Goal: Information Seeking & Learning: Check status

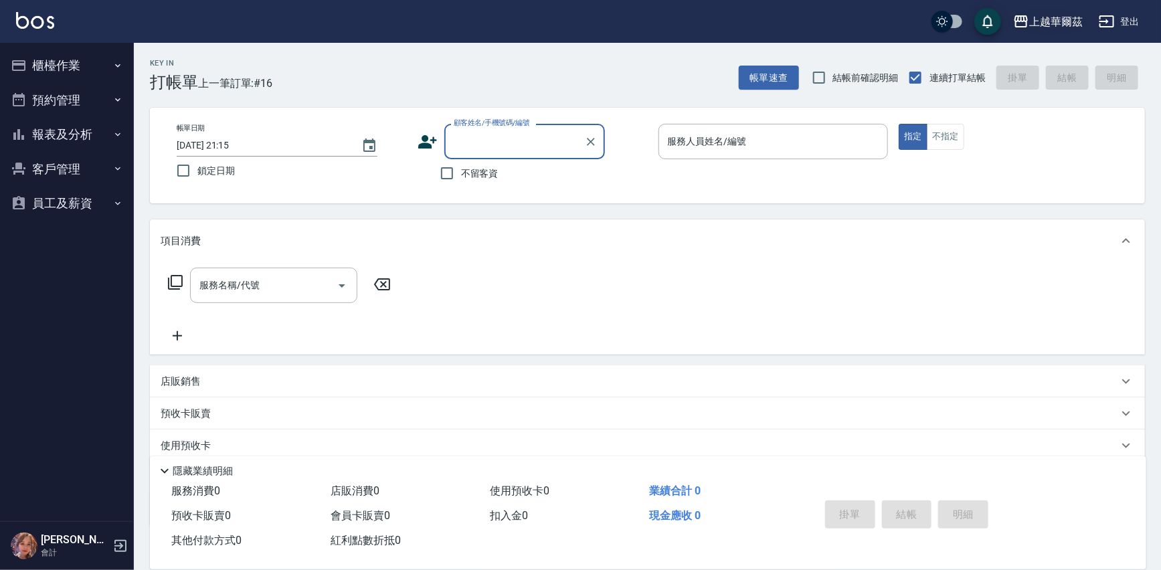
click at [1069, 21] on div "上越華爾茲" at bounding box center [1056, 21] width 54 height 17
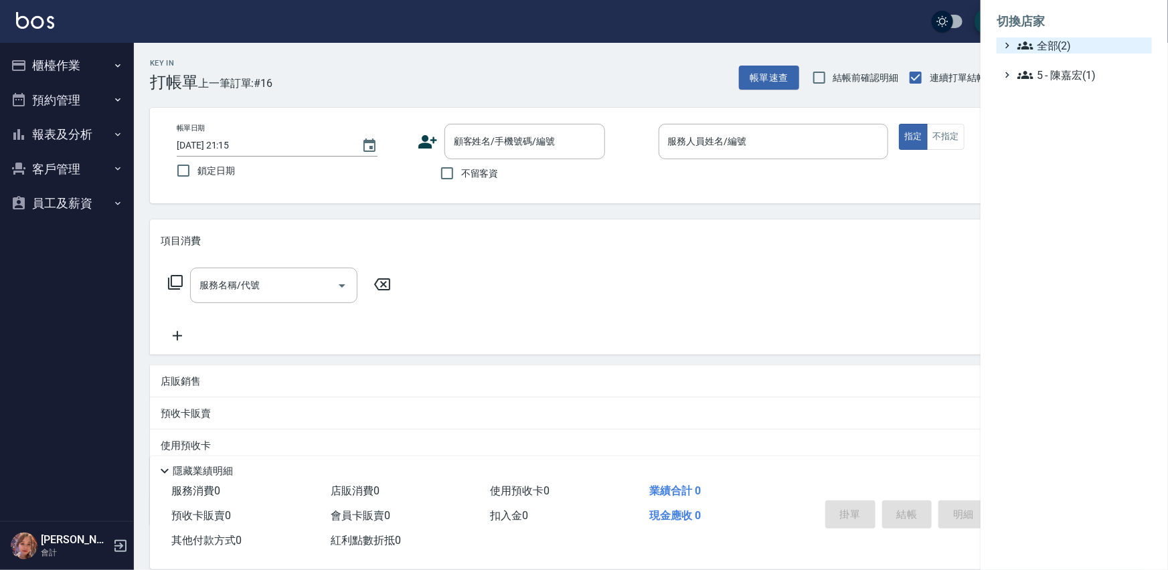
click at [1062, 42] on span "全部(2)" at bounding box center [1081, 45] width 129 height 16
click at [1073, 66] on span "上越民族" at bounding box center [1080, 62] width 131 height 16
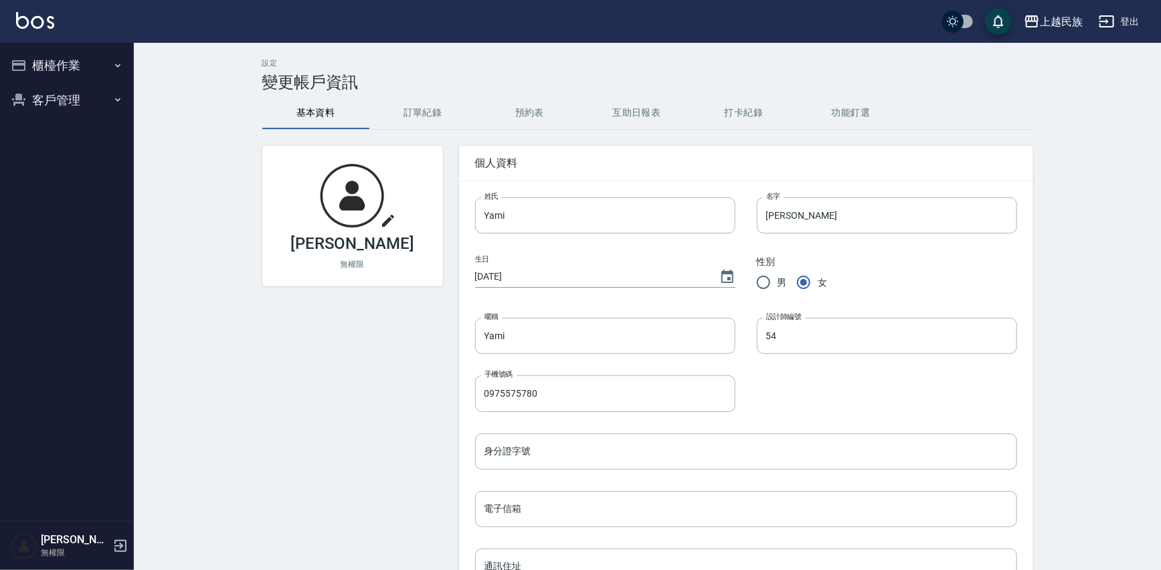
click at [105, 61] on button "櫃檯作業" at bounding box center [66, 65] width 123 height 35
click at [79, 94] on link "現場電腦打卡" at bounding box center [66, 103] width 123 height 31
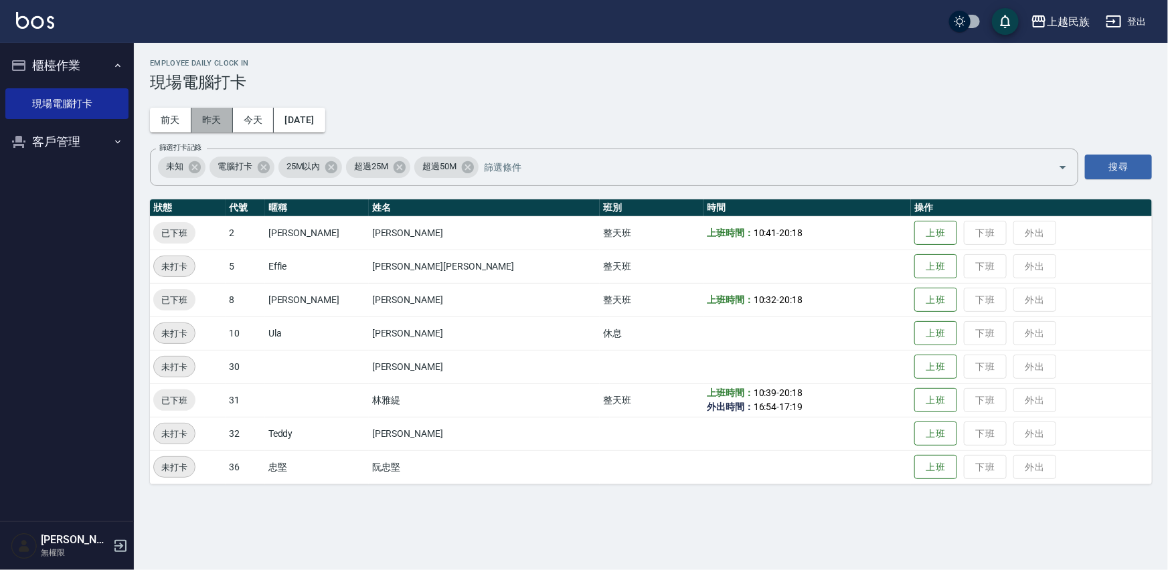
click at [221, 120] on button "昨天" at bounding box center [211, 120] width 41 height 25
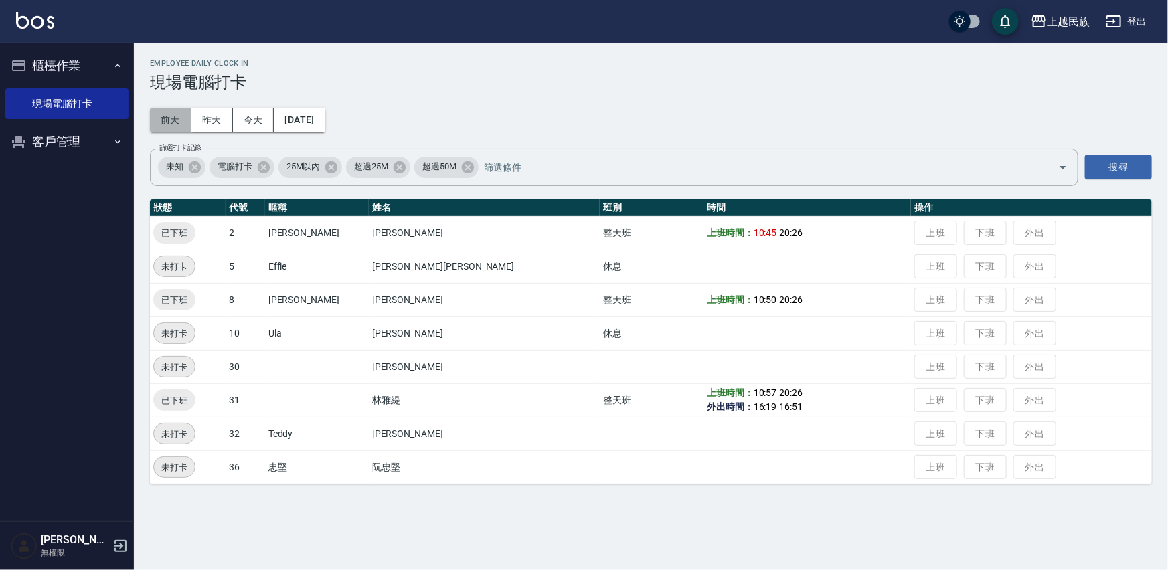
click at [177, 117] on button "前天" at bounding box center [170, 120] width 41 height 25
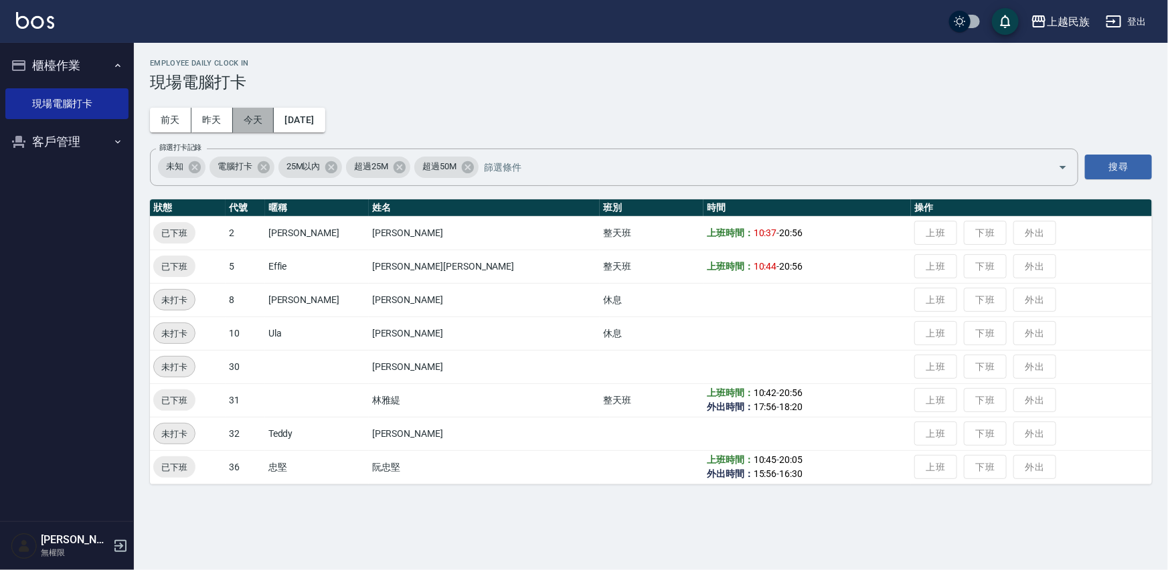
click at [250, 124] on button "今天" at bounding box center [253, 120] width 41 height 25
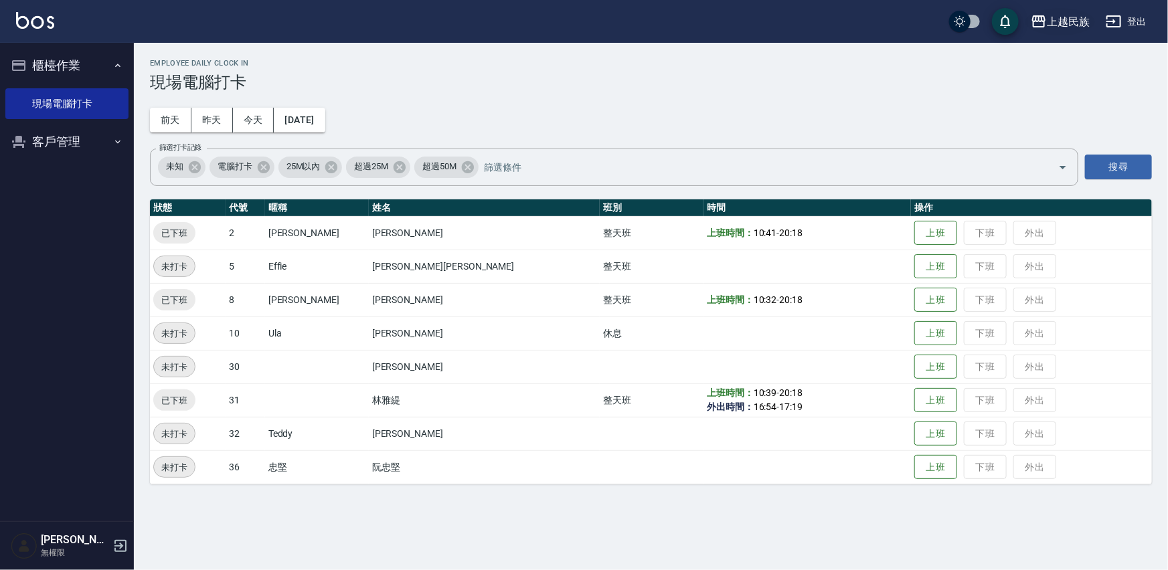
click at [1065, 27] on div "上越民族" at bounding box center [1068, 21] width 43 height 17
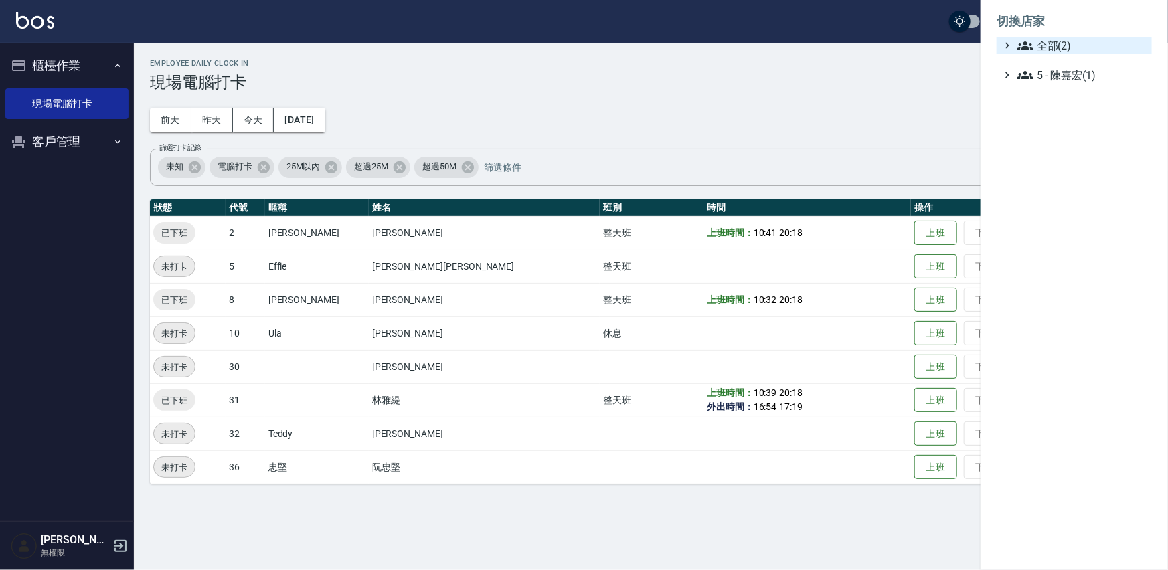
click at [1057, 52] on span "全部(2)" at bounding box center [1081, 45] width 129 height 16
click at [1063, 83] on span "上越華爾茲" at bounding box center [1080, 84] width 131 height 16
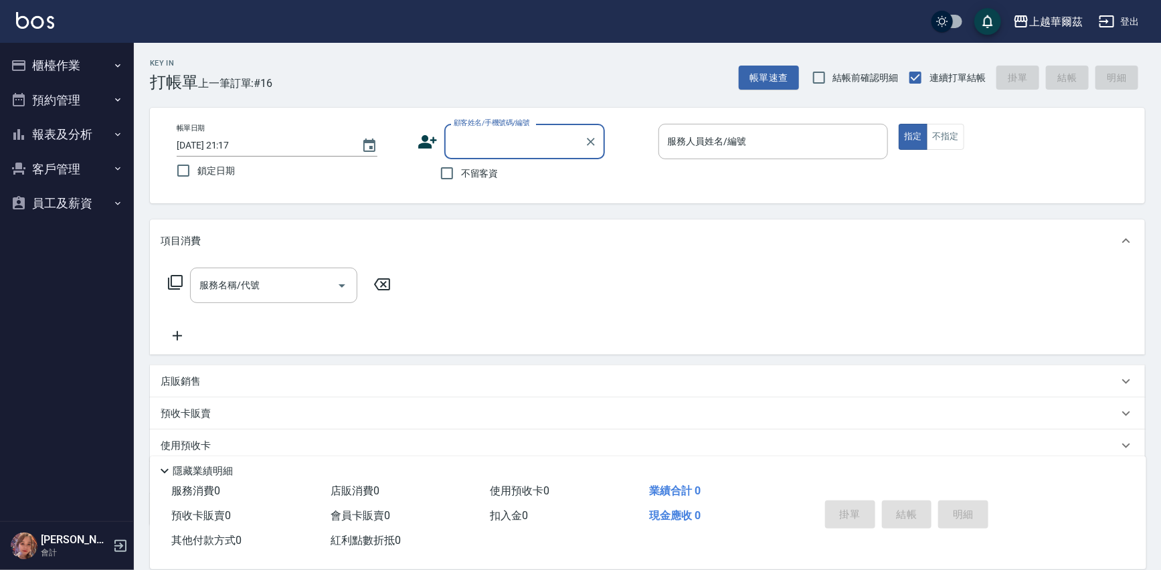
click at [72, 126] on button "報表及分析" at bounding box center [66, 134] width 123 height 35
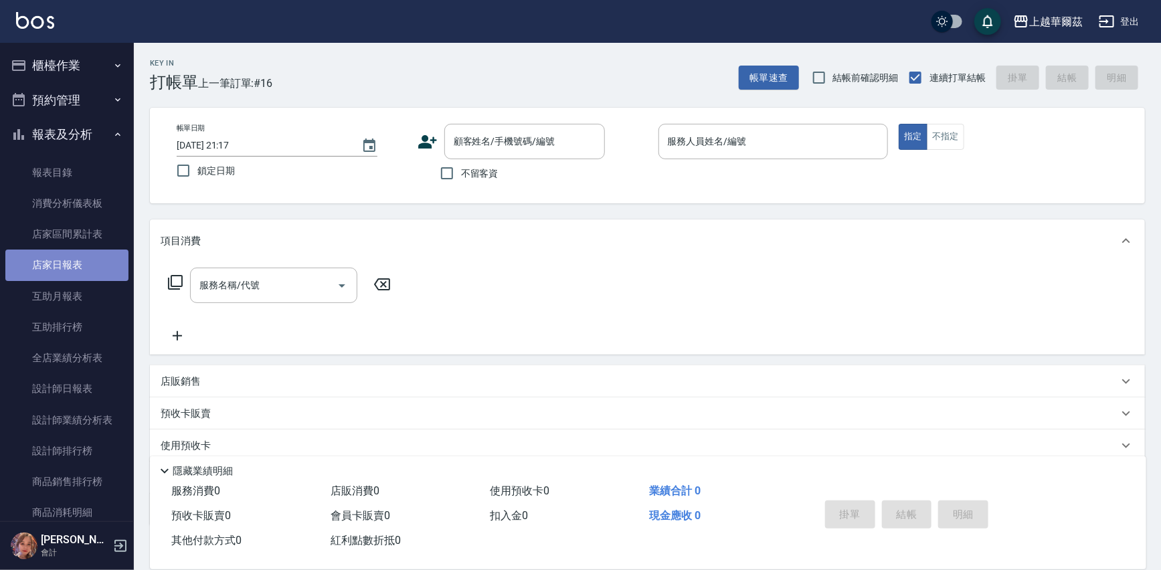
click at [80, 261] on link "店家日報表" at bounding box center [66, 265] width 123 height 31
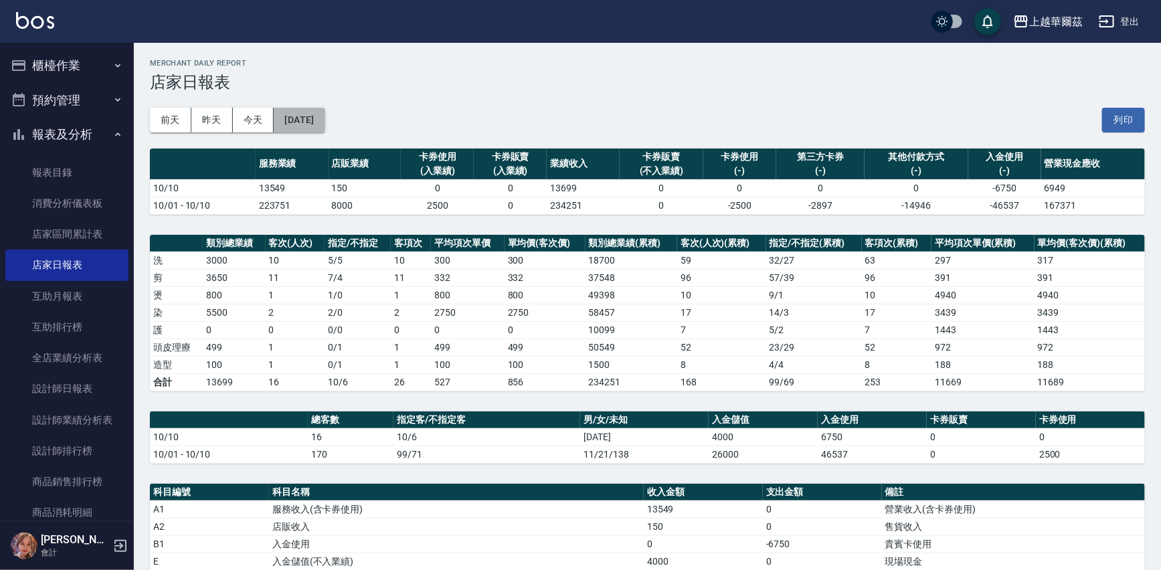
click at [325, 126] on button "[DATE]" at bounding box center [299, 120] width 51 height 25
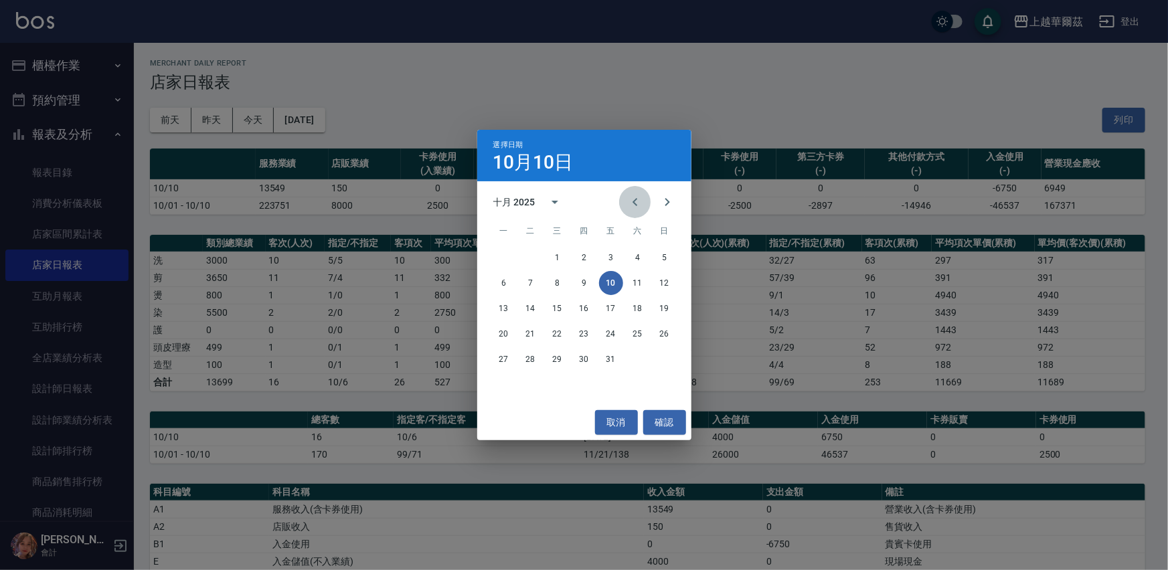
click at [632, 201] on icon "Previous month" at bounding box center [635, 202] width 16 height 16
click at [662, 356] on button "31" at bounding box center [665, 359] width 24 height 24
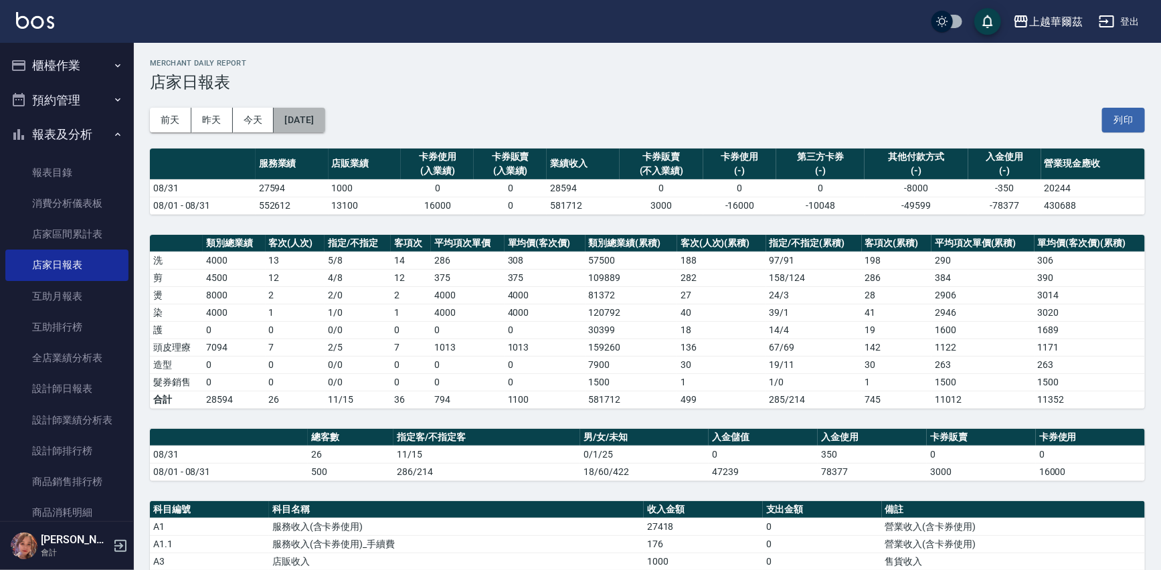
click at [317, 114] on button "[DATE]" at bounding box center [299, 120] width 51 height 25
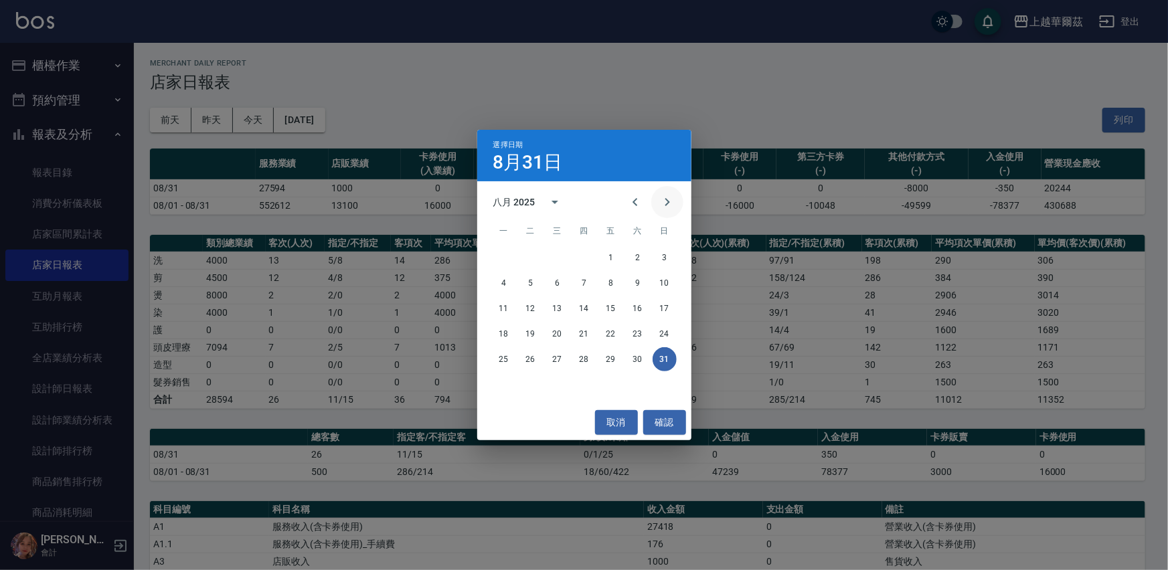
click at [668, 199] on icon "Next month" at bounding box center [667, 202] width 16 height 16
click at [536, 361] on button "30" at bounding box center [531, 359] width 24 height 24
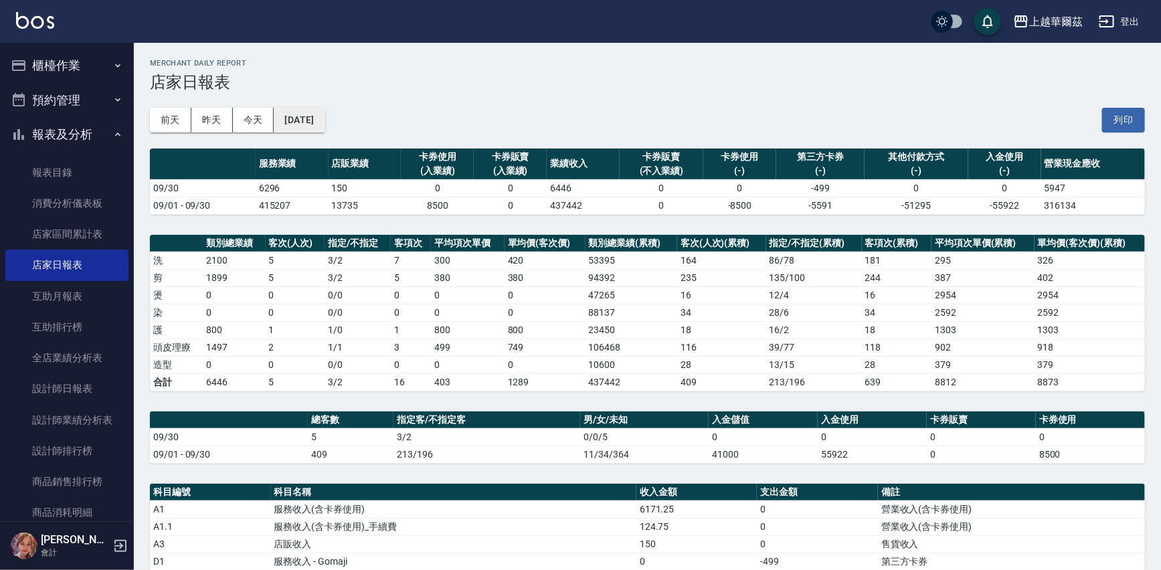
click at [311, 116] on button "[DATE]" at bounding box center [299, 120] width 51 height 25
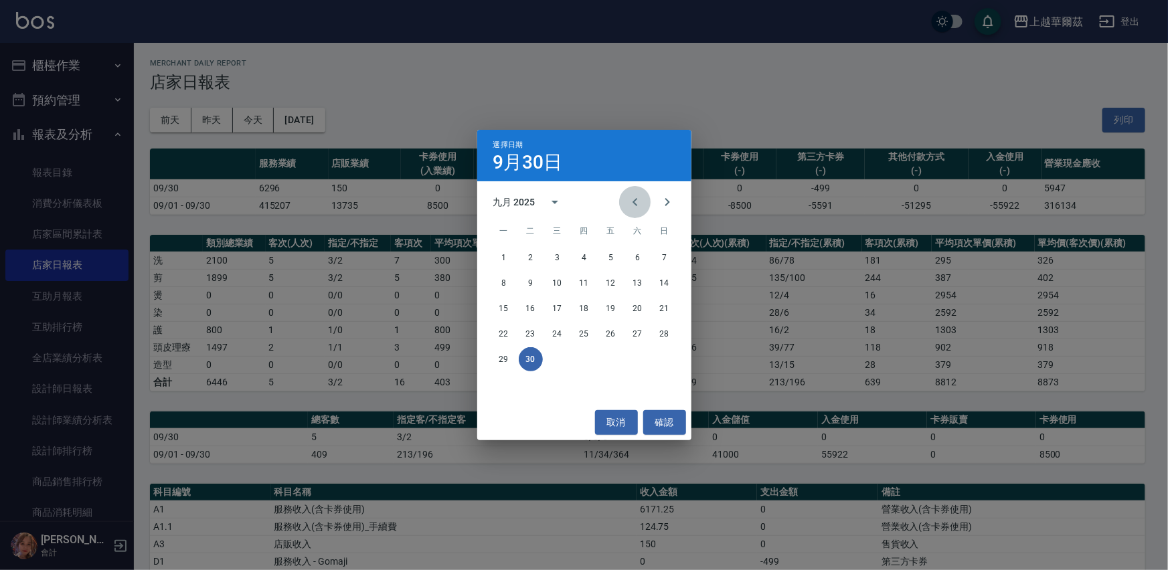
click at [629, 195] on icon "Previous month" at bounding box center [635, 202] width 16 height 16
click at [586, 365] on button "31" at bounding box center [584, 359] width 24 height 24
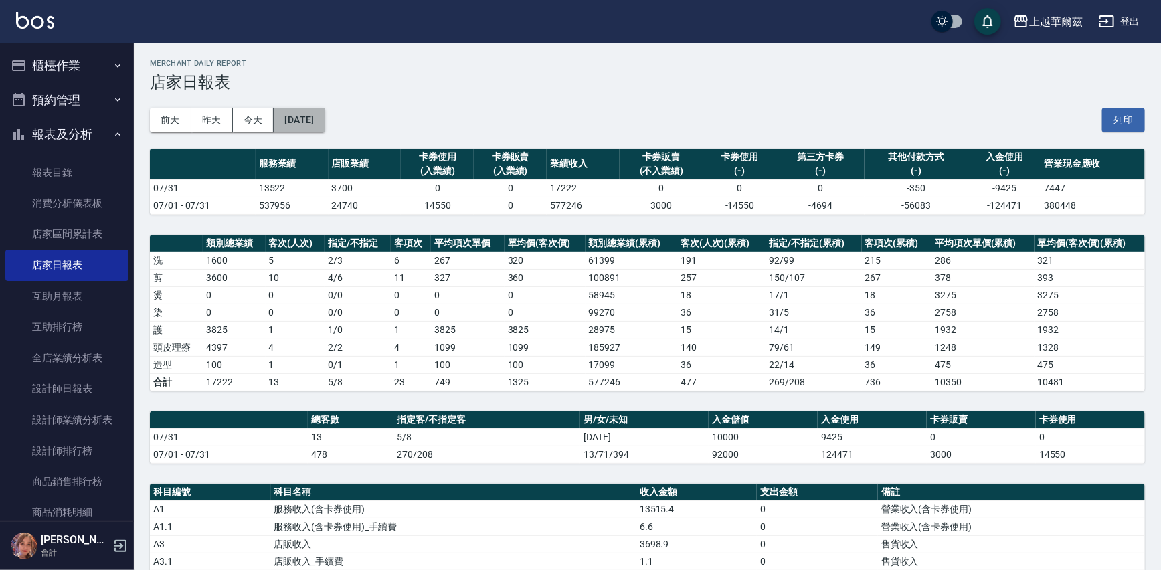
click at [316, 121] on button "[DATE]" at bounding box center [299, 120] width 51 height 25
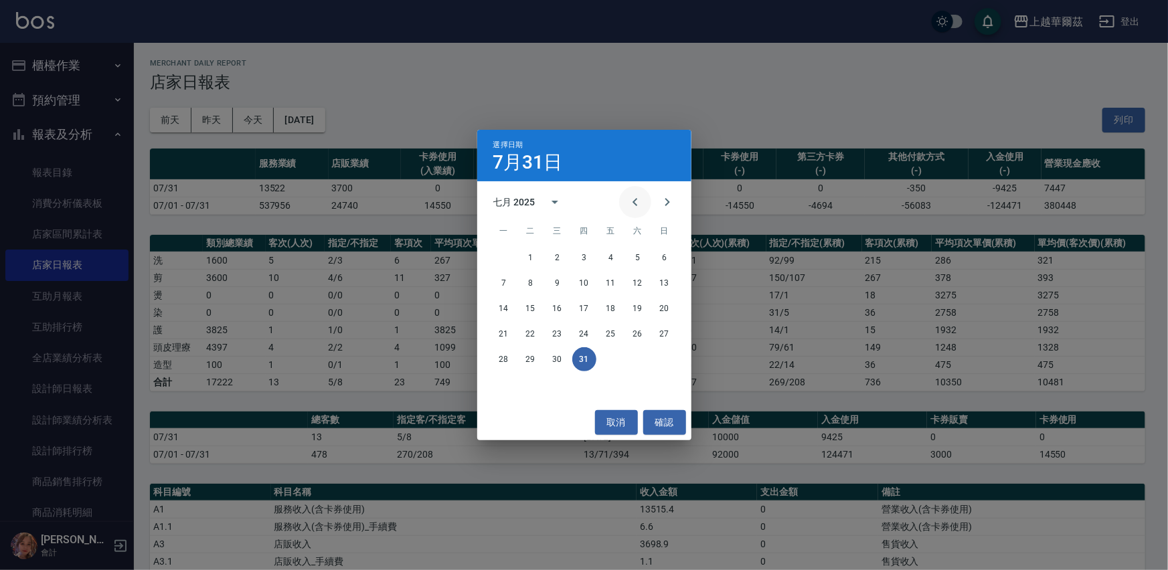
click at [630, 204] on icon "Previous month" at bounding box center [635, 202] width 16 height 16
click at [502, 384] on button "30" at bounding box center [504, 385] width 24 height 24
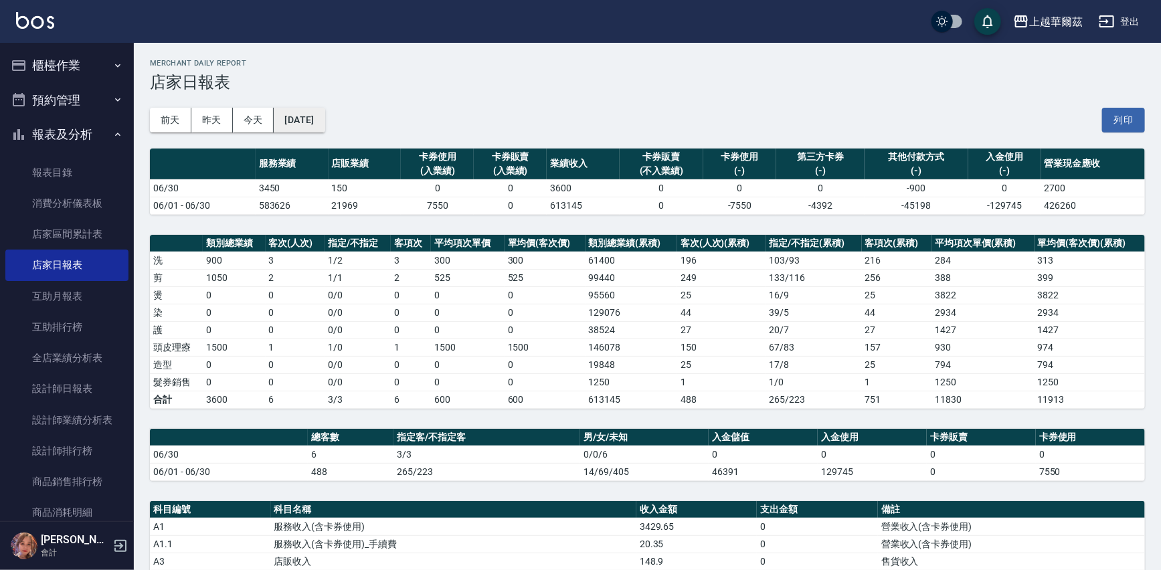
click at [325, 118] on button "[DATE]" at bounding box center [299, 120] width 51 height 25
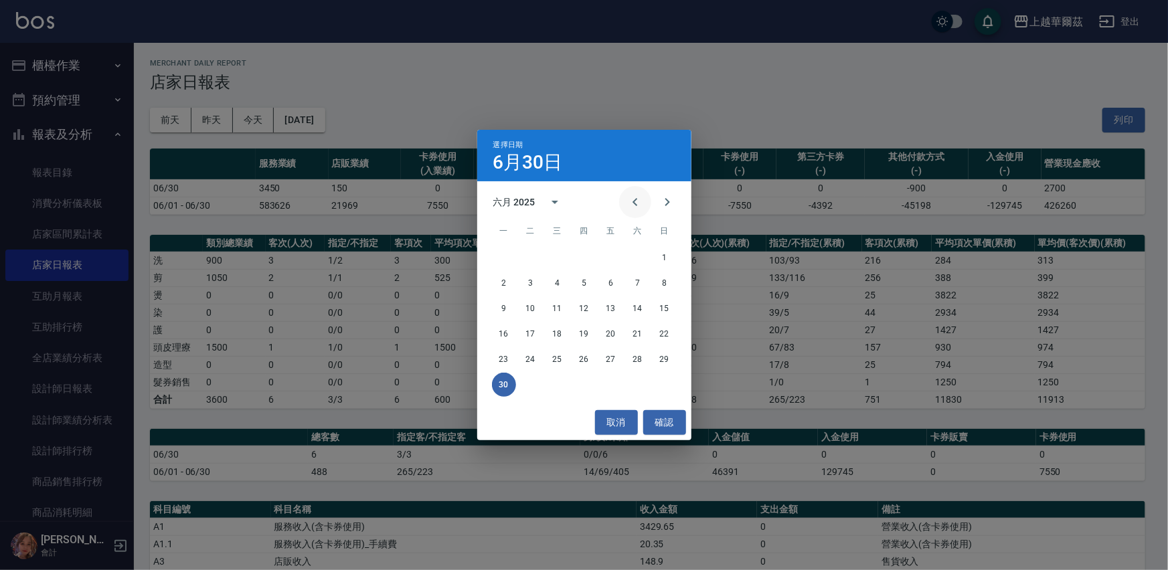
click at [635, 201] on icon "Previous month" at bounding box center [635, 202] width 16 height 16
click at [635, 361] on button "31" at bounding box center [638, 359] width 24 height 24
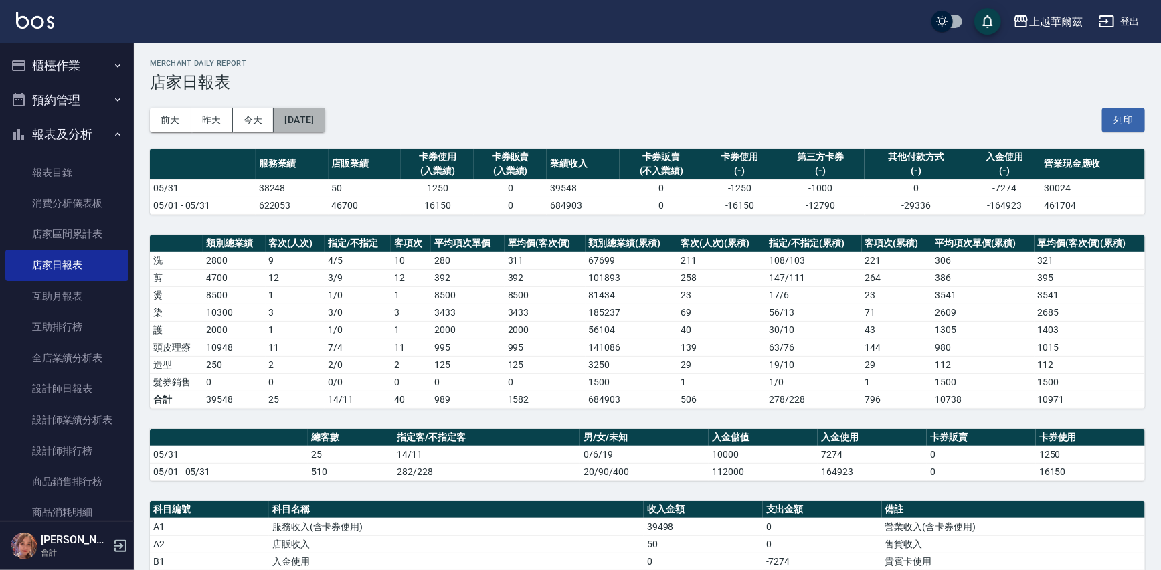
click at [317, 116] on button "[DATE]" at bounding box center [299, 120] width 51 height 25
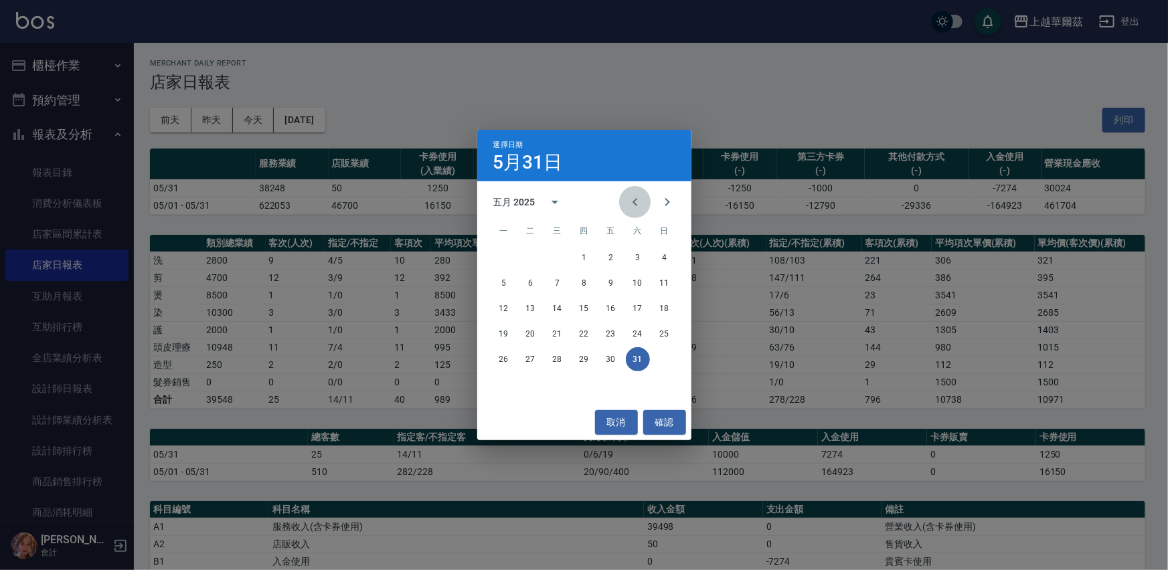
click at [637, 203] on icon "Previous month" at bounding box center [635, 202] width 16 height 16
click at [558, 360] on button "30" at bounding box center [557, 359] width 24 height 24
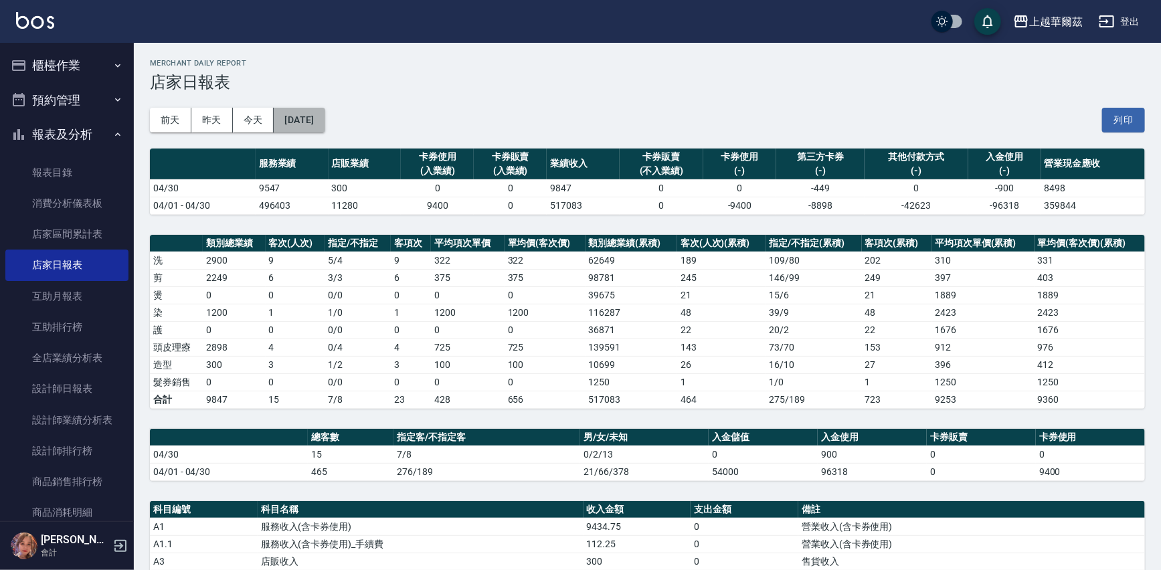
click at [317, 116] on button "[DATE]" at bounding box center [299, 120] width 51 height 25
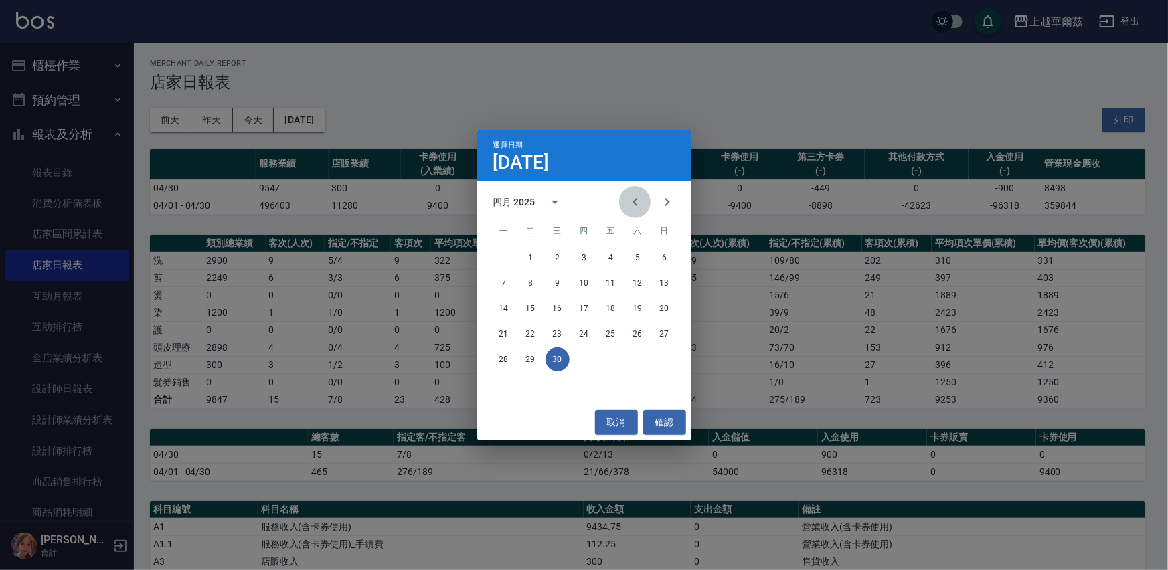
click at [635, 198] on icon "Previous month" at bounding box center [635, 202] width 16 height 16
click at [499, 381] on button "31" at bounding box center [504, 385] width 24 height 24
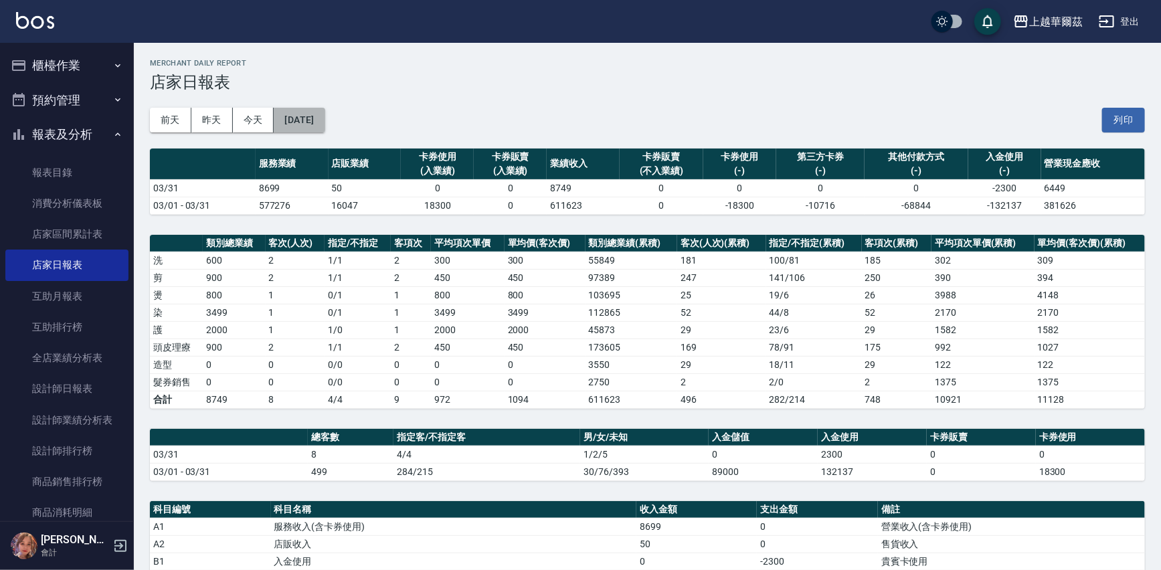
click at [320, 120] on button "[DATE]" at bounding box center [299, 120] width 51 height 25
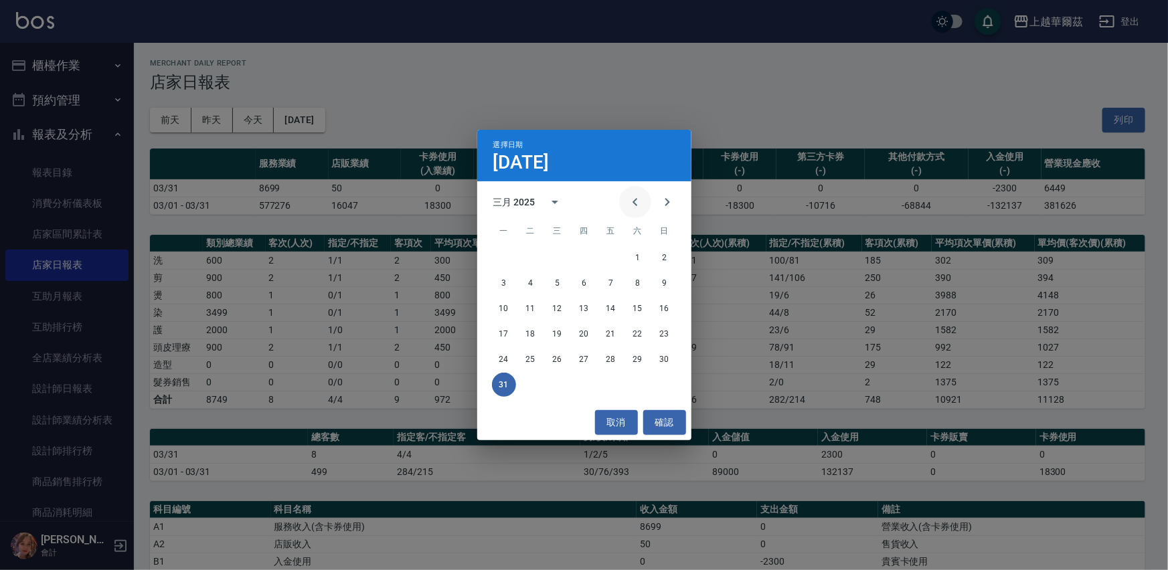
click at [630, 205] on icon "Previous month" at bounding box center [635, 202] width 16 height 16
click at [608, 360] on button "28" at bounding box center [611, 359] width 24 height 24
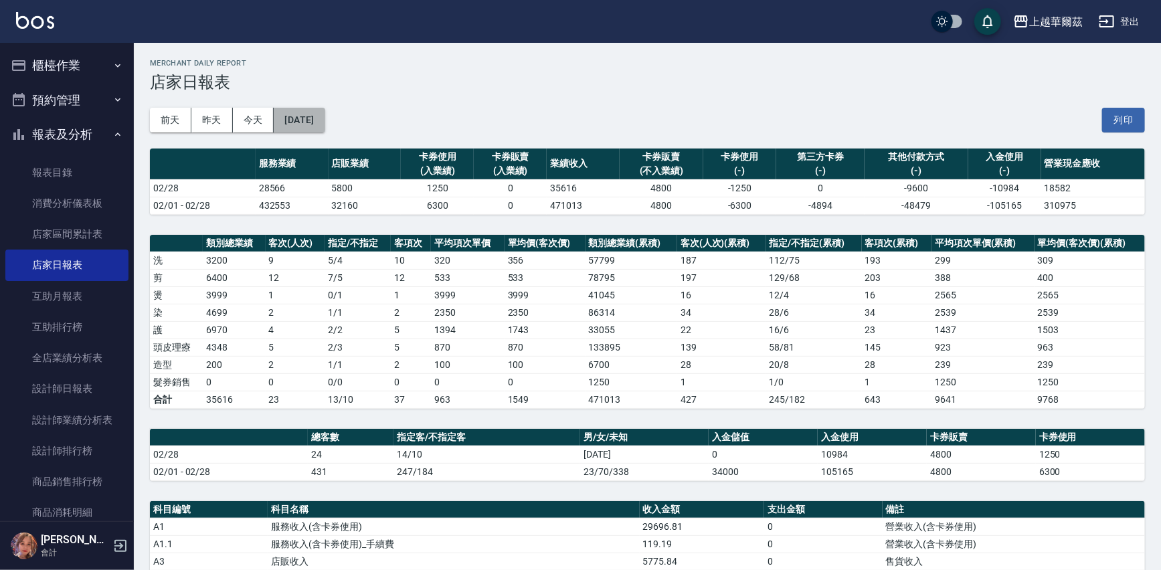
click at [307, 118] on button "[DATE]" at bounding box center [299, 120] width 51 height 25
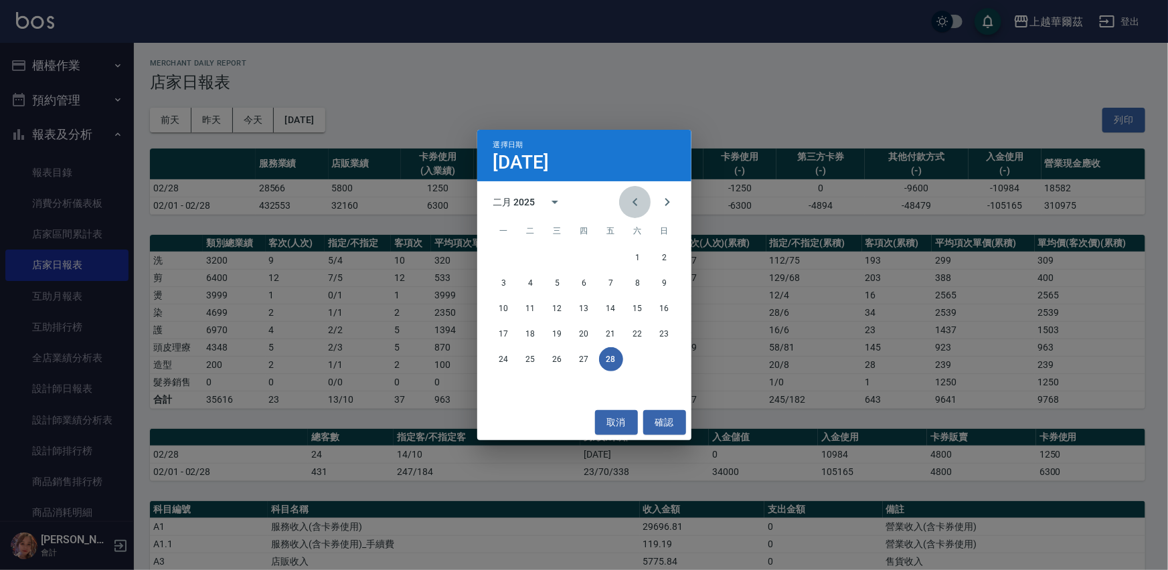
click at [632, 201] on icon "Previous month" at bounding box center [634, 202] width 5 height 8
click at [606, 357] on button "31" at bounding box center [611, 359] width 24 height 24
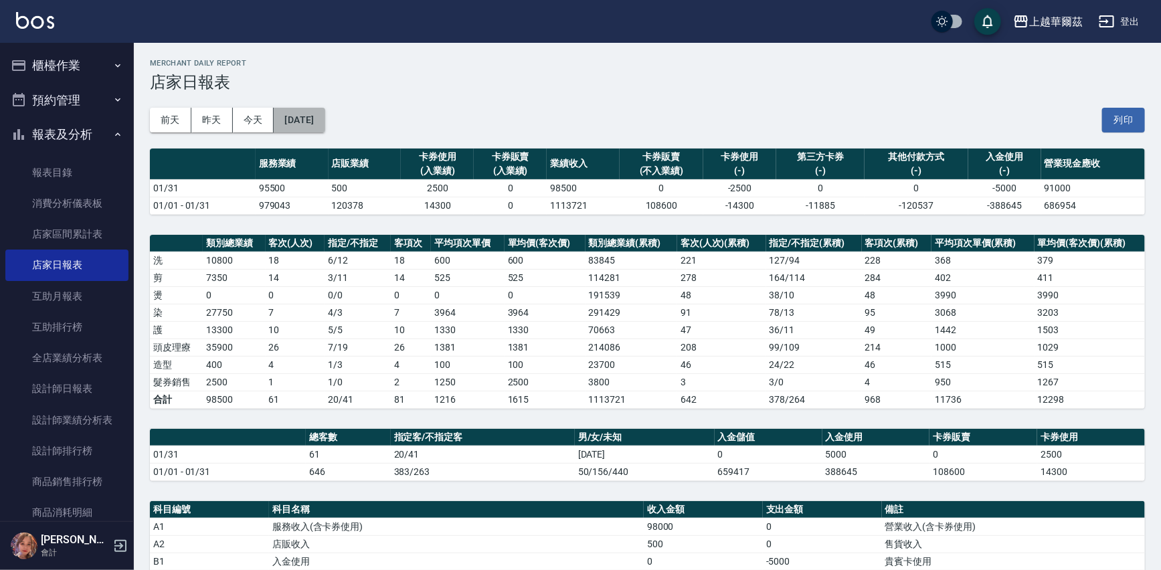
click at [325, 114] on button "[DATE]" at bounding box center [299, 120] width 51 height 25
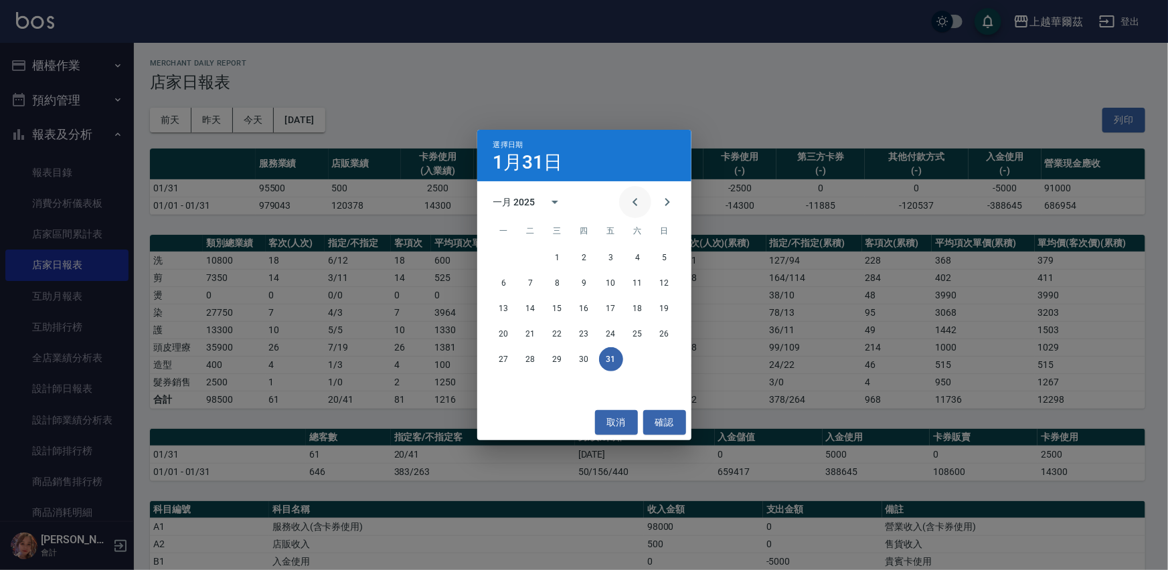
click at [636, 199] on icon "Previous month" at bounding box center [634, 202] width 5 height 8
click at [527, 383] on button "31" at bounding box center [531, 385] width 24 height 24
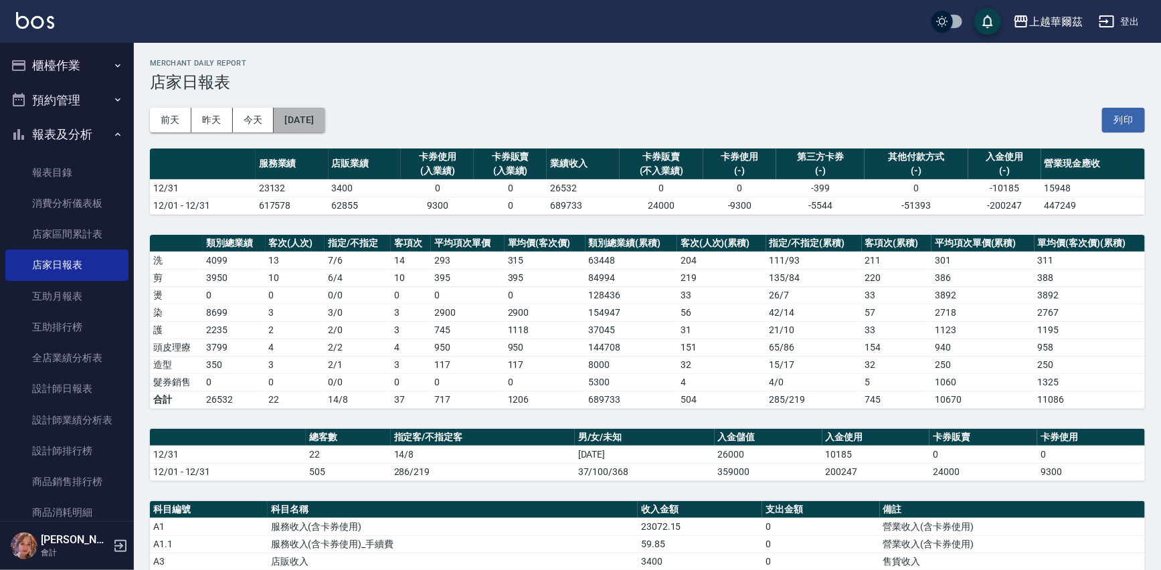
click at [317, 118] on button "[DATE]" at bounding box center [299, 120] width 51 height 25
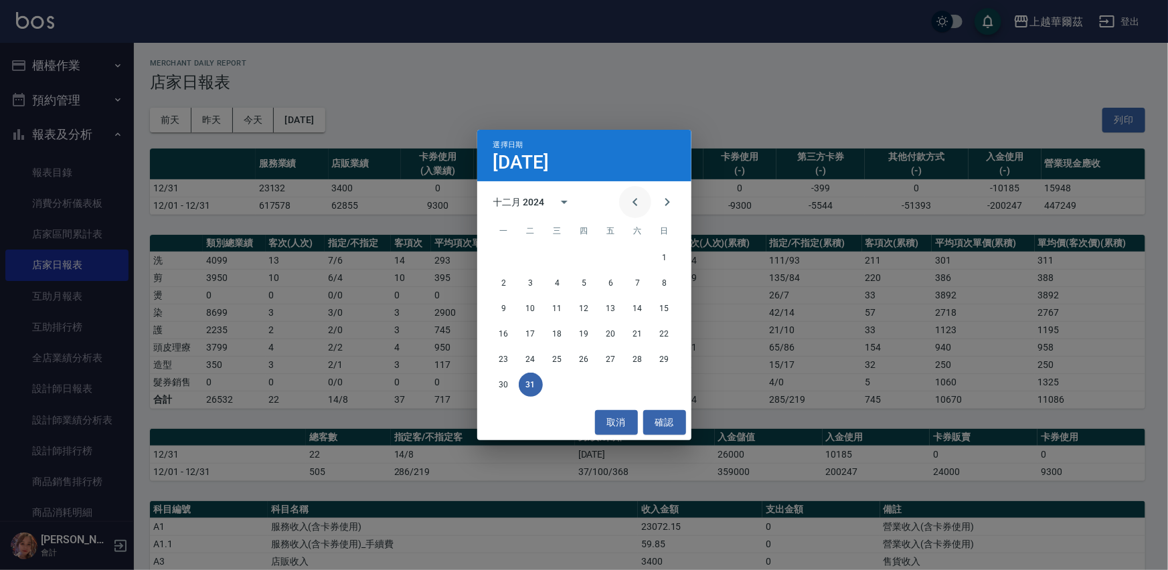
click at [634, 201] on icon "Previous month" at bounding box center [634, 202] width 5 height 8
click at [632, 356] on button "30" at bounding box center [638, 359] width 24 height 24
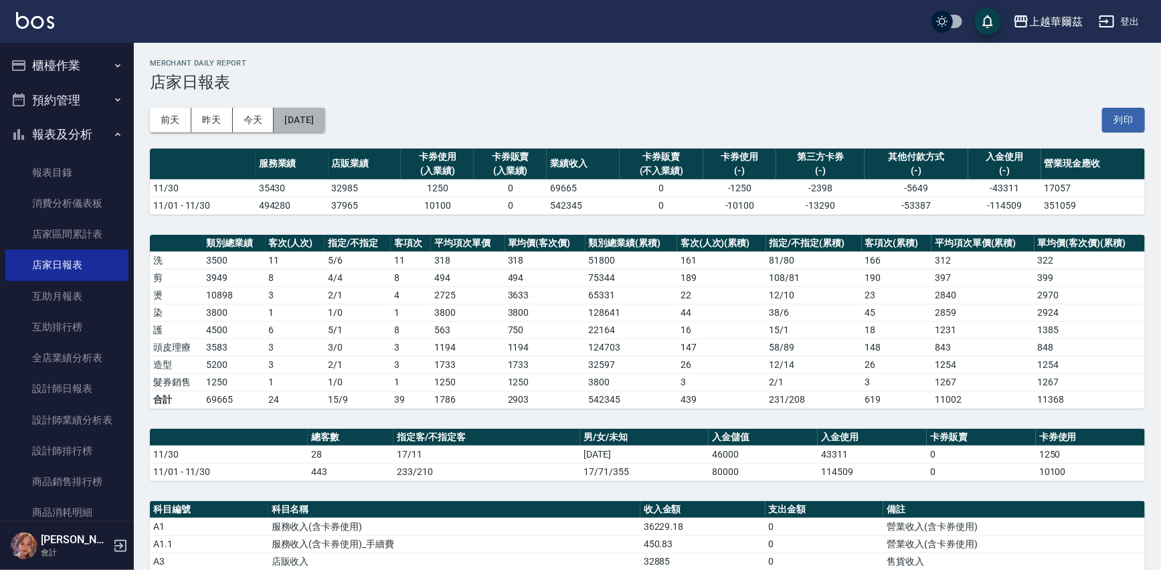
click at [325, 118] on button "[DATE]" at bounding box center [299, 120] width 51 height 25
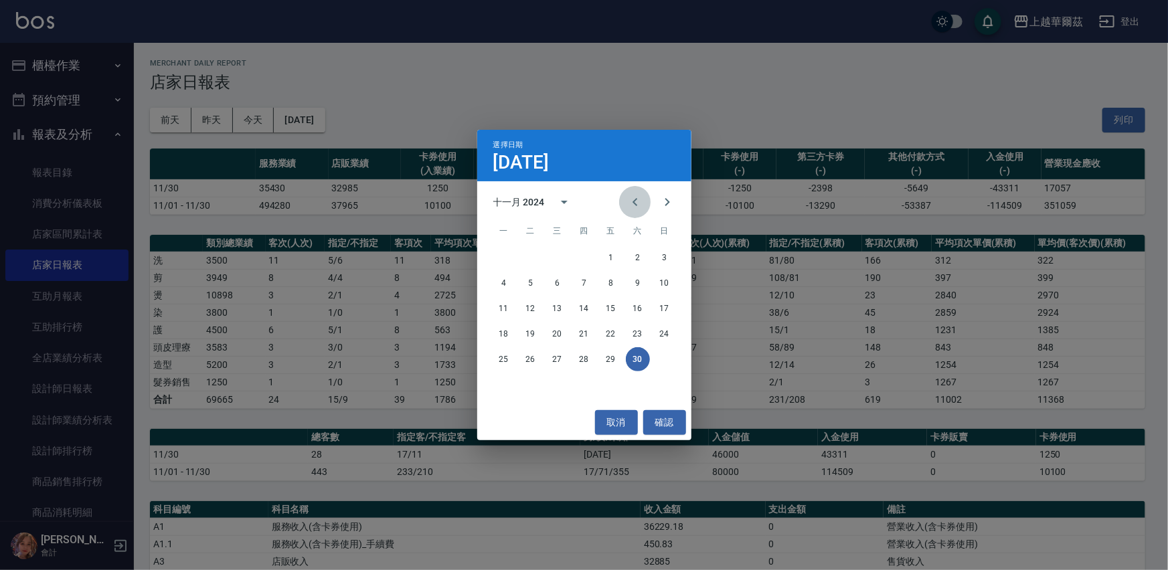
click at [632, 199] on icon "Previous month" at bounding box center [635, 202] width 16 height 16
click at [581, 354] on button "31" at bounding box center [584, 359] width 24 height 24
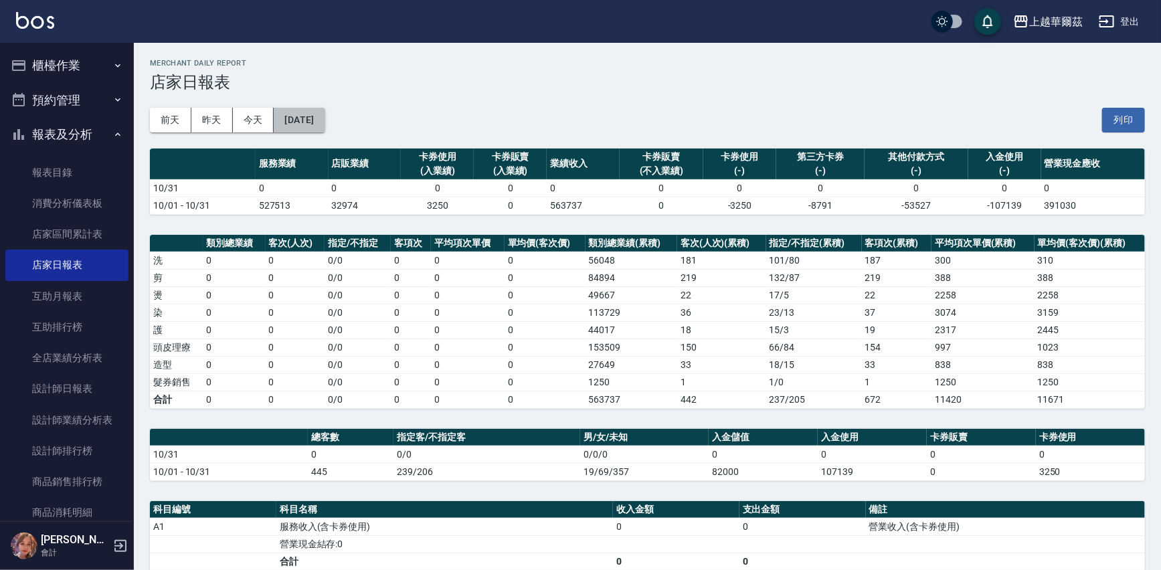
click at [317, 108] on button "[DATE]" at bounding box center [299, 120] width 51 height 25
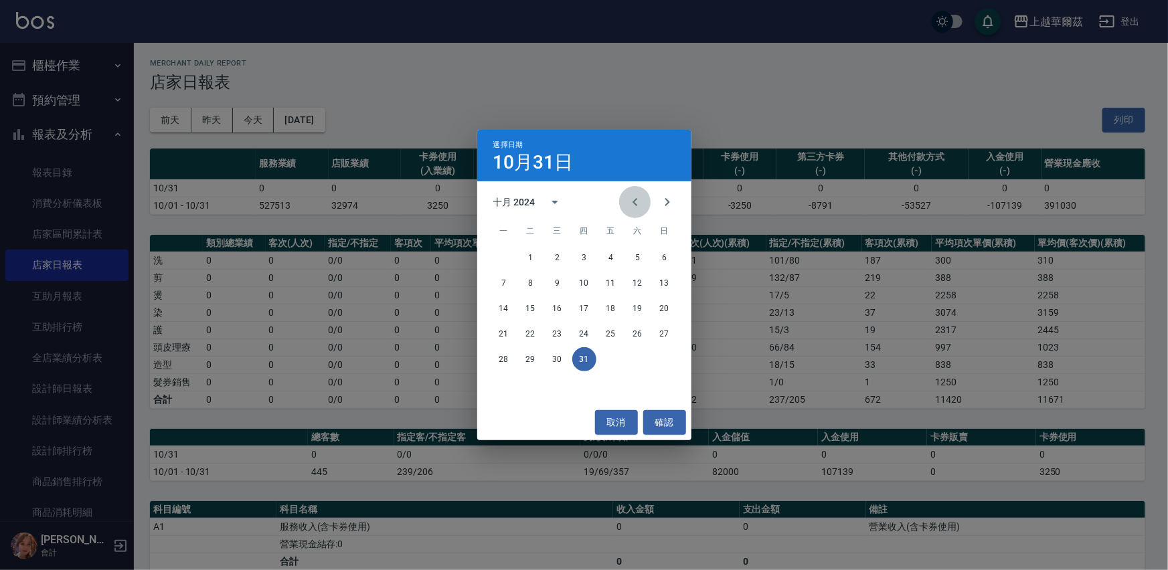
click at [635, 192] on button "Previous month" at bounding box center [635, 202] width 32 height 32
click at [500, 383] on button "30" at bounding box center [504, 385] width 24 height 24
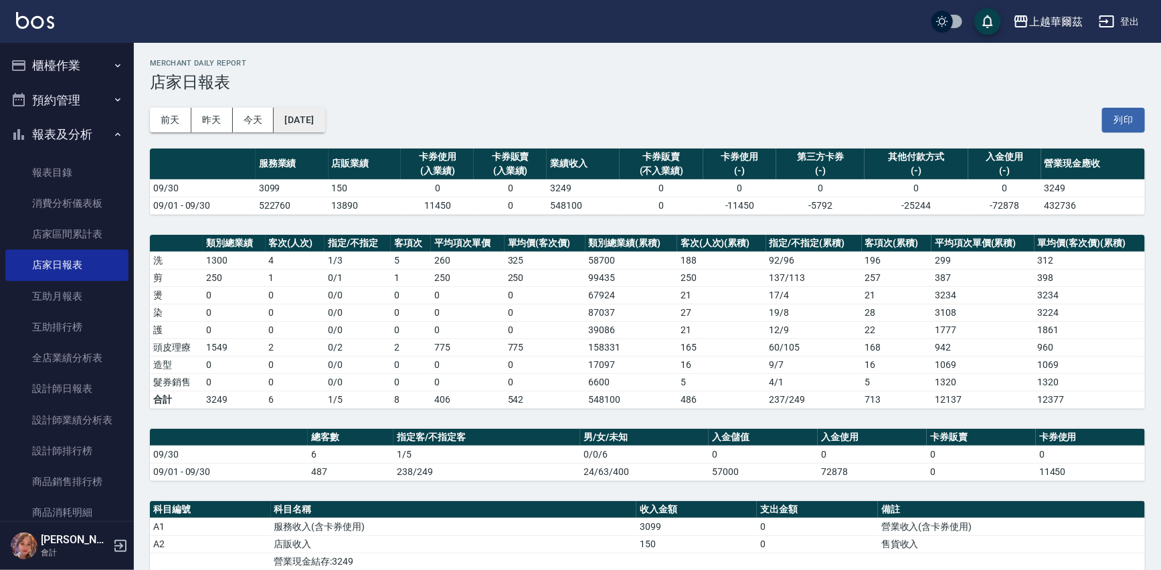
click at [309, 119] on button "[DATE]" at bounding box center [299, 120] width 51 height 25
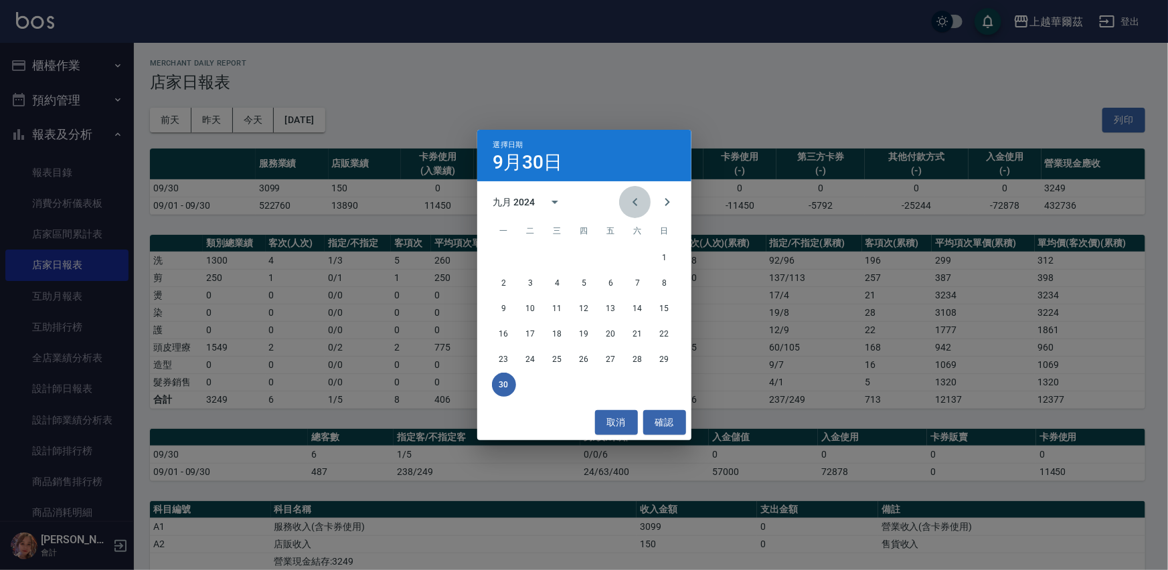
click at [635, 199] on icon "Previous month" at bounding box center [634, 202] width 5 height 8
click at [638, 354] on button "31" at bounding box center [638, 359] width 24 height 24
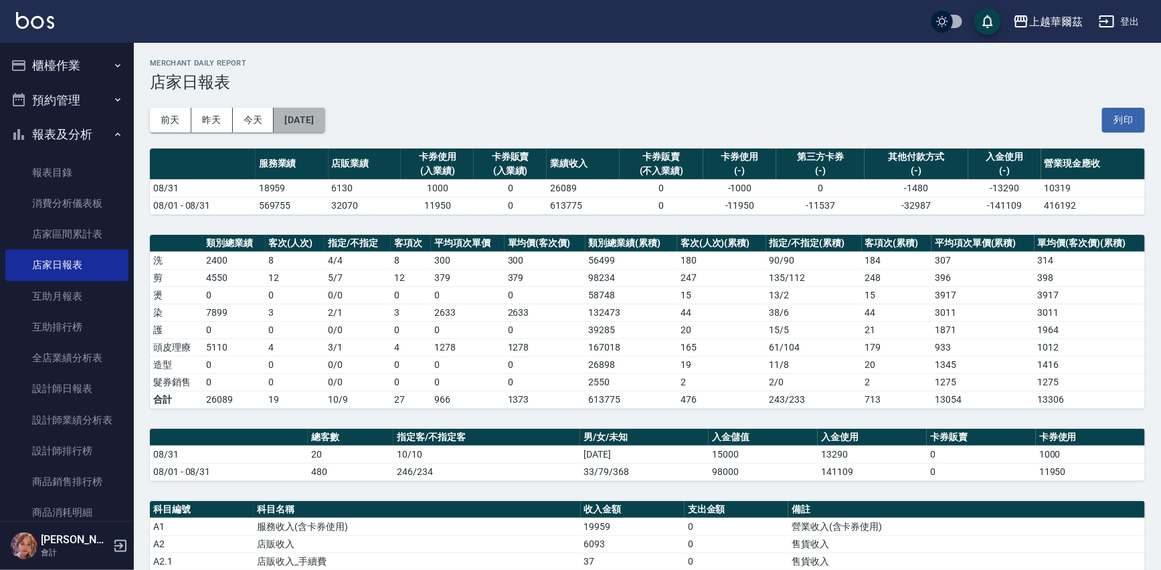
click at [325, 118] on button "[DATE]" at bounding box center [299, 120] width 51 height 25
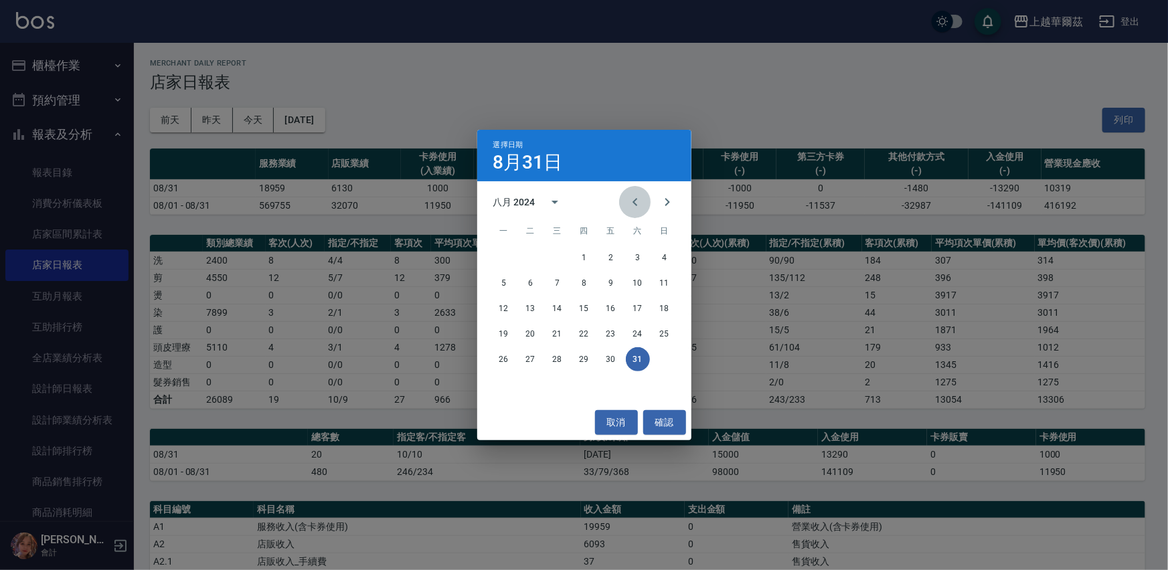
click at [632, 197] on icon "Previous month" at bounding box center [635, 202] width 16 height 16
click at [552, 360] on button "31" at bounding box center [557, 359] width 24 height 24
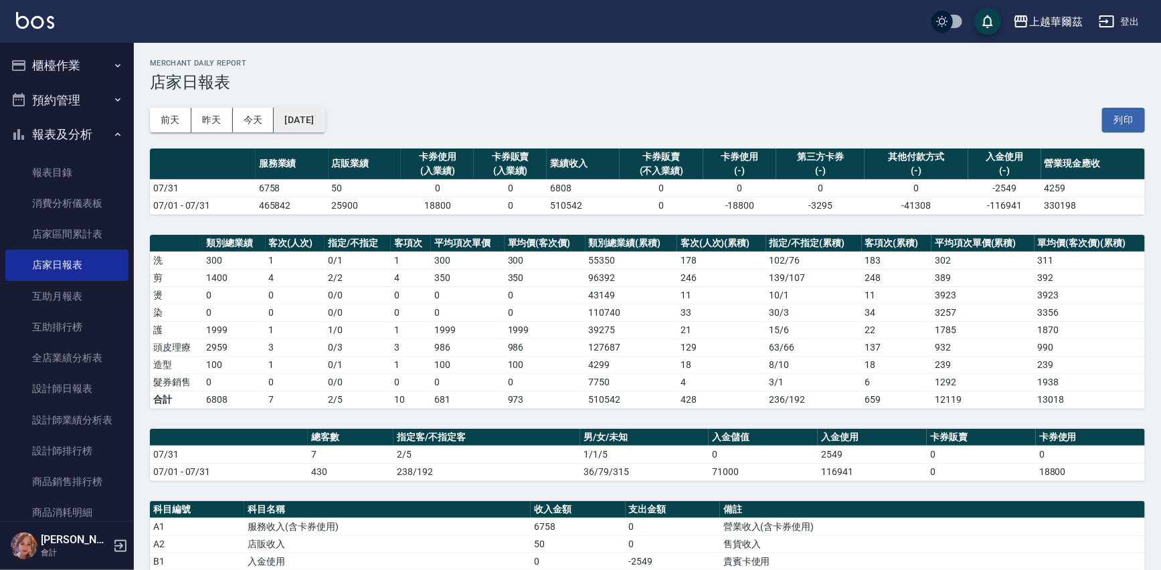
click at [313, 122] on button "[DATE]" at bounding box center [299, 120] width 51 height 25
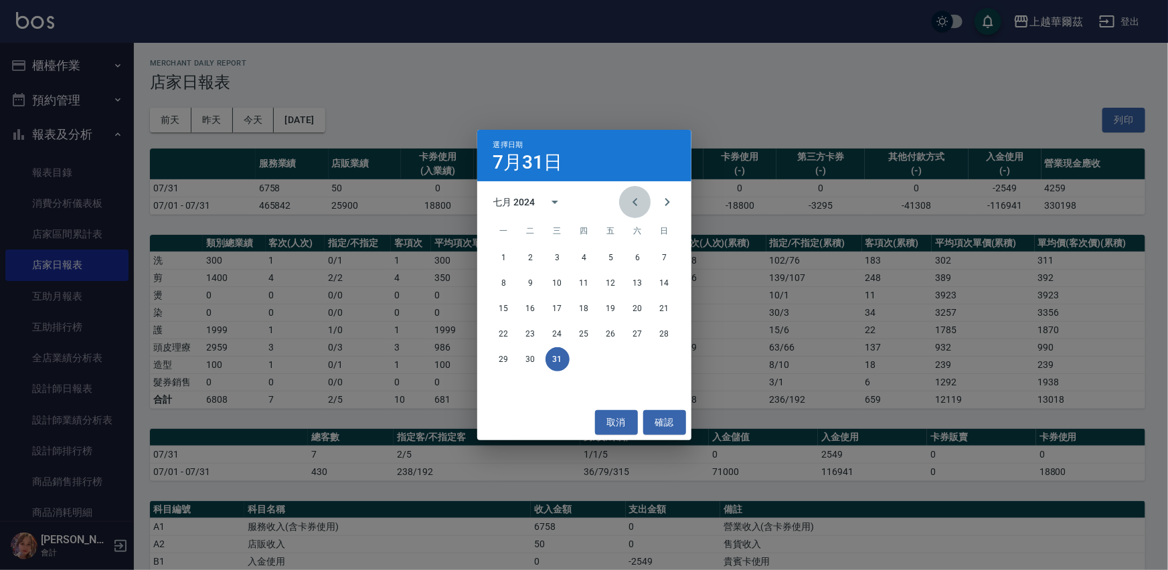
click at [634, 203] on icon "Previous month" at bounding box center [634, 202] width 5 height 8
click at [660, 357] on button "30" at bounding box center [665, 359] width 24 height 24
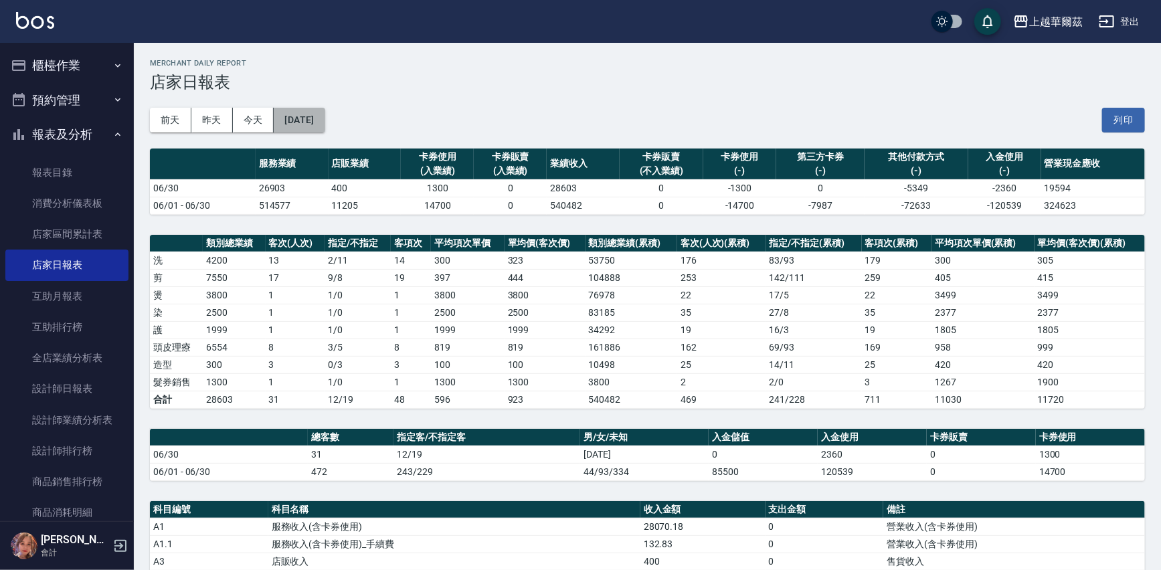
click at [313, 112] on button "[DATE]" at bounding box center [299, 120] width 51 height 25
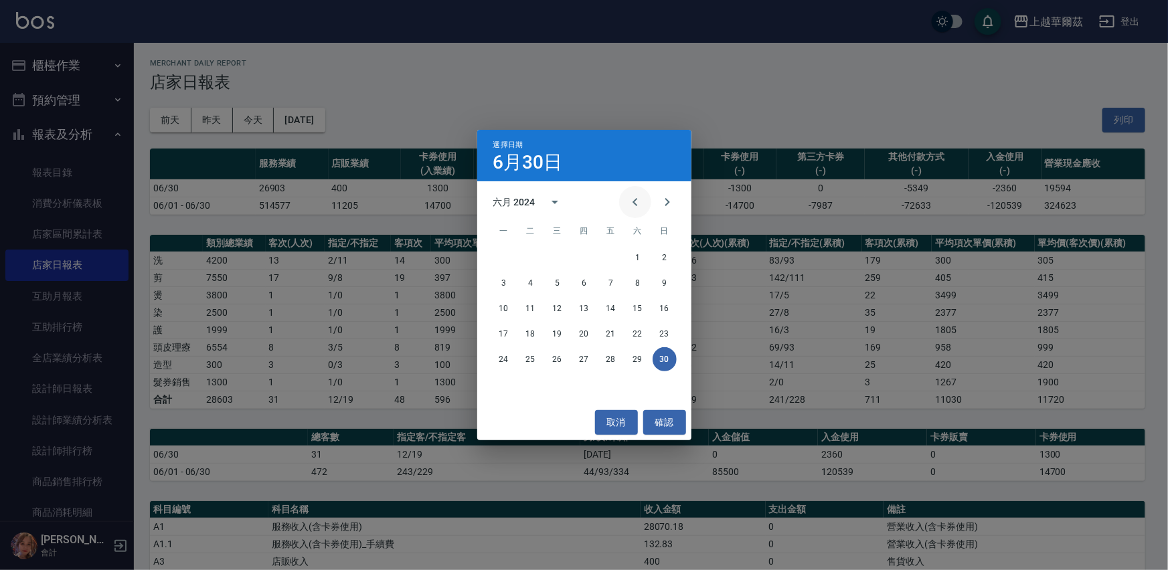
click at [636, 202] on icon "Previous month" at bounding box center [635, 202] width 16 height 16
click at [609, 359] on button "31" at bounding box center [611, 359] width 24 height 24
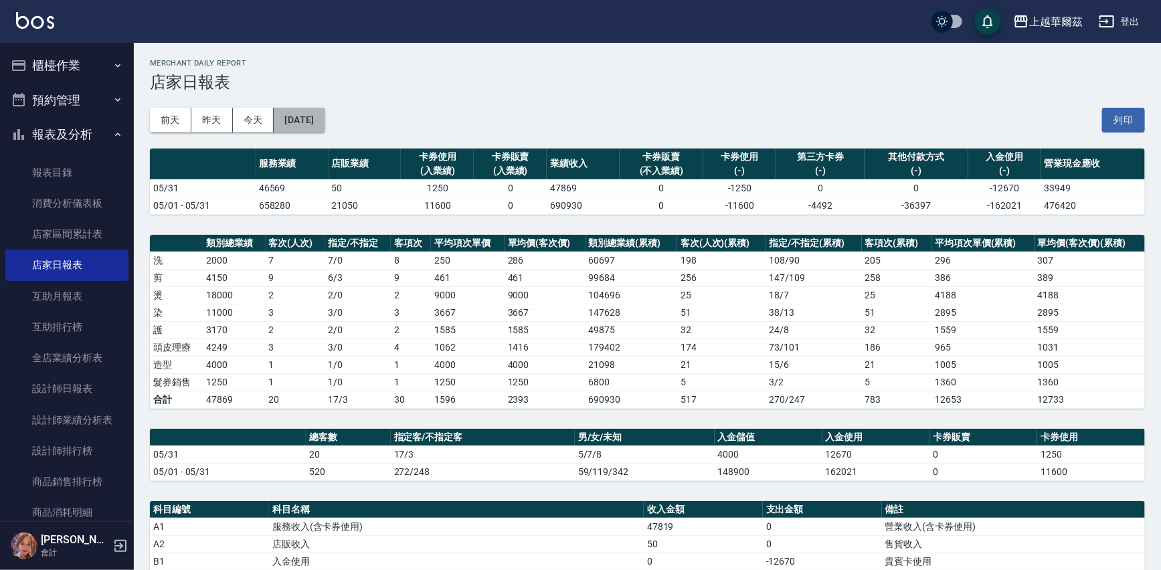
click at [304, 115] on button "[DATE]" at bounding box center [299, 120] width 51 height 25
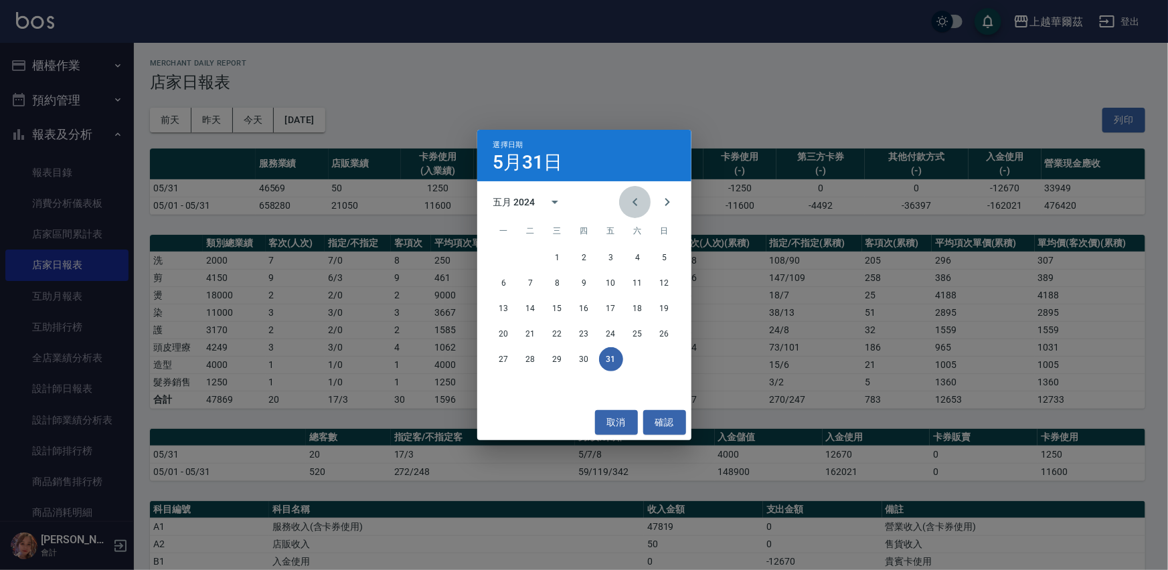
click at [632, 207] on icon "Previous month" at bounding box center [635, 202] width 16 height 16
click at [530, 362] on button "30" at bounding box center [531, 359] width 24 height 24
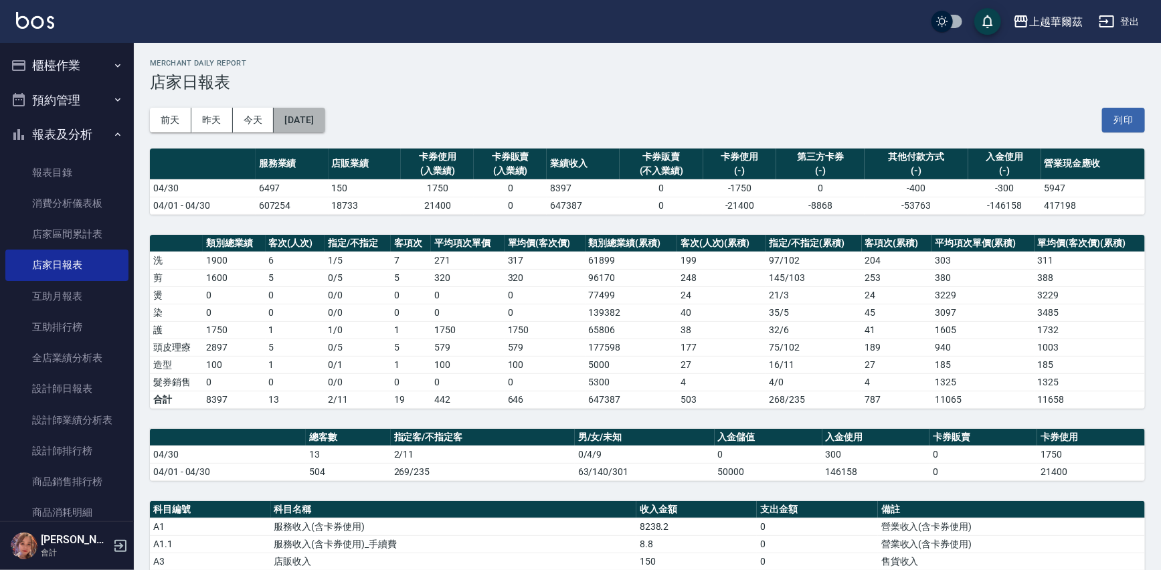
click at [321, 118] on button "[DATE]" at bounding box center [299, 120] width 51 height 25
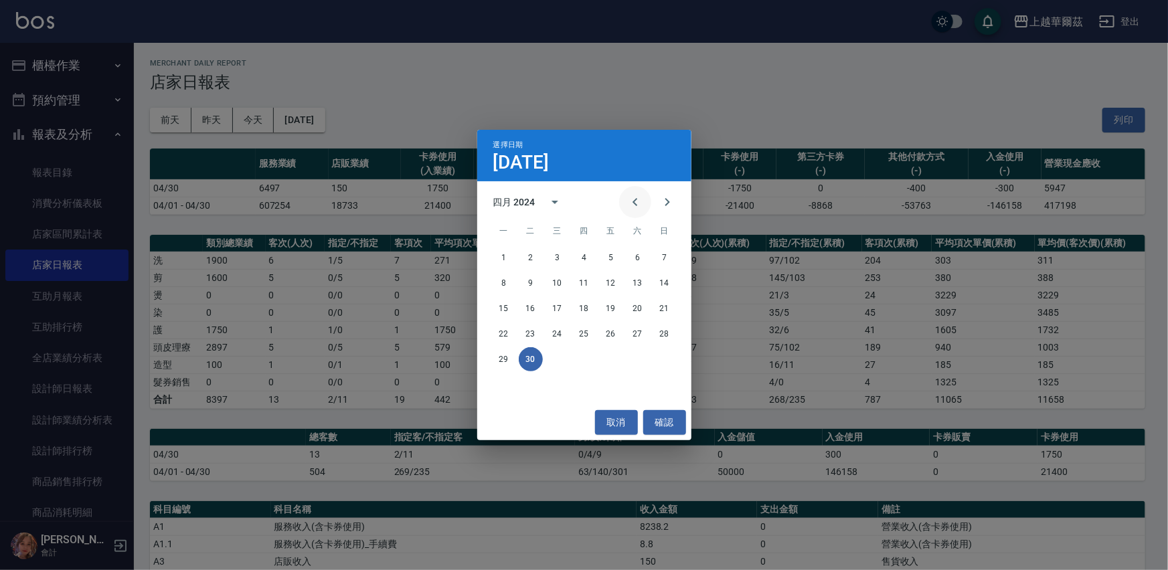
click at [642, 201] on icon "Previous month" at bounding box center [635, 202] width 16 height 16
click at [664, 359] on button "31" at bounding box center [665, 359] width 24 height 24
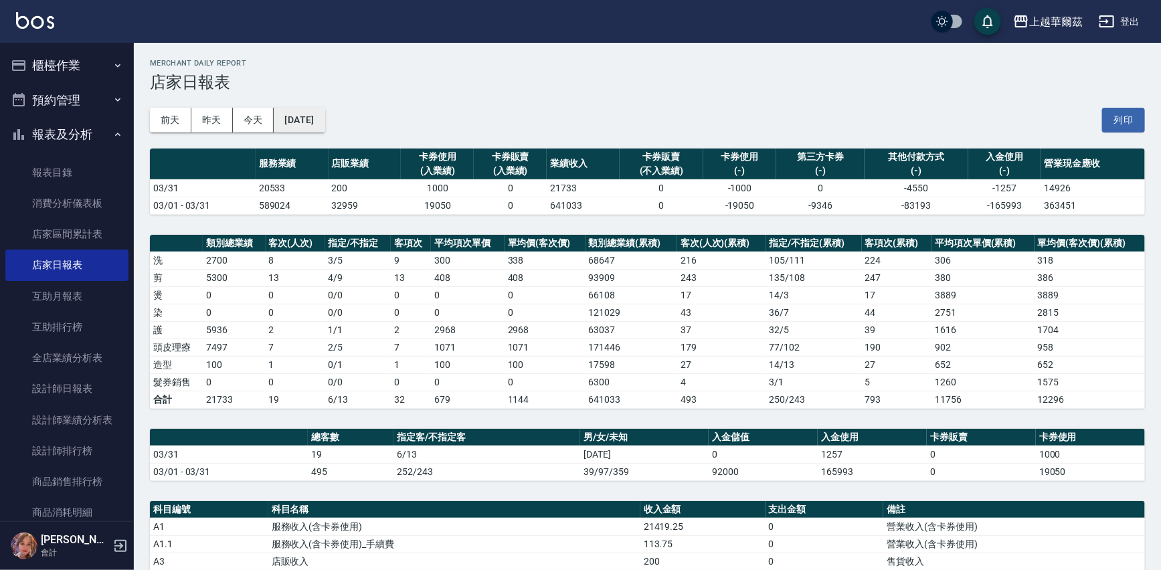
click at [325, 120] on button "[DATE]" at bounding box center [299, 120] width 51 height 25
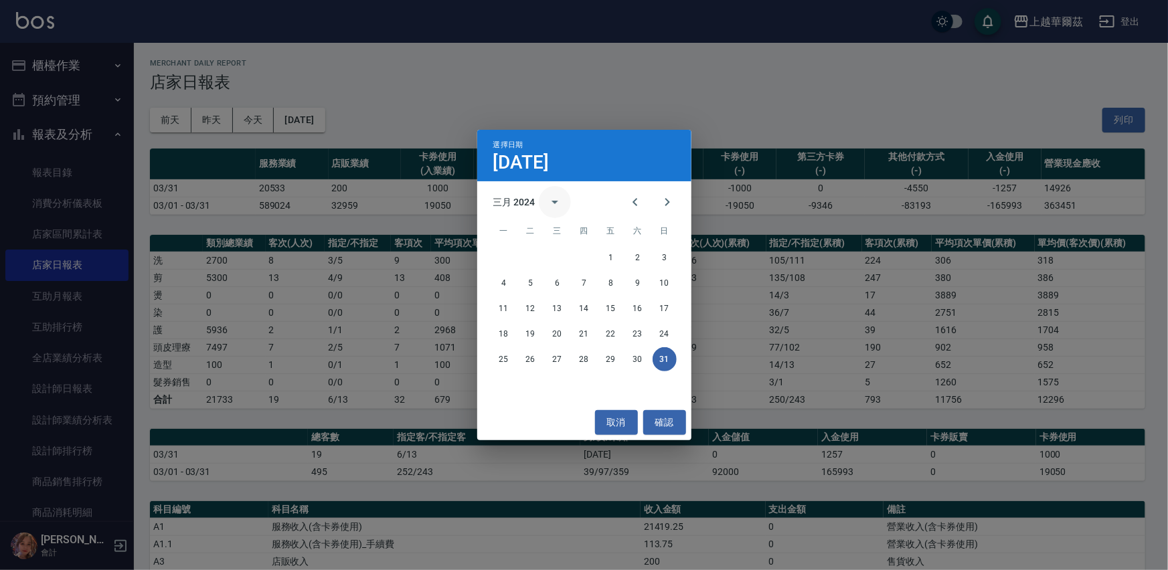
click at [557, 198] on icon "calendar view is open, switch to year view" at bounding box center [555, 202] width 16 height 16
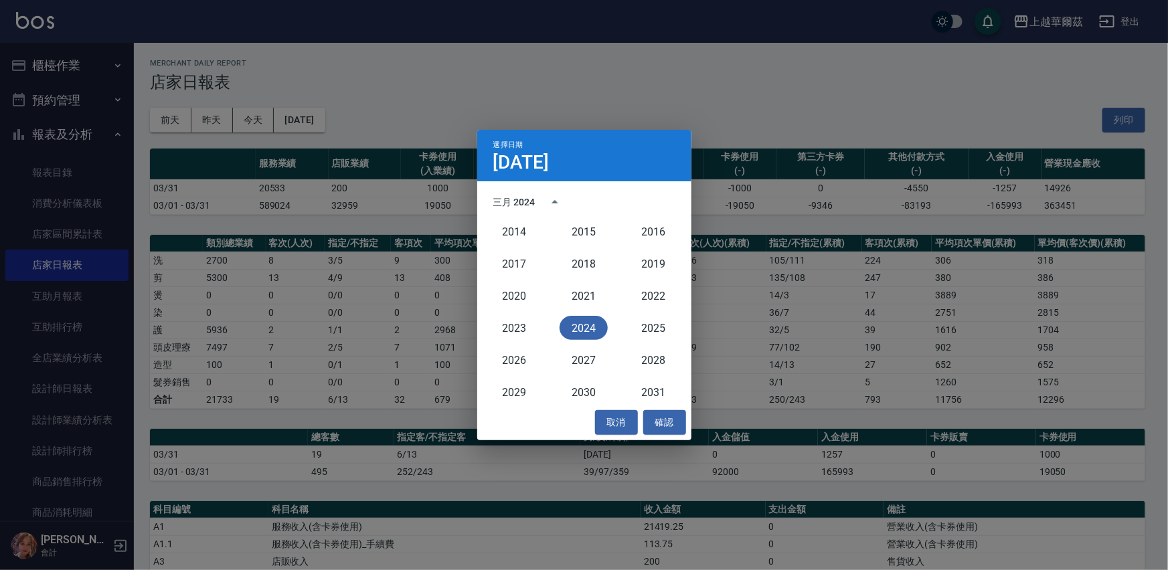
scroll to position [1252, 0]
click at [520, 234] on button "2017" at bounding box center [514, 235] width 48 height 24
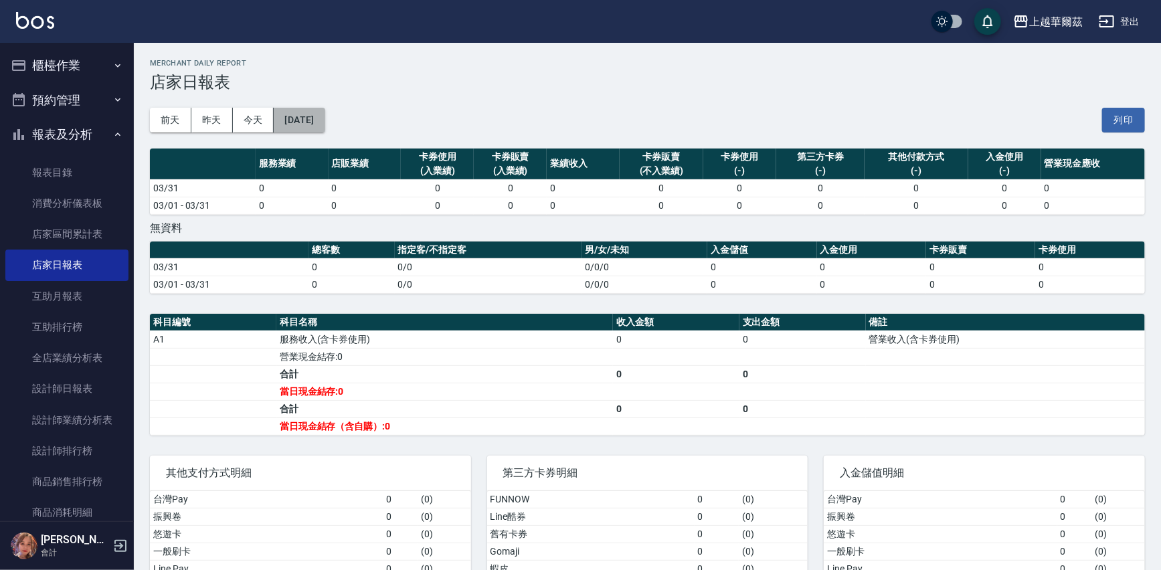
click at [322, 120] on button "[DATE]" at bounding box center [299, 120] width 51 height 25
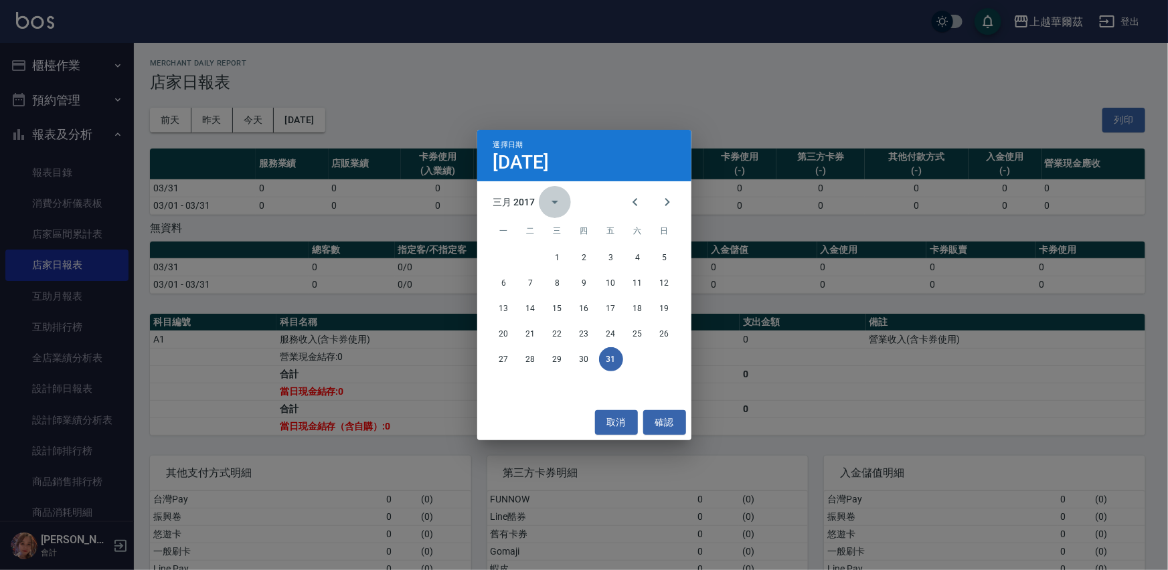
click at [552, 199] on icon "calendar view is open, switch to year view" at bounding box center [555, 202] width 16 height 16
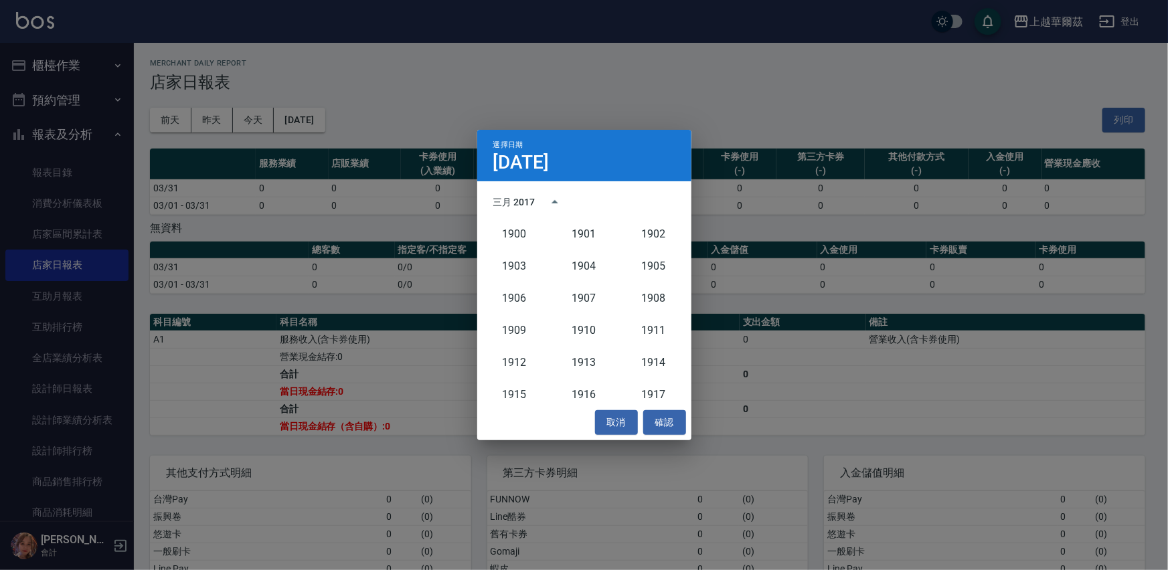
scroll to position [1174, 0]
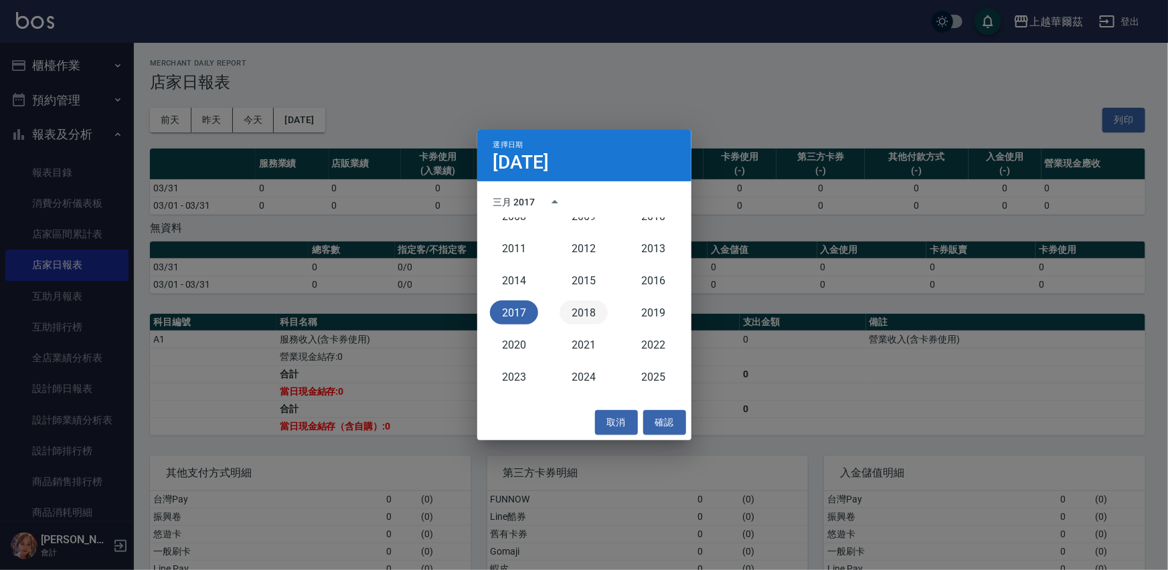
click at [582, 312] on button "2018" at bounding box center [584, 313] width 48 height 24
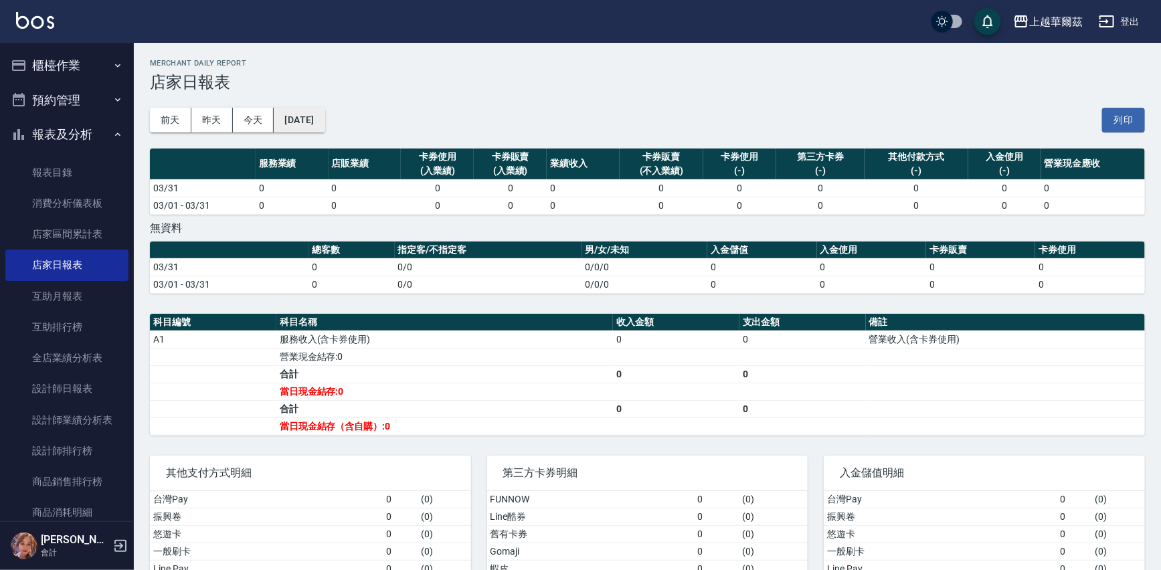
click at [325, 116] on button "[DATE]" at bounding box center [299, 120] width 51 height 25
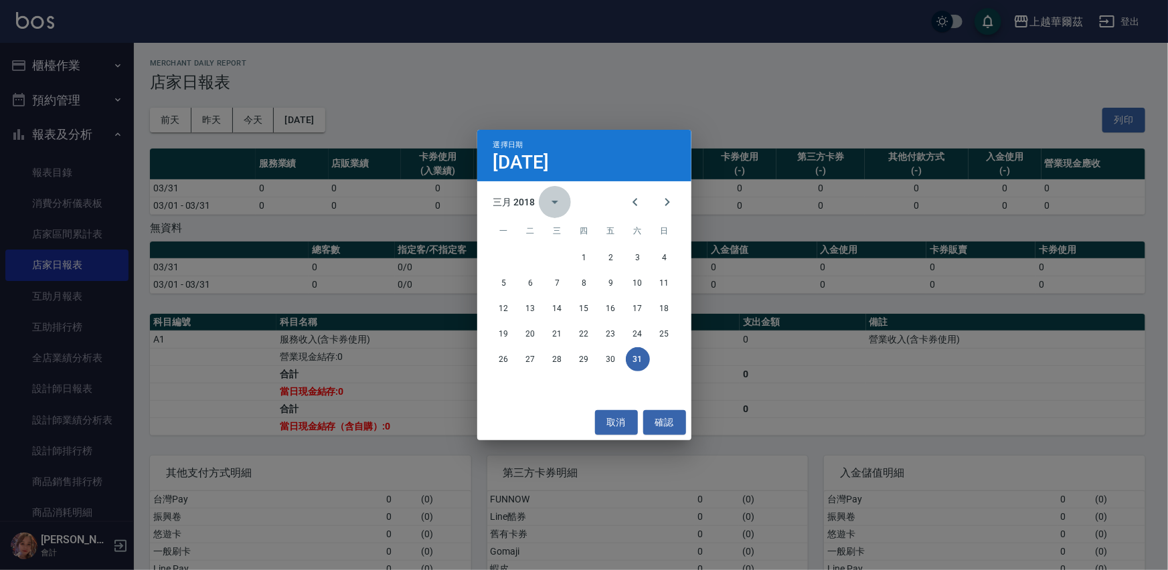
drag, startPoint x: 550, startPoint y: 199, endPoint x: 557, endPoint y: 210, distance: 13.0
click at [551, 199] on icon "calendar view is open, switch to year view" at bounding box center [555, 202] width 16 height 16
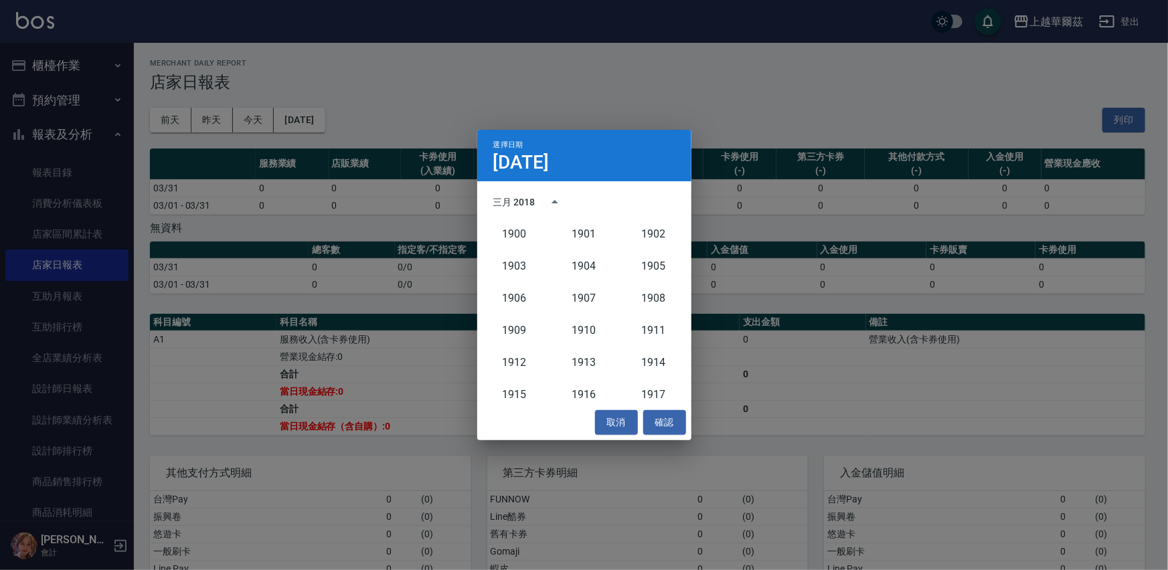
scroll to position [1174, 0]
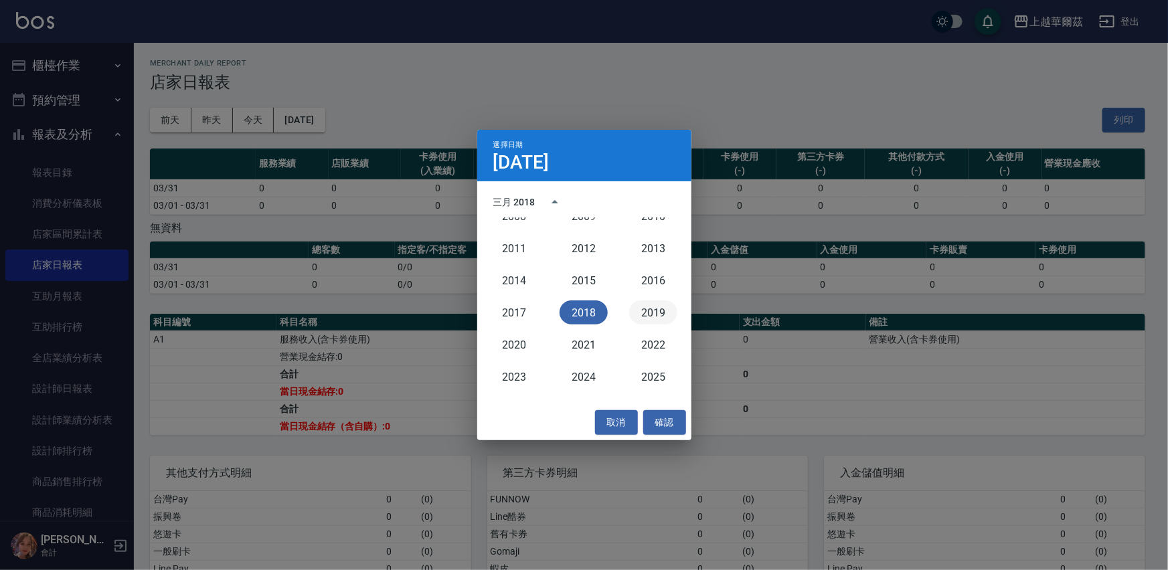
click at [649, 312] on button "2019" at bounding box center [653, 313] width 48 height 24
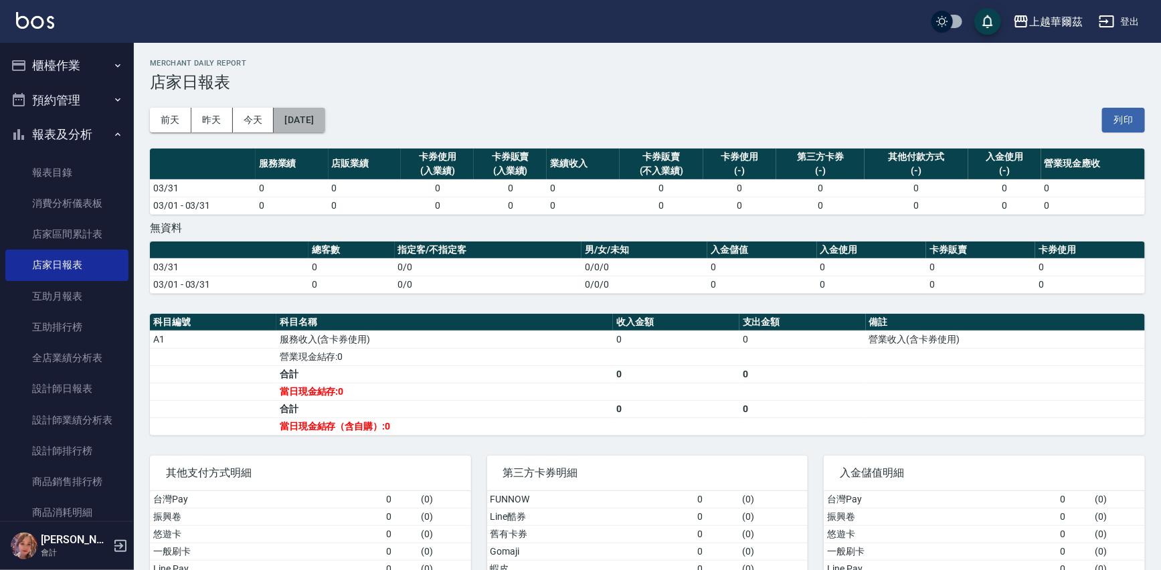
click at [313, 122] on button "[DATE]" at bounding box center [299, 120] width 51 height 25
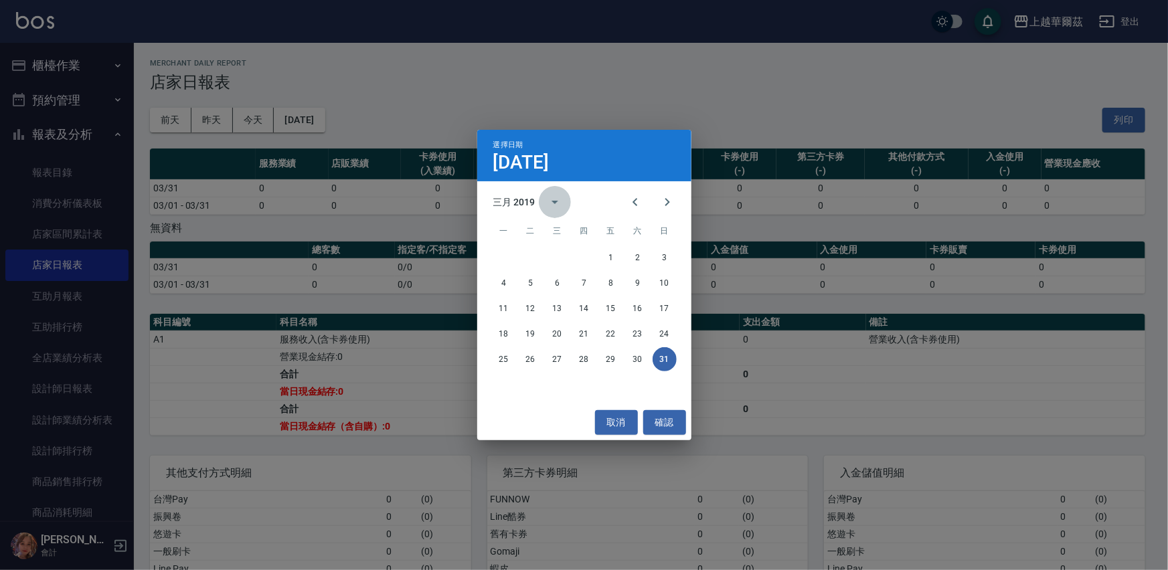
click at [554, 199] on icon "calendar view is open, switch to year view" at bounding box center [555, 202] width 16 height 16
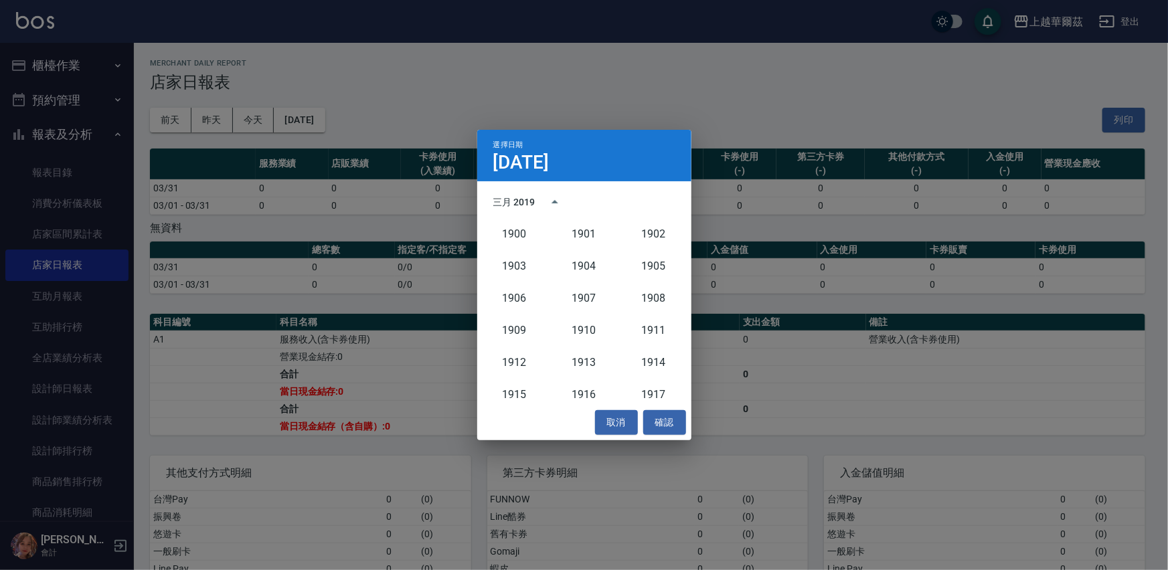
scroll to position [1174, 0]
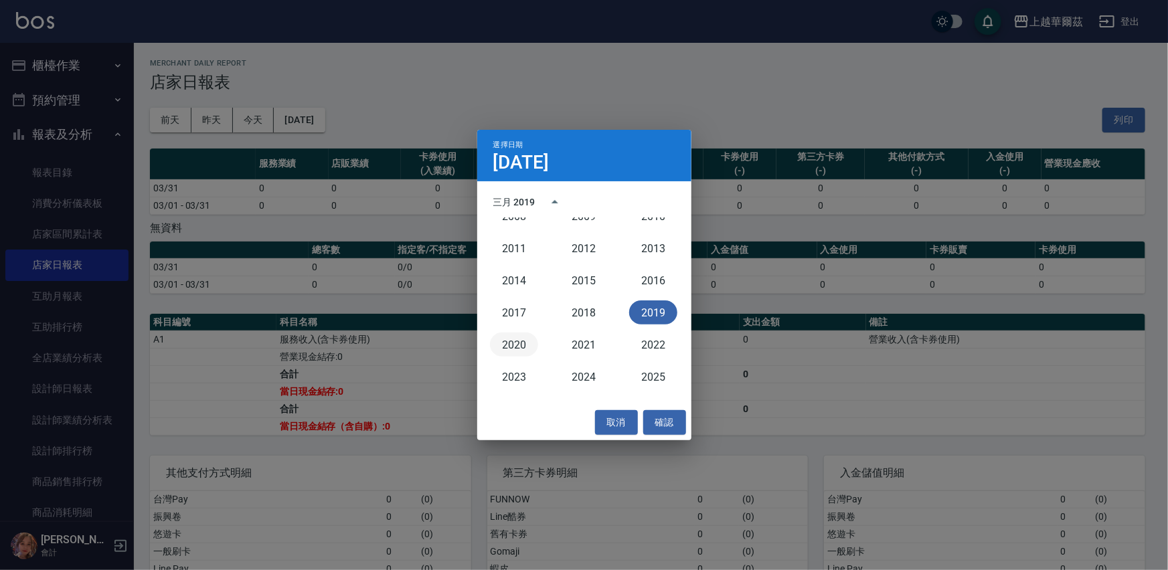
click at [522, 343] on button "2020" at bounding box center [514, 345] width 48 height 24
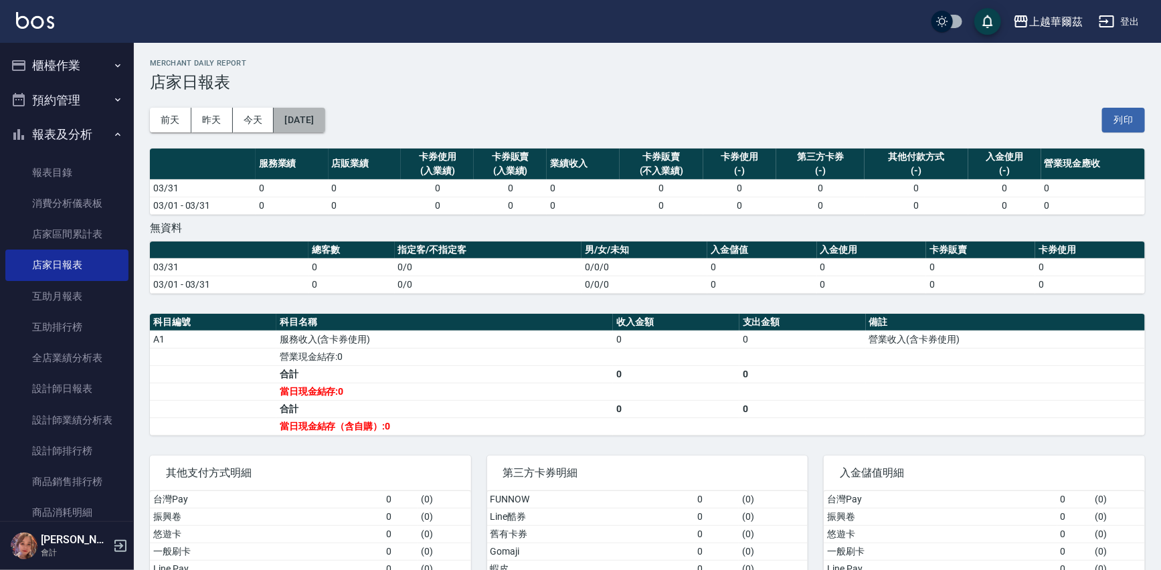
click at [325, 122] on button "[DATE]" at bounding box center [299, 120] width 51 height 25
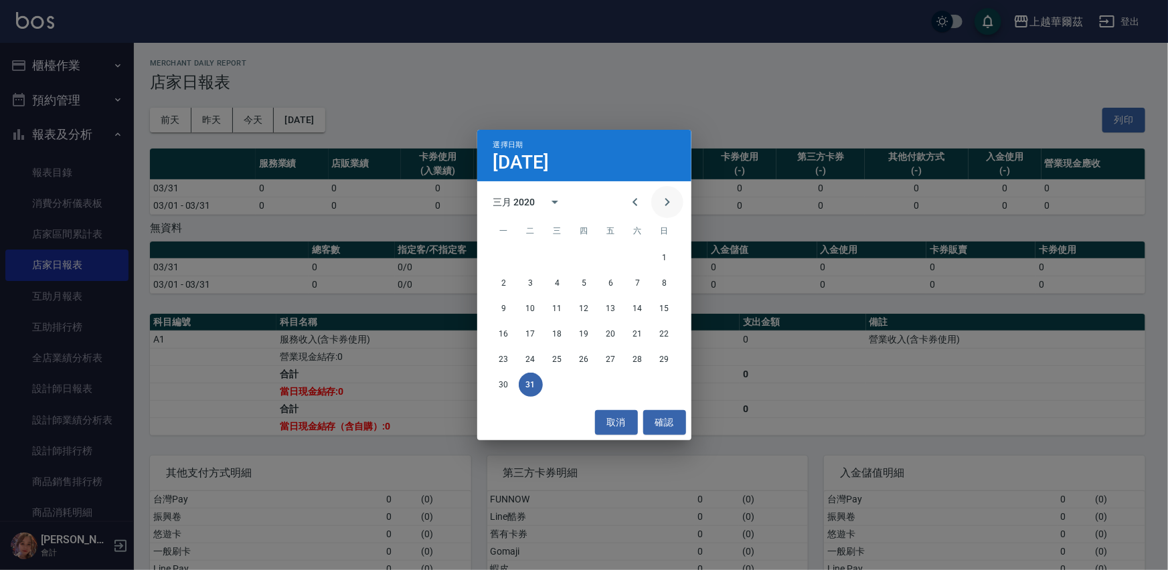
click at [667, 201] on icon "Next month" at bounding box center [667, 202] width 5 height 8
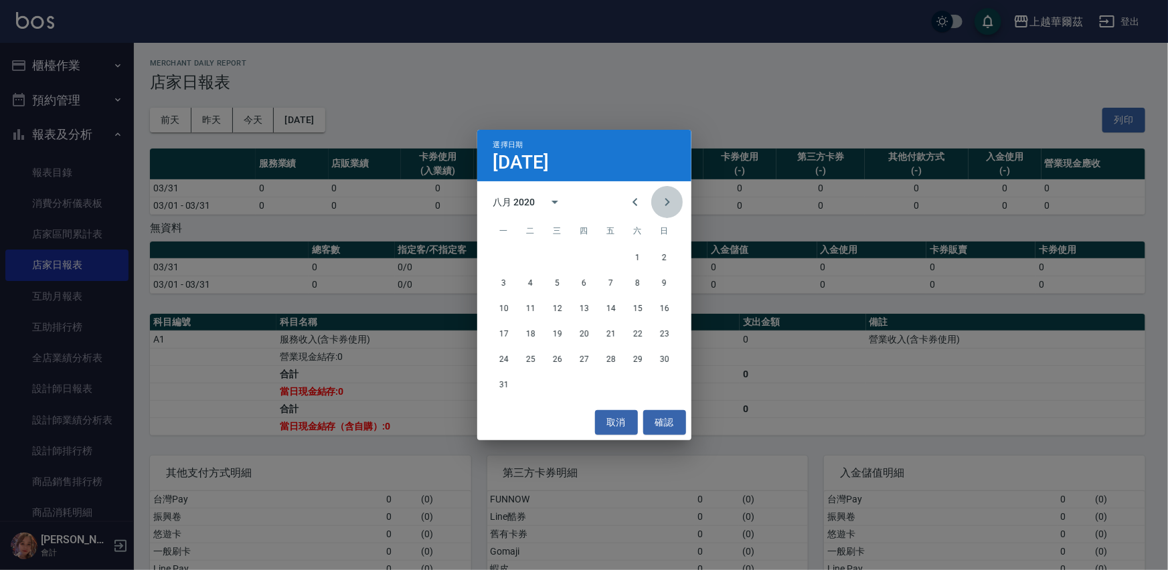
click at [667, 201] on icon "Next month" at bounding box center [667, 202] width 5 height 8
click at [554, 362] on button "30" at bounding box center [557, 359] width 24 height 24
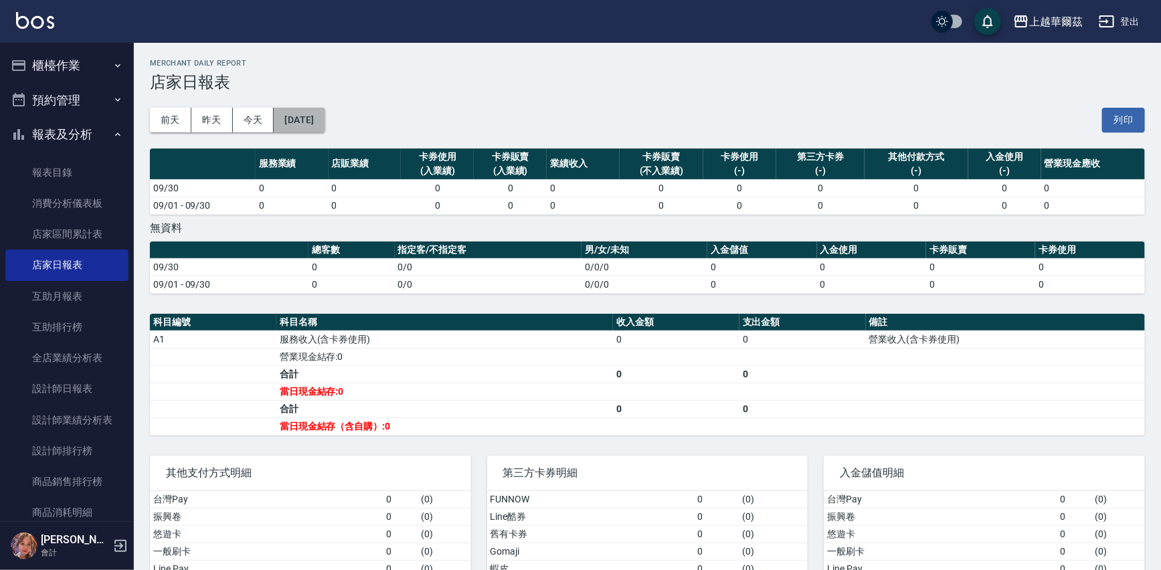
click at [325, 115] on button "[DATE]" at bounding box center [299, 120] width 51 height 25
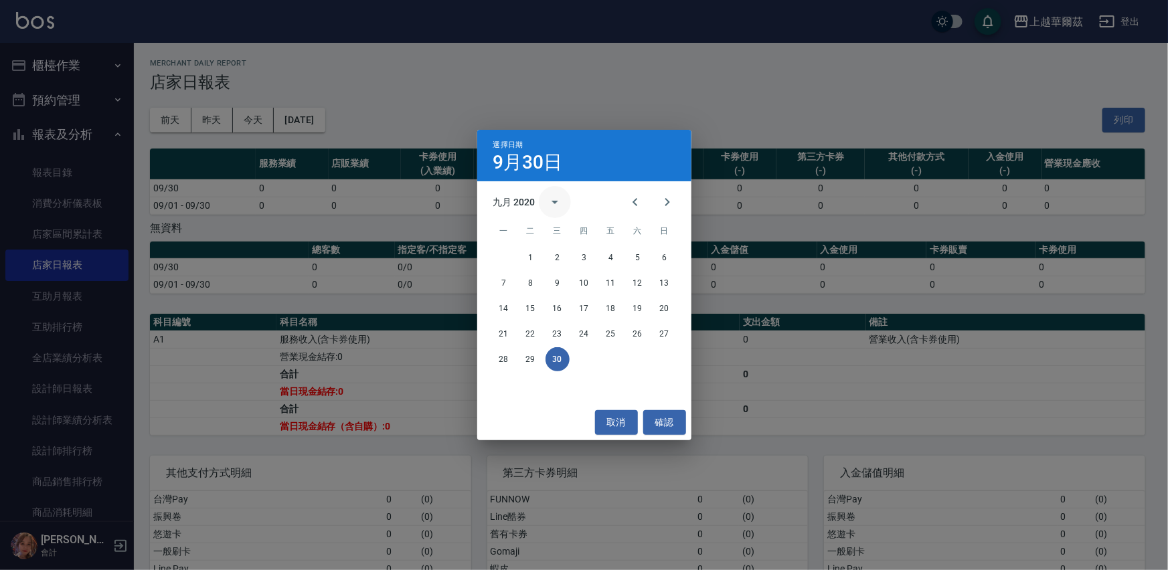
click at [553, 197] on icon "calendar view is open, switch to year view" at bounding box center [555, 202] width 16 height 16
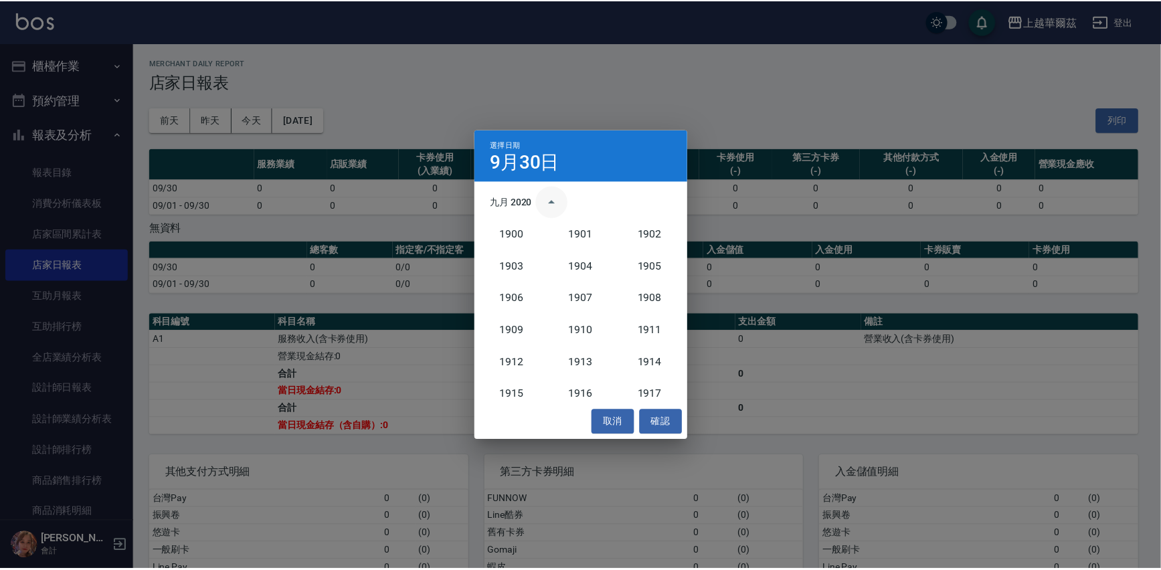
scroll to position [1206, 0]
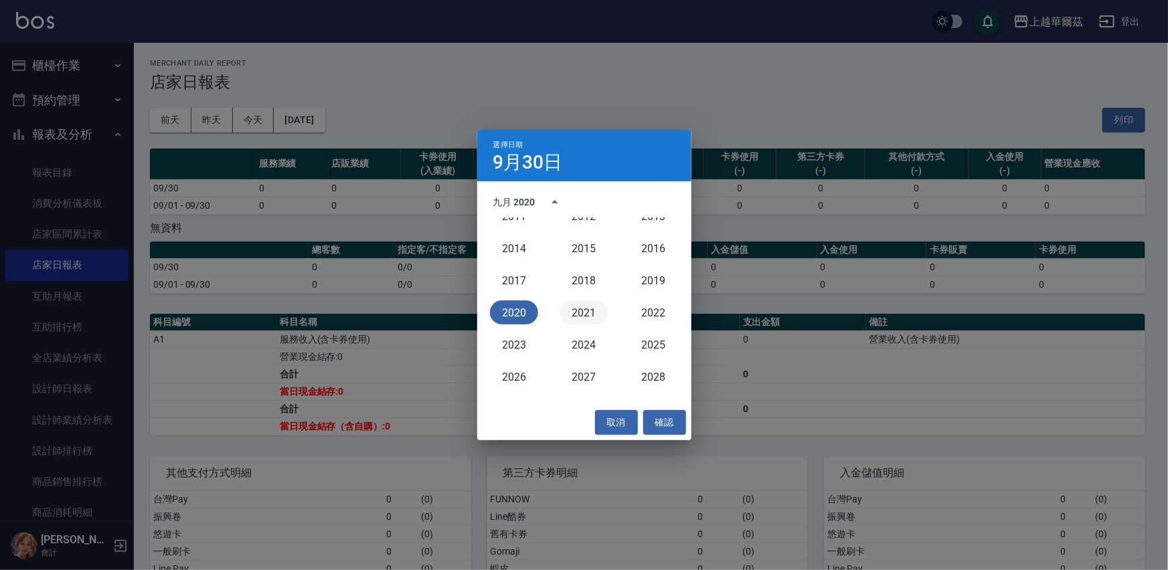
click at [592, 317] on button "2021" at bounding box center [584, 313] width 48 height 24
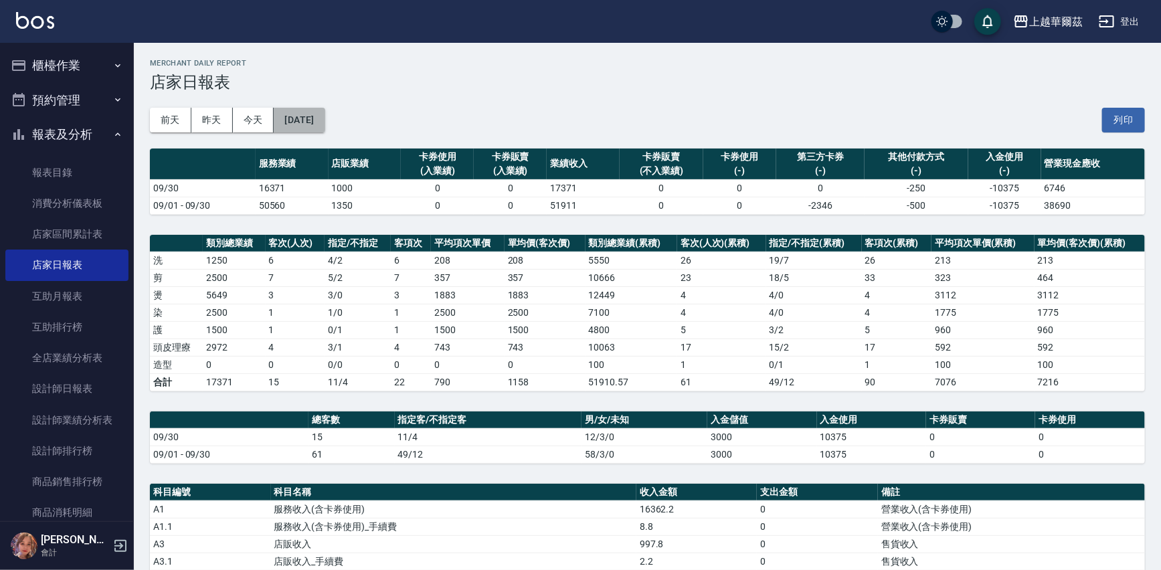
click at [305, 118] on button "[DATE]" at bounding box center [299, 120] width 51 height 25
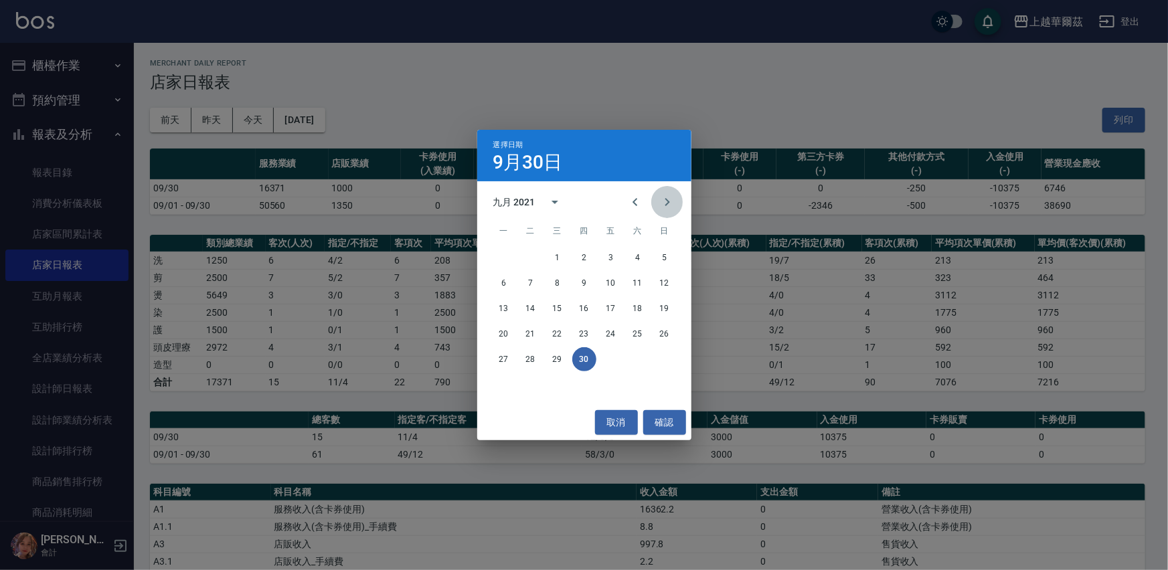
click at [665, 201] on icon "Next month" at bounding box center [667, 202] width 16 height 16
click at [632, 197] on icon "Previous month" at bounding box center [635, 202] width 16 height 16
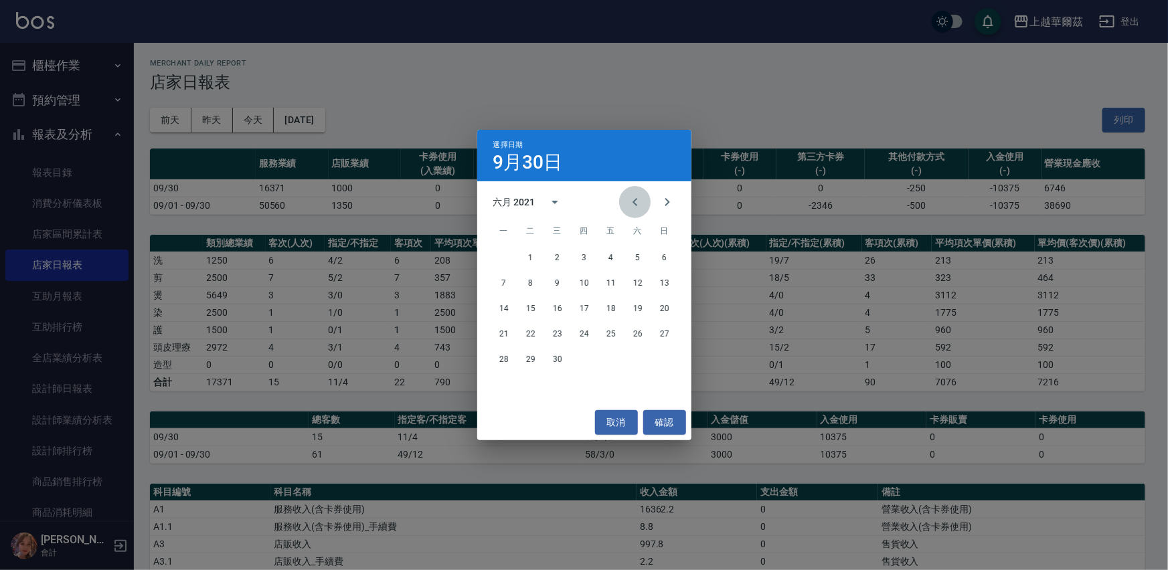
click at [632, 197] on icon "Previous month" at bounding box center [635, 202] width 16 height 16
click at [667, 331] on button "28" at bounding box center [665, 334] width 24 height 24
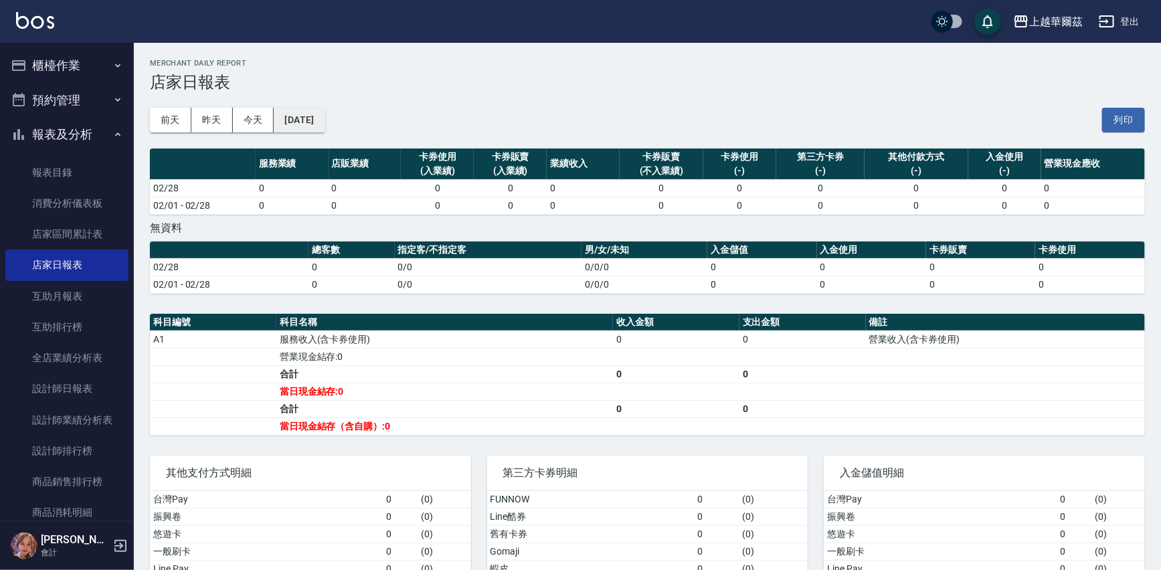
click at [325, 119] on button "[DATE]" at bounding box center [299, 120] width 51 height 25
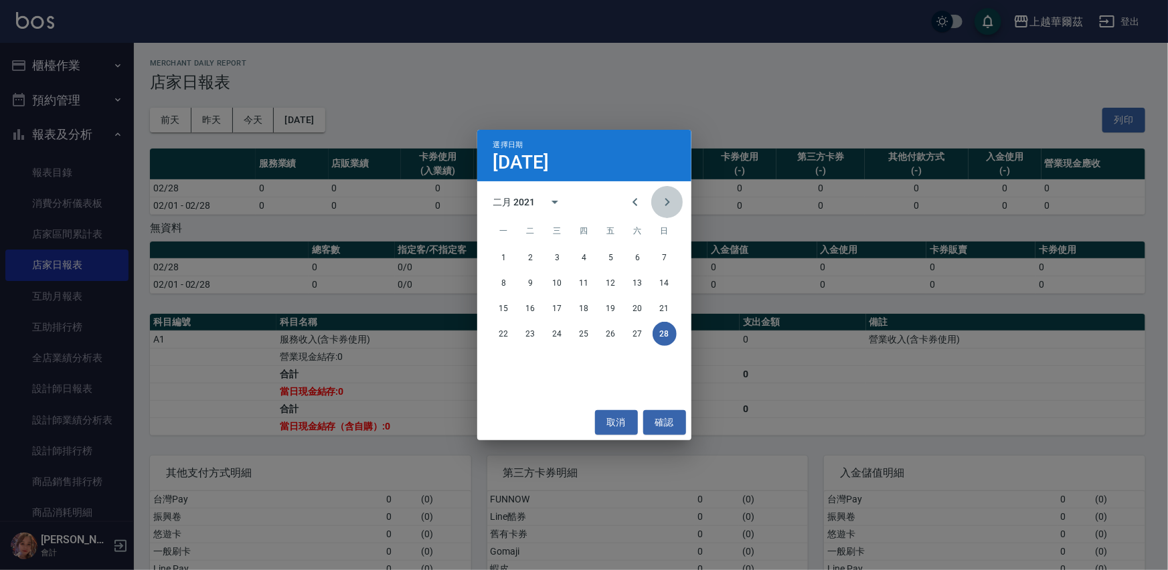
click at [663, 200] on icon "Next month" at bounding box center [667, 202] width 16 height 16
click at [555, 356] on button "31" at bounding box center [557, 359] width 24 height 24
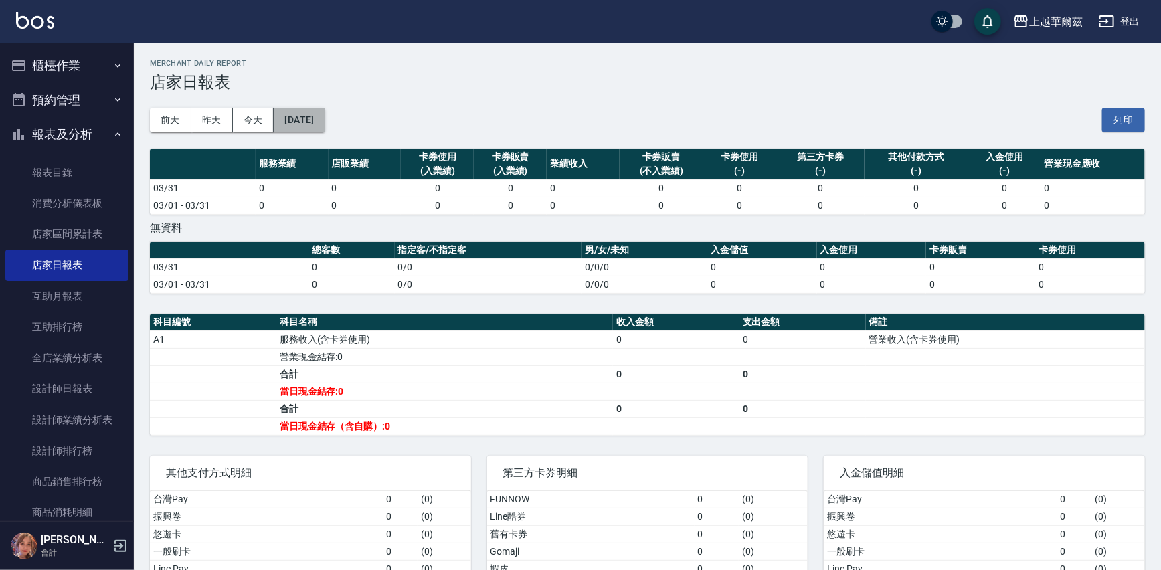
click at [325, 119] on button "[DATE]" at bounding box center [299, 120] width 51 height 25
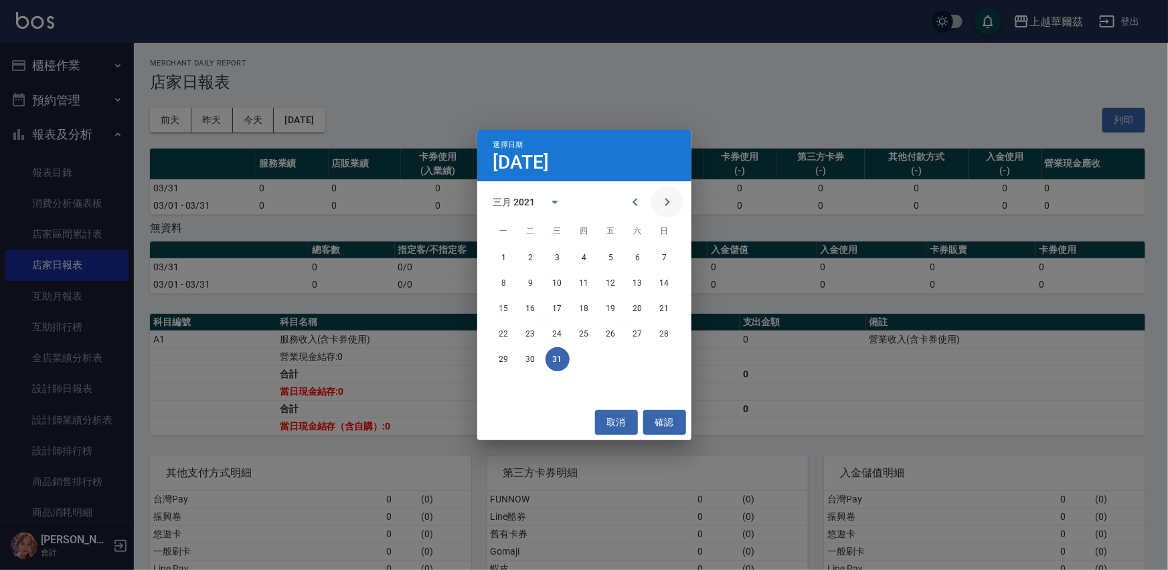
click at [675, 201] on button "Next month" at bounding box center [667, 202] width 32 height 32
click at [612, 359] on button "30" at bounding box center [611, 359] width 24 height 24
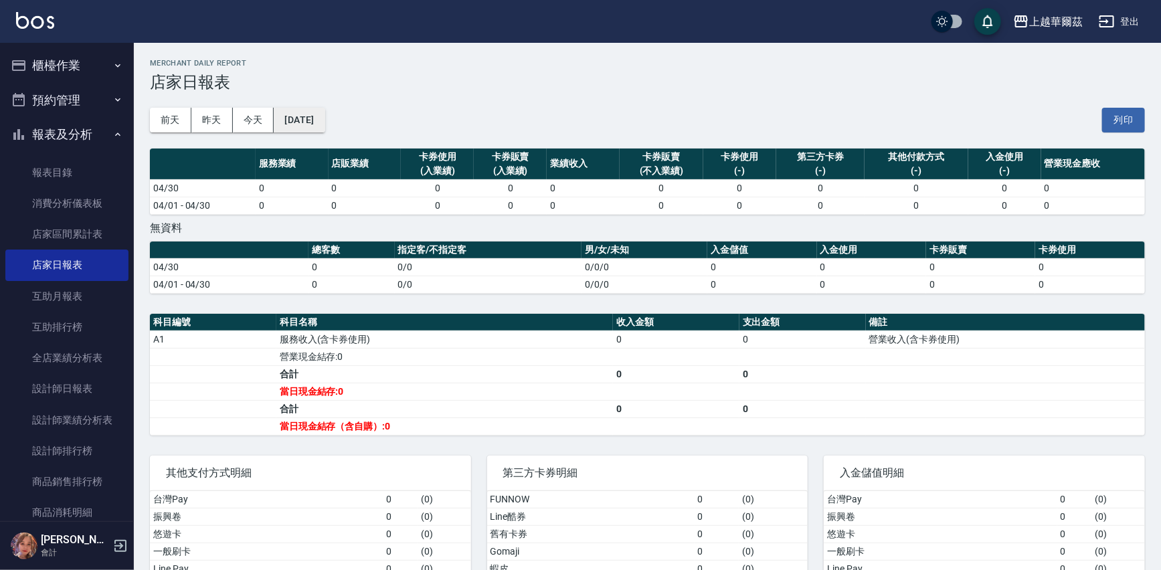
click at [320, 118] on button "[DATE]" at bounding box center [299, 120] width 51 height 25
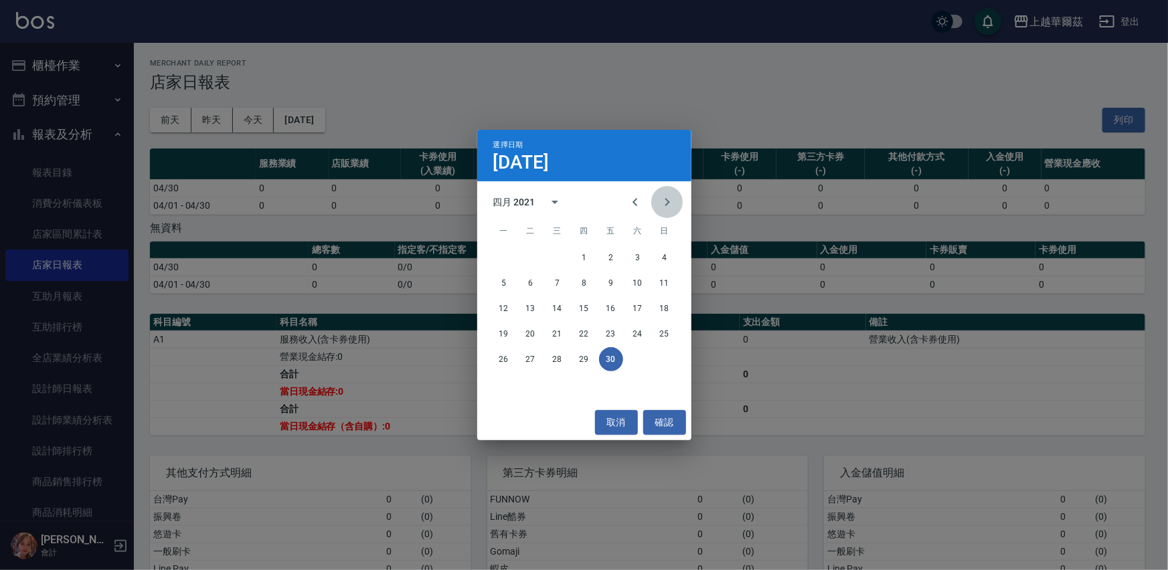
click at [669, 198] on icon "Next month" at bounding box center [667, 202] width 16 height 16
click at [501, 383] on button "31" at bounding box center [504, 385] width 24 height 24
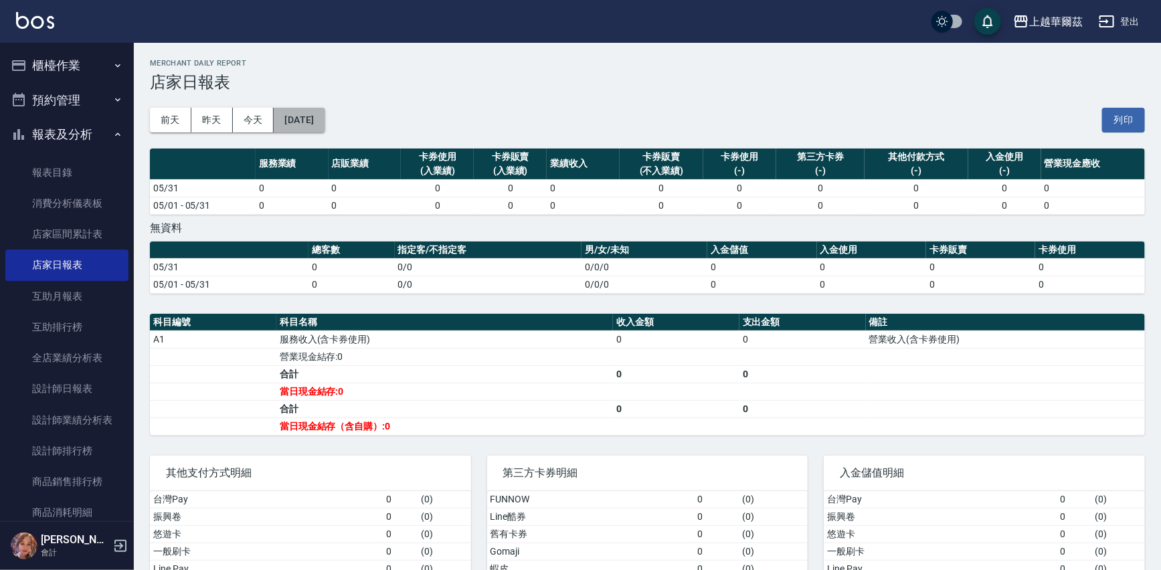
click at [325, 114] on button "[DATE]" at bounding box center [299, 120] width 51 height 25
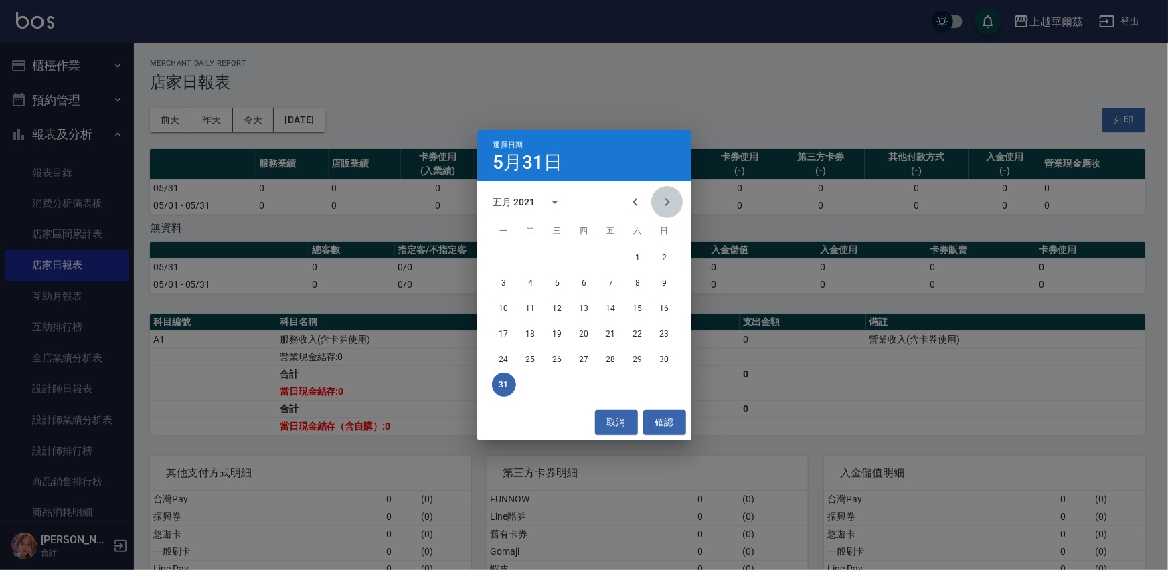
click at [665, 196] on icon "Next month" at bounding box center [667, 202] width 16 height 16
drag, startPoint x: 559, startPoint y: 358, endPoint x: 494, endPoint y: 199, distance: 172.0
click at [558, 358] on button "30" at bounding box center [557, 359] width 24 height 24
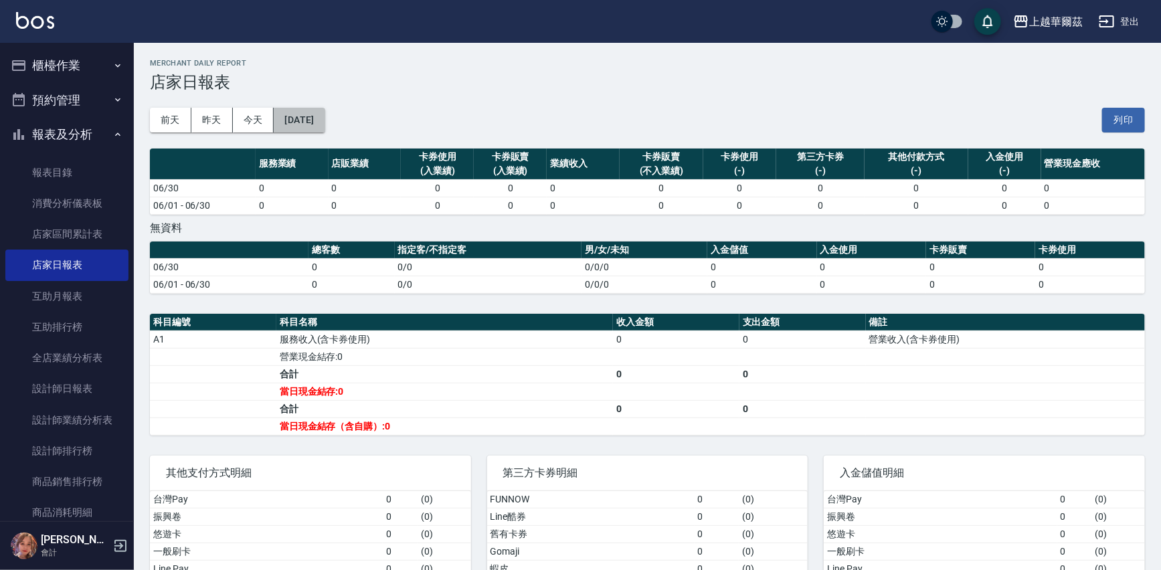
click at [325, 118] on button "[DATE]" at bounding box center [299, 120] width 51 height 25
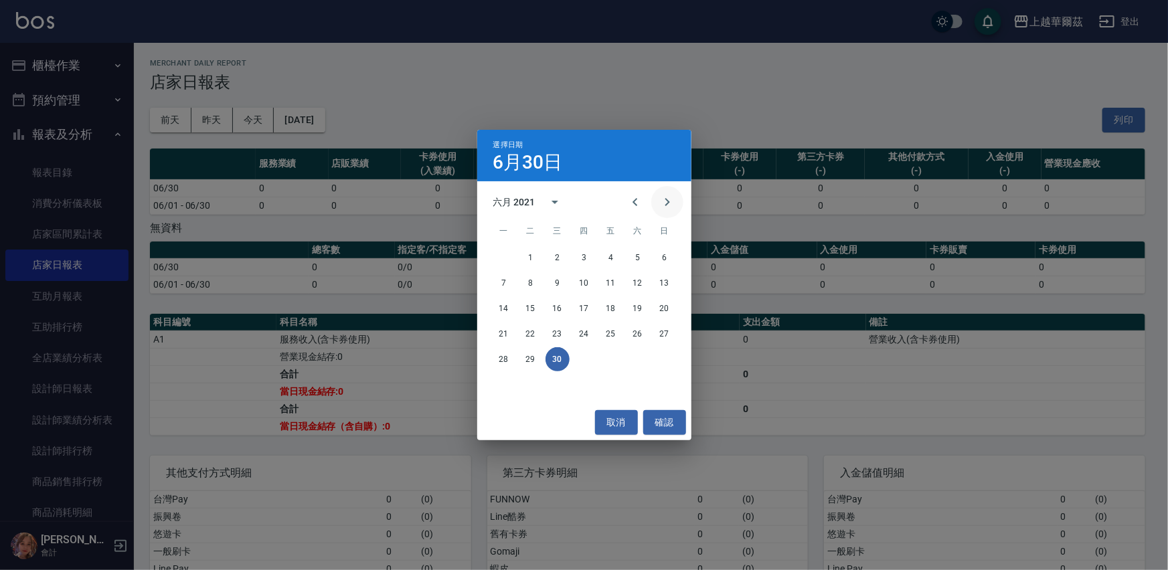
click at [665, 200] on icon "Next month" at bounding box center [667, 202] width 16 height 16
click at [634, 361] on button "31" at bounding box center [638, 359] width 24 height 24
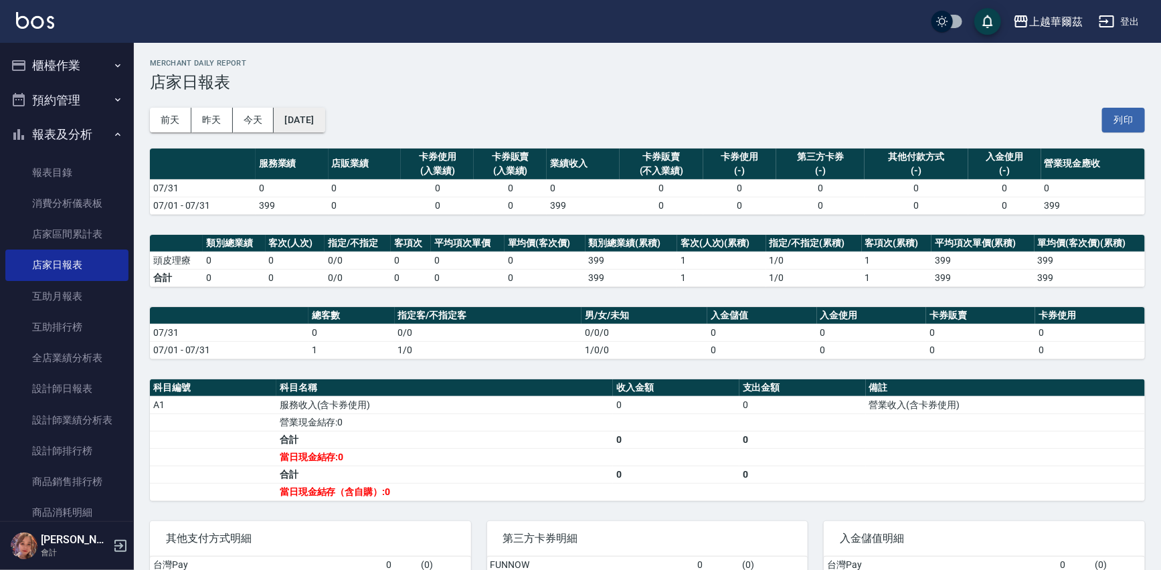
click at [325, 127] on button "[DATE]" at bounding box center [299, 120] width 51 height 25
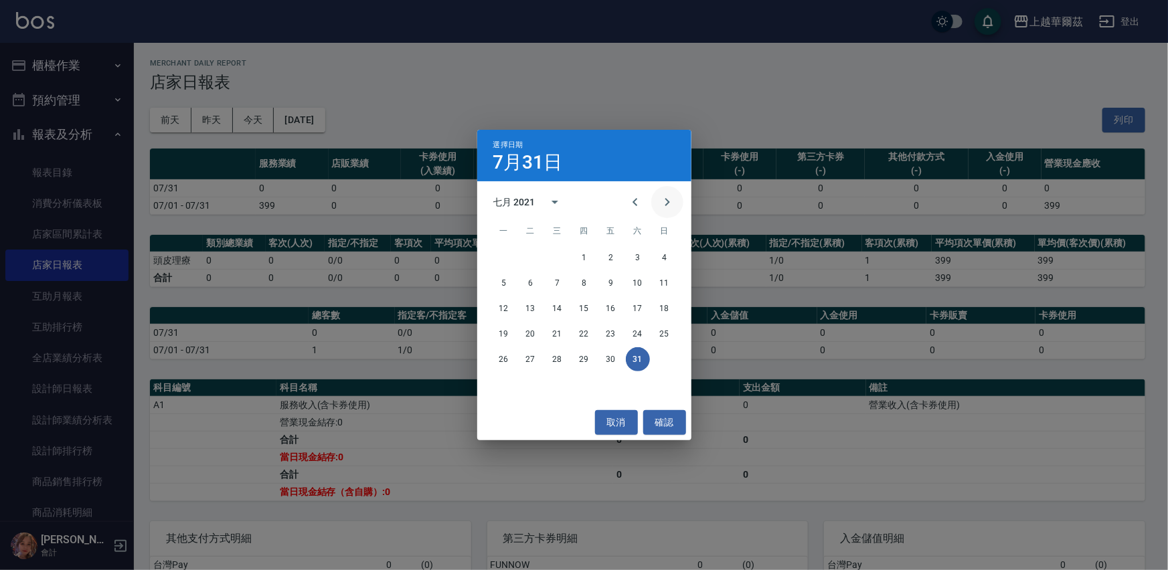
click at [667, 197] on icon "Next month" at bounding box center [667, 202] width 16 height 16
click at [528, 379] on button "31" at bounding box center [531, 385] width 24 height 24
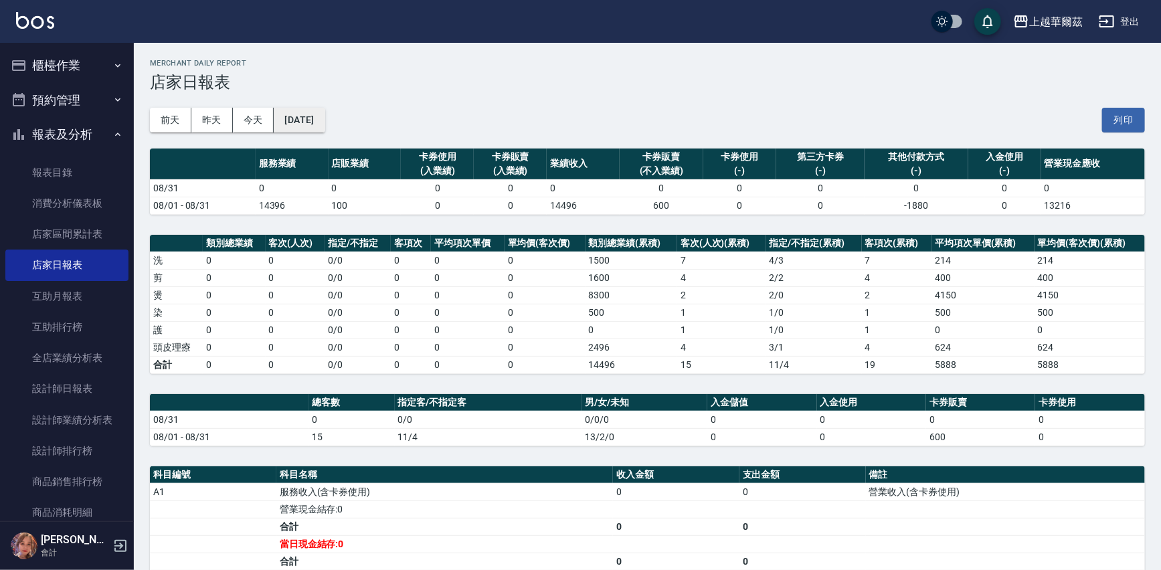
click at [312, 115] on button "[DATE]" at bounding box center [299, 120] width 51 height 25
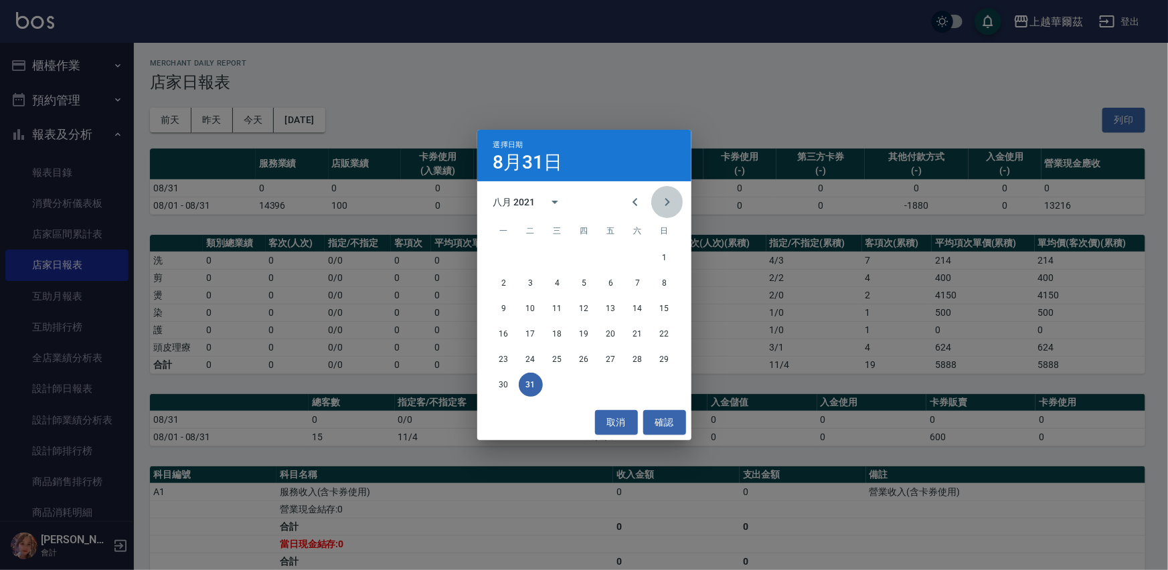
click at [669, 203] on icon "Next month" at bounding box center [667, 202] width 5 height 8
click at [582, 361] on button "30" at bounding box center [584, 359] width 24 height 24
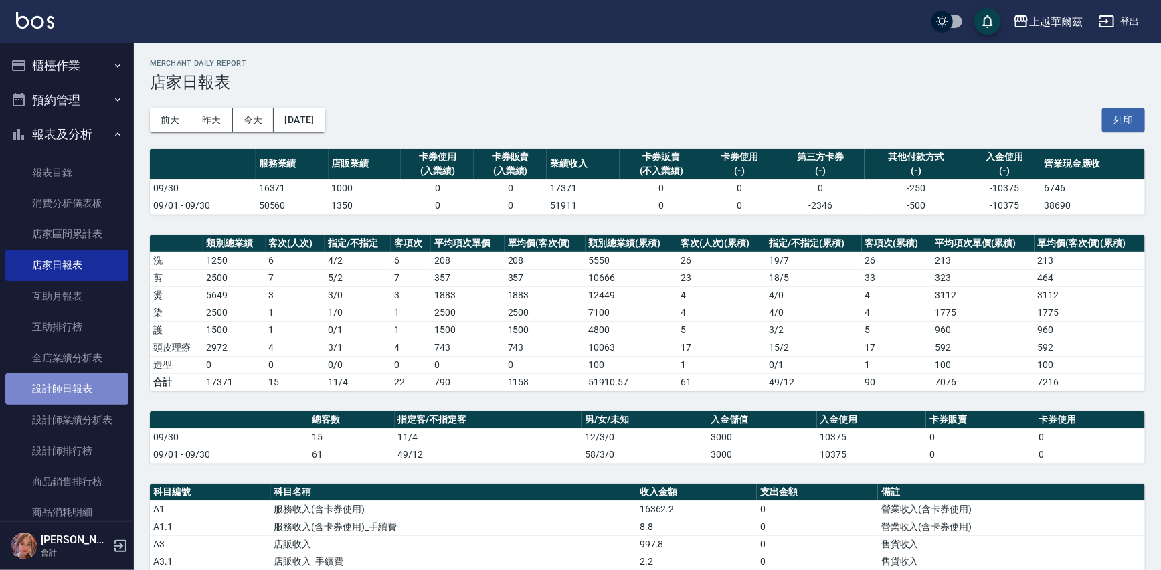
click at [84, 392] on link "設計師日報表" at bounding box center [66, 388] width 123 height 31
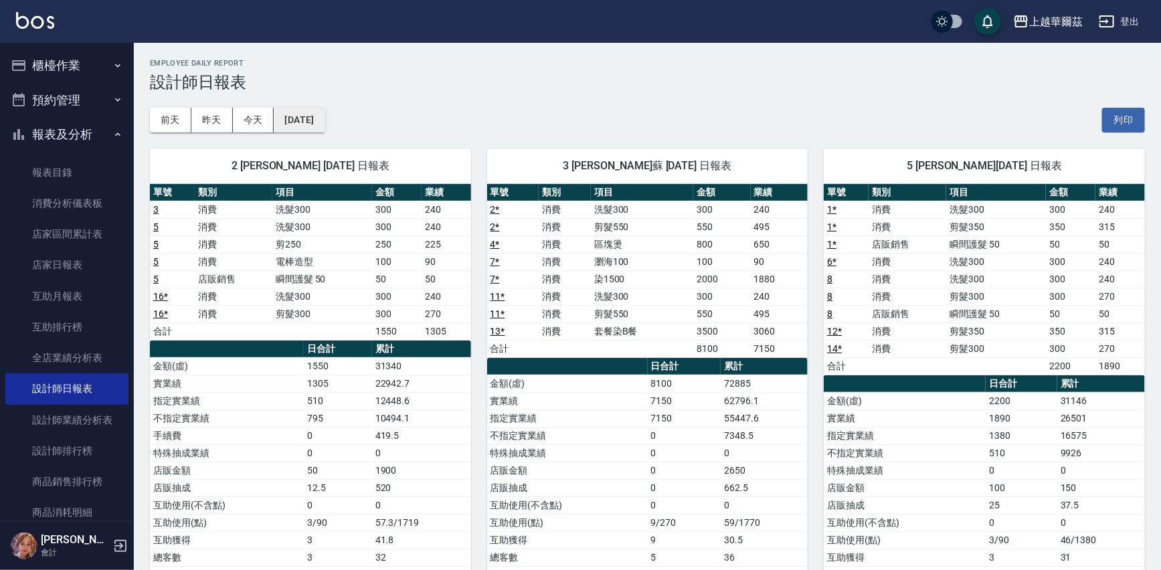
click at [296, 120] on button "[DATE]" at bounding box center [299, 120] width 51 height 25
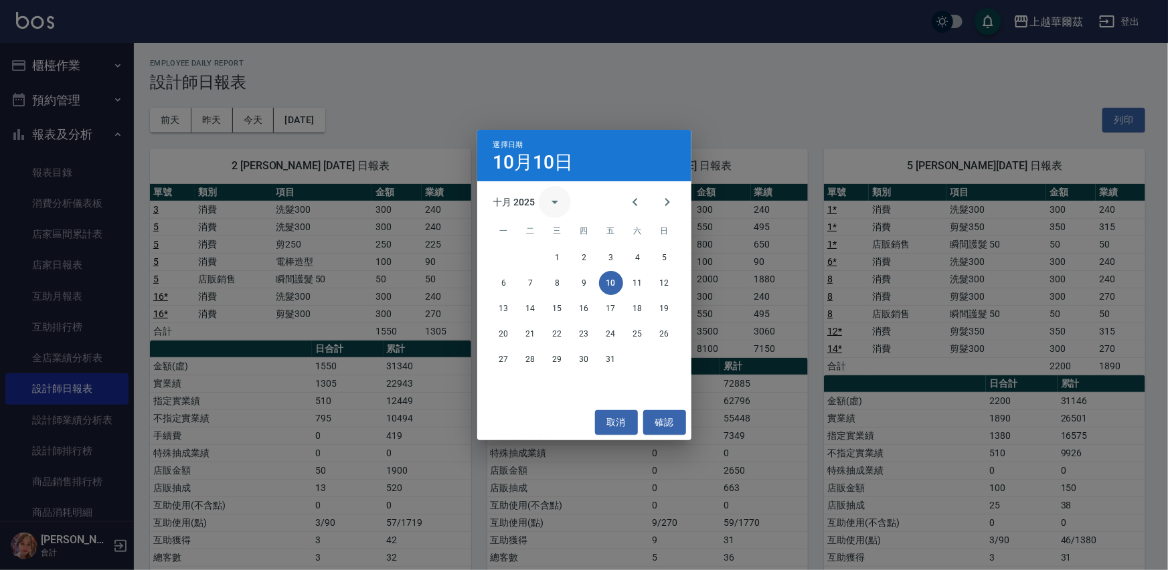
click at [545, 201] on button "calendar view is open, switch to year view" at bounding box center [555, 202] width 32 height 32
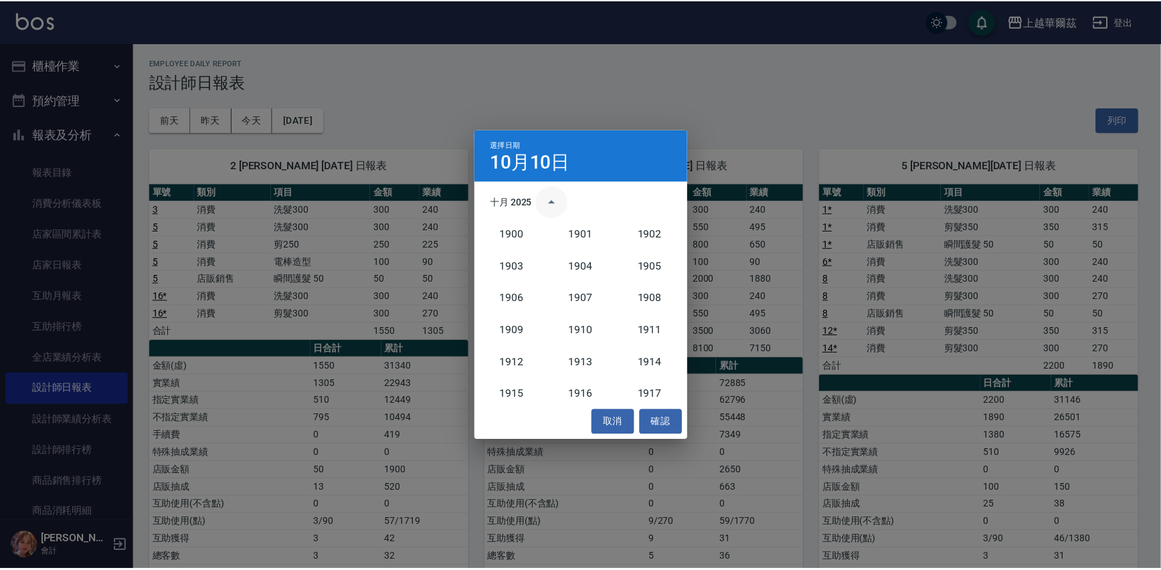
scroll to position [1238, 0]
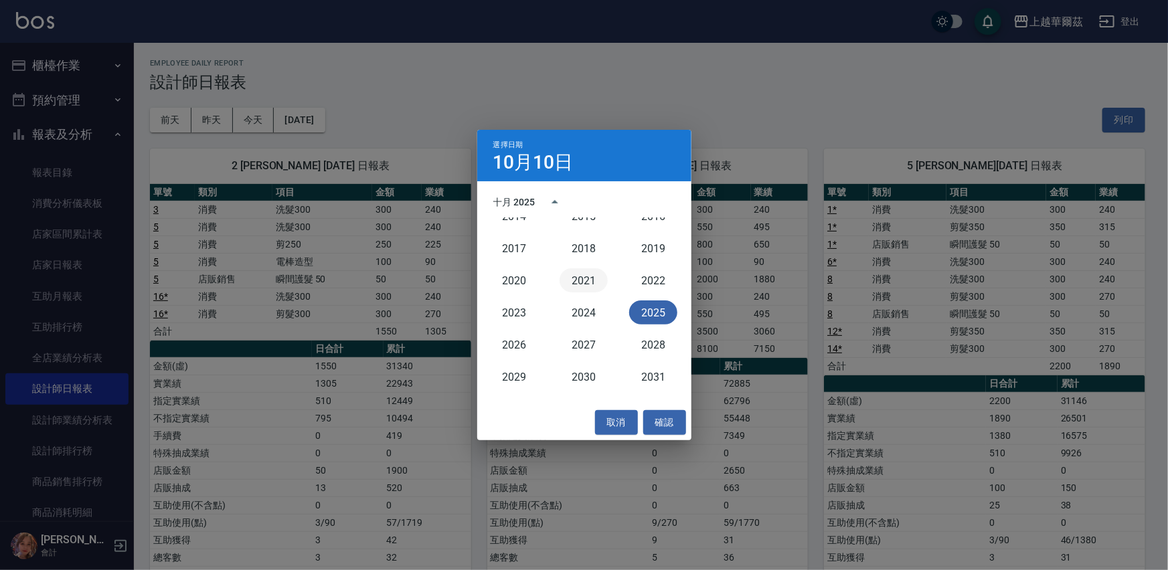
click at [578, 274] on button "2021" at bounding box center [584, 280] width 48 height 24
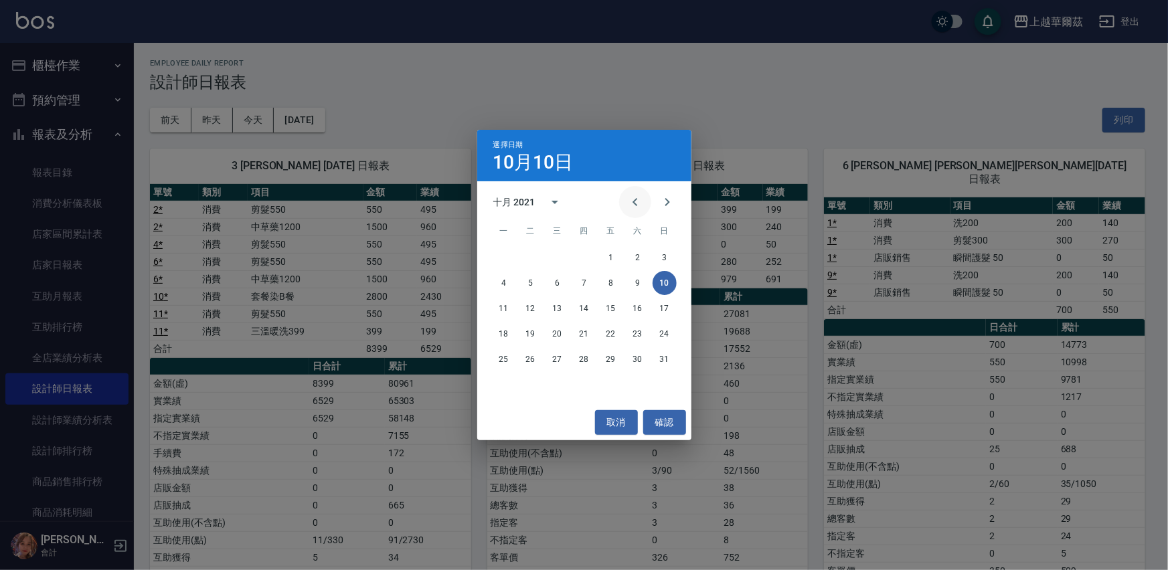
click at [637, 197] on icon "Previous month" at bounding box center [635, 202] width 16 height 16
click at [585, 360] on button "30" at bounding box center [584, 359] width 24 height 24
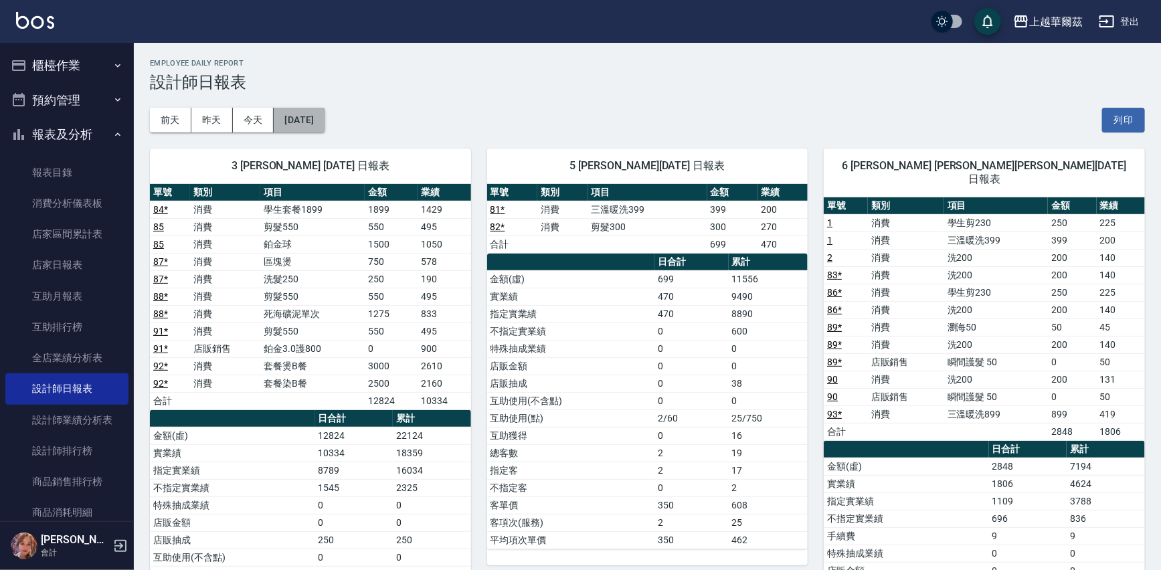
click at [305, 118] on button "[DATE]" at bounding box center [299, 120] width 51 height 25
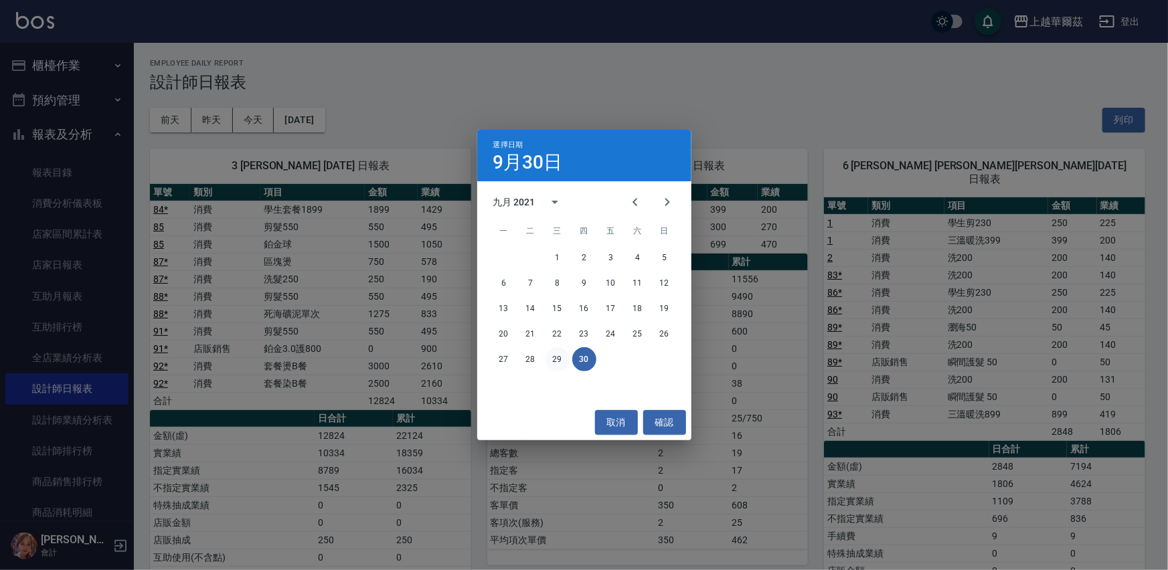
click at [553, 359] on button "29" at bounding box center [557, 359] width 24 height 24
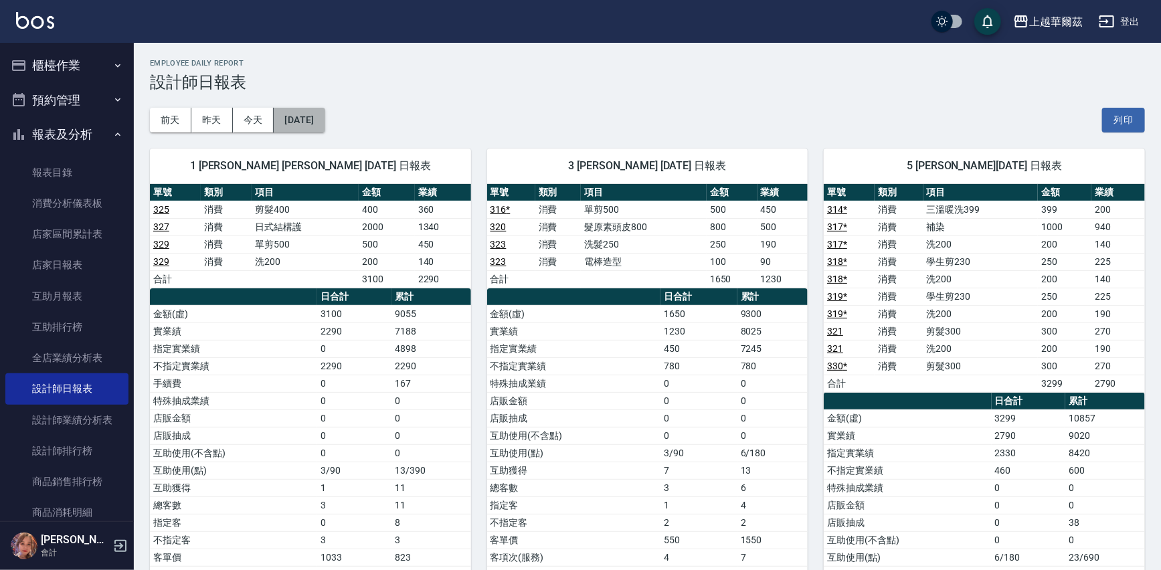
click at [315, 121] on button "[DATE]" at bounding box center [299, 120] width 51 height 25
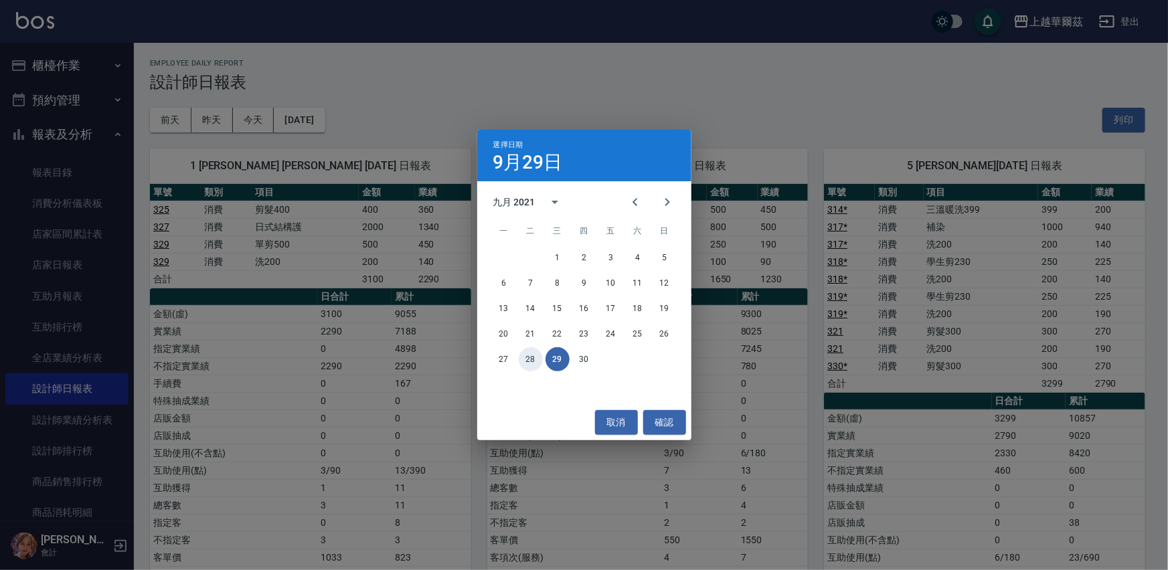
click at [526, 363] on button "28" at bounding box center [531, 359] width 24 height 24
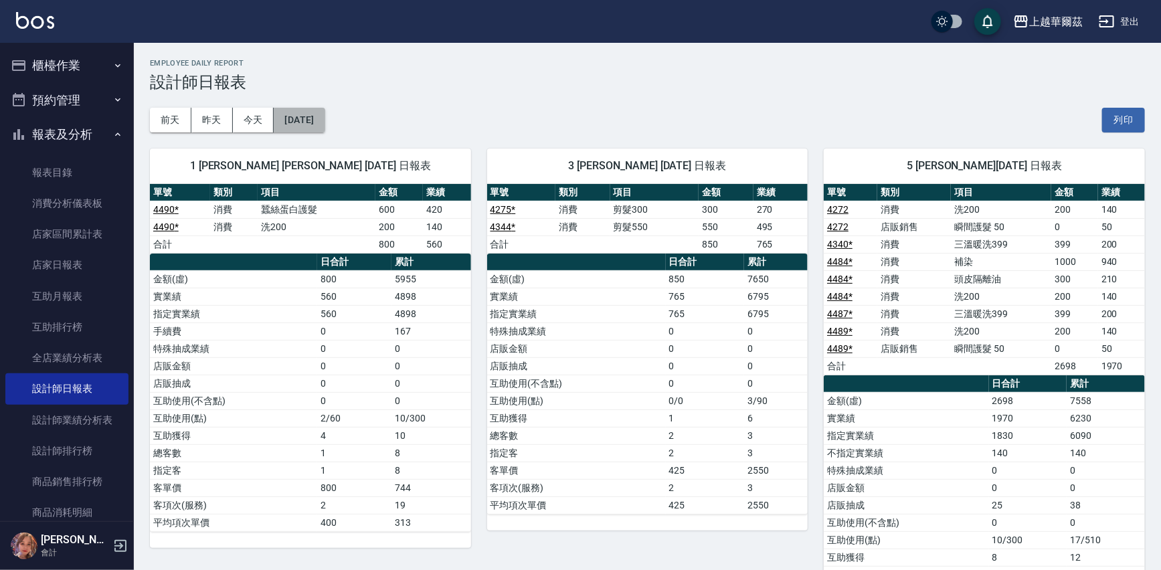
click at [311, 126] on button "[DATE]" at bounding box center [299, 120] width 51 height 25
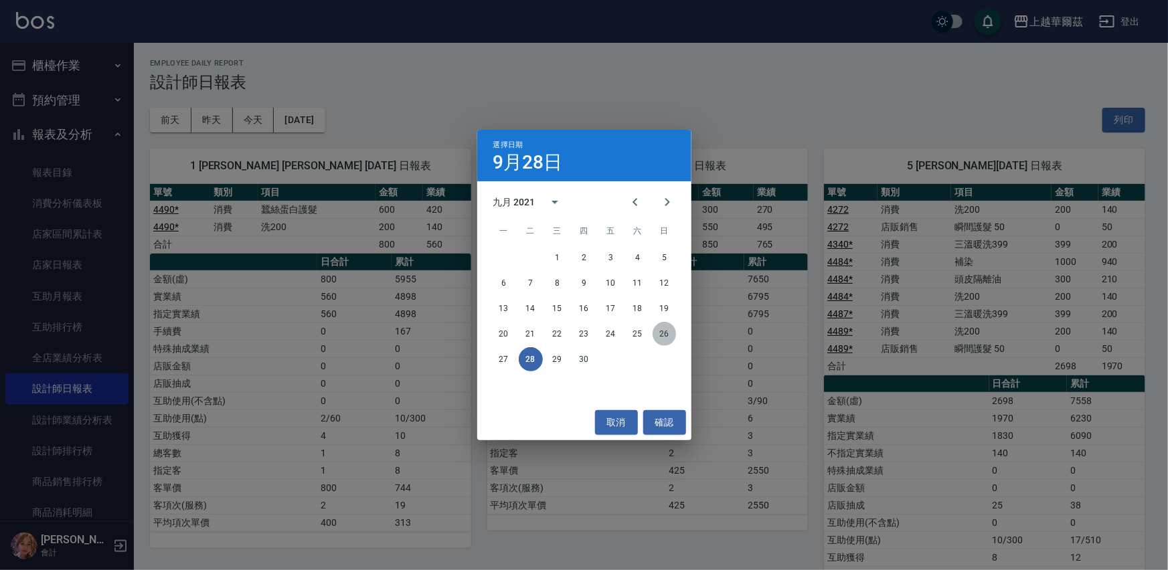
click at [663, 329] on button "26" at bounding box center [665, 334] width 24 height 24
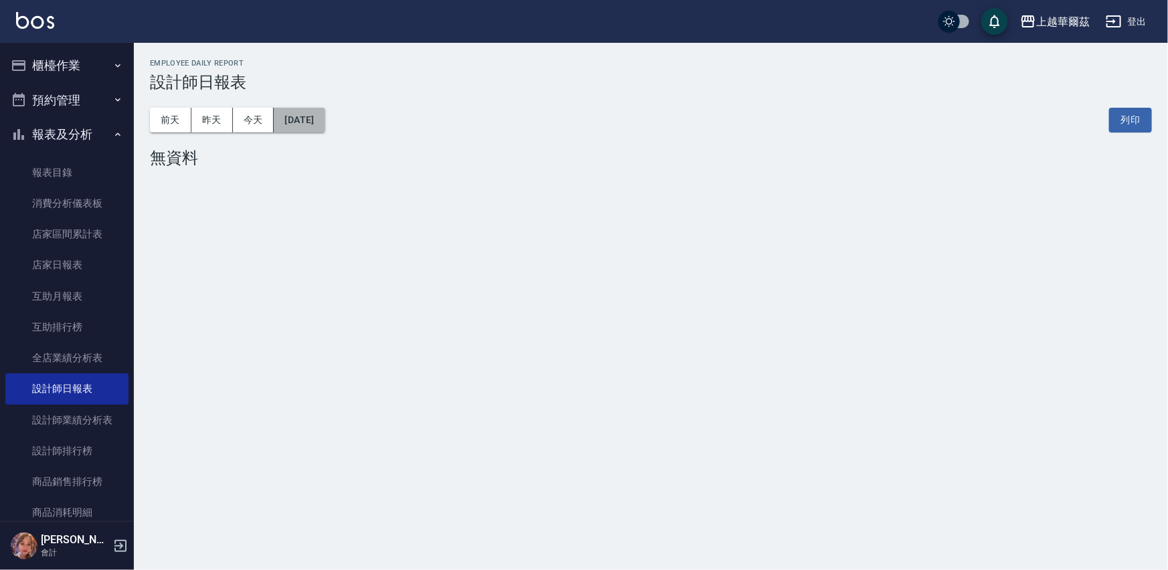
click at [316, 108] on button "[DATE]" at bounding box center [299, 120] width 51 height 25
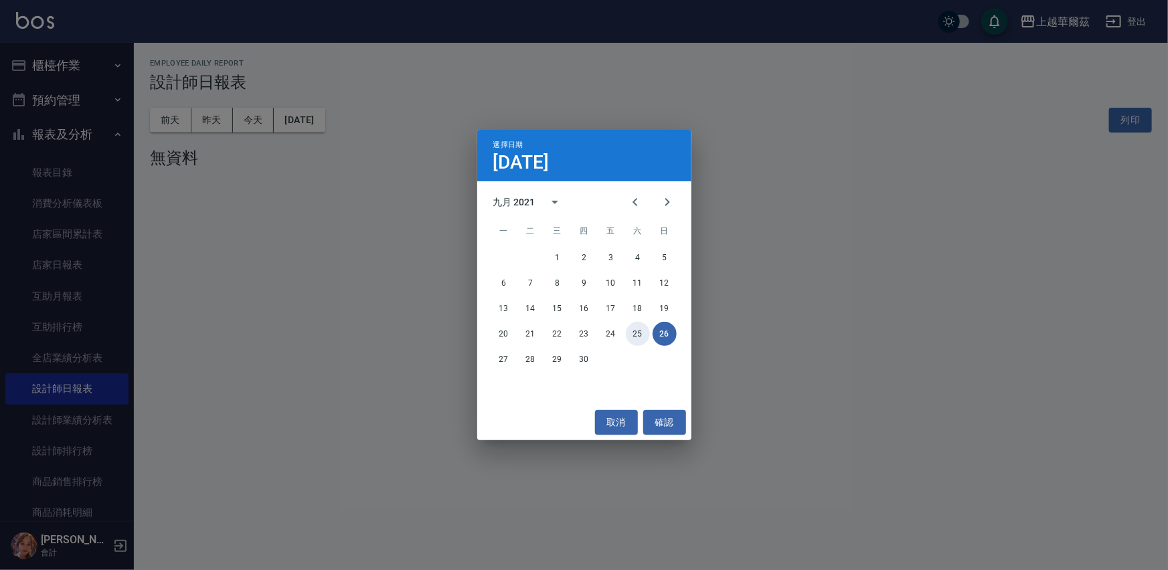
drag, startPoint x: 640, startPoint y: 333, endPoint x: 614, endPoint y: 343, distance: 27.7
click at [640, 334] on button "25" at bounding box center [638, 334] width 24 height 24
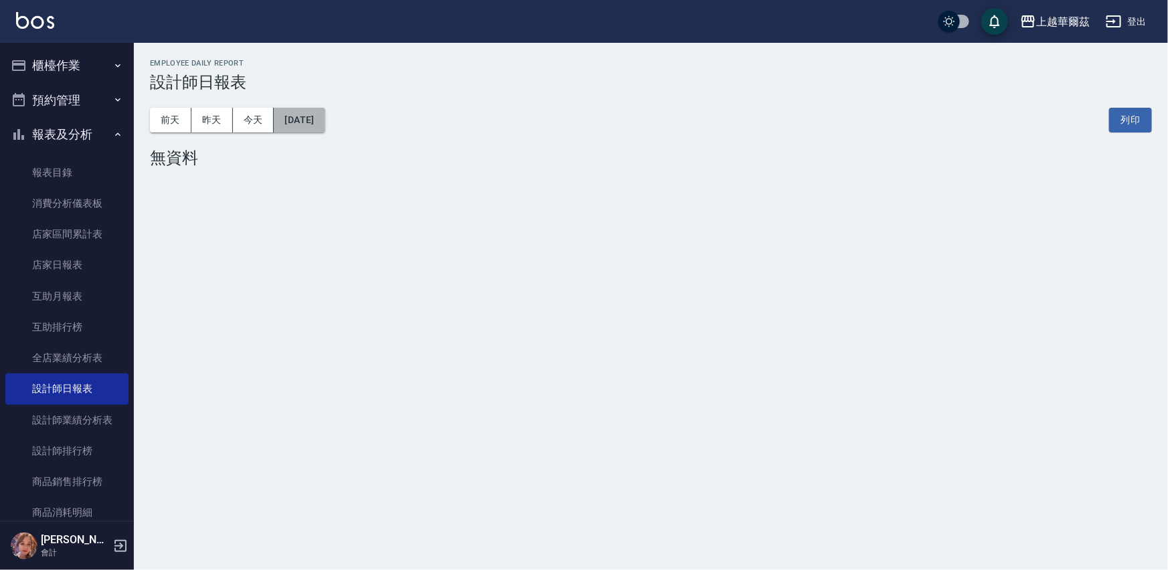
click at [321, 124] on button "[DATE]" at bounding box center [299, 120] width 51 height 25
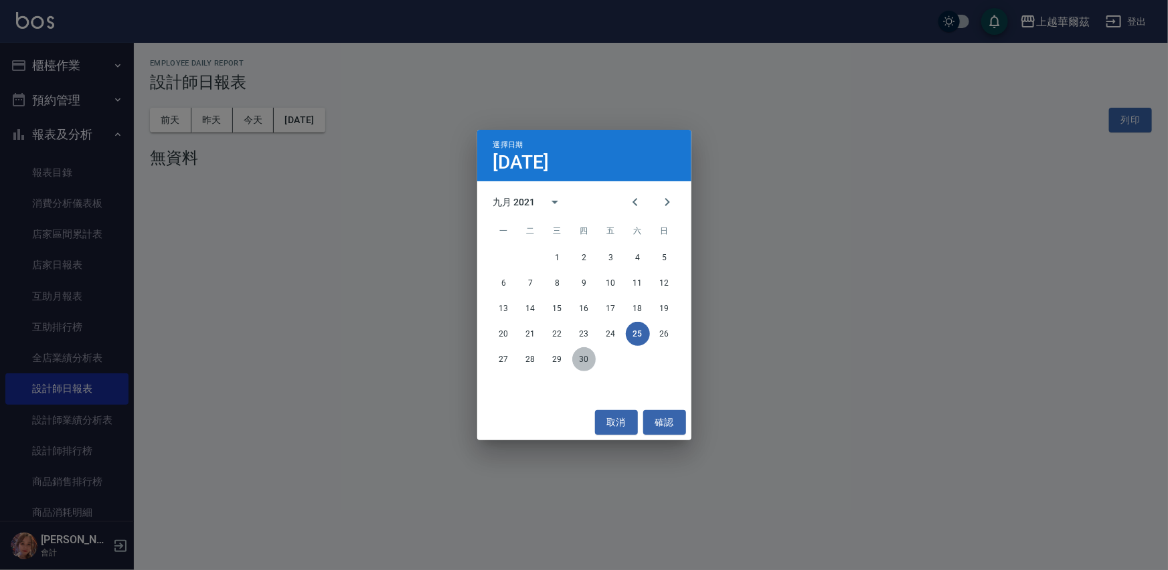
click at [582, 361] on button "30" at bounding box center [584, 359] width 24 height 24
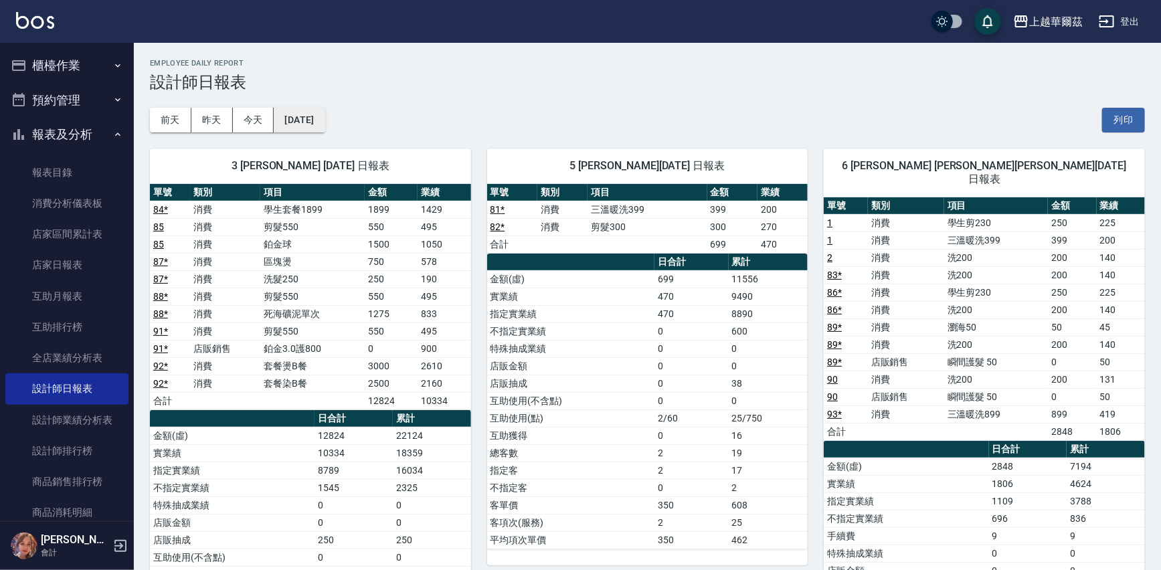
click at [290, 120] on button "[DATE]" at bounding box center [299, 120] width 51 height 25
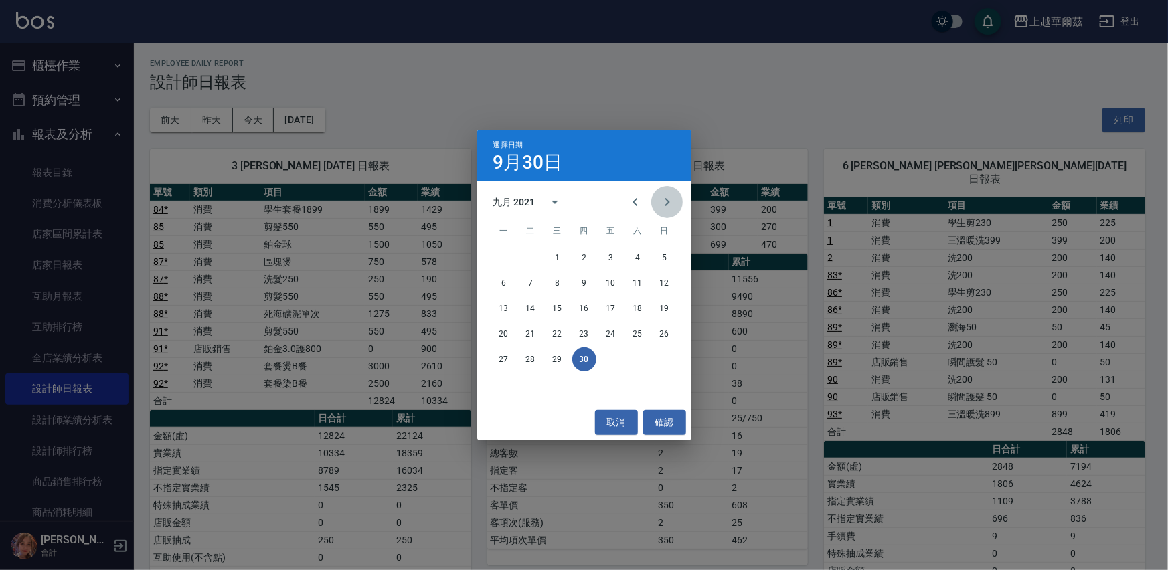
click at [671, 200] on icon "Next month" at bounding box center [667, 202] width 16 height 16
click at [664, 357] on button "31" at bounding box center [665, 359] width 24 height 24
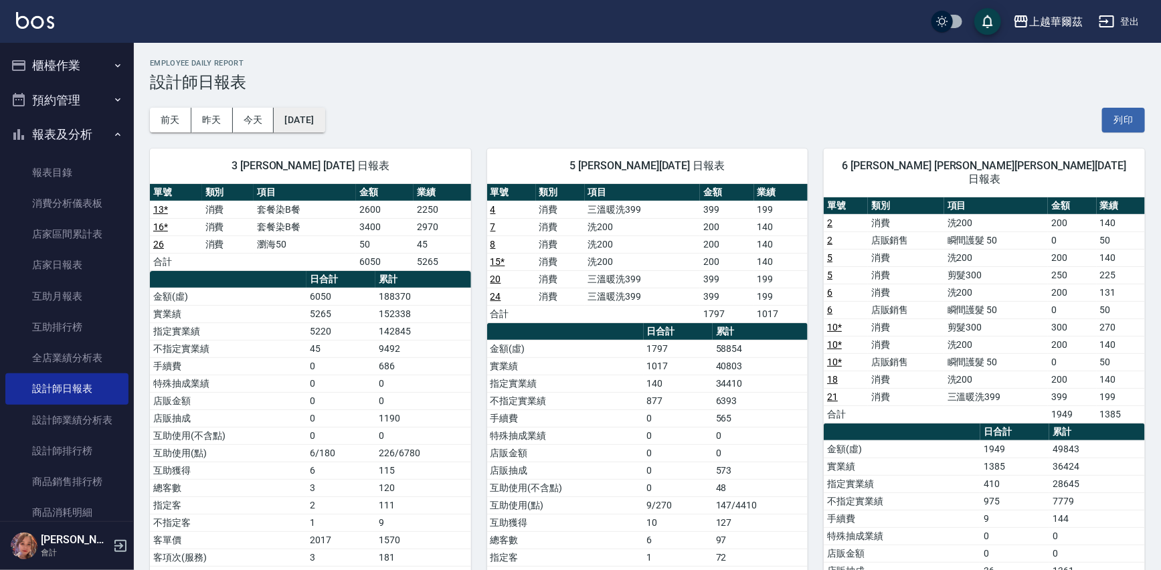
click at [325, 116] on button "[DATE]" at bounding box center [299, 120] width 51 height 25
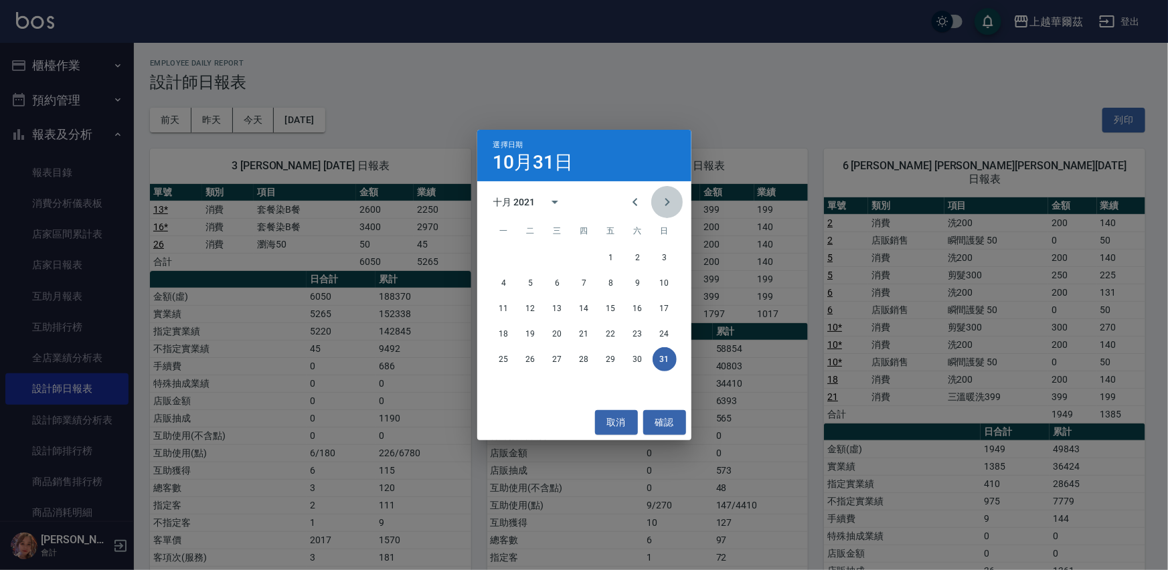
click at [669, 201] on icon "Next month" at bounding box center [667, 202] width 5 height 8
click at [530, 353] on button "30" at bounding box center [531, 359] width 24 height 24
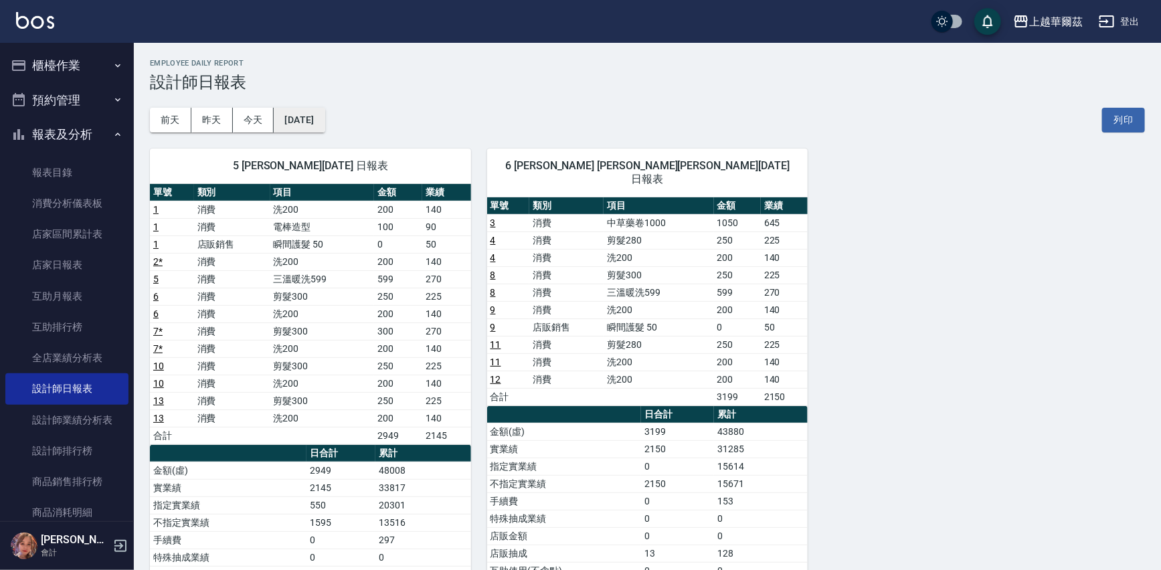
click at [313, 124] on button "[DATE]" at bounding box center [299, 120] width 51 height 25
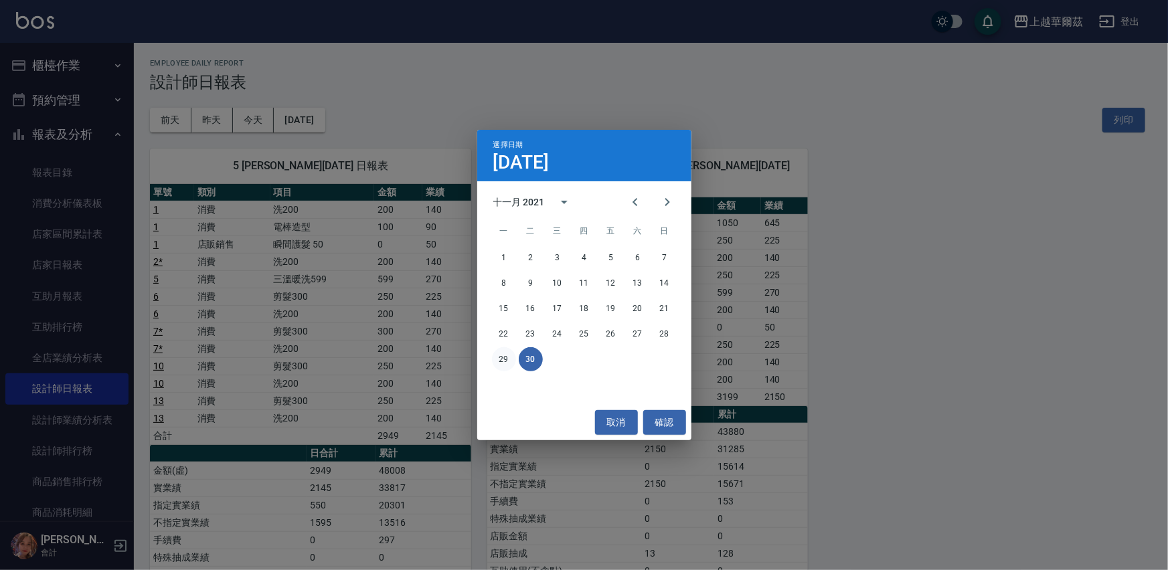
click at [501, 359] on button "29" at bounding box center [504, 359] width 24 height 24
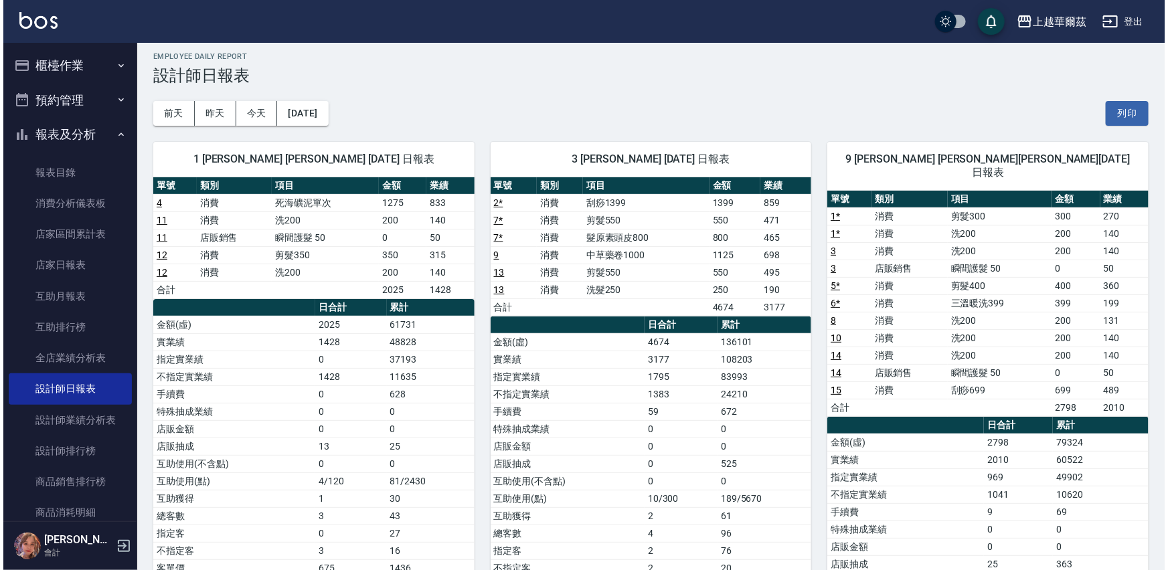
scroll to position [1, 0]
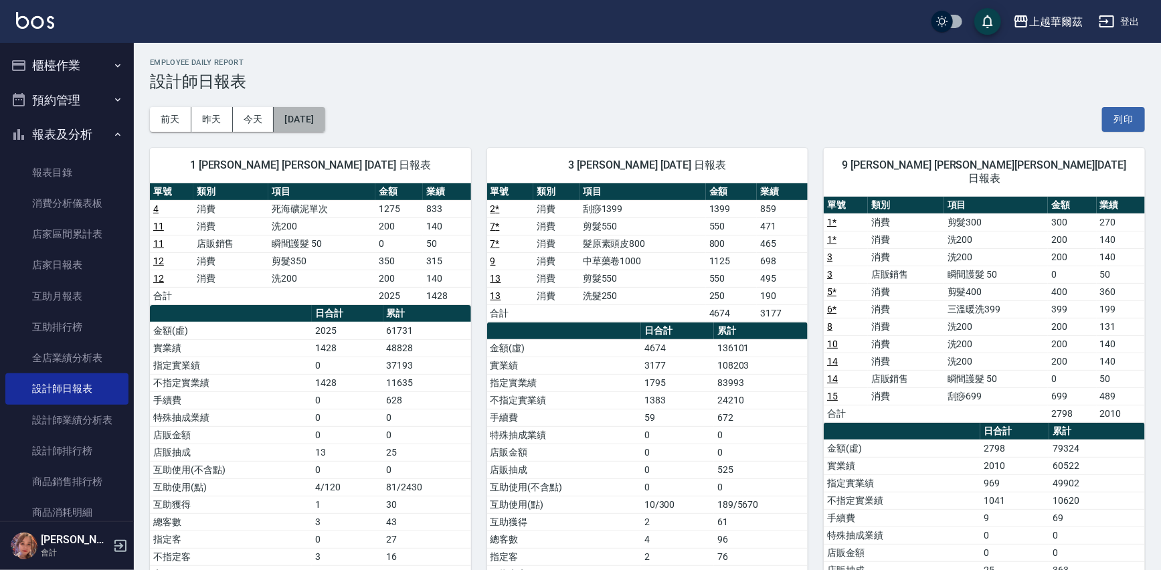
click at [323, 120] on button "[DATE]" at bounding box center [299, 119] width 51 height 25
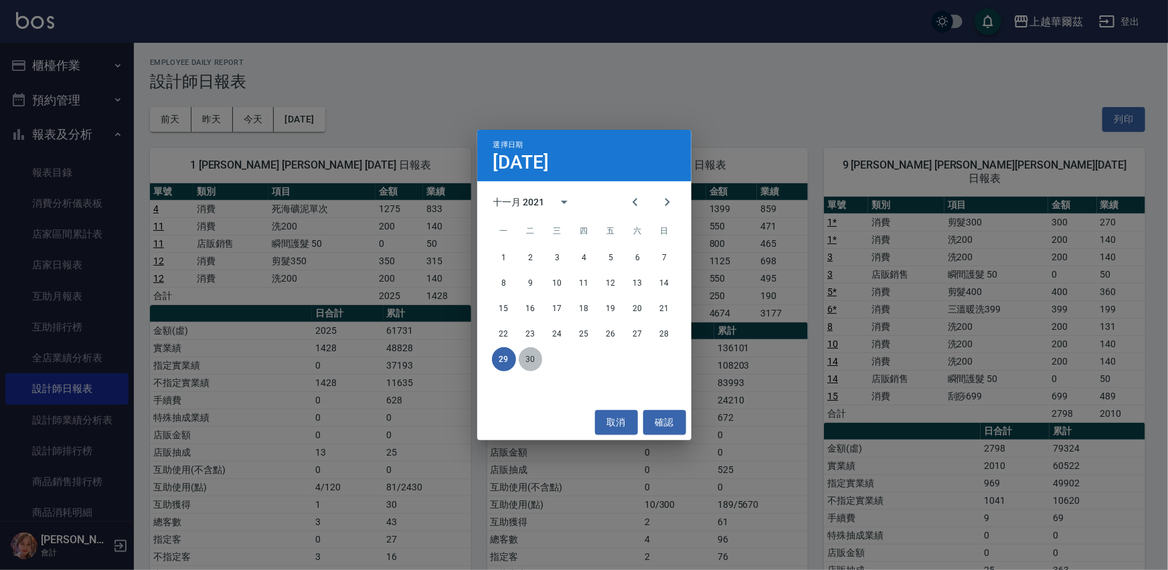
click at [523, 359] on button "30" at bounding box center [531, 359] width 24 height 24
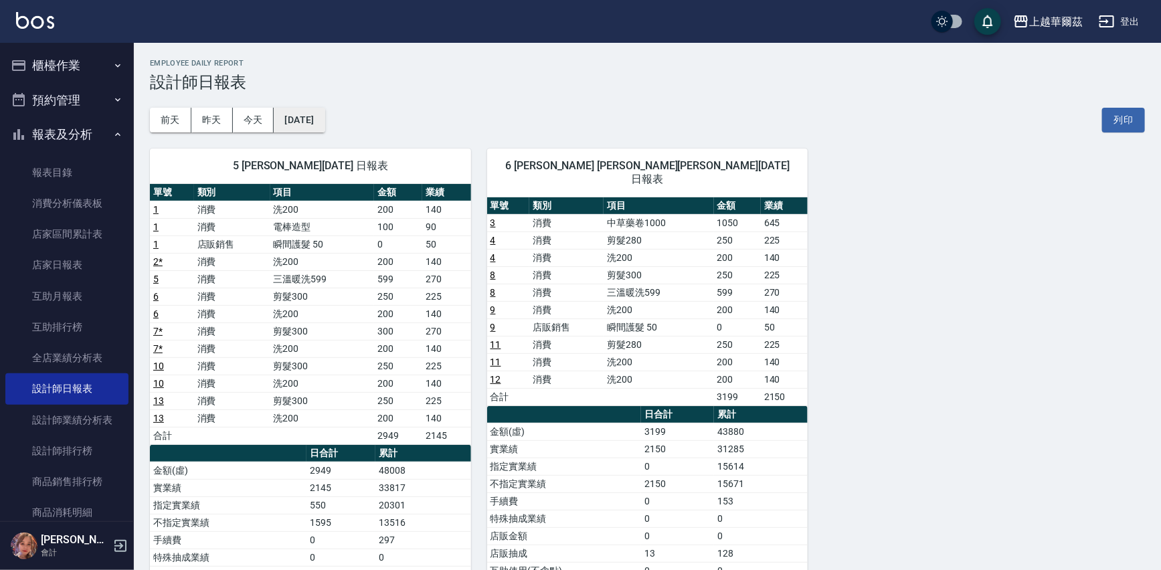
click at [297, 111] on button "[DATE]" at bounding box center [299, 120] width 51 height 25
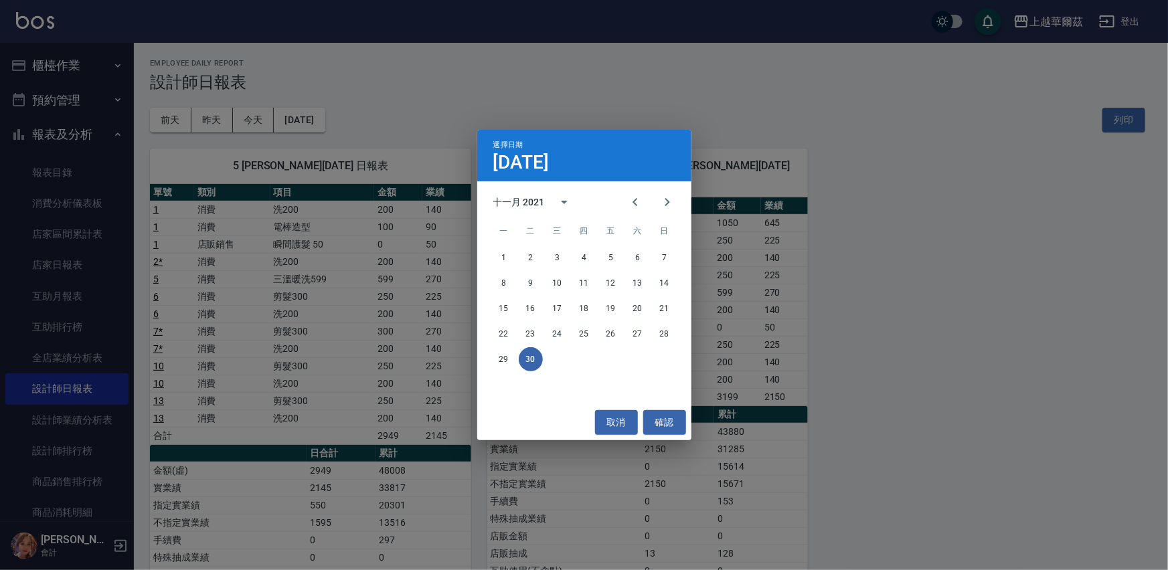
drag, startPoint x: 980, startPoint y: 229, endPoint x: 1073, endPoint y: 204, distance: 96.3
click at [984, 228] on div "選擇日期 [DATE] 十一月 2021 一 二 三 四 五 六 日 1 2 3 4 5 6 7 8 9 10 11 12 13 14 15 16 17 18…" at bounding box center [584, 285] width 1168 height 570
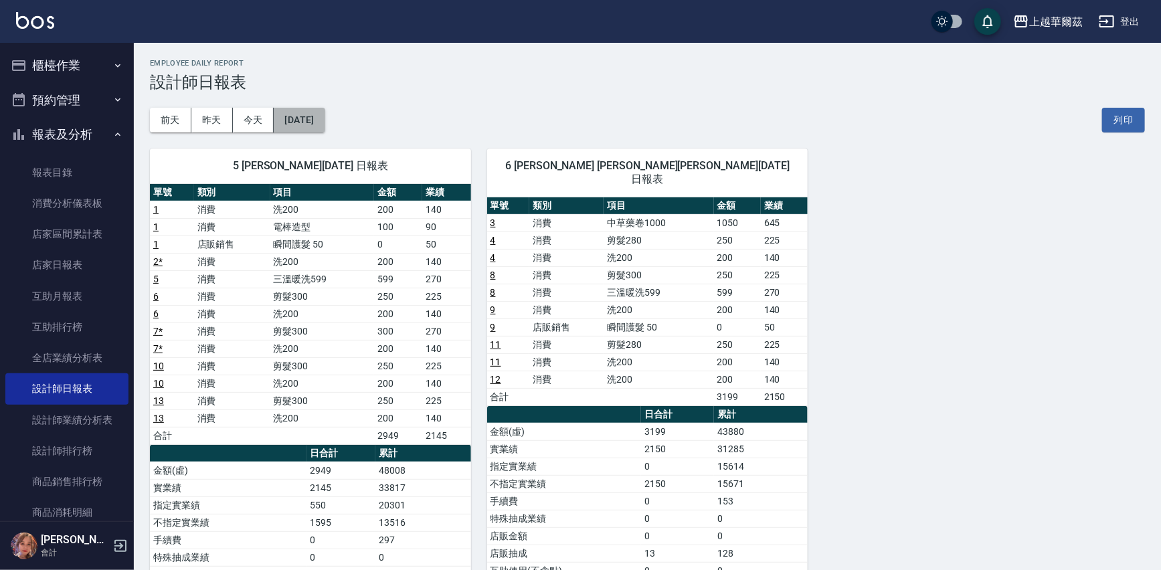
click at [293, 126] on button "[DATE]" at bounding box center [299, 120] width 51 height 25
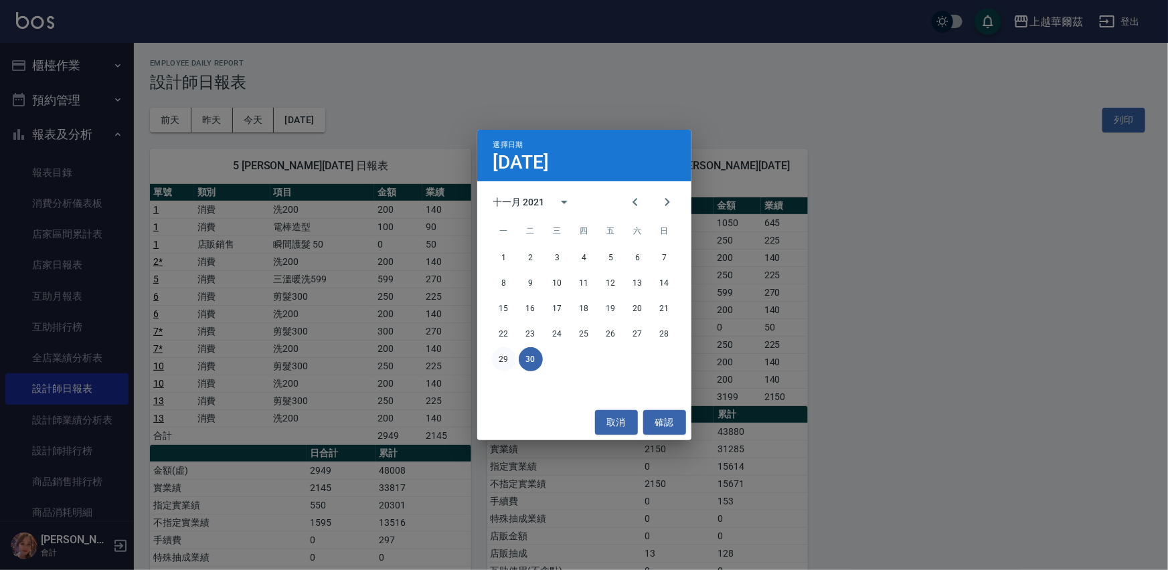
click at [498, 355] on button "29" at bounding box center [504, 359] width 24 height 24
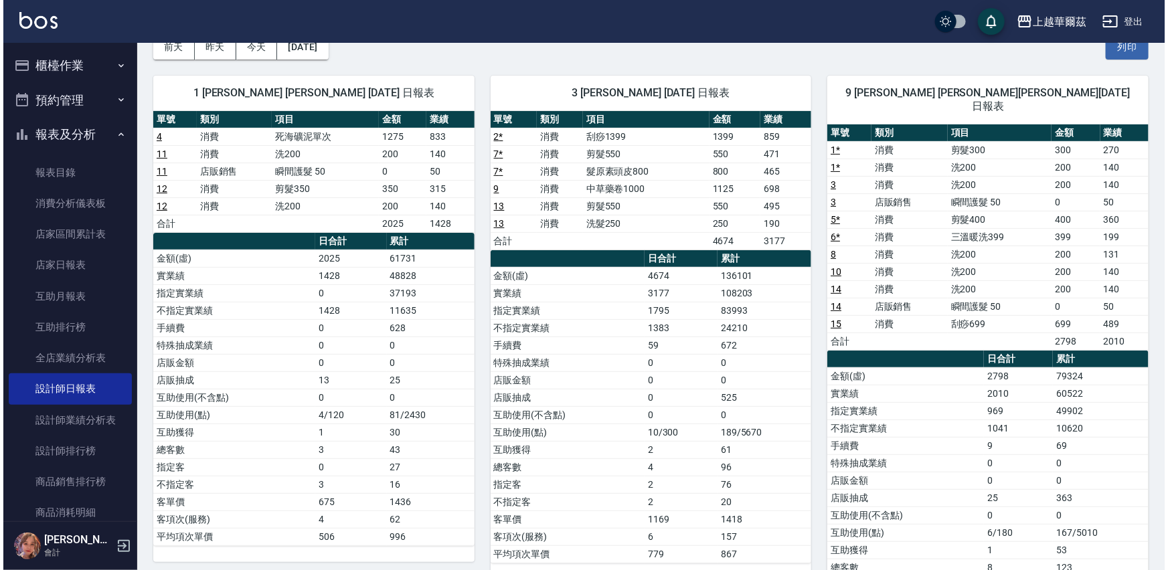
scroll to position [33, 0]
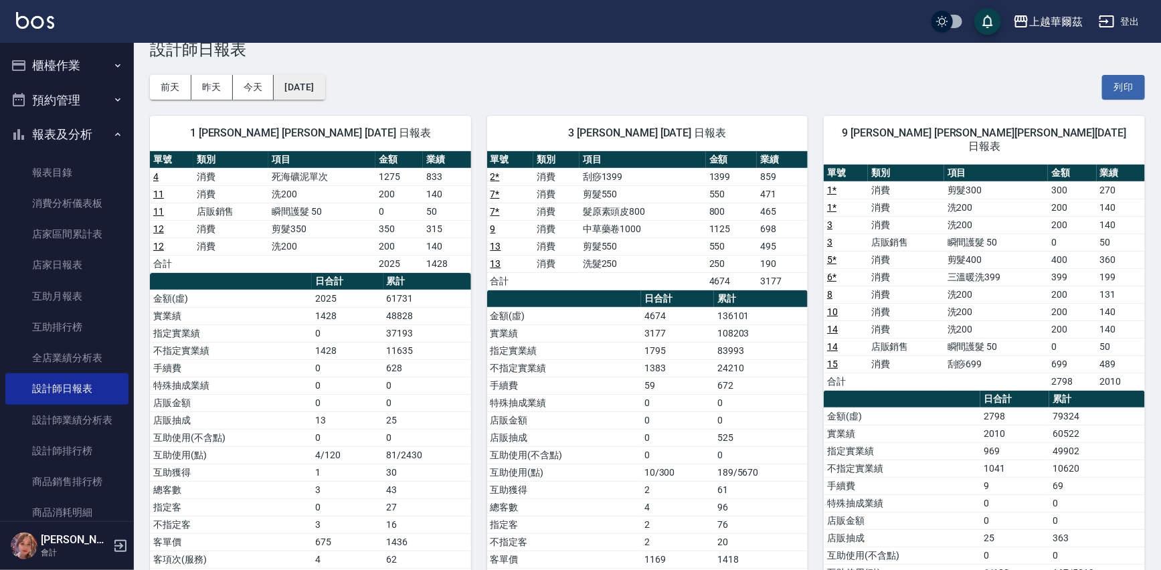
click at [313, 90] on button "[DATE]" at bounding box center [299, 87] width 51 height 25
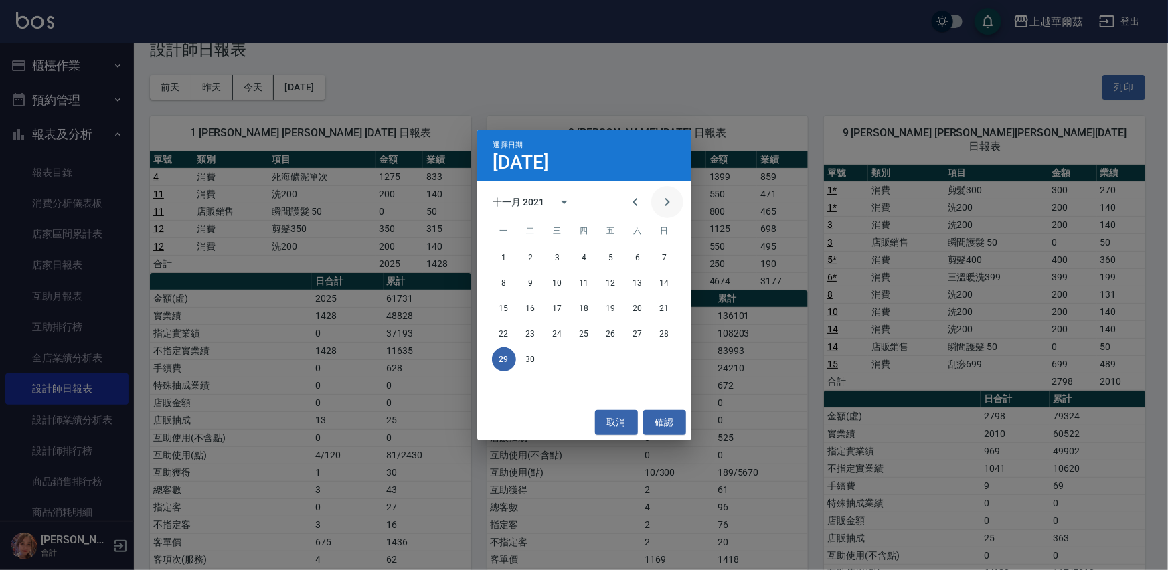
click at [669, 193] on button "Next month" at bounding box center [667, 202] width 32 height 32
click at [608, 362] on button "31" at bounding box center [611, 359] width 24 height 24
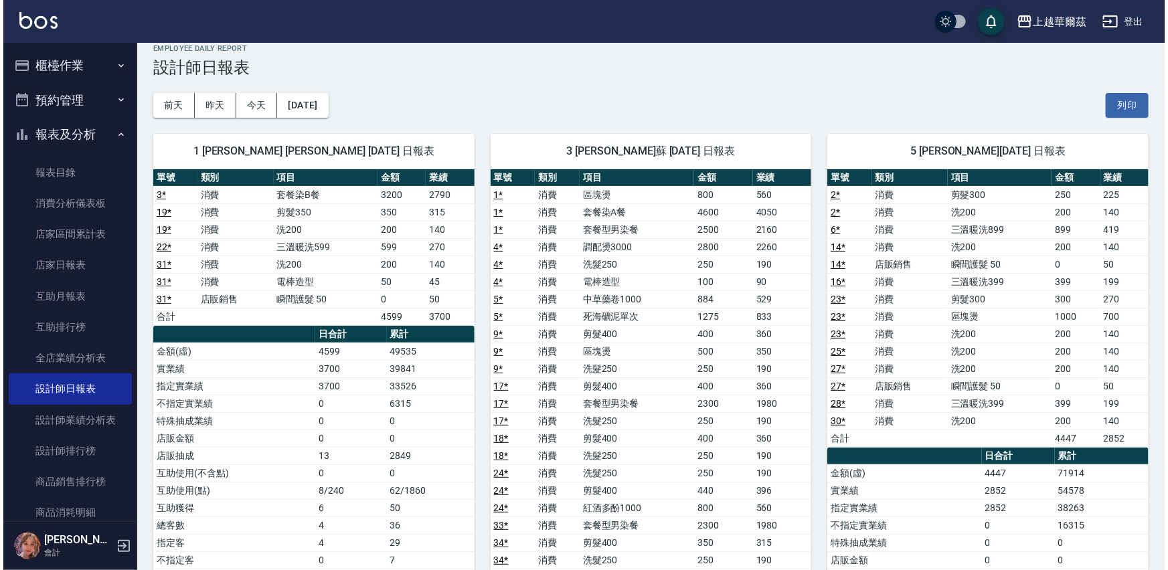
scroll to position [10, 0]
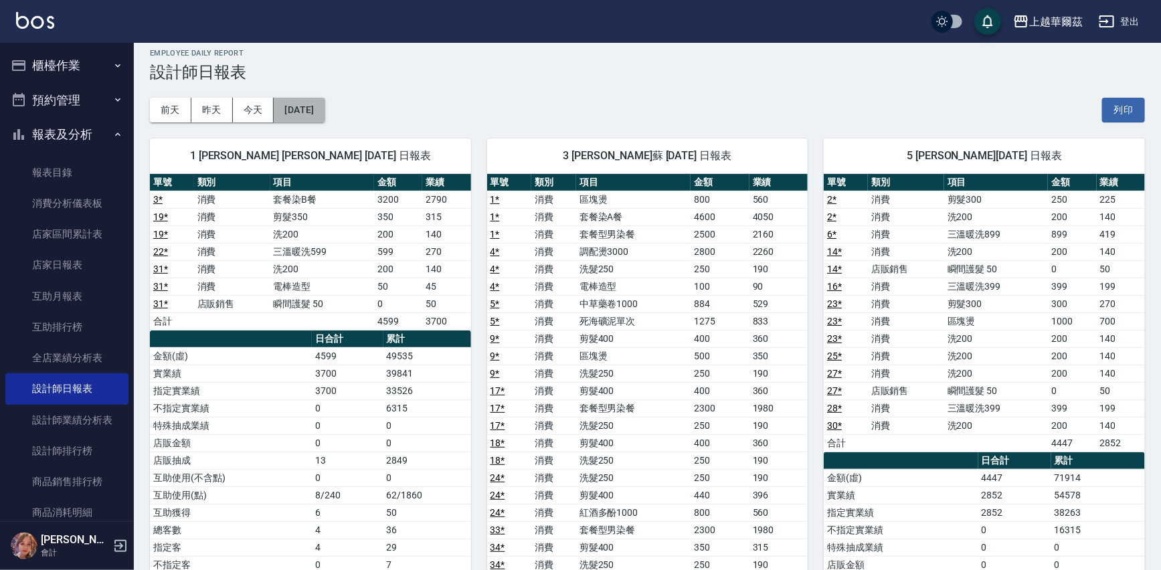
click at [293, 114] on button "[DATE]" at bounding box center [299, 110] width 51 height 25
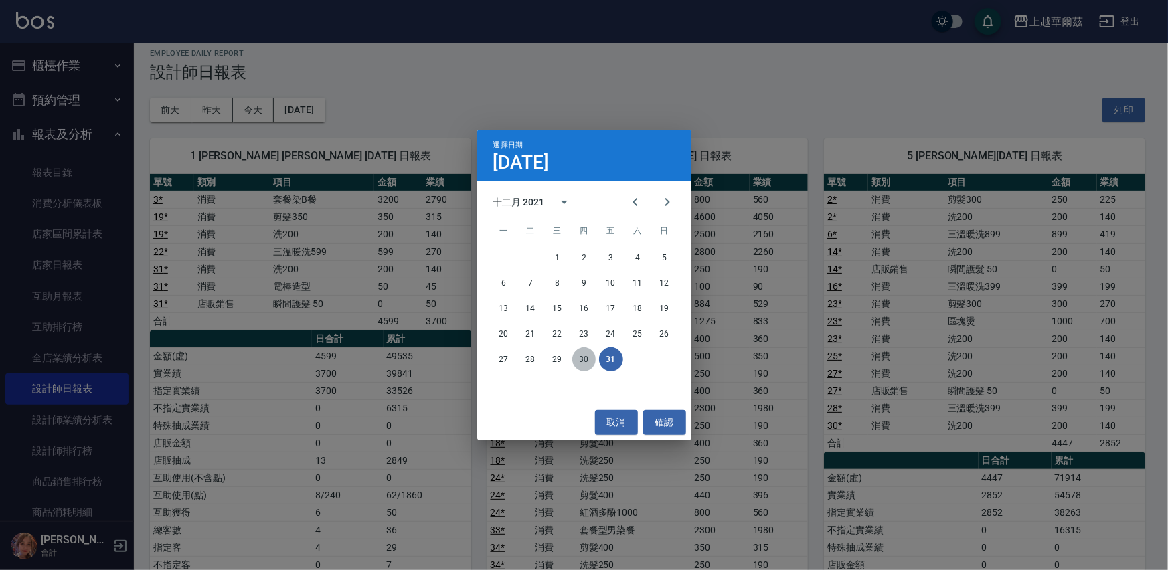
click at [578, 362] on button "30" at bounding box center [584, 359] width 24 height 24
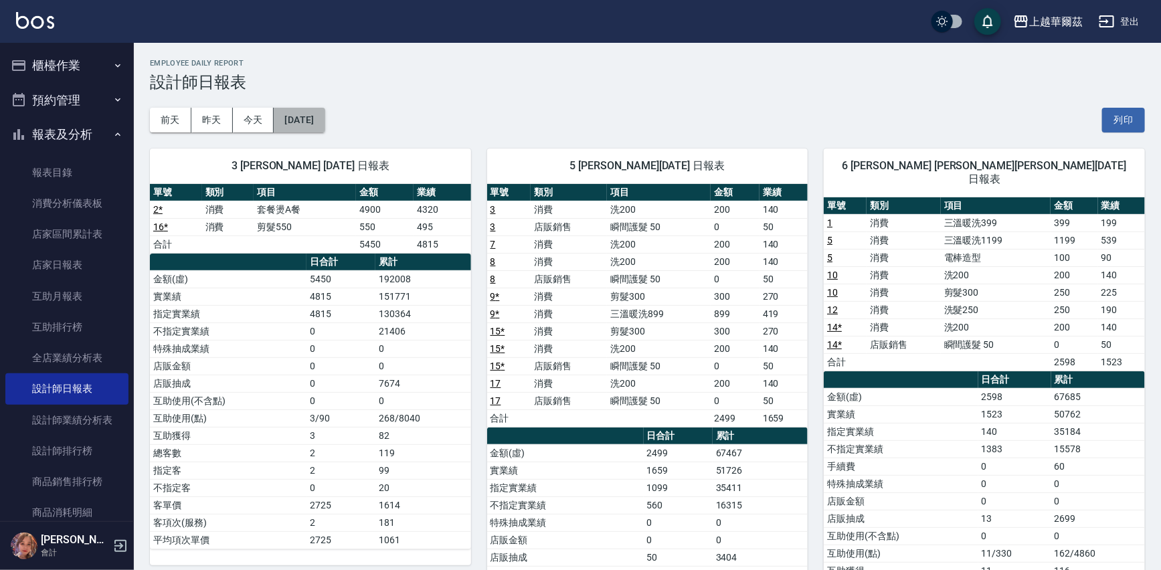
click at [303, 124] on button "[DATE]" at bounding box center [299, 120] width 51 height 25
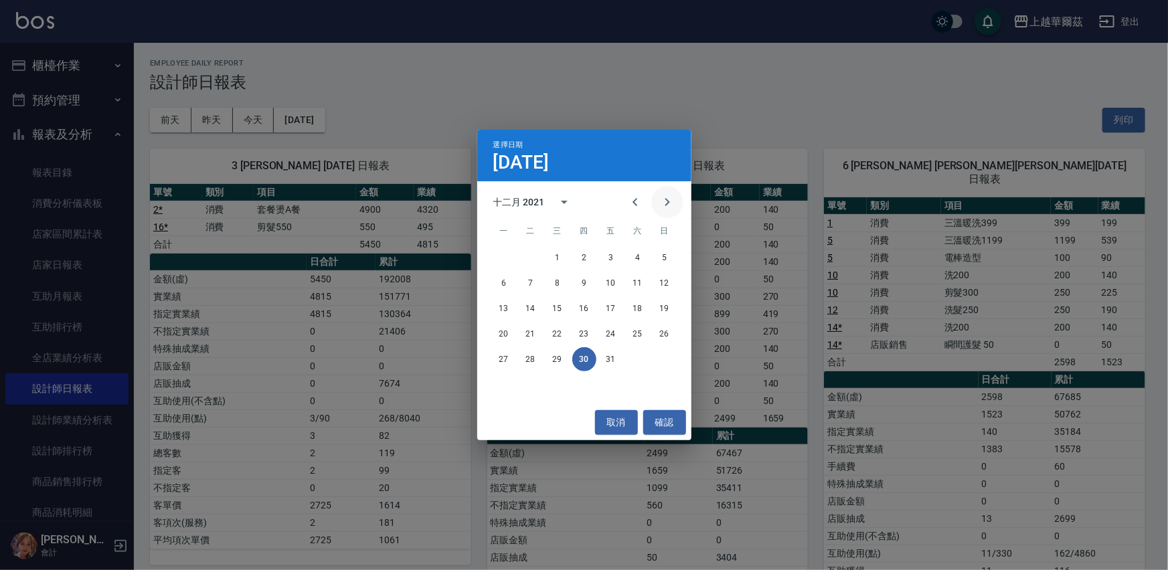
click at [663, 199] on icon "Next month" at bounding box center [667, 202] width 16 height 16
click at [502, 388] on button "31" at bounding box center [504, 385] width 24 height 24
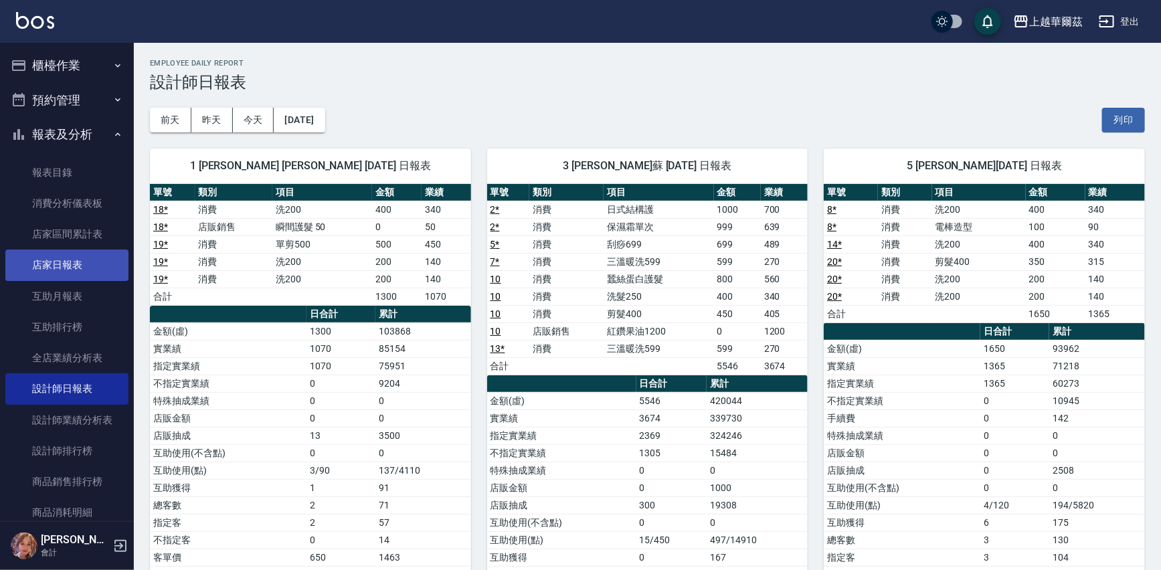
click at [67, 267] on link "店家日報表" at bounding box center [66, 265] width 123 height 31
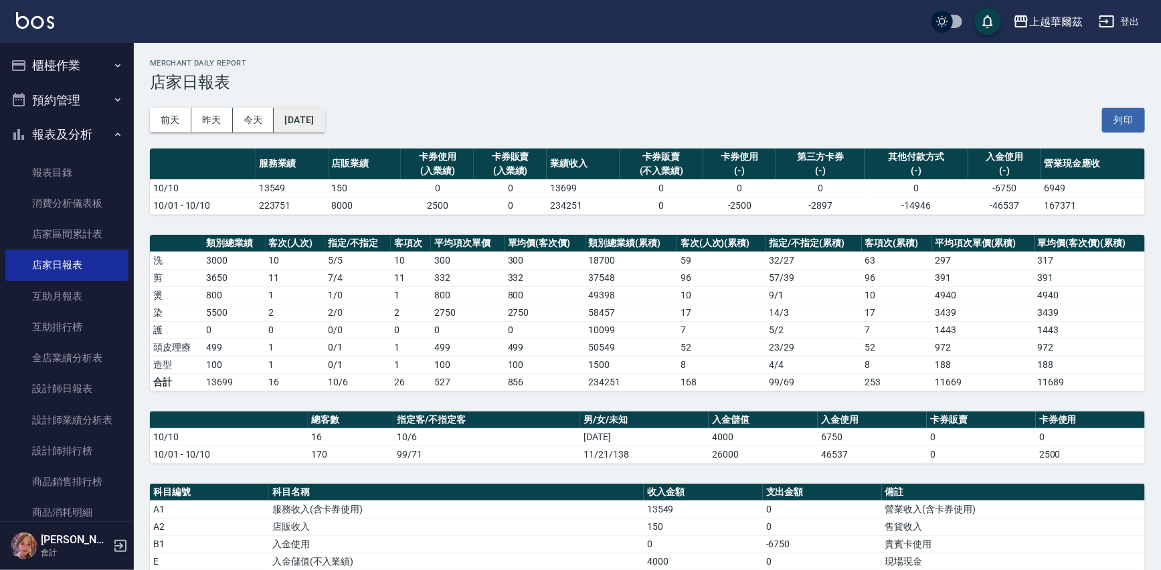
click at [297, 120] on button "[DATE]" at bounding box center [299, 120] width 51 height 25
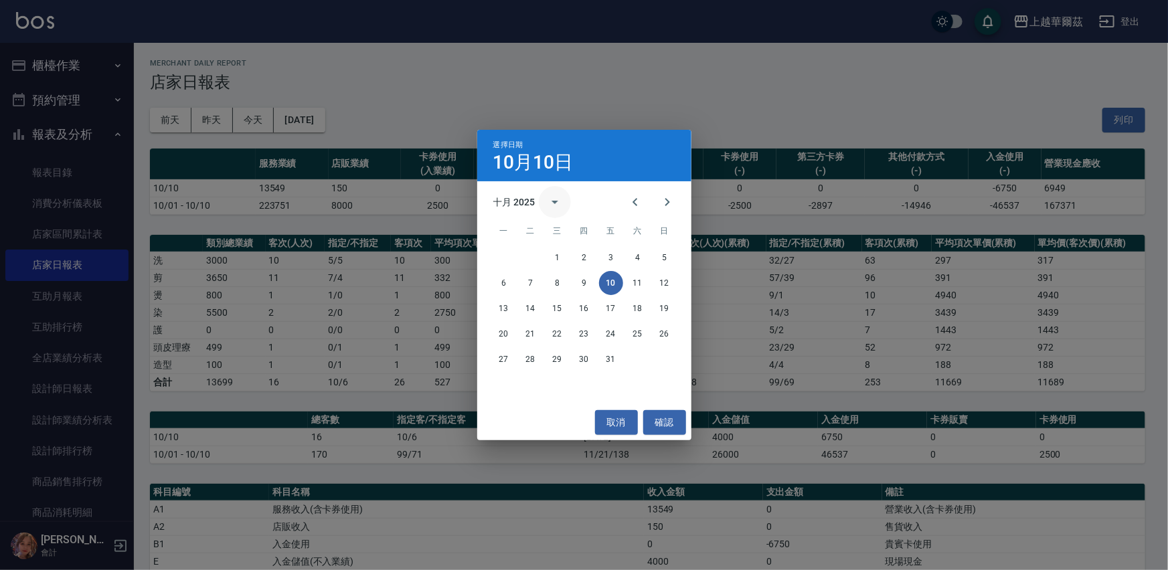
click at [553, 195] on icon "calendar view is open, switch to year view" at bounding box center [555, 202] width 16 height 16
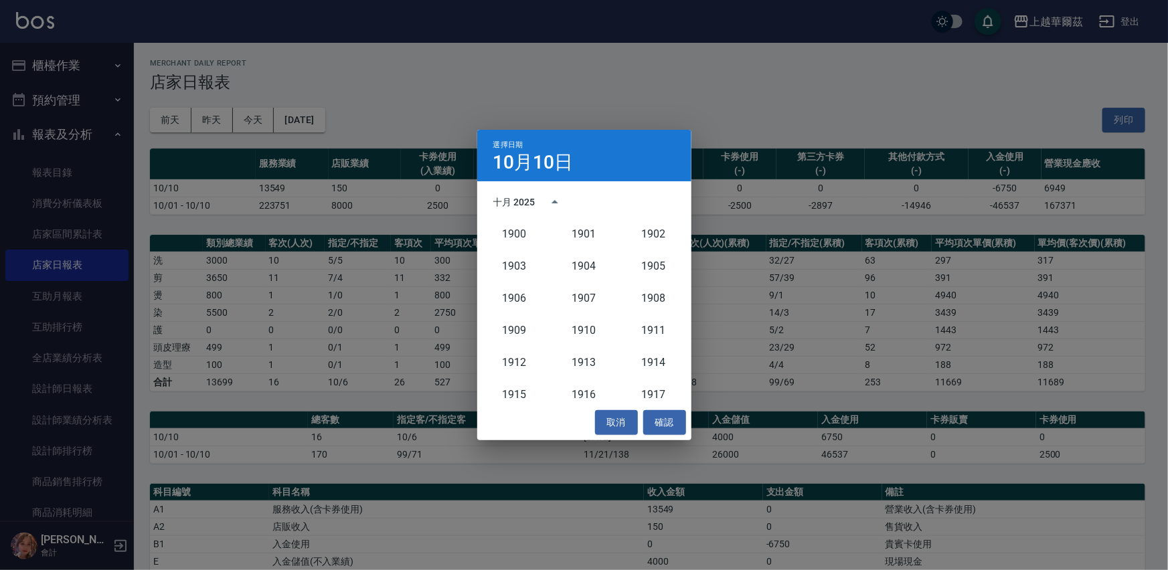
scroll to position [1238, 0]
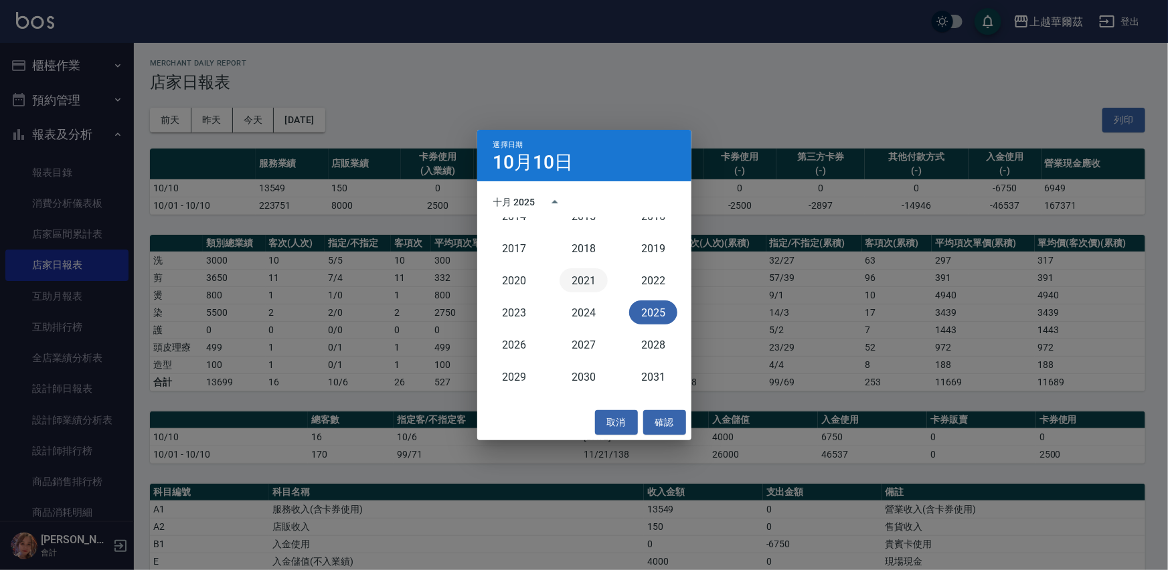
click at [582, 276] on button "2021" at bounding box center [584, 280] width 48 height 24
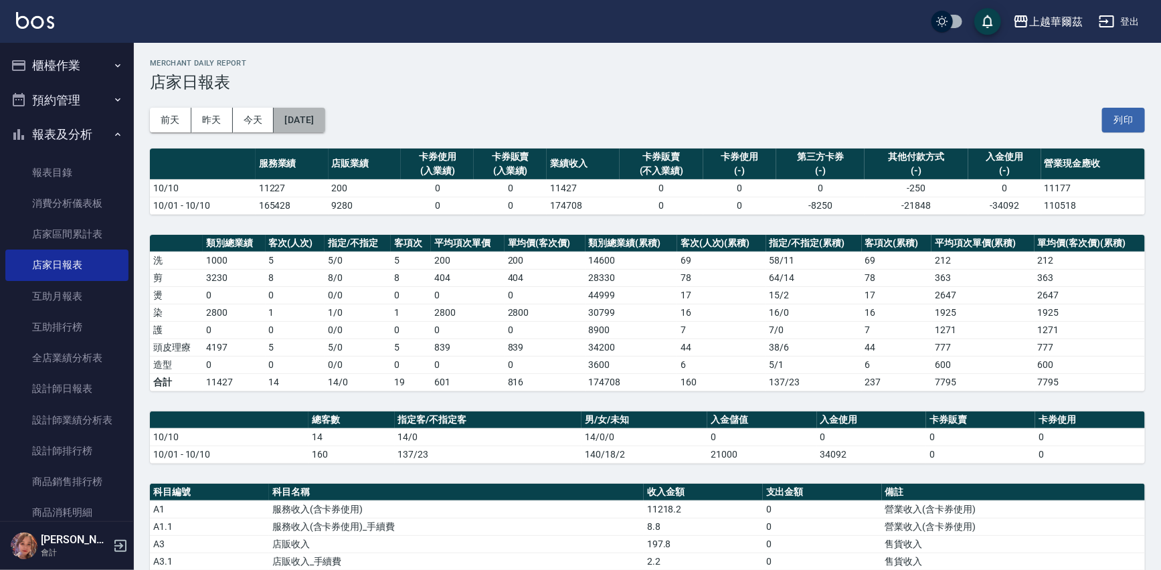
click at [305, 117] on button "[DATE]" at bounding box center [299, 120] width 51 height 25
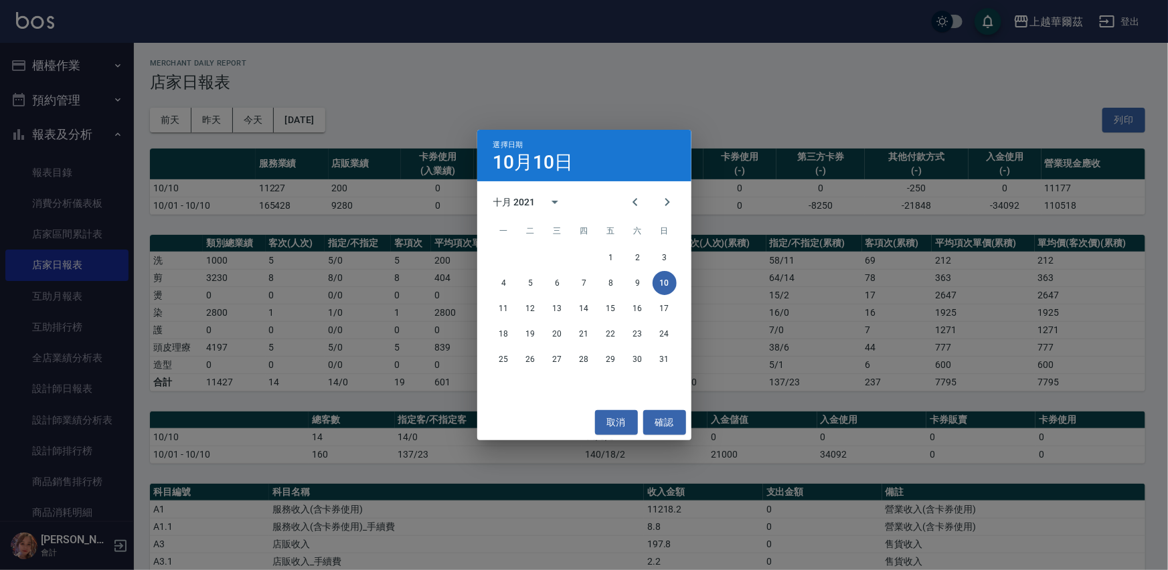
click at [651, 87] on div "選擇日期 [DATE] 十月 2021 一 二 三 四 五 六 日 1 2 3 4 5 6 7 8 9 10 11 12 13 14 15 16 17 18 …" at bounding box center [584, 285] width 1168 height 570
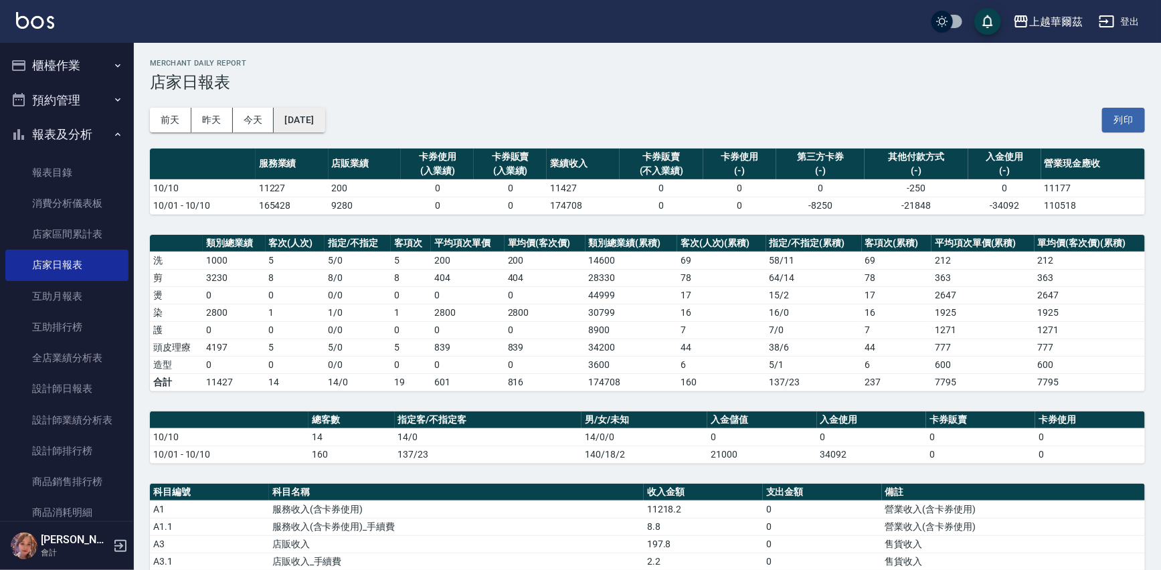
click at [296, 122] on button "[DATE]" at bounding box center [299, 120] width 51 height 25
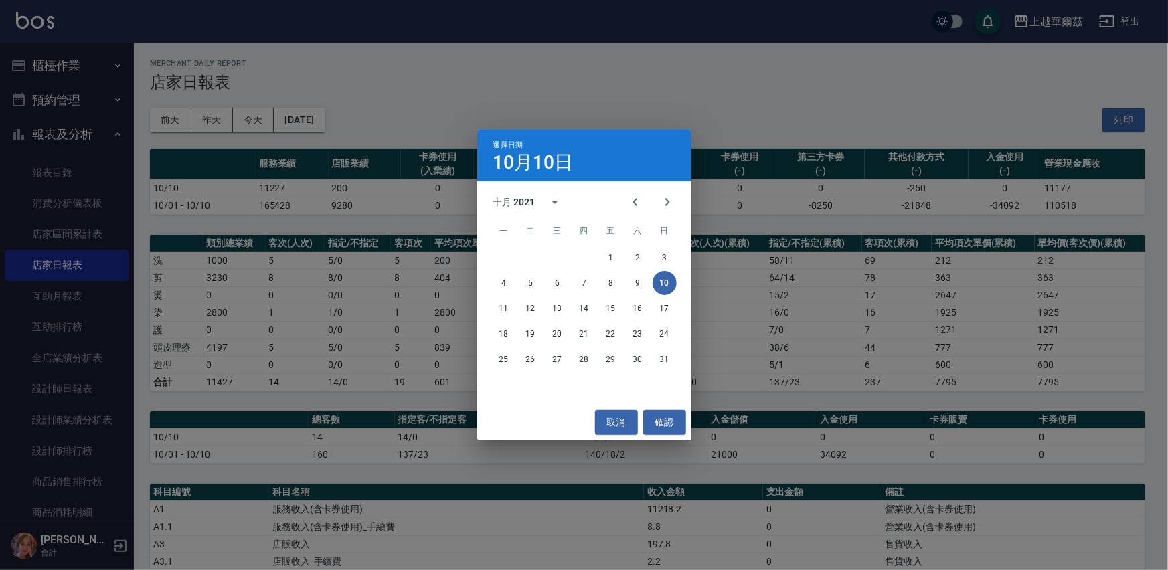
click at [260, 126] on div "選擇日期 [DATE] 十月 2021 一 二 三 四 五 六 日 1 2 3 4 5 6 7 8 9 10 11 12 13 14 15 16 17 18 …" at bounding box center [584, 285] width 1168 height 570
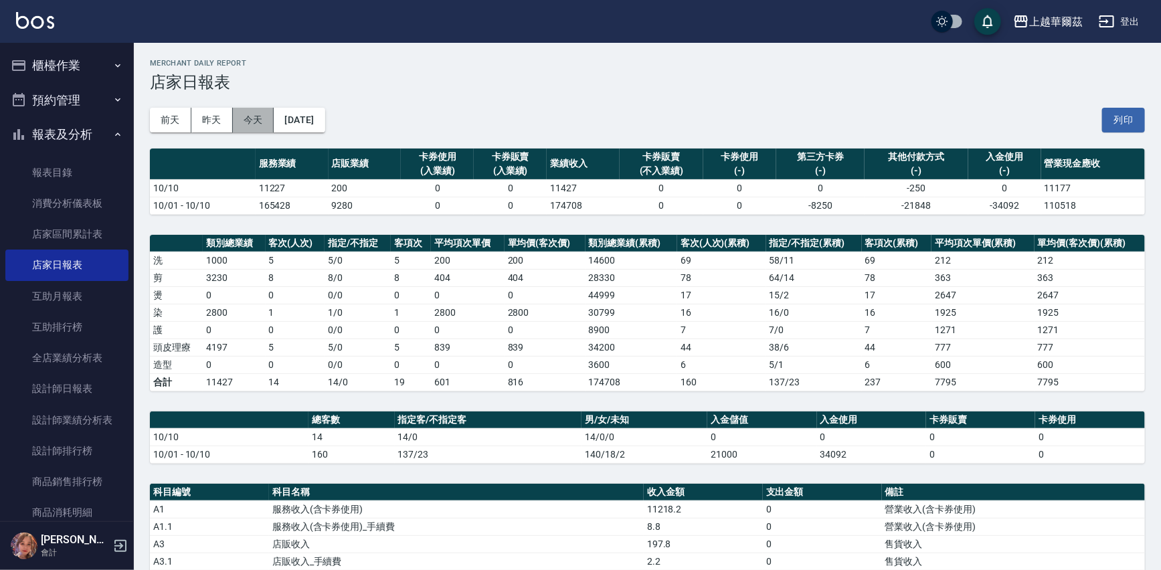
click at [255, 120] on button "今天" at bounding box center [253, 120] width 41 height 25
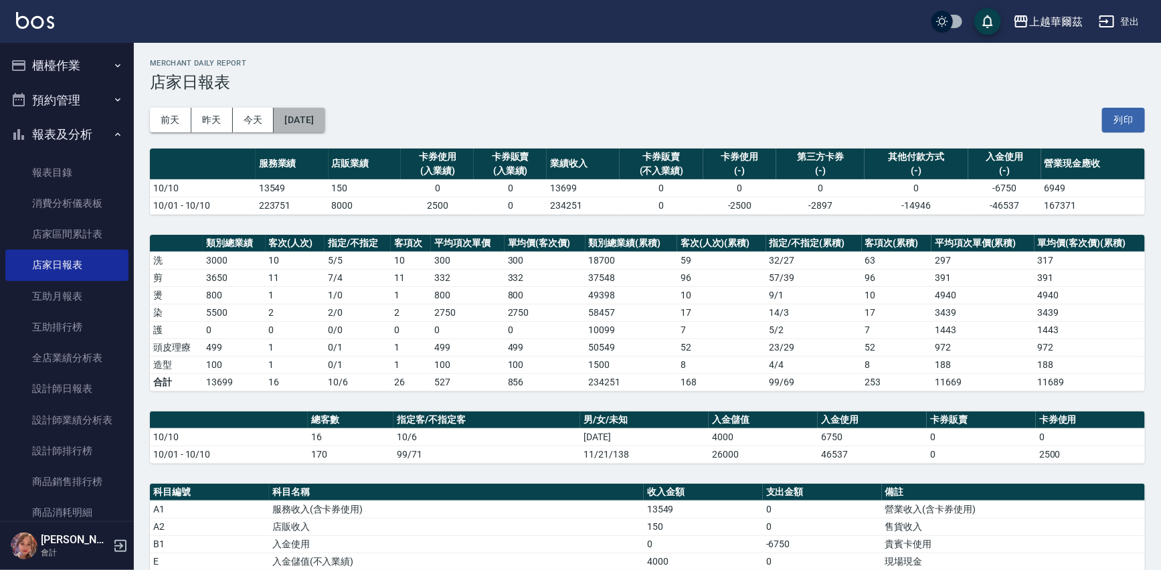
click at [290, 117] on button "[DATE]" at bounding box center [299, 120] width 51 height 25
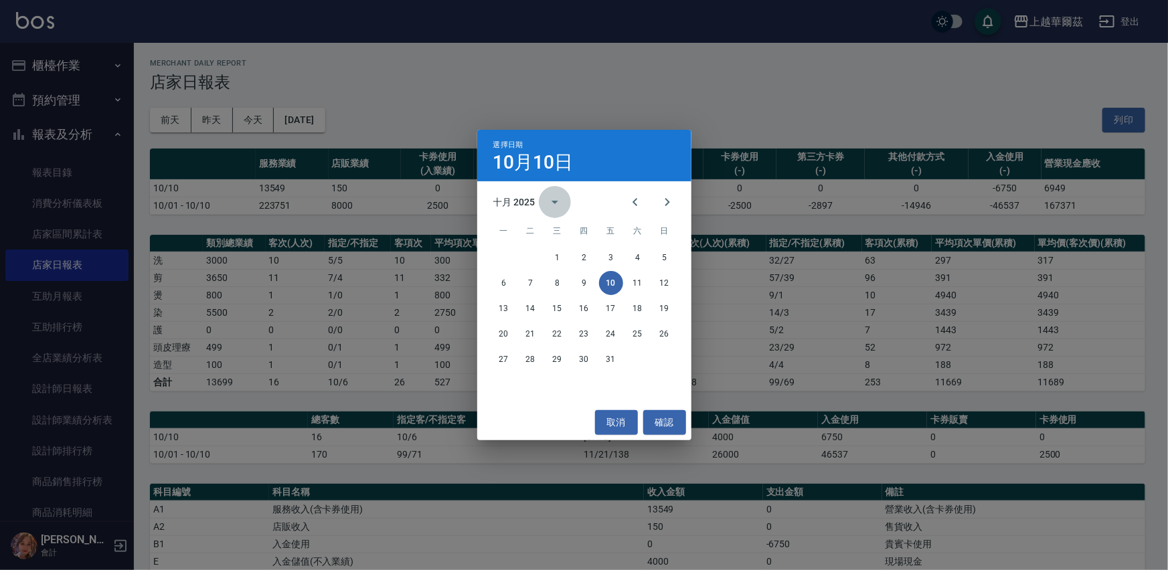
click at [553, 199] on icon "calendar view is open, switch to year view" at bounding box center [555, 202] width 16 height 16
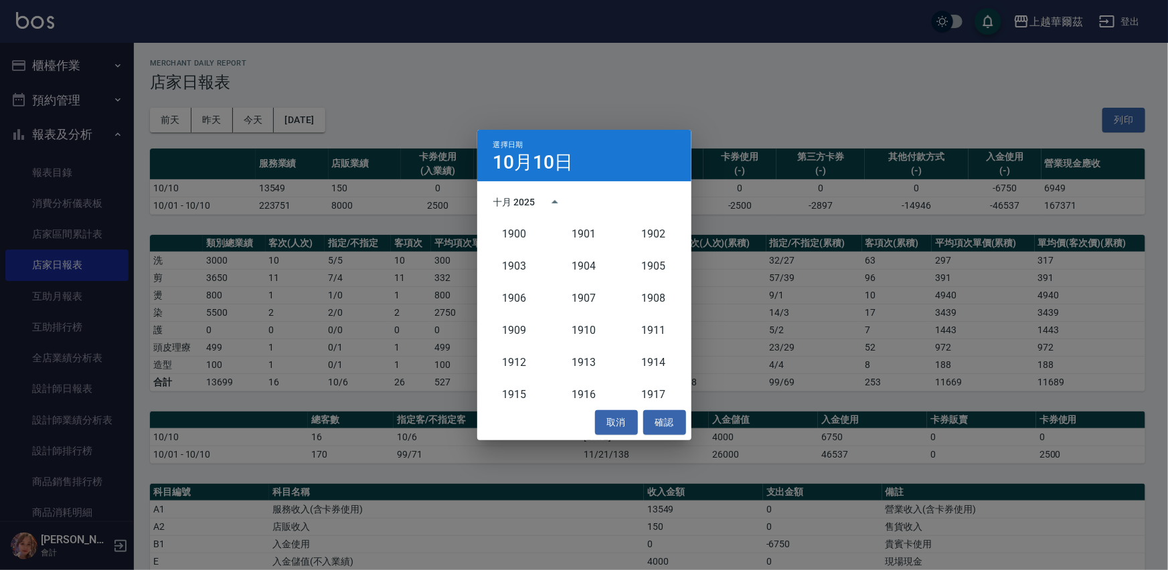
scroll to position [1238, 0]
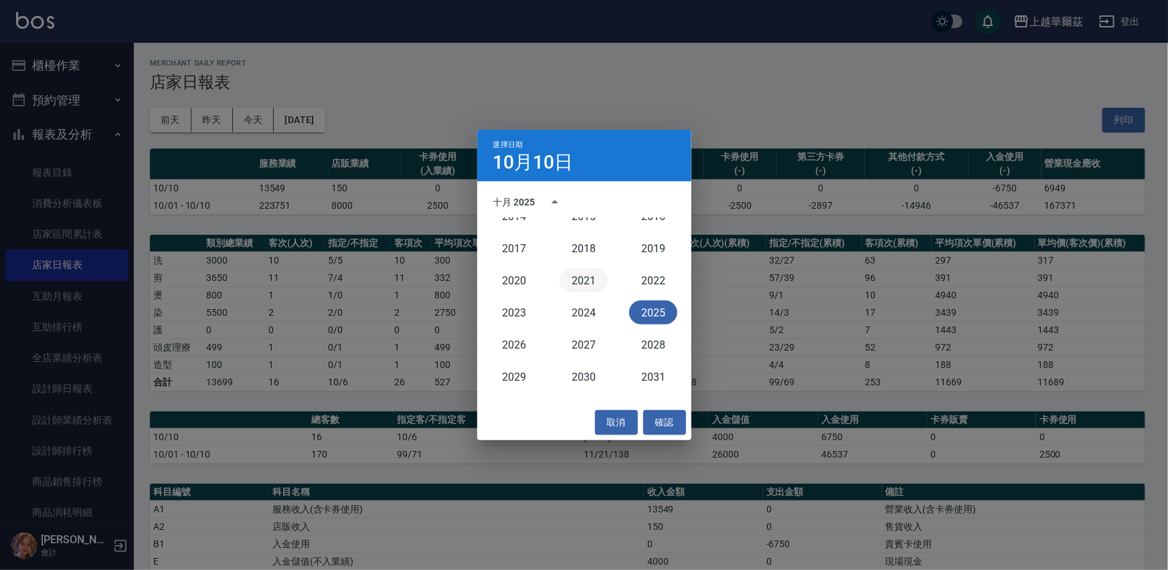
click at [582, 280] on button "2021" at bounding box center [584, 280] width 48 height 24
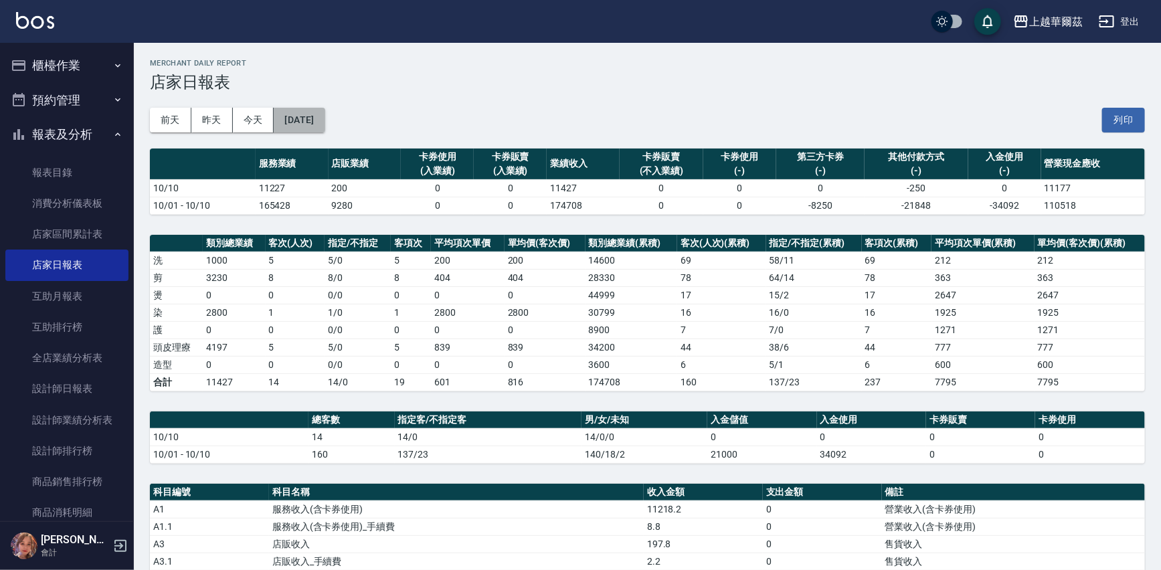
click at [325, 125] on button "[DATE]" at bounding box center [299, 120] width 51 height 25
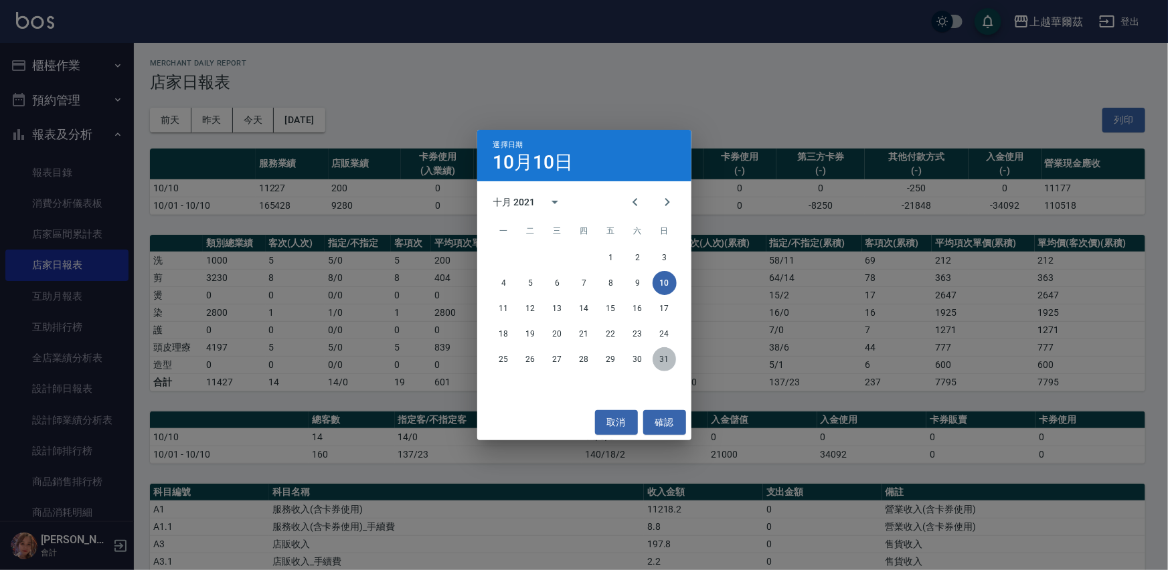
click at [667, 358] on button "31" at bounding box center [665, 359] width 24 height 24
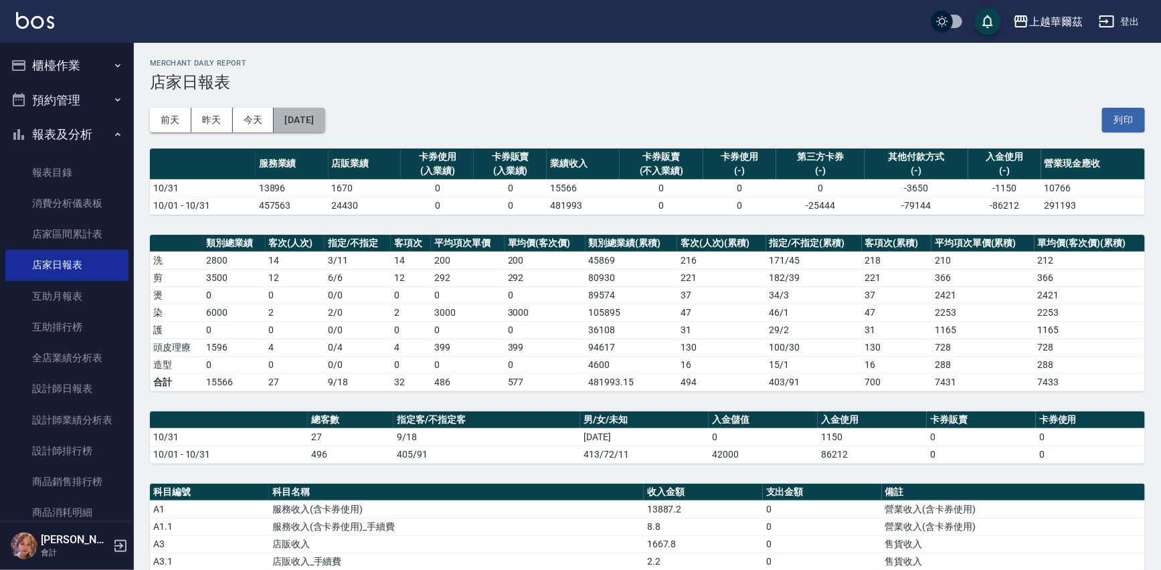
click at [307, 117] on button "[DATE]" at bounding box center [299, 120] width 51 height 25
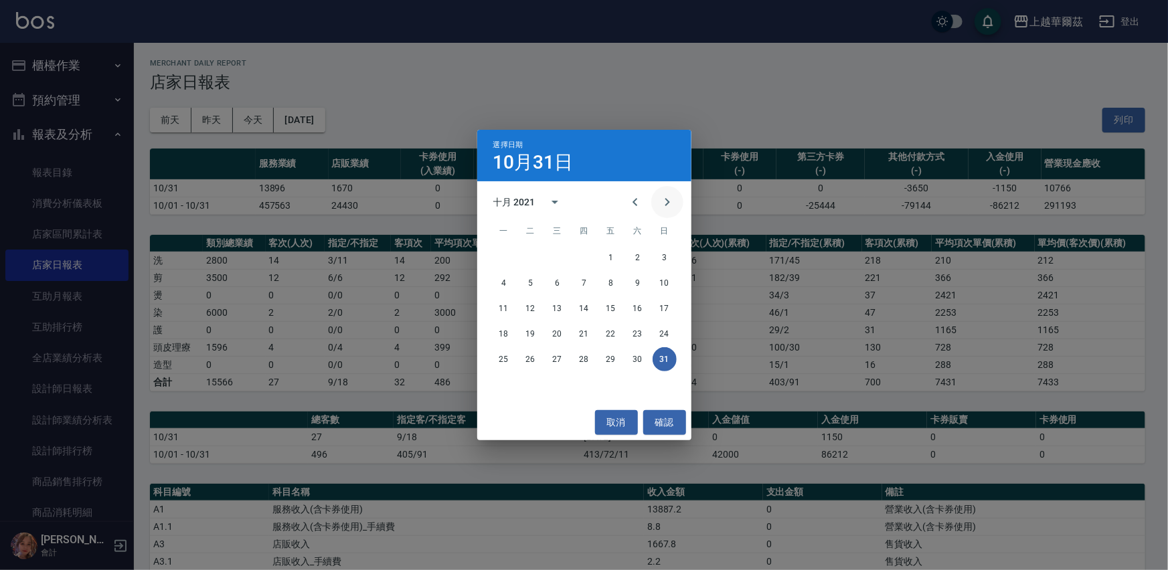
click at [669, 202] on icon "Next month" at bounding box center [667, 202] width 5 height 8
click at [531, 361] on button "30" at bounding box center [531, 359] width 24 height 24
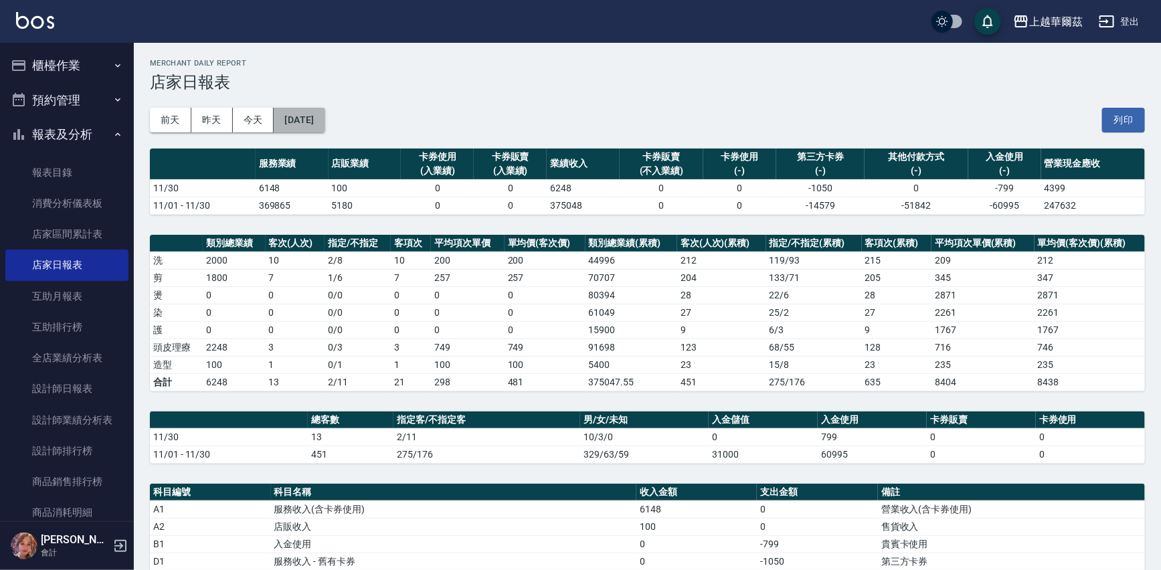
click at [298, 114] on button "[DATE]" at bounding box center [299, 120] width 51 height 25
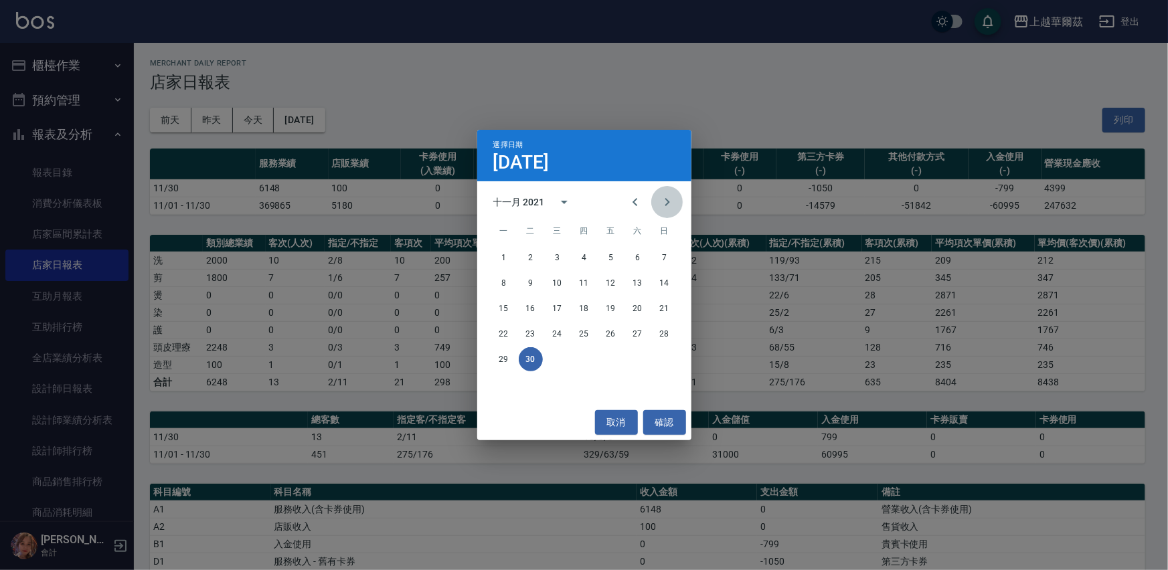
click at [673, 201] on icon "Next month" at bounding box center [667, 202] width 16 height 16
click at [608, 359] on button "31" at bounding box center [611, 359] width 24 height 24
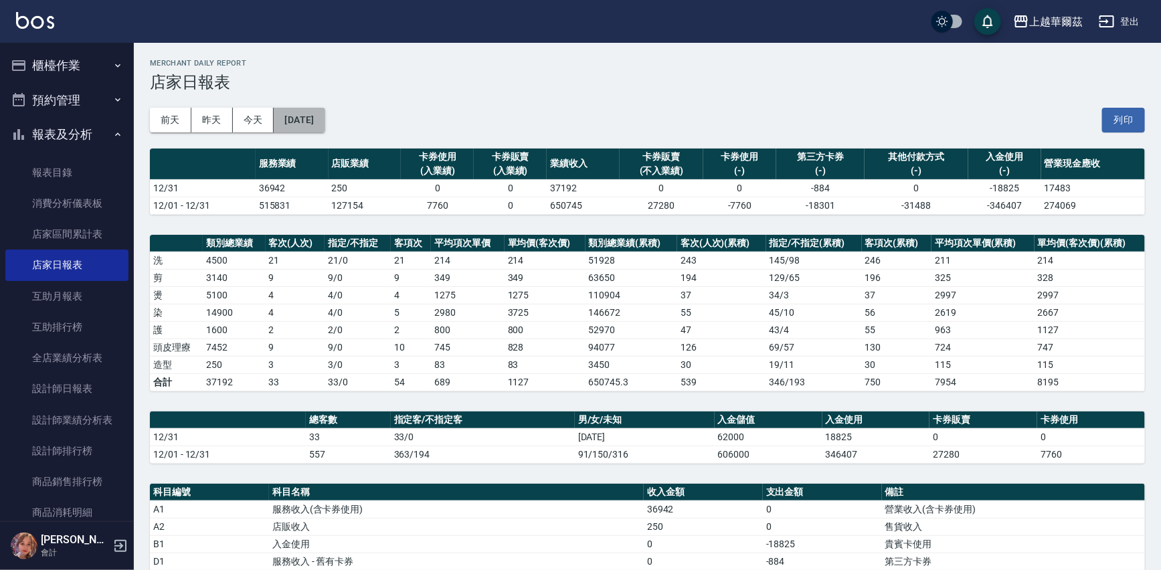
click at [325, 116] on button "[DATE]" at bounding box center [299, 120] width 51 height 25
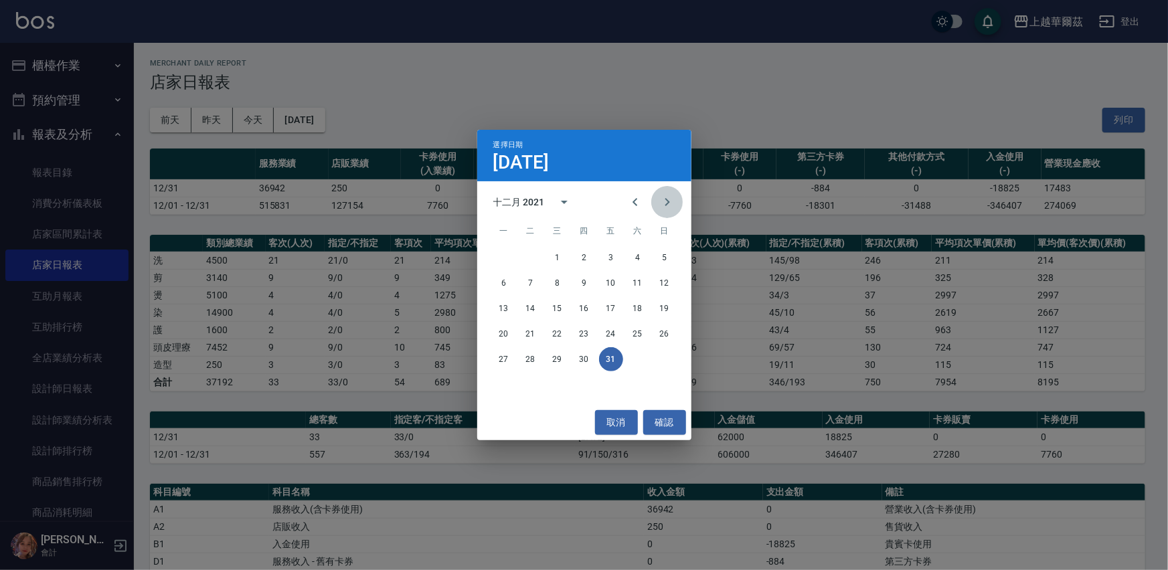
click at [673, 198] on icon "Next month" at bounding box center [667, 202] width 16 height 16
click at [501, 384] on button "31" at bounding box center [504, 385] width 24 height 24
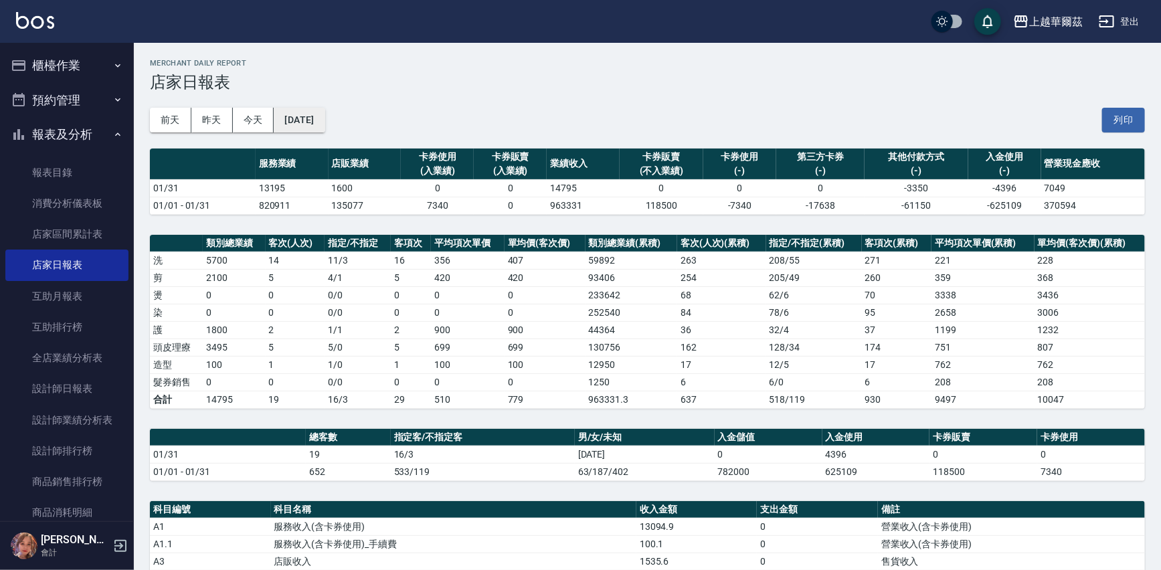
click at [325, 119] on button "[DATE]" at bounding box center [299, 120] width 51 height 25
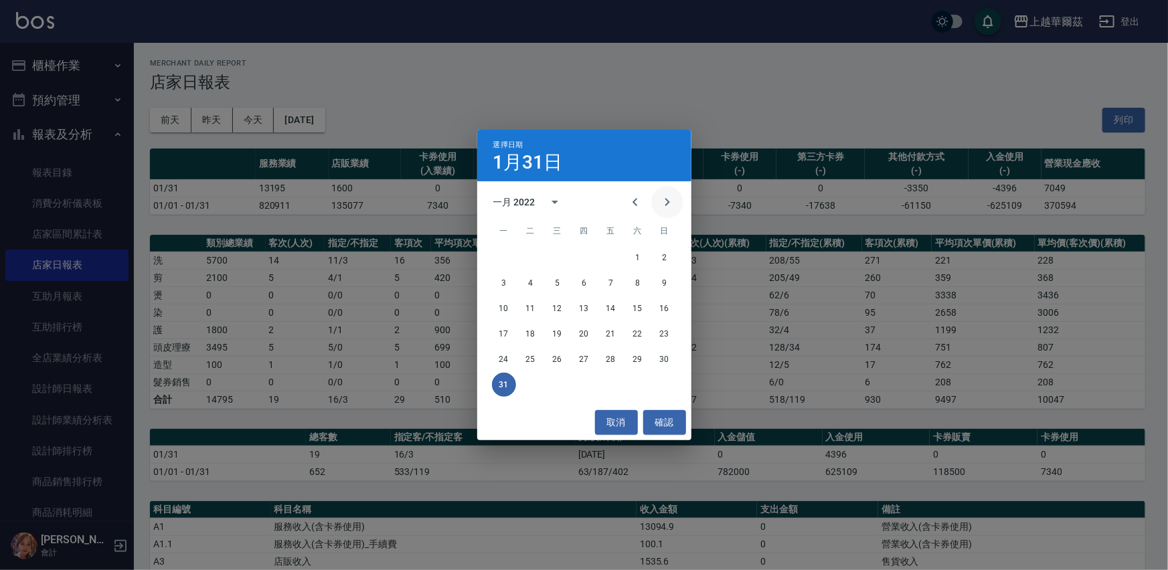
click at [669, 195] on icon "Next month" at bounding box center [667, 202] width 16 height 16
click at [505, 355] on button "28" at bounding box center [504, 359] width 24 height 24
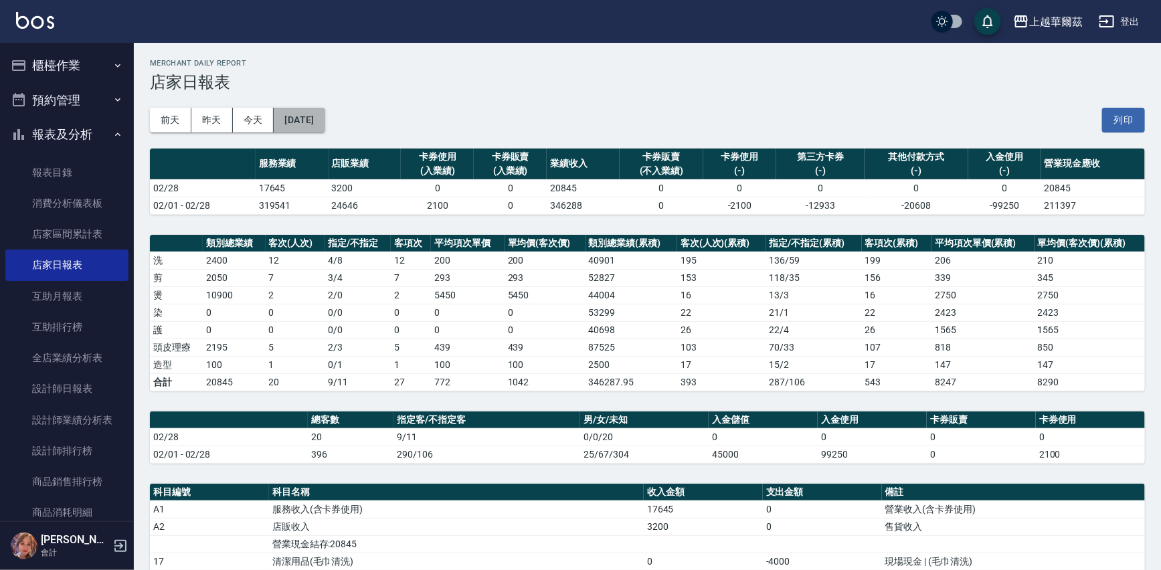
click at [321, 118] on button "[DATE]" at bounding box center [299, 120] width 51 height 25
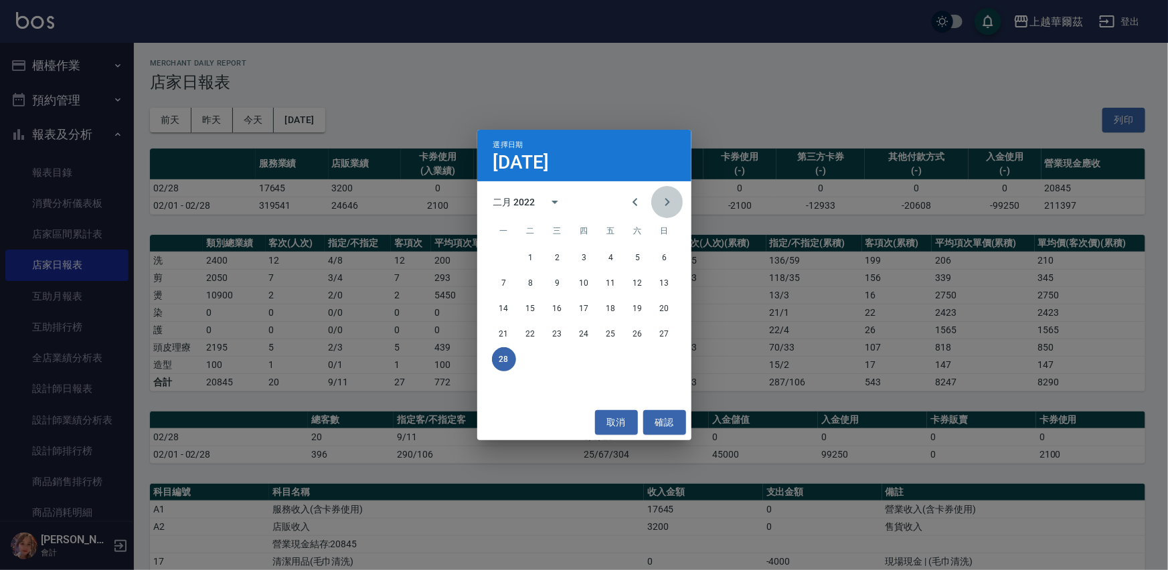
click at [664, 199] on icon "Next month" at bounding box center [667, 202] width 16 height 16
click at [588, 360] on button "31" at bounding box center [584, 359] width 24 height 24
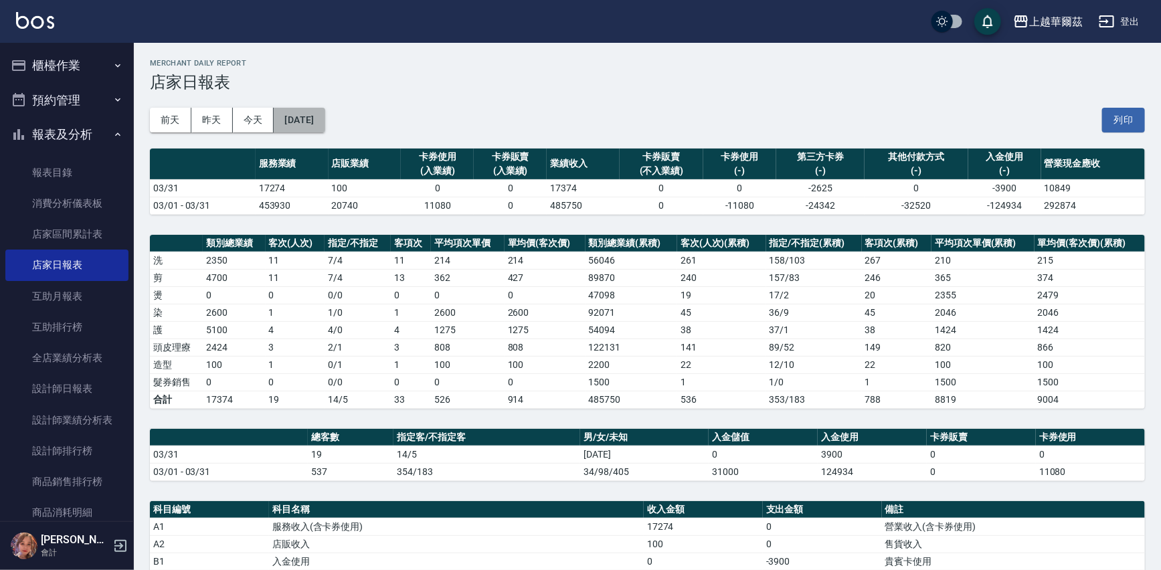
click at [325, 121] on button "[DATE]" at bounding box center [299, 120] width 51 height 25
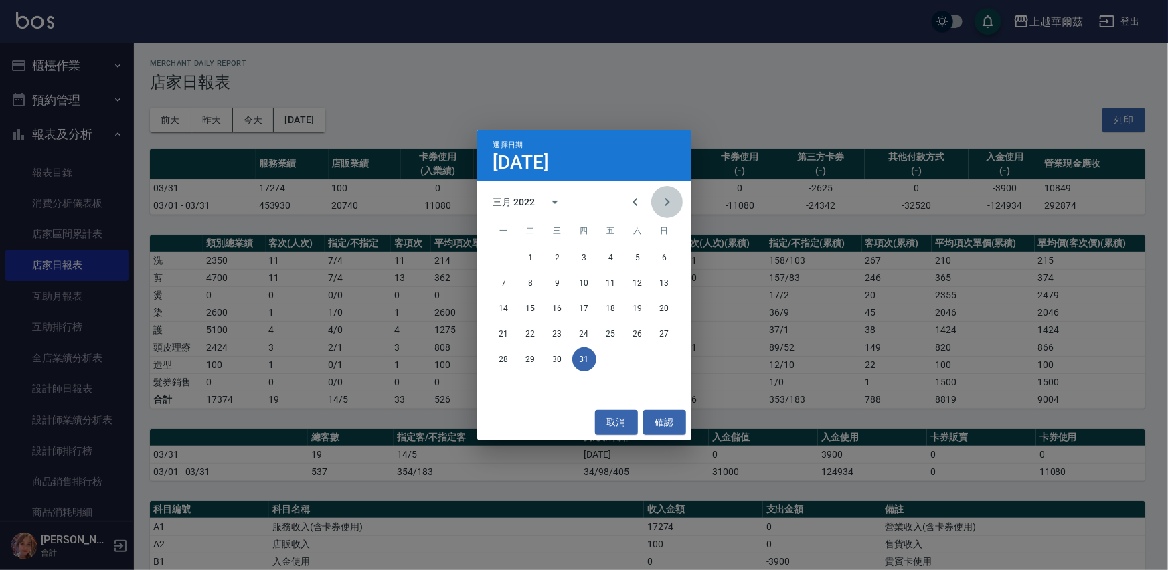
click at [663, 199] on icon "Next month" at bounding box center [667, 202] width 16 height 16
click at [638, 358] on button "30" at bounding box center [638, 359] width 24 height 24
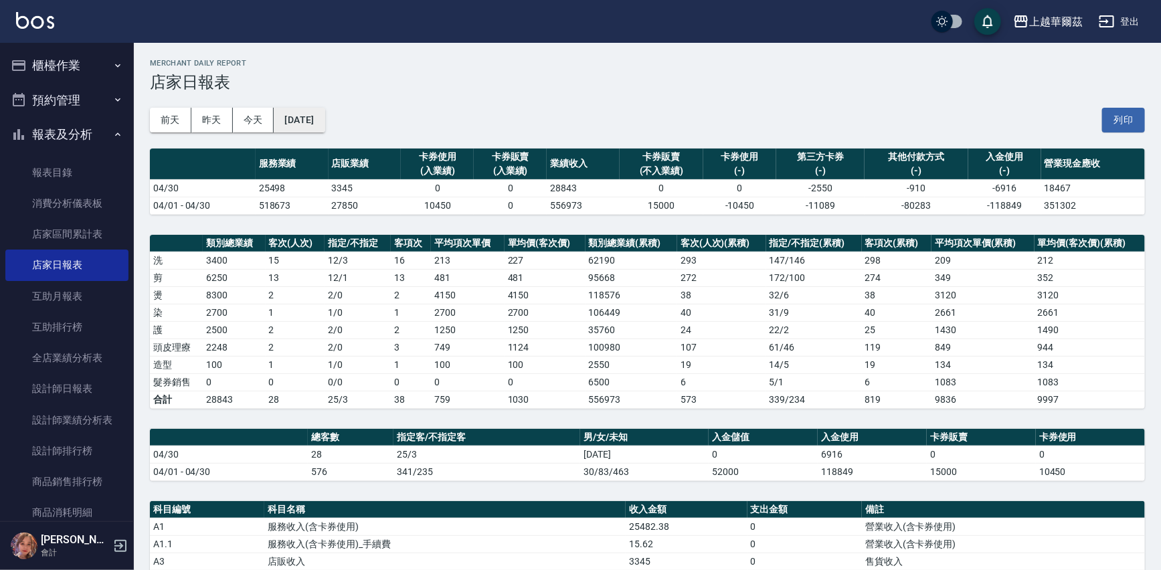
click at [325, 118] on button "[DATE]" at bounding box center [299, 120] width 51 height 25
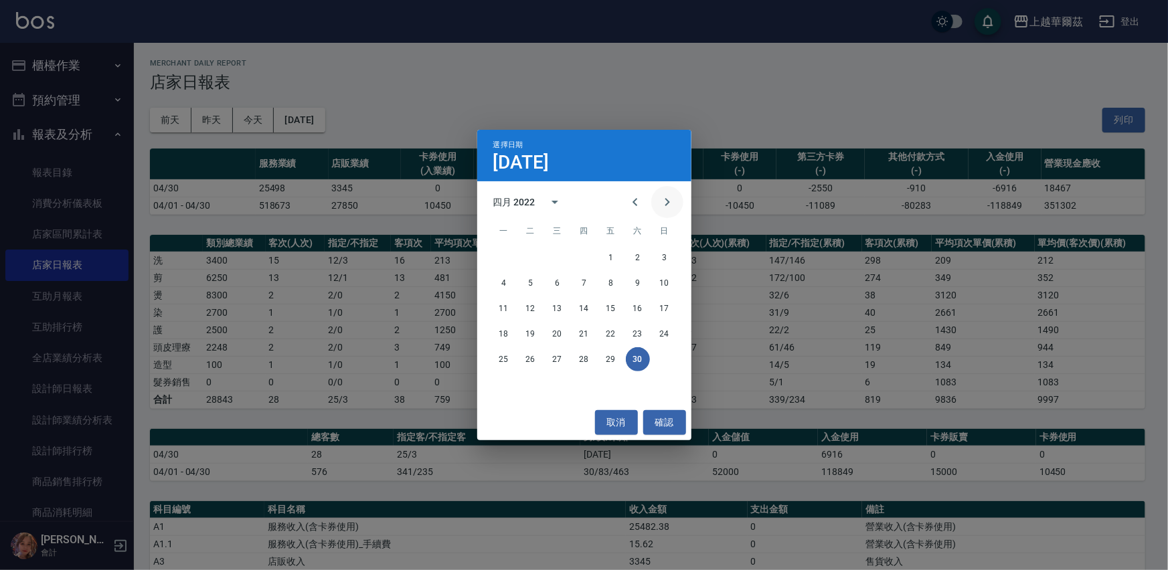
click at [671, 202] on icon "Next month" at bounding box center [667, 202] width 16 height 16
drag, startPoint x: 531, startPoint y: 382, endPoint x: 453, endPoint y: 259, distance: 145.9
click at [531, 381] on button "31" at bounding box center [531, 385] width 24 height 24
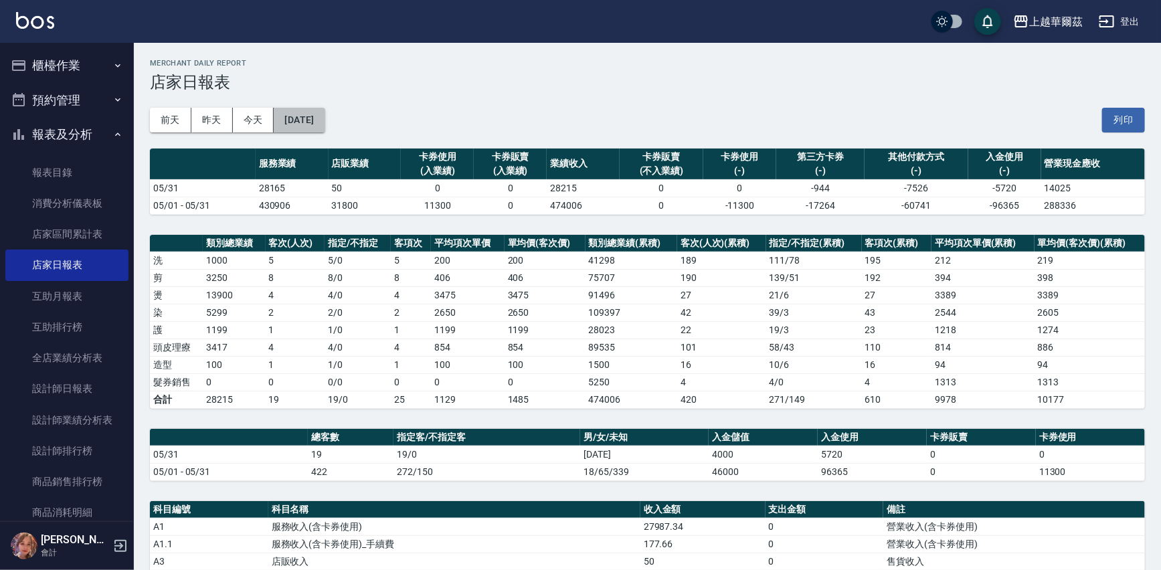
click at [321, 117] on button "[DATE]" at bounding box center [299, 120] width 51 height 25
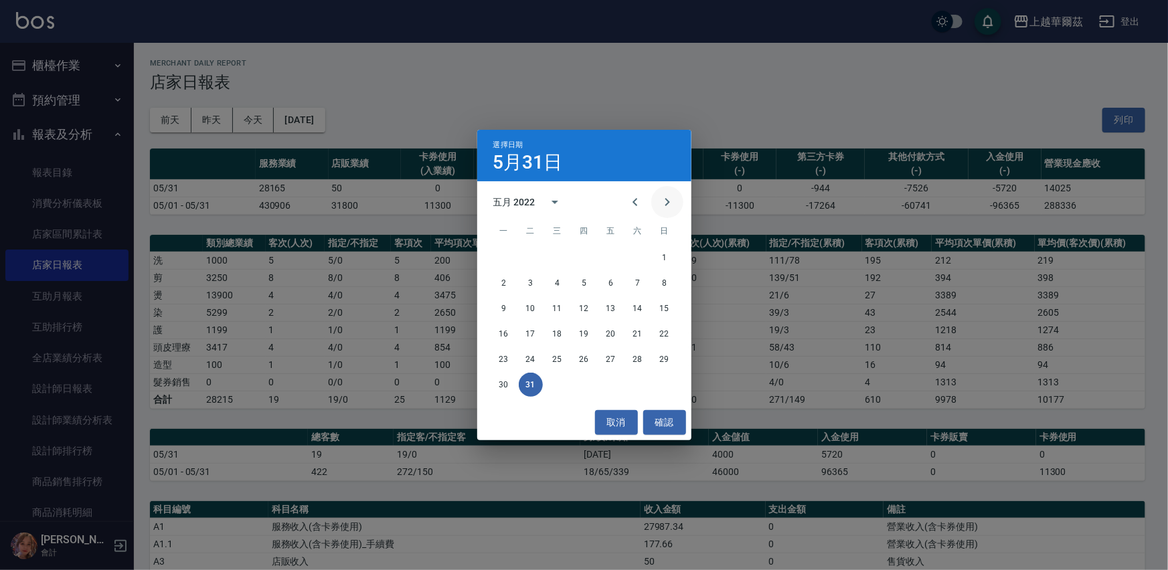
click at [668, 201] on icon "Next month" at bounding box center [667, 202] width 5 height 8
click at [588, 359] on button "30" at bounding box center [584, 359] width 24 height 24
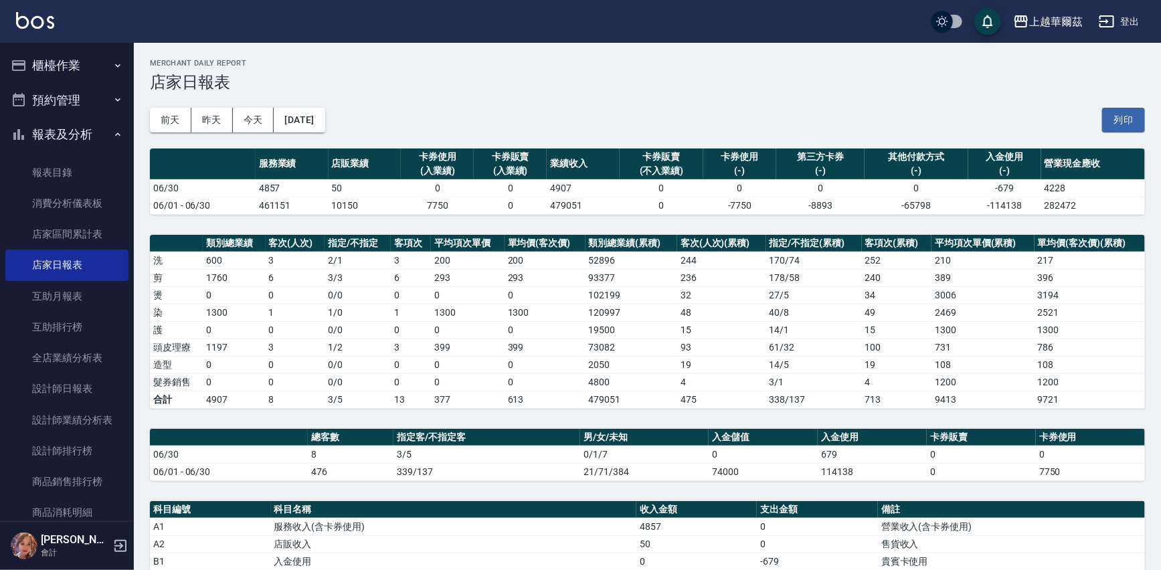
click at [325, 118] on button "[DATE]" at bounding box center [299, 120] width 51 height 25
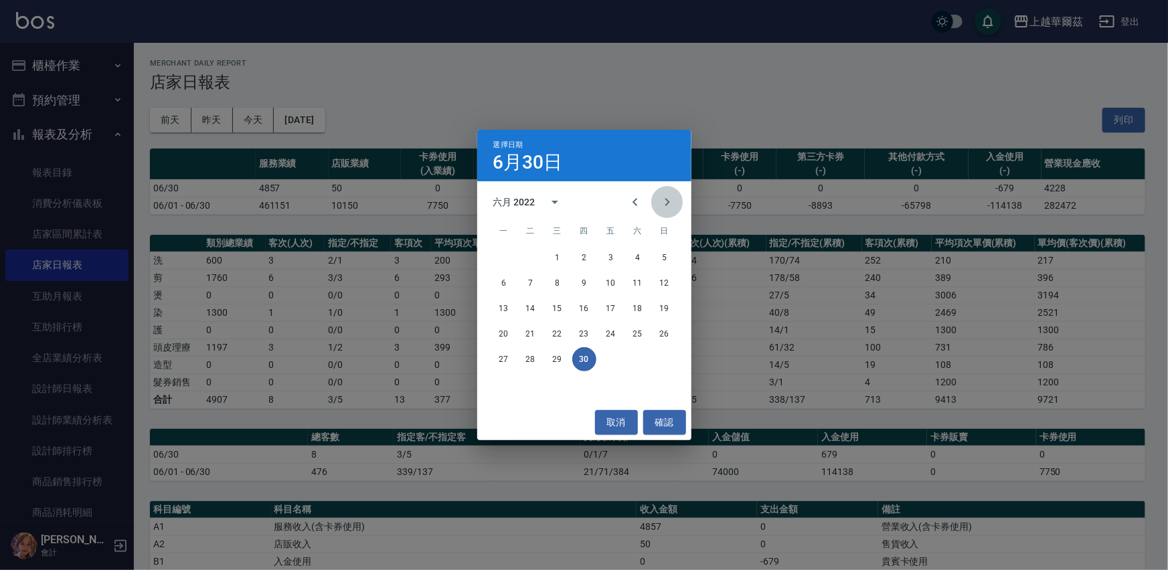
click at [666, 205] on icon "Next month" at bounding box center [667, 202] width 5 height 8
click at [665, 362] on button "31" at bounding box center [665, 359] width 24 height 24
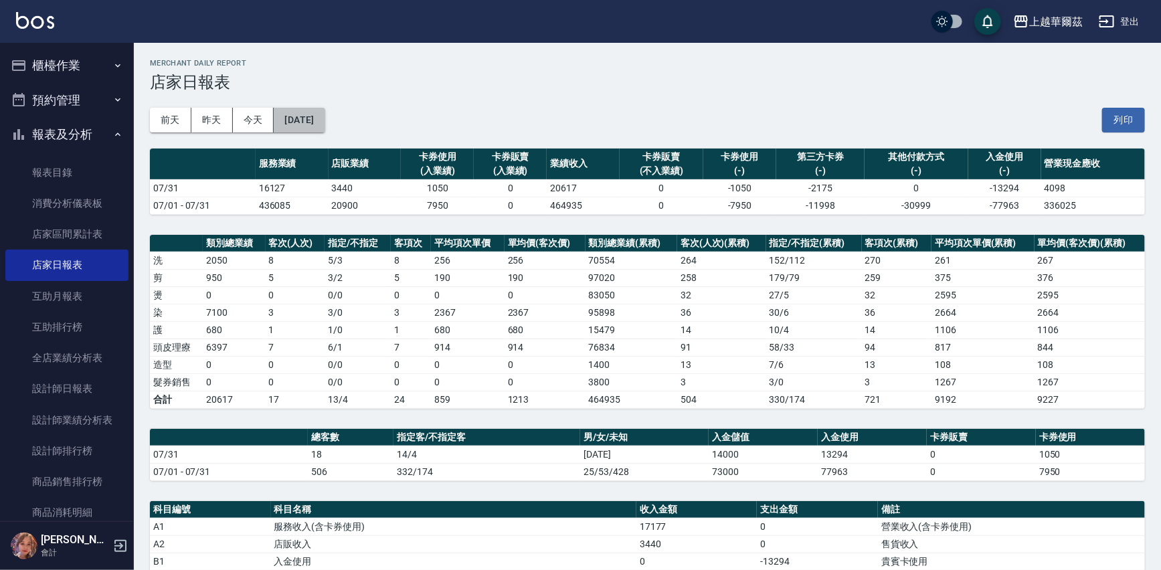
click at [325, 125] on button "[DATE]" at bounding box center [299, 120] width 51 height 25
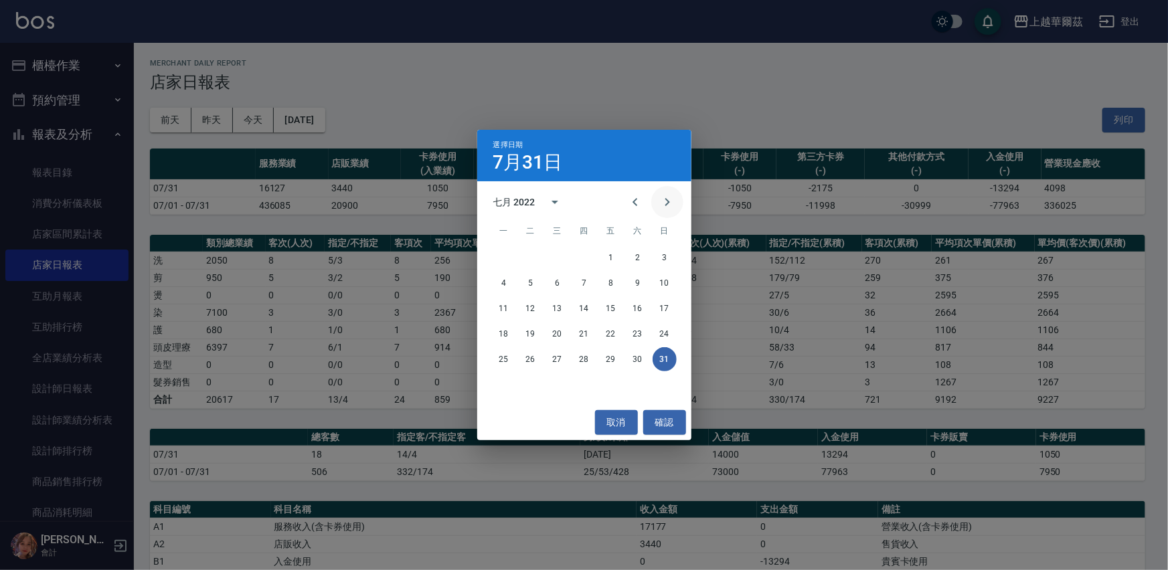
click at [668, 199] on icon "Next month" at bounding box center [667, 202] width 16 height 16
click at [558, 361] on button "31" at bounding box center [557, 359] width 24 height 24
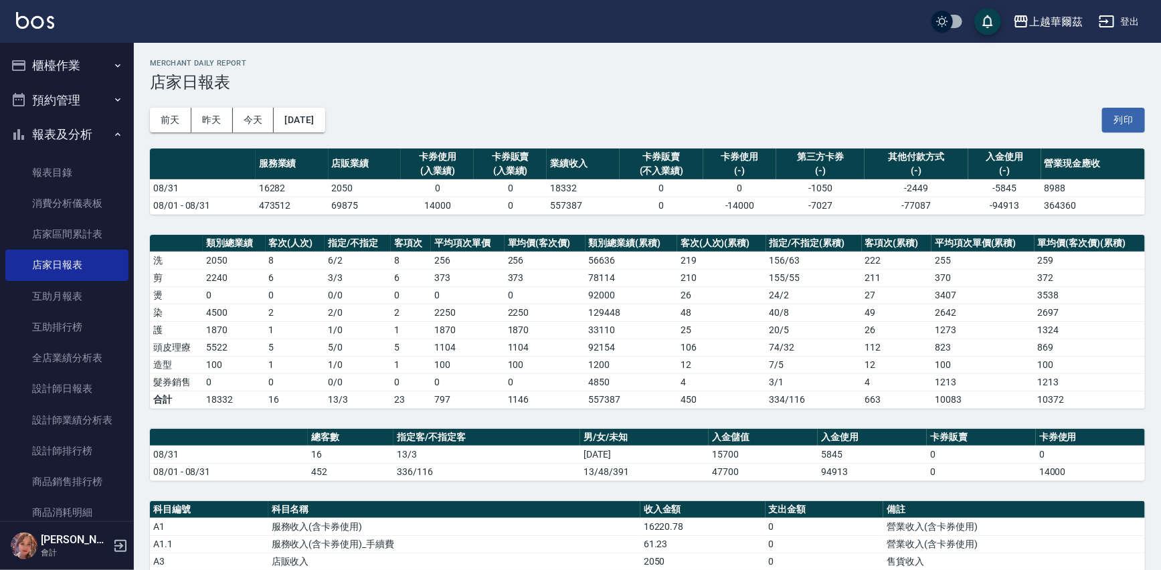
click at [325, 112] on button "[DATE]" at bounding box center [299, 120] width 51 height 25
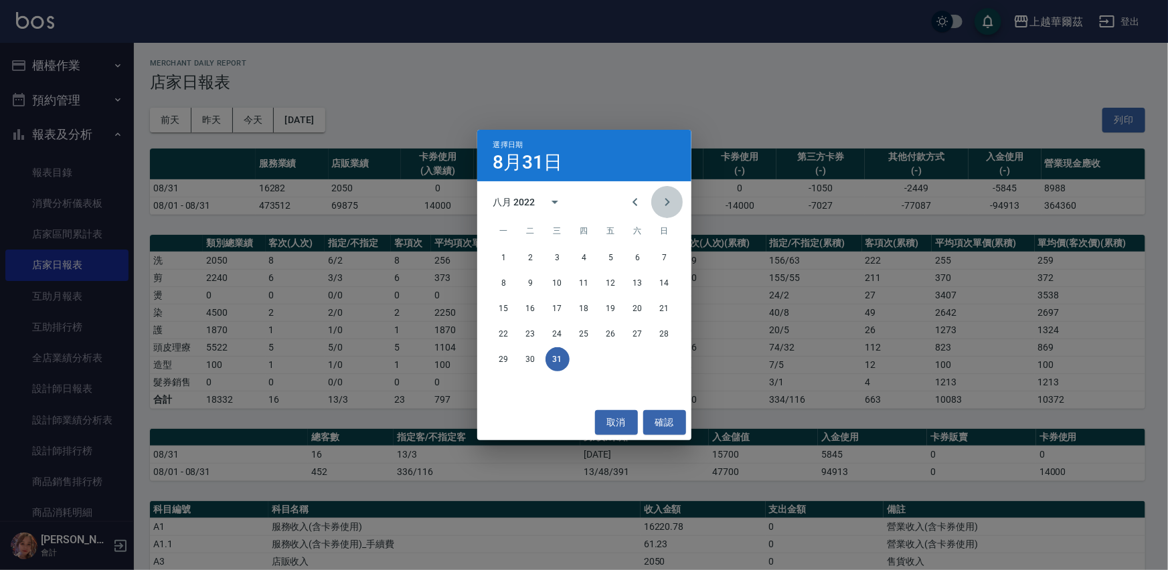
click at [662, 203] on icon "Next month" at bounding box center [667, 202] width 16 height 16
click at [607, 357] on button "30" at bounding box center [611, 359] width 24 height 24
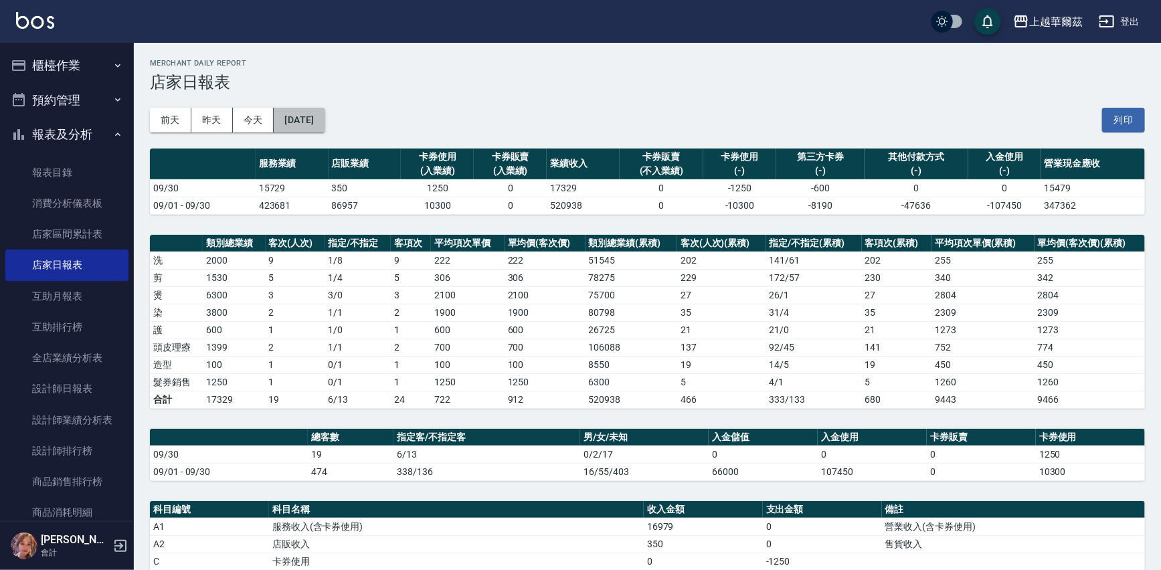
click at [314, 115] on button "[DATE]" at bounding box center [299, 120] width 51 height 25
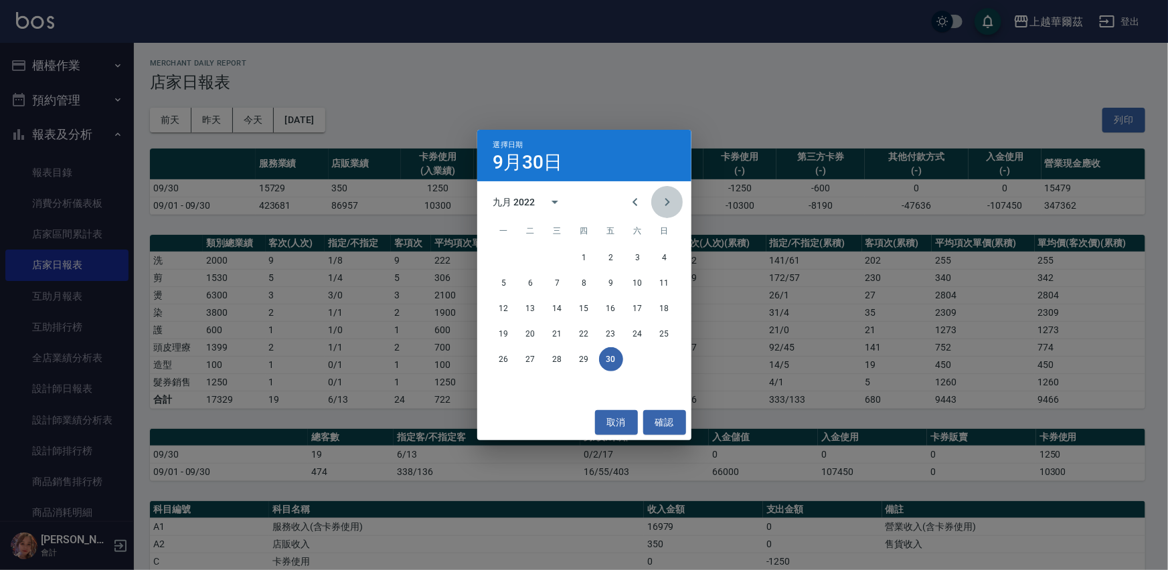
click at [670, 200] on icon "Next month" at bounding box center [667, 202] width 16 height 16
click at [502, 383] on button "31" at bounding box center [504, 385] width 24 height 24
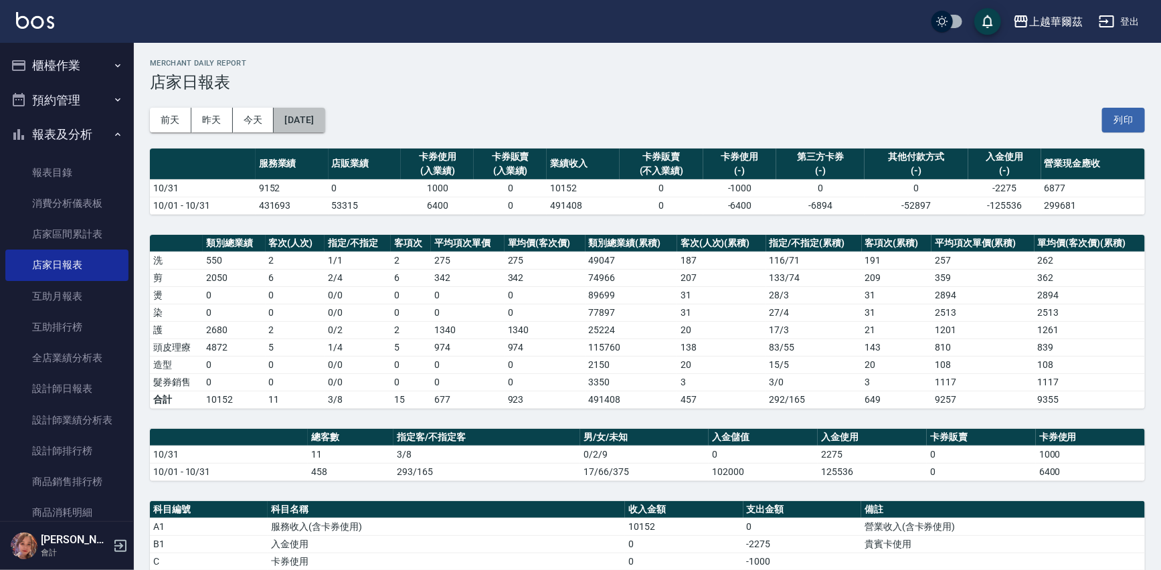
click at [325, 116] on button "[DATE]" at bounding box center [299, 120] width 51 height 25
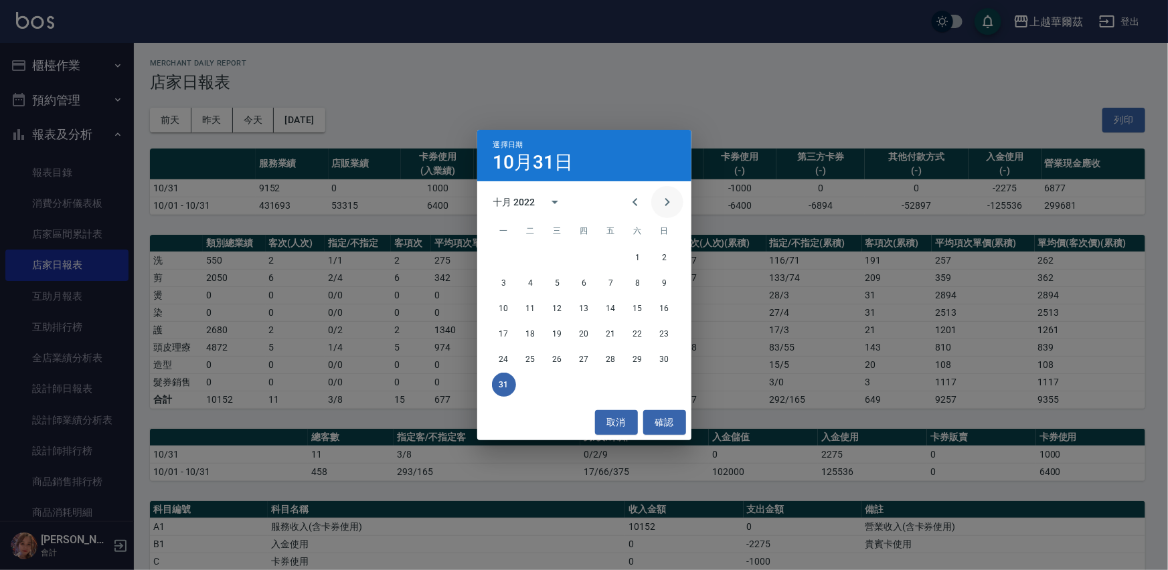
click at [667, 199] on icon "Next month" at bounding box center [667, 202] width 16 height 16
click at [562, 358] on button "30" at bounding box center [557, 359] width 24 height 24
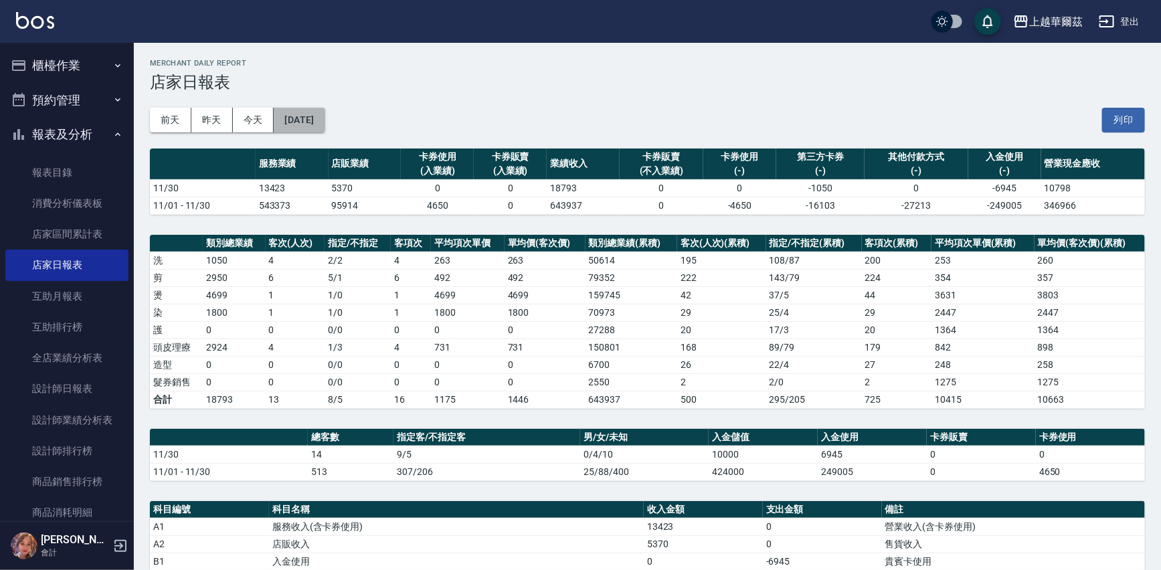
click at [301, 118] on button "[DATE]" at bounding box center [299, 120] width 51 height 25
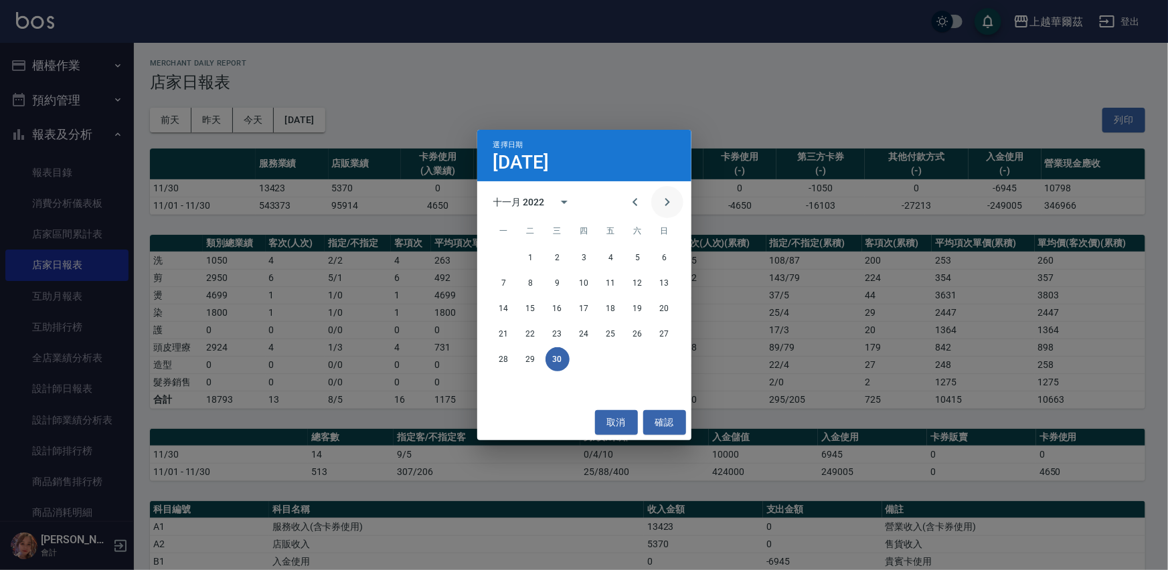
click at [673, 201] on icon "Next month" at bounding box center [667, 202] width 16 height 16
click at [636, 357] on button "31" at bounding box center [638, 359] width 24 height 24
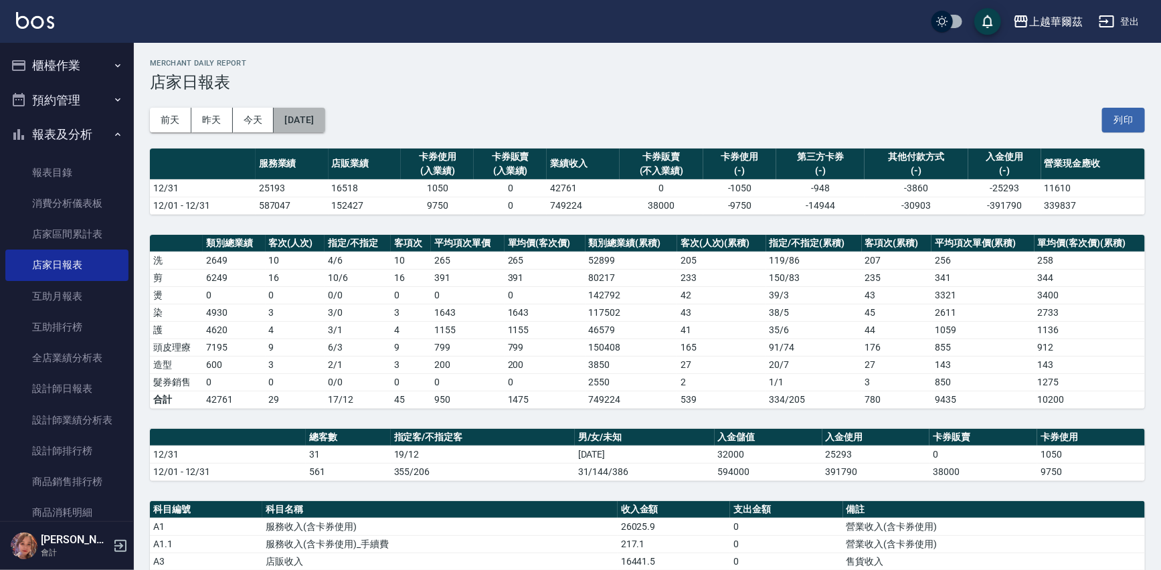
click at [316, 116] on button "[DATE]" at bounding box center [299, 120] width 51 height 25
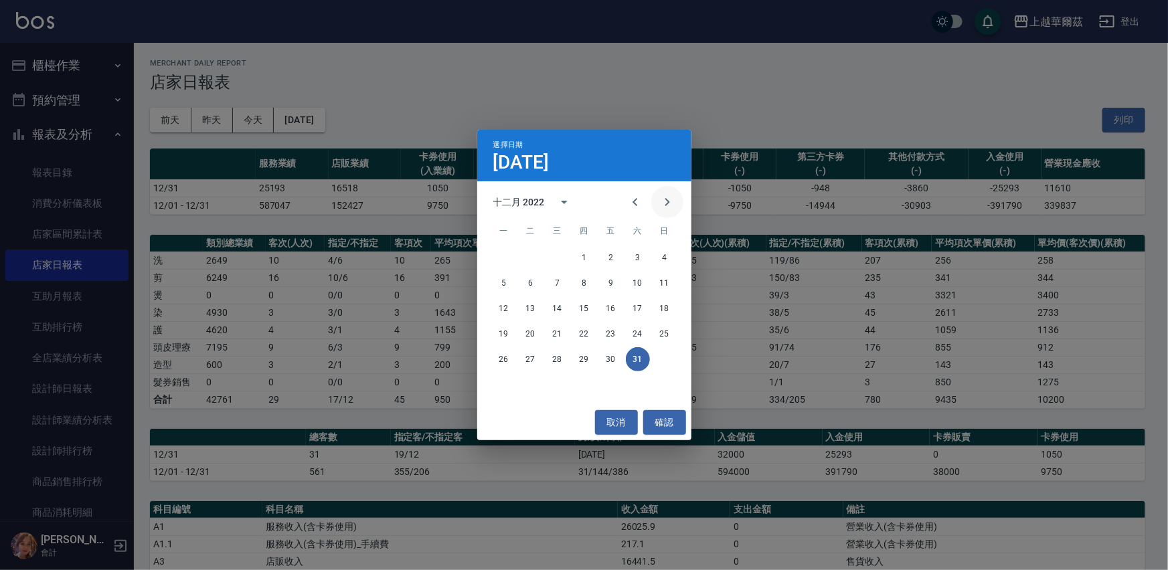
click at [663, 197] on icon "Next month" at bounding box center [667, 202] width 16 height 16
click at [529, 383] on button "31" at bounding box center [531, 385] width 24 height 24
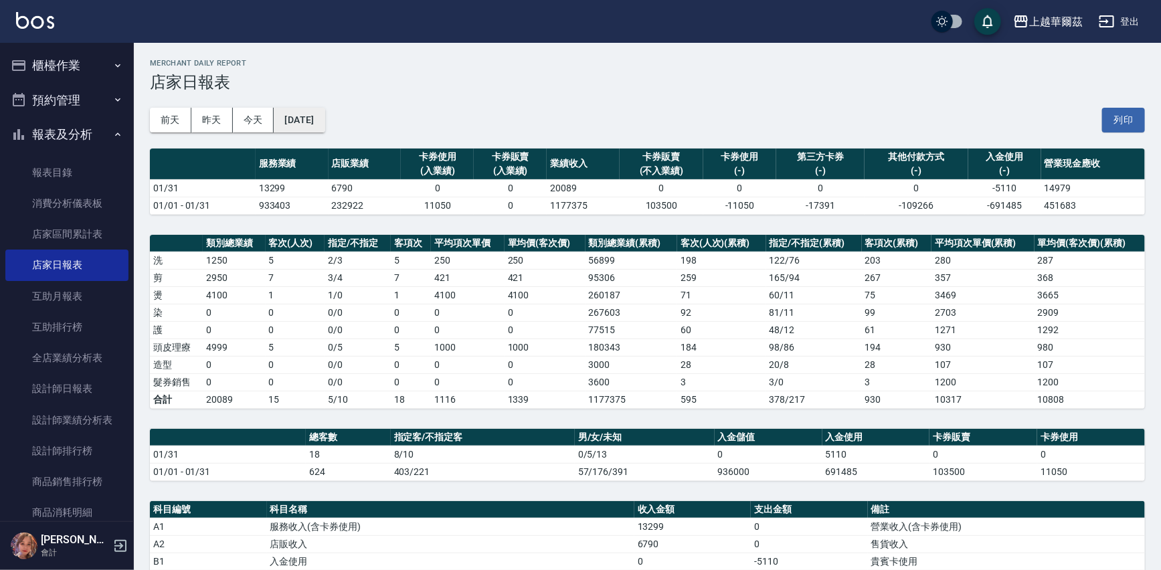
click at [315, 119] on button "[DATE]" at bounding box center [299, 120] width 51 height 25
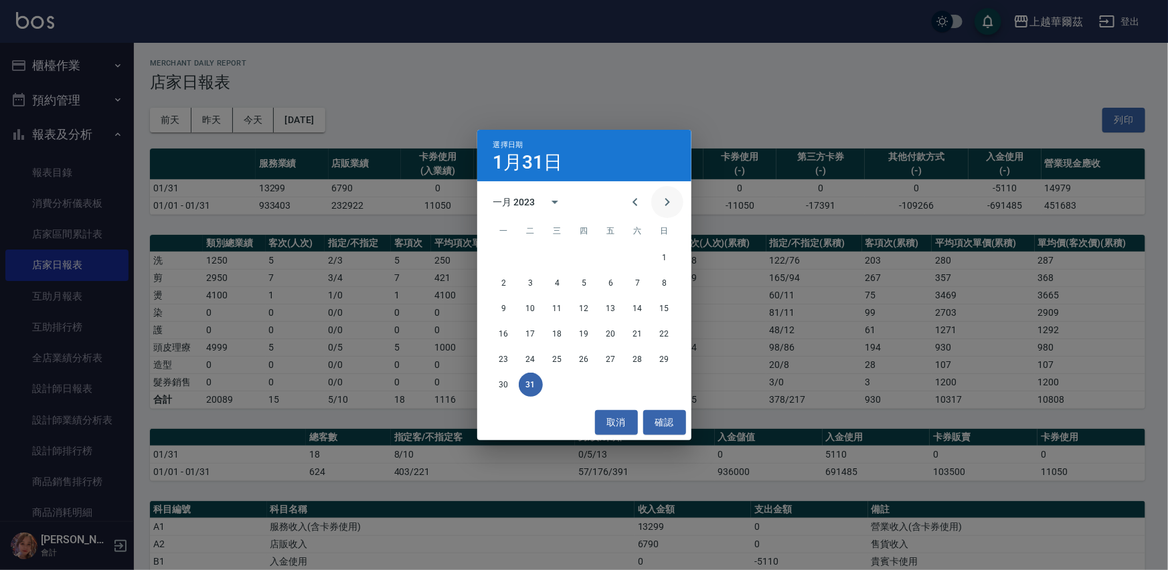
click at [669, 201] on icon "Next month" at bounding box center [667, 202] width 5 height 8
click at [528, 363] on button "28" at bounding box center [531, 359] width 24 height 24
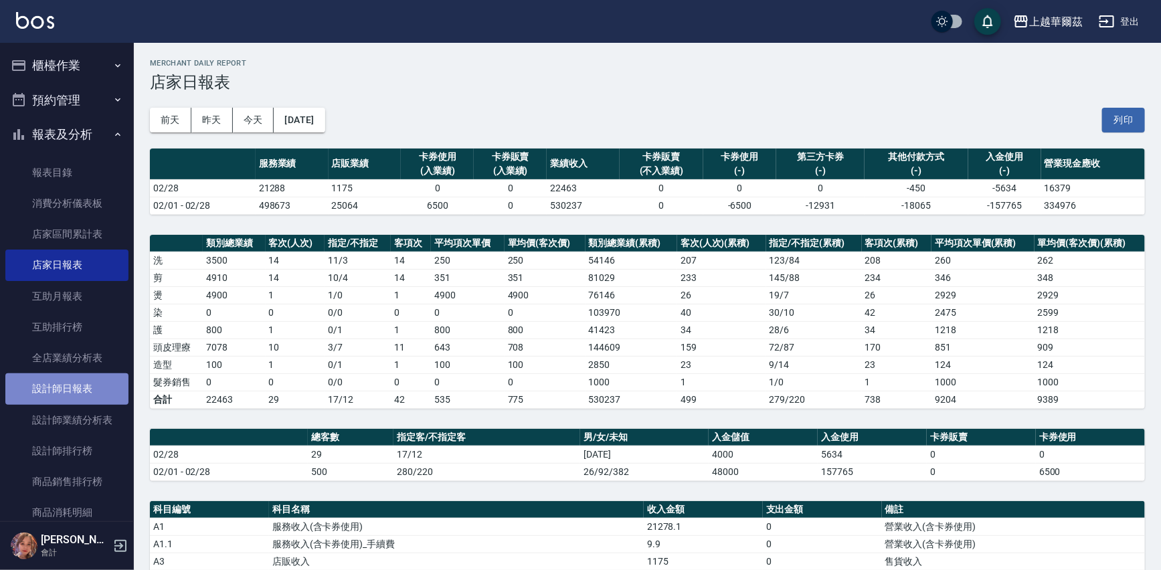
click at [75, 387] on link "設計師日報表" at bounding box center [66, 388] width 123 height 31
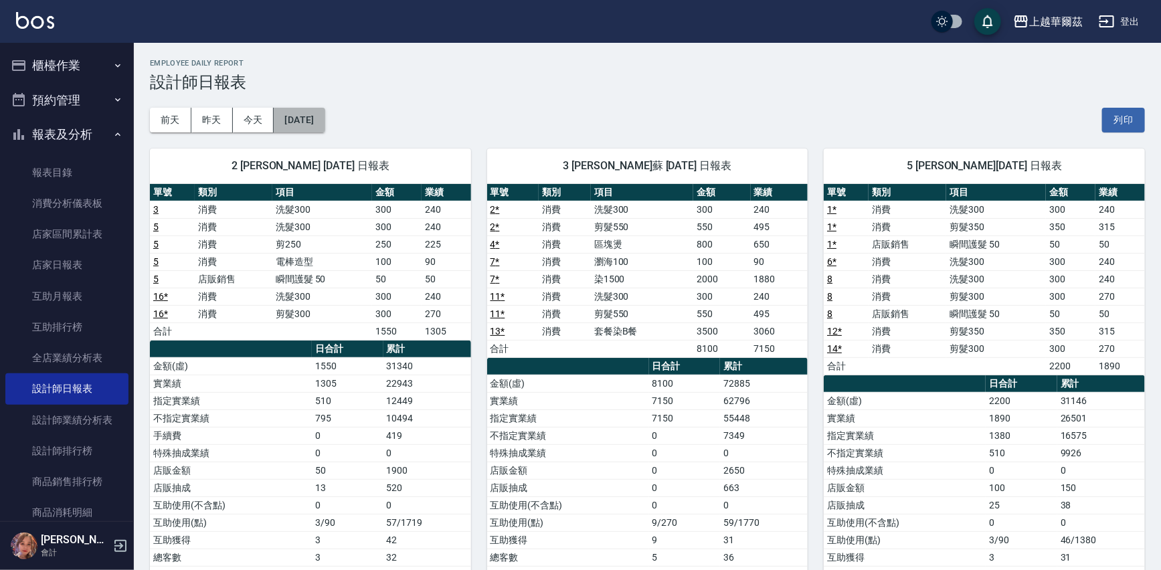
click at [323, 118] on button "[DATE]" at bounding box center [299, 120] width 51 height 25
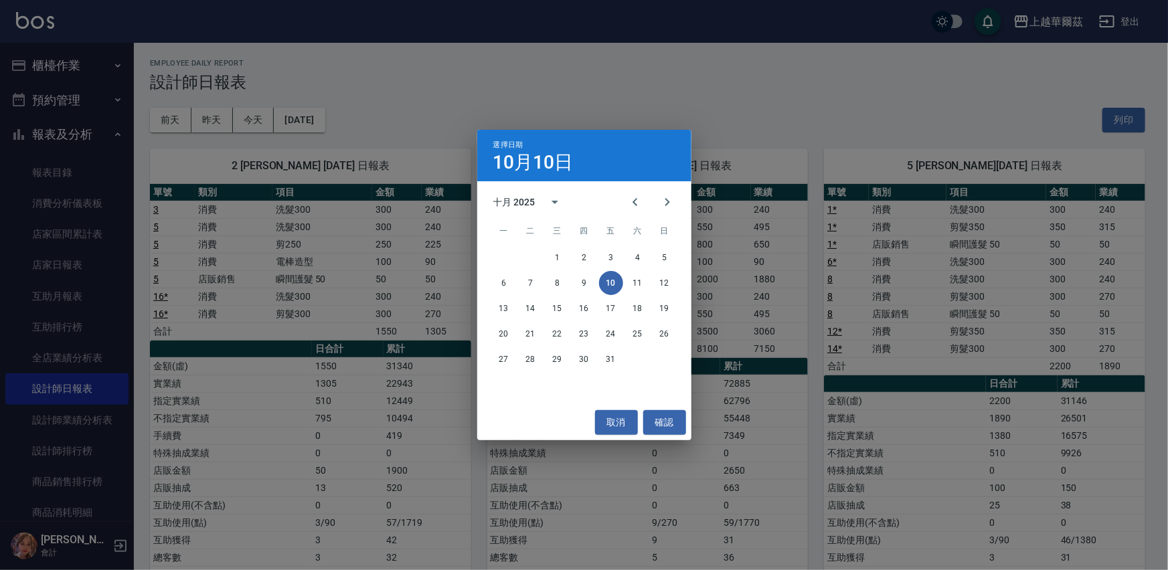
click at [427, 88] on div "選擇日期 [DATE] 十月 2025 一 二 三 四 五 六 日 1 2 3 4 5 6 7 8 9 10 11 12 13 14 15 16 17 18 …" at bounding box center [584, 285] width 1168 height 570
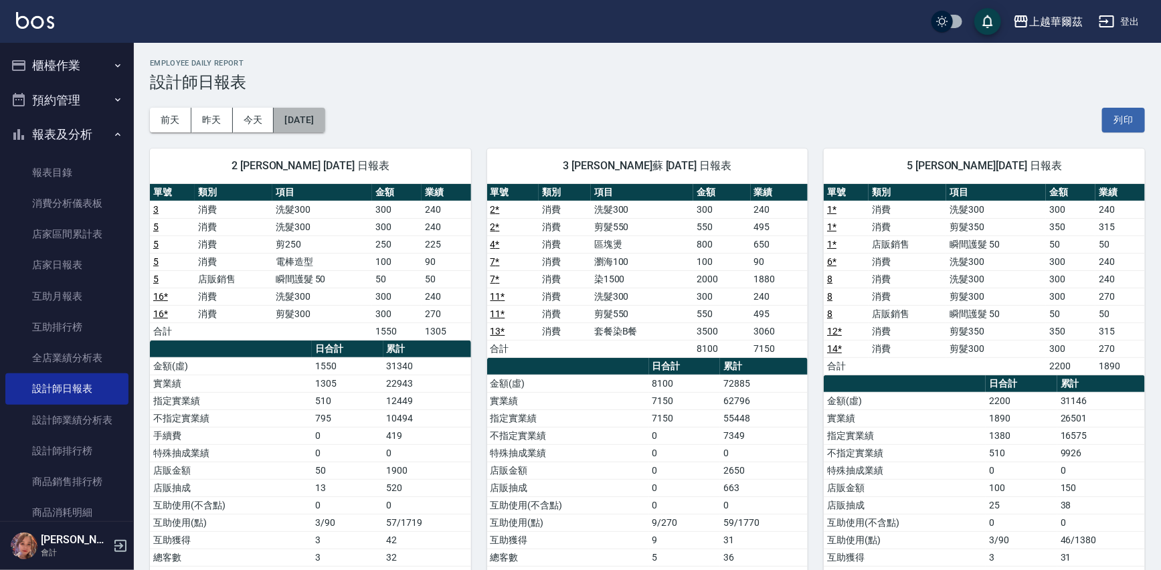
click at [298, 116] on button "[DATE]" at bounding box center [299, 120] width 51 height 25
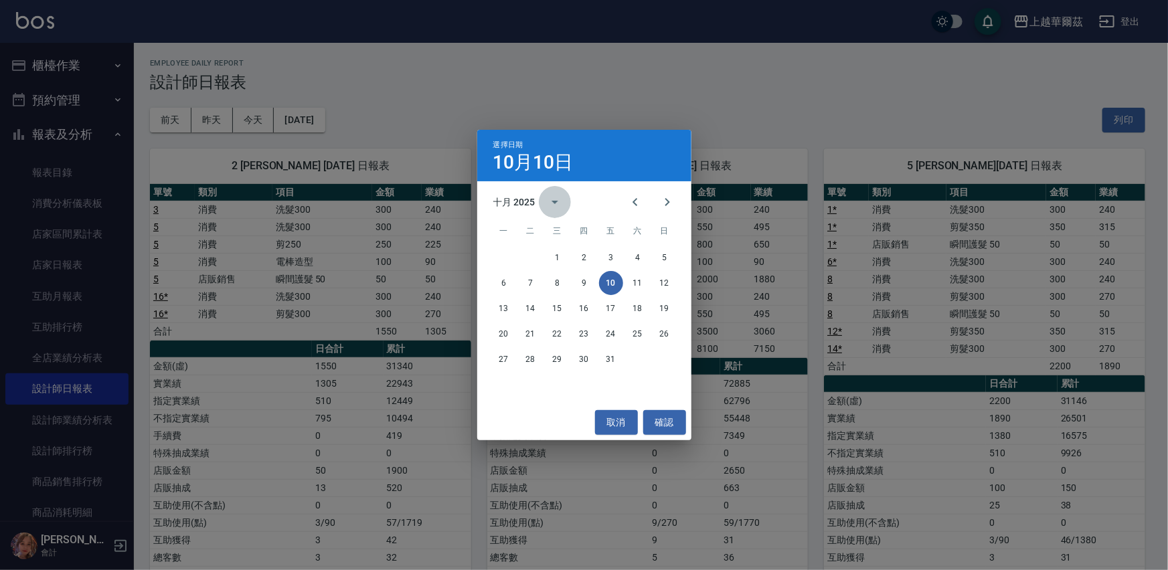
click at [553, 199] on icon "calendar view is open, switch to year view" at bounding box center [555, 202] width 16 height 16
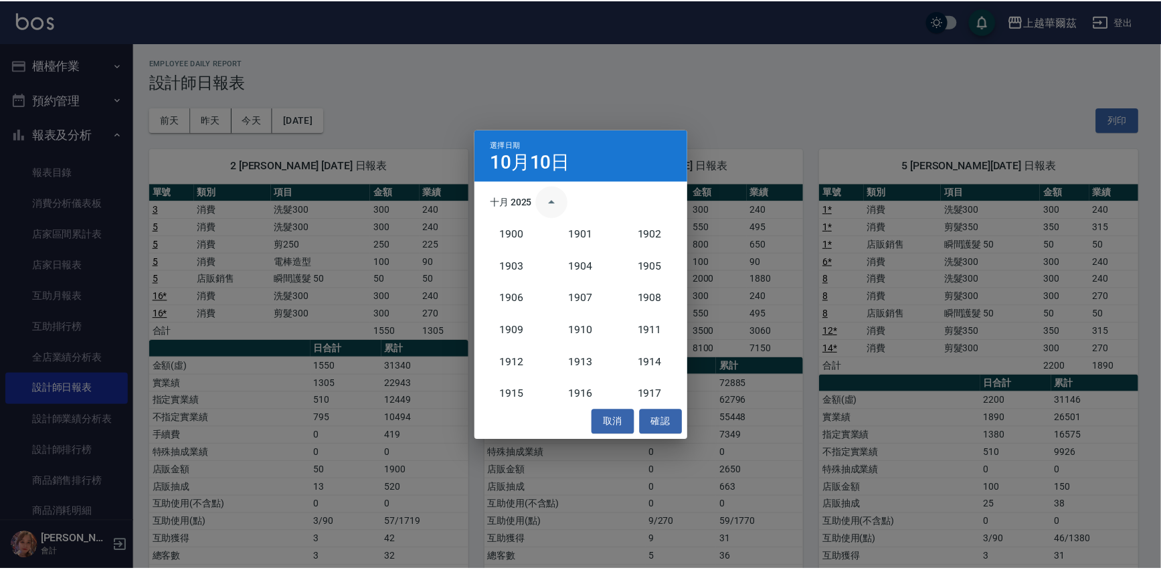
scroll to position [1238, 0]
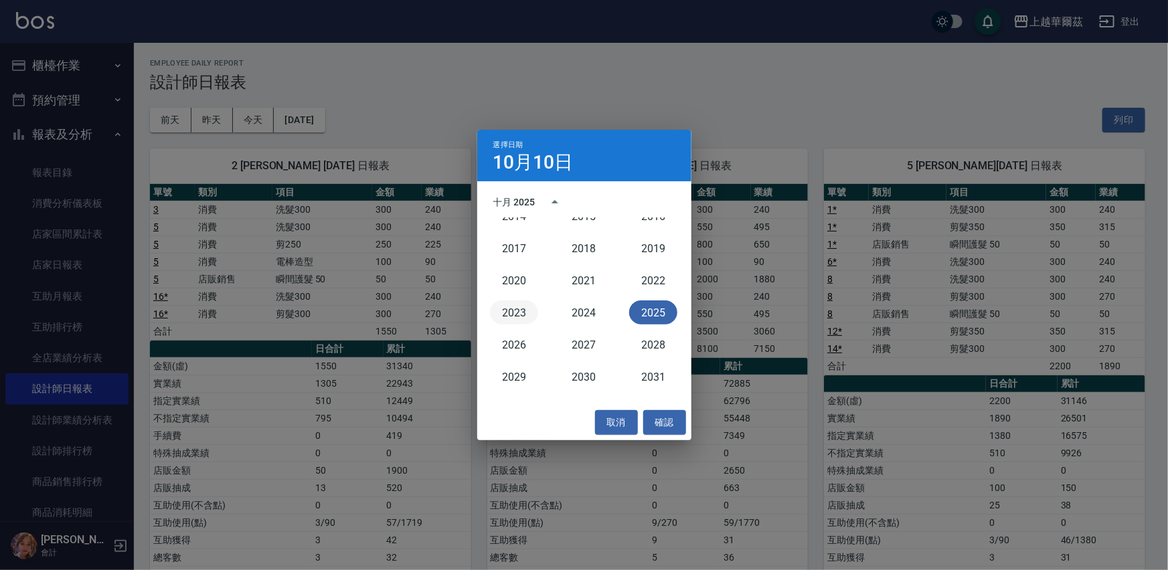
click at [520, 304] on button "2023" at bounding box center [514, 313] width 48 height 24
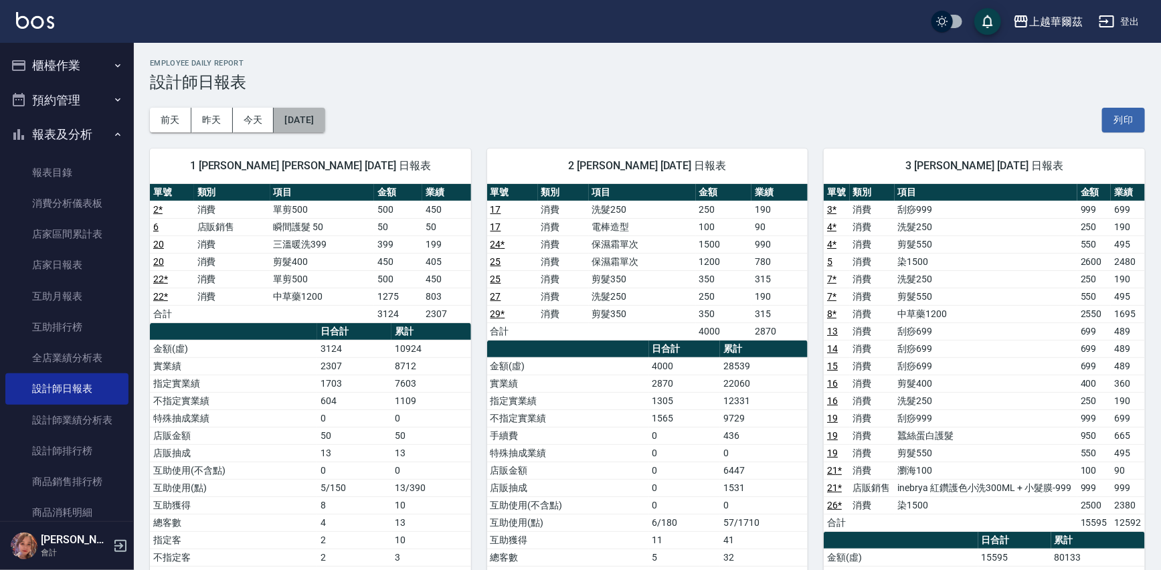
click at [312, 119] on button "[DATE]" at bounding box center [299, 120] width 51 height 25
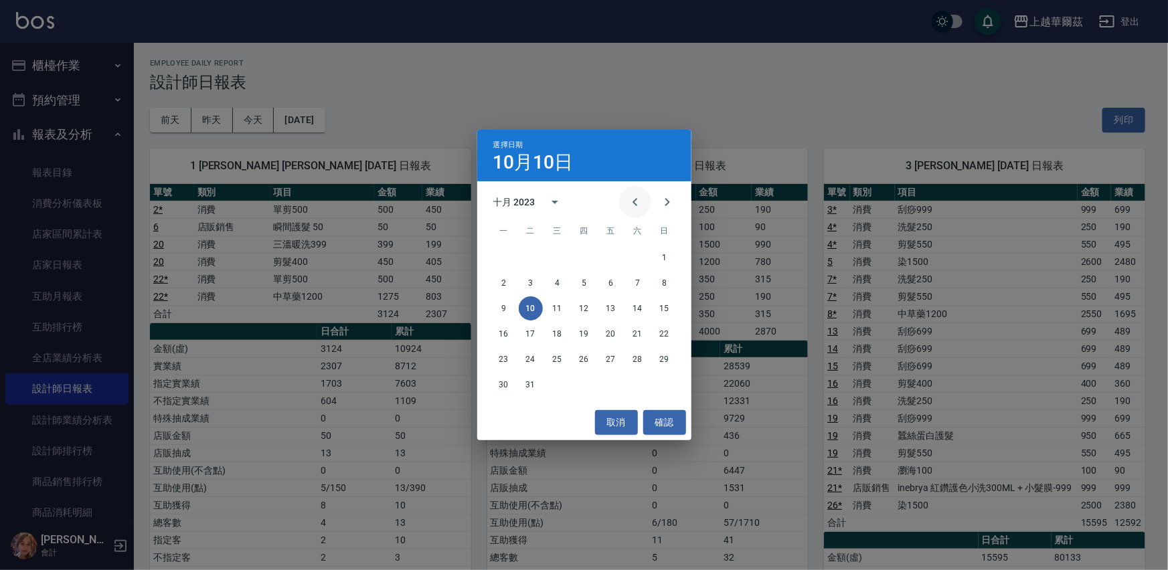
click at [632, 200] on icon "Previous month" at bounding box center [635, 202] width 16 height 16
click at [634, 203] on icon "Previous month" at bounding box center [634, 202] width 5 height 8
click at [584, 358] on button "27" at bounding box center [584, 359] width 24 height 24
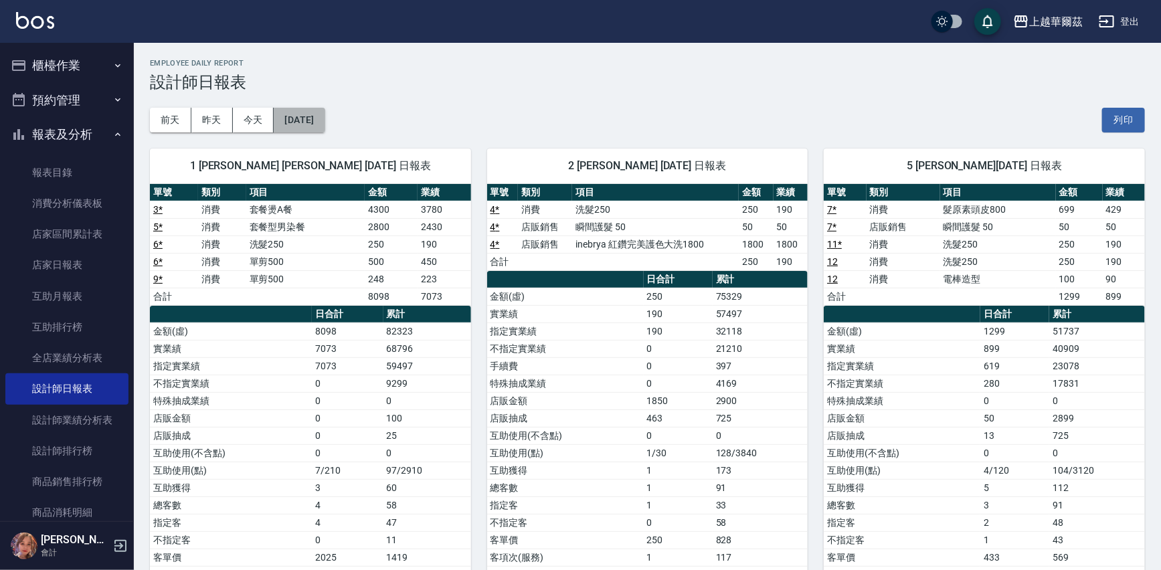
click at [306, 119] on button "[DATE]" at bounding box center [299, 120] width 51 height 25
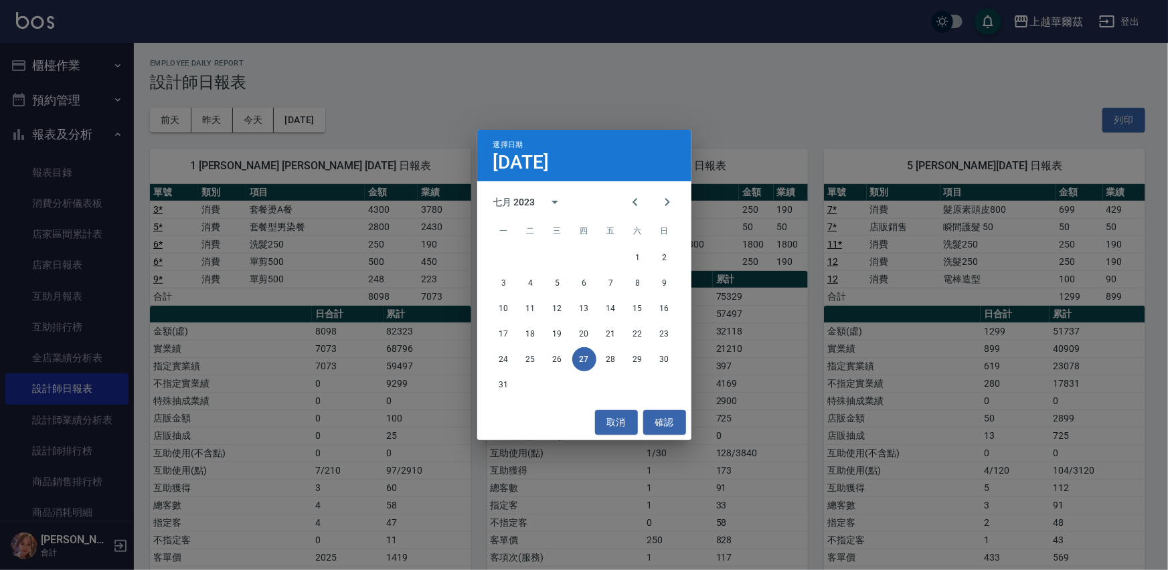
click at [523, 200] on div "七月 2023" at bounding box center [514, 202] width 42 height 14
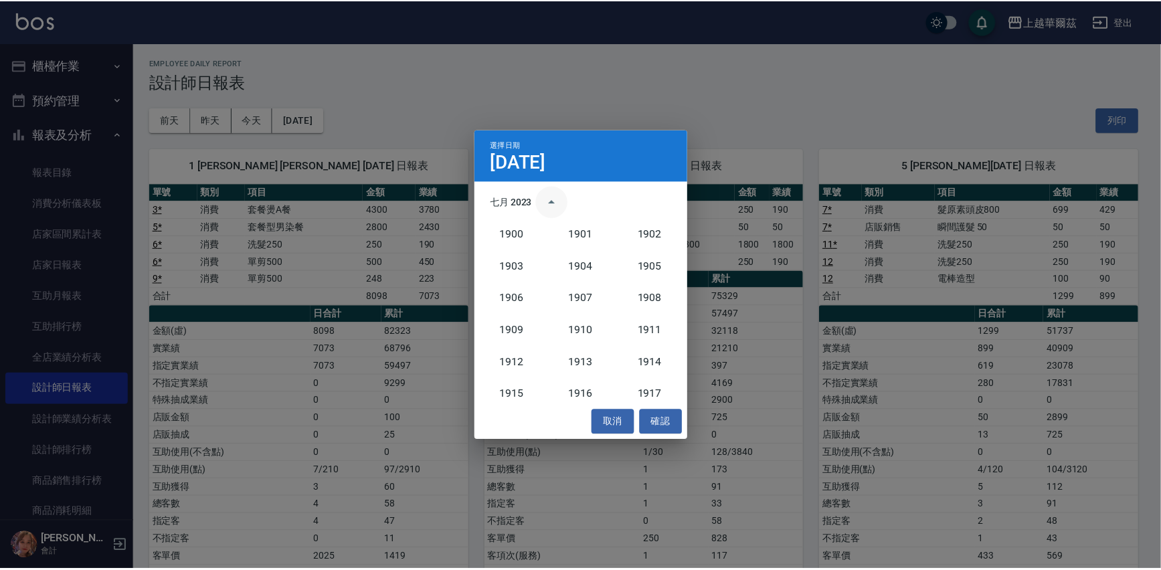
scroll to position [1238, 0]
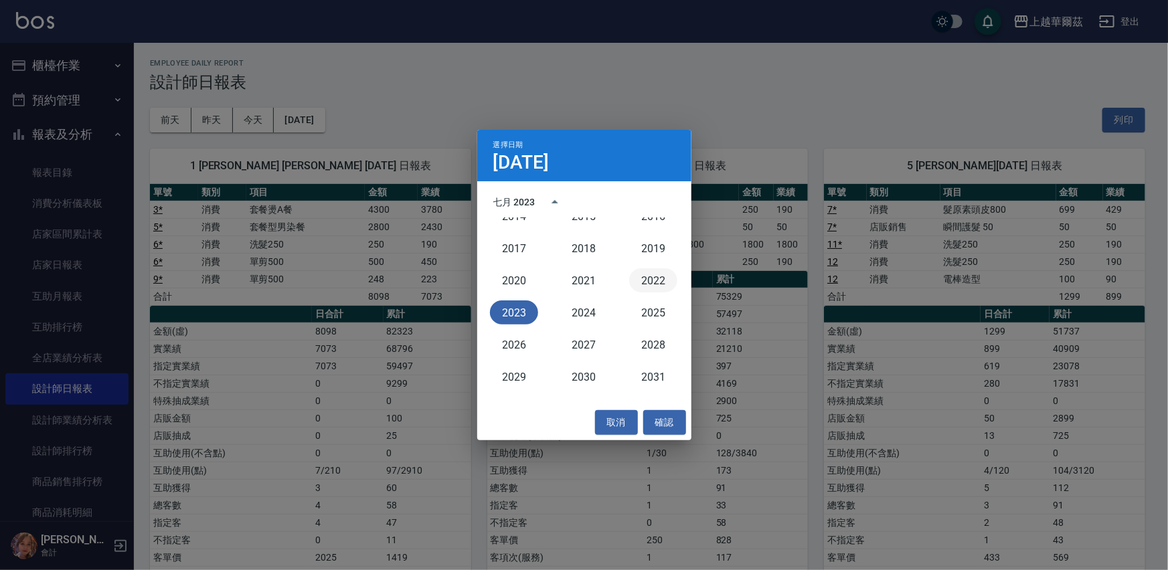
click at [653, 278] on button "2022" at bounding box center [653, 280] width 48 height 24
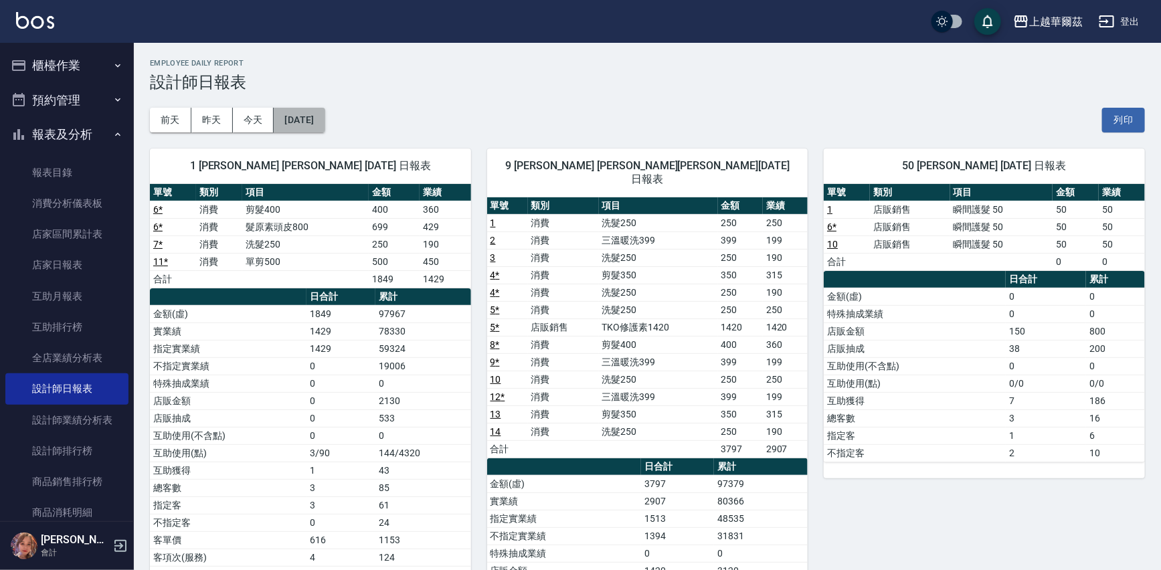
click at [319, 121] on button "[DATE]" at bounding box center [299, 120] width 51 height 25
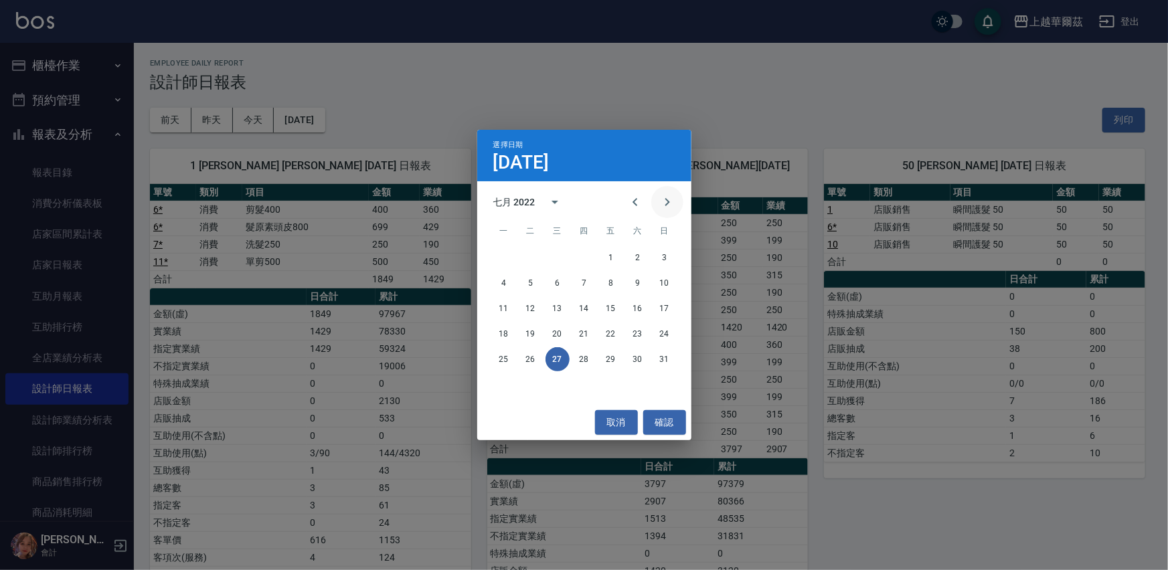
click at [665, 197] on icon "Next month" at bounding box center [667, 202] width 16 height 16
click at [557, 335] on button "24" at bounding box center [557, 334] width 24 height 24
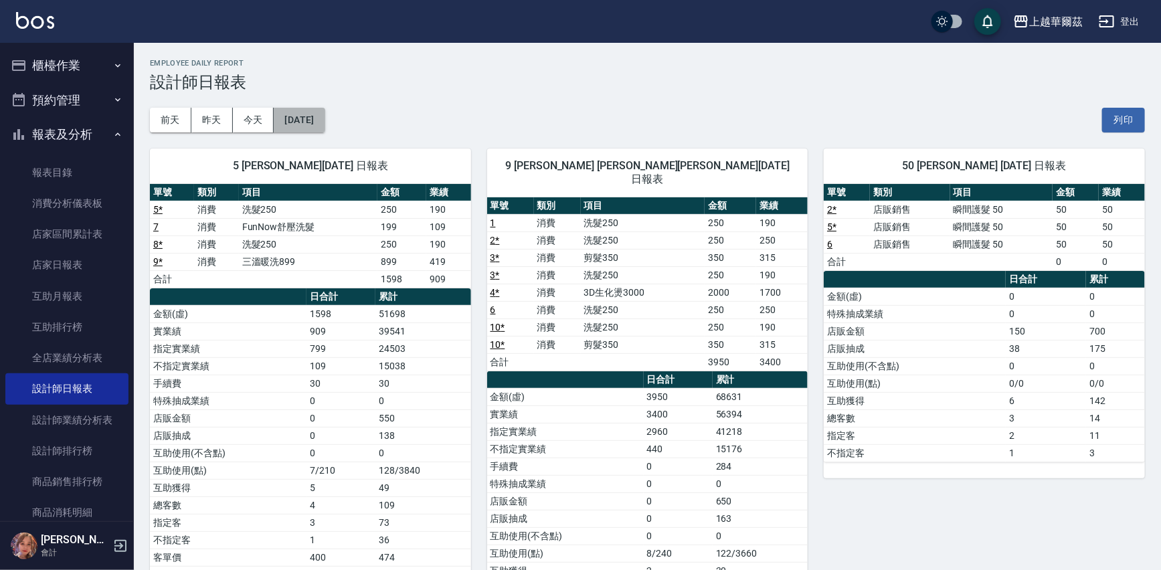
click at [319, 123] on button "[DATE]" at bounding box center [299, 120] width 51 height 25
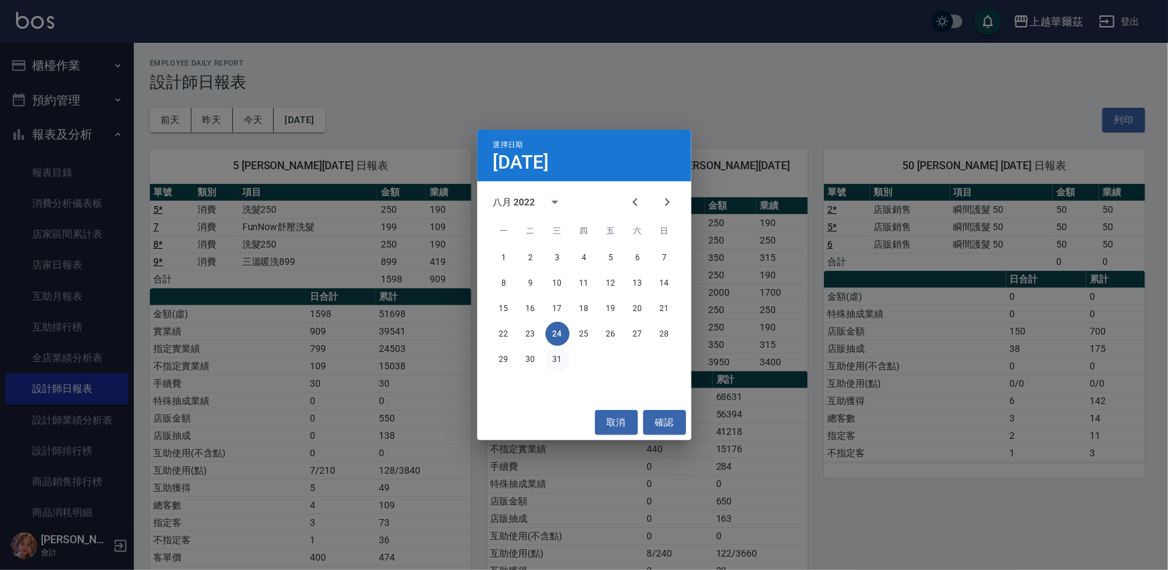
click at [551, 359] on button "31" at bounding box center [557, 359] width 24 height 24
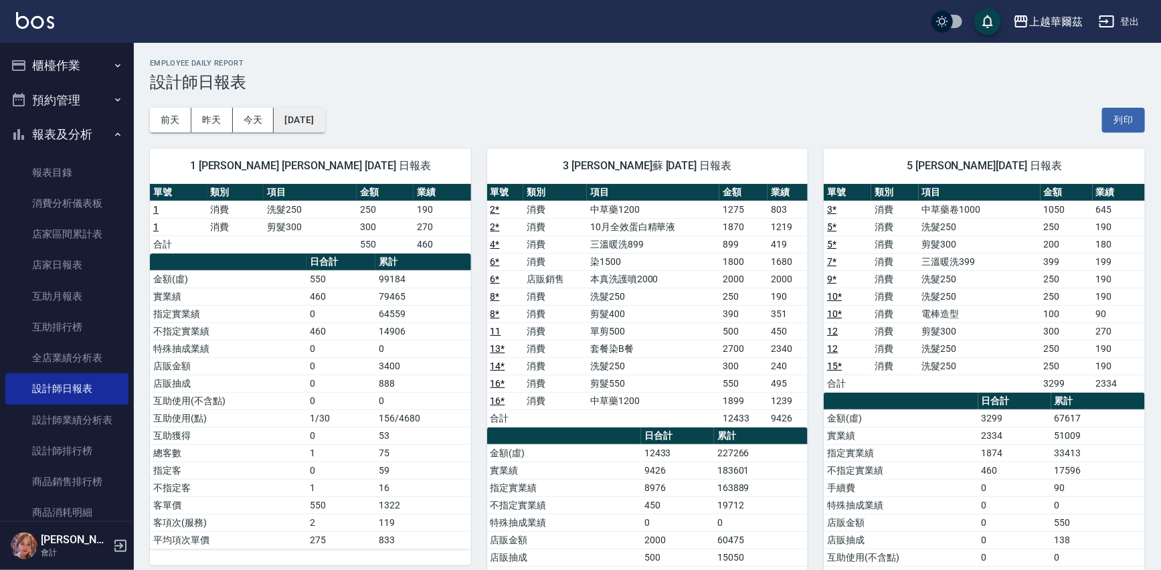
click at [325, 117] on button "[DATE]" at bounding box center [299, 120] width 51 height 25
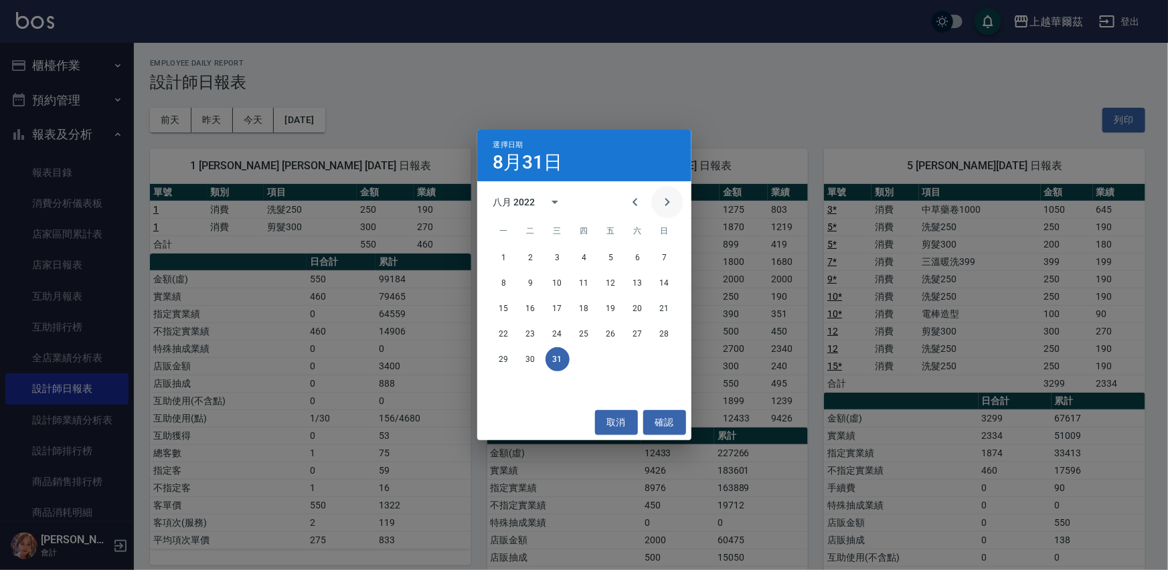
click at [667, 200] on icon "Next month" at bounding box center [667, 202] width 5 height 8
click at [604, 281] on button "9" at bounding box center [611, 283] width 24 height 24
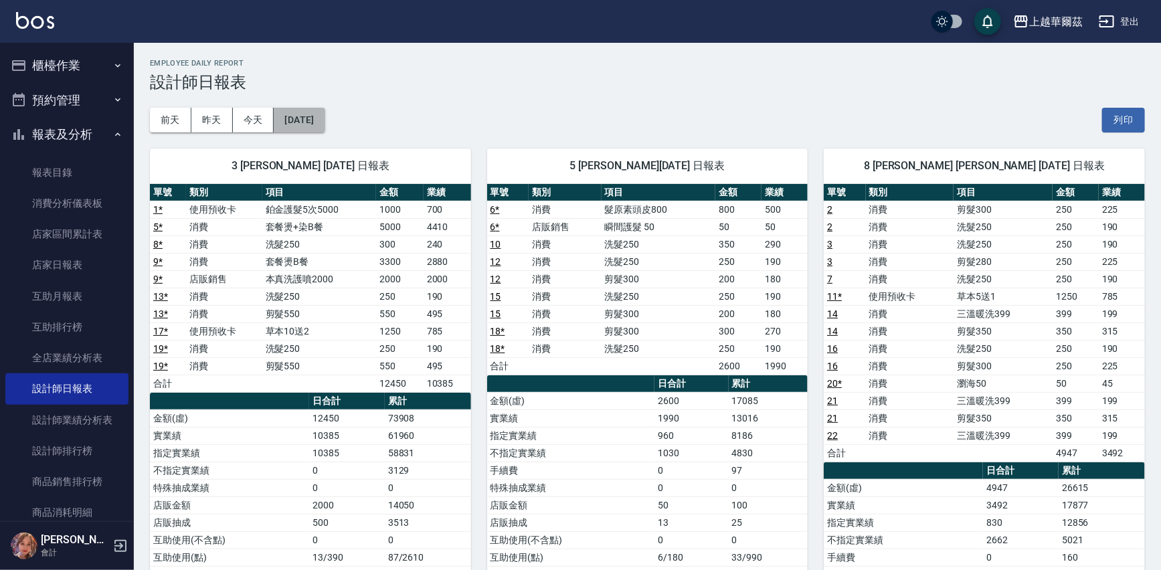
click at [303, 120] on button "[DATE]" at bounding box center [299, 120] width 51 height 25
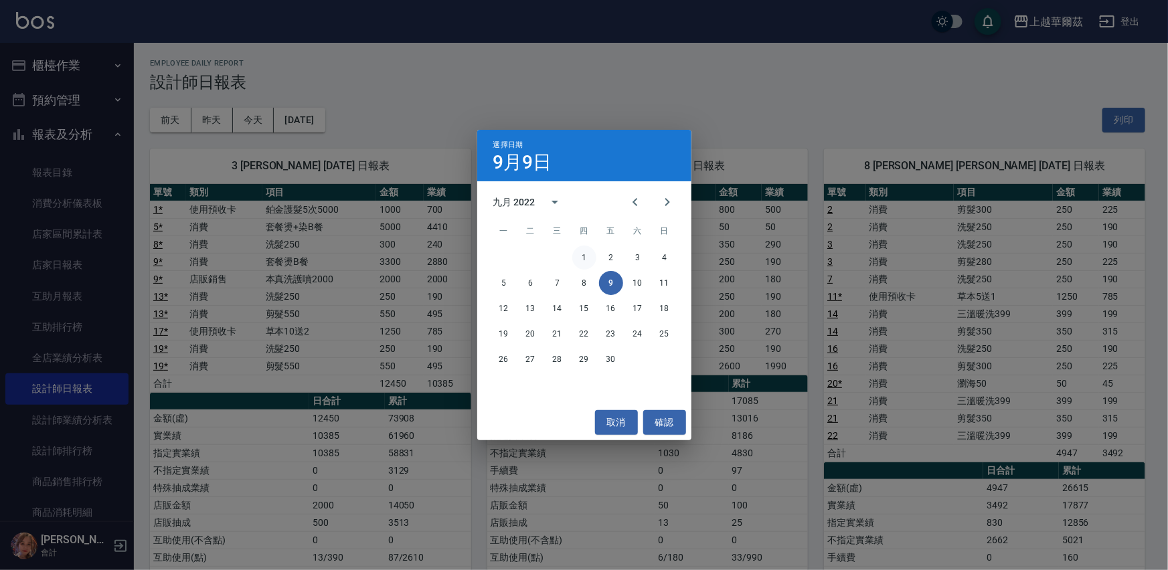
click at [583, 254] on button "1" at bounding box center [584, 258] width 24 height 24
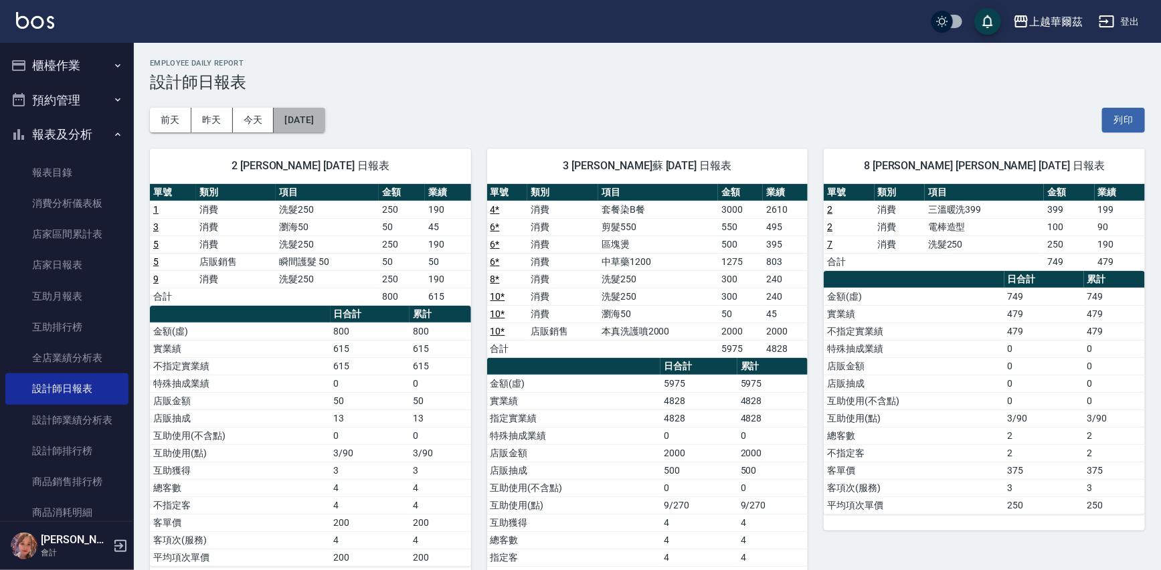
click at [315, 118] on button "[DATE]" at bounding box center [299, 120] width 51 height 25
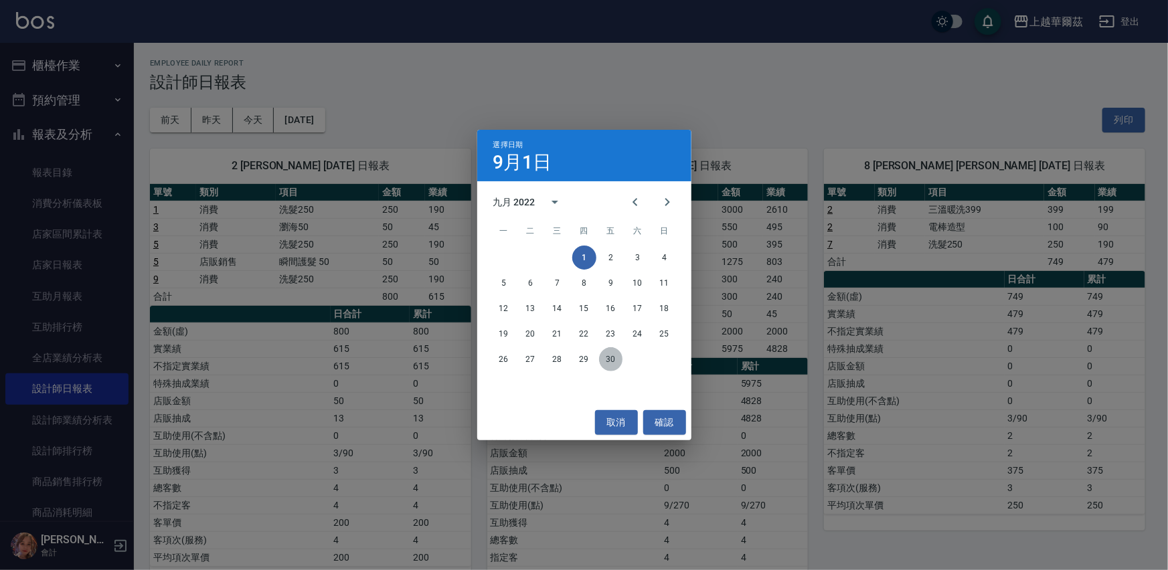
click at [610, 357] on button "30" at bounding box center [611, 359] width 24 height 24
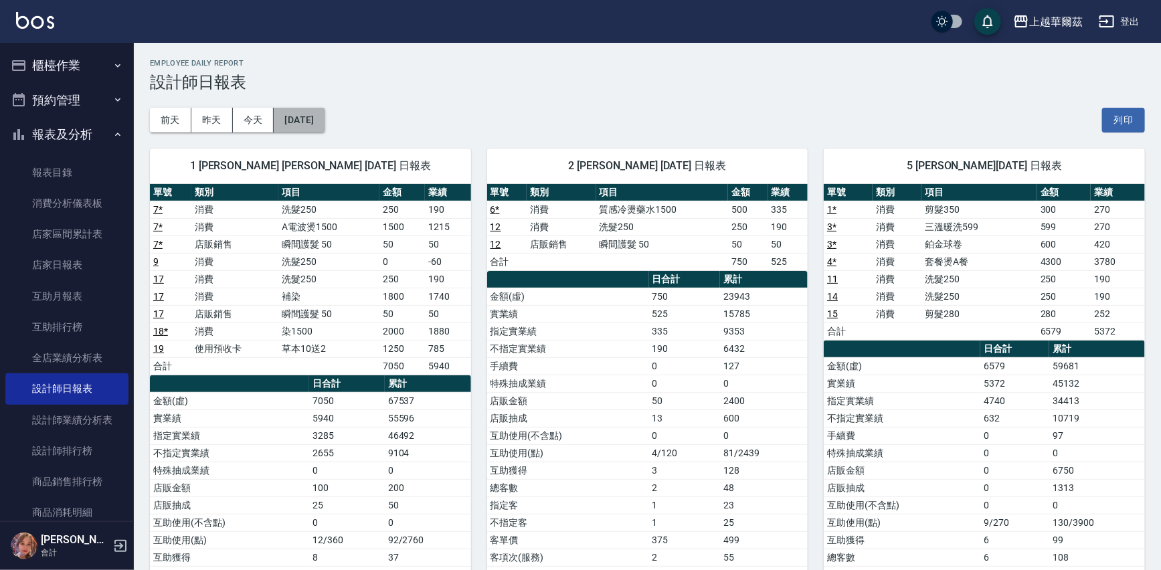
click at [323, 119] on button "[DATE]" at bounding box center [299, 120] width 51 height 25
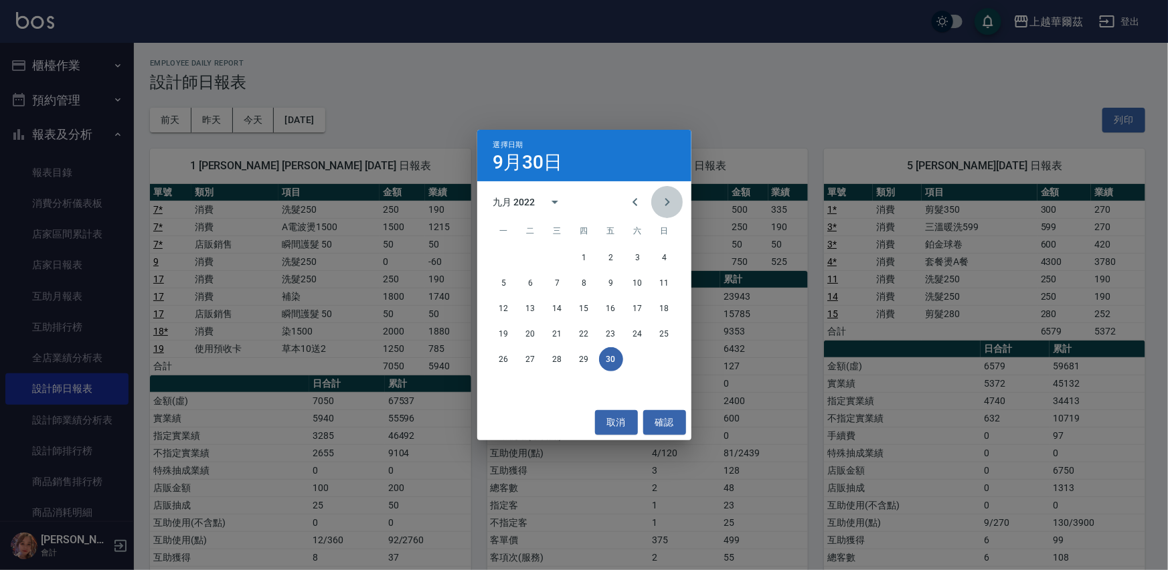
click at [669, 201] on icon "Next month" at bounding box center [667, 202] width 5 height 8
click at [671, 201] on icon "Next month" at bounding box center [667, 202] width 16 height 16
click at [635, 202] on icon "Previous month" at bounding box center [635, 202] width 16 height 16
click at [504, 386] on button "31" at bounding box center [504, 385] width 24 height 24
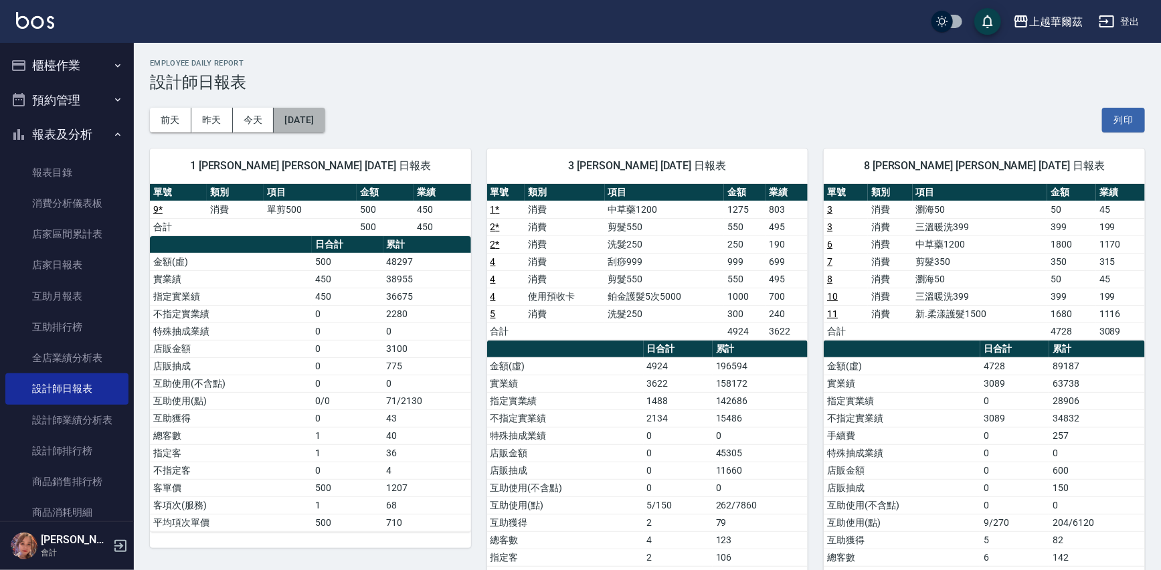
click at [293, 123] on button "[DATE]" at bounding box center [299, 120] width 51 height 25
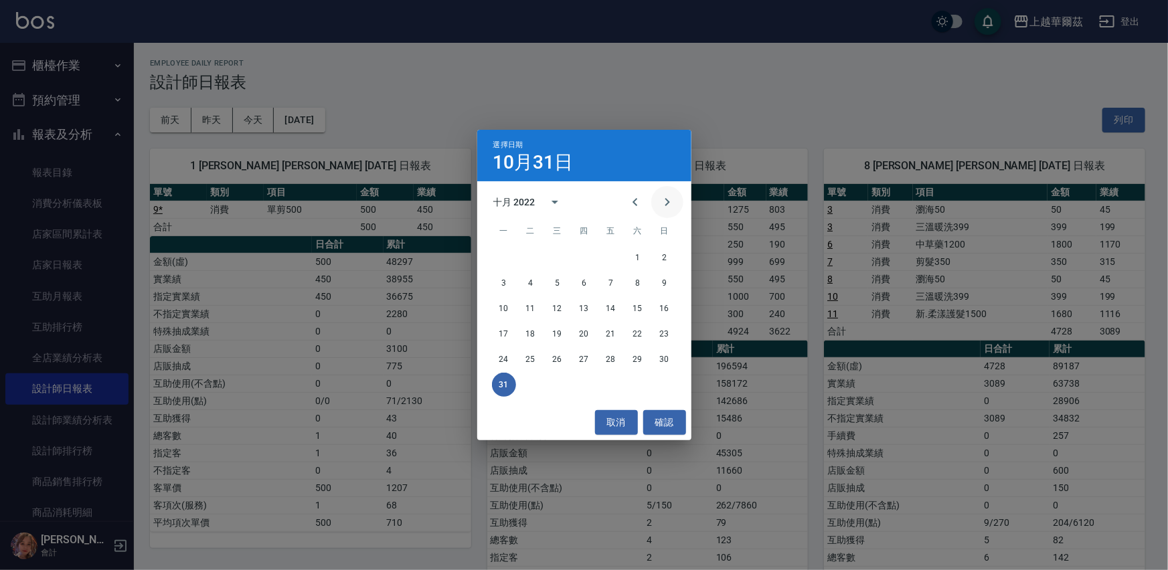
click at [660, 198] on icon "Next month" at bounding box center [667, 202] width 16 height 16
click at [551, 357] on button "30" at bounding box center [557, 359] width 24 height 24
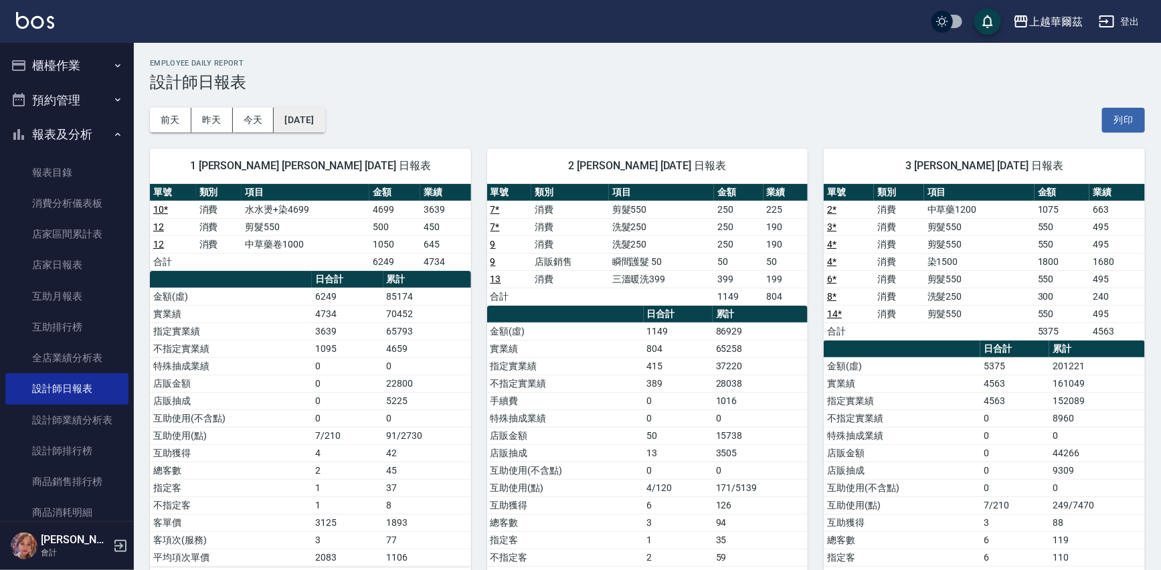
click at [304, 118] on button "[DATE]" at bounding box center [299, 120] width 51 height 25
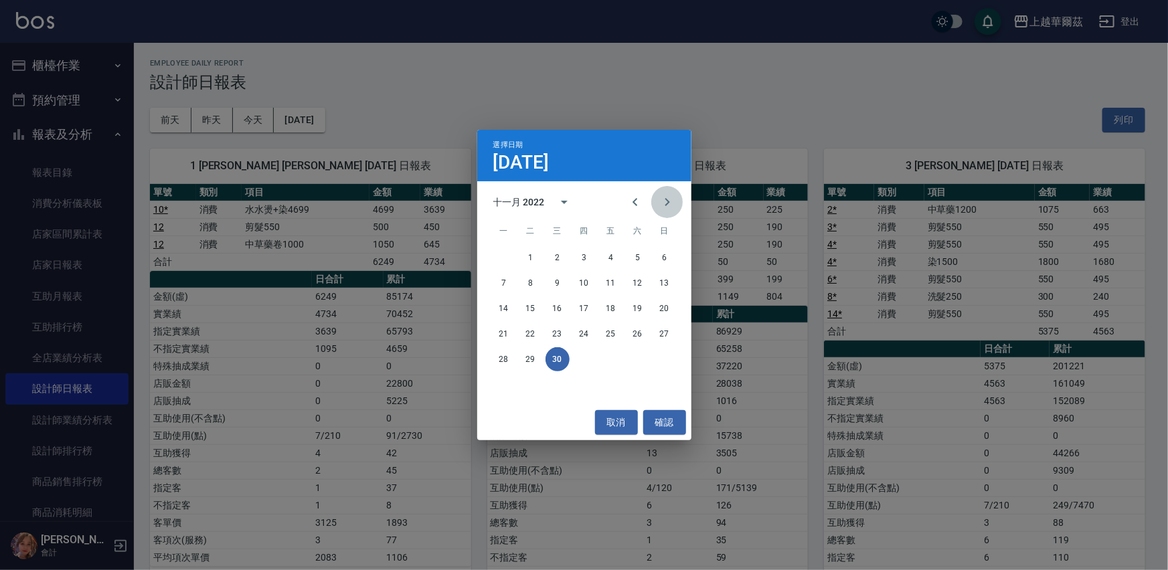
click at [665, 196] on icon "Next month" at bounding box center [667, 202] width 16 height 16
click at [634, 351] on button "31" at bounding box center [638, 359] width 24 height 24
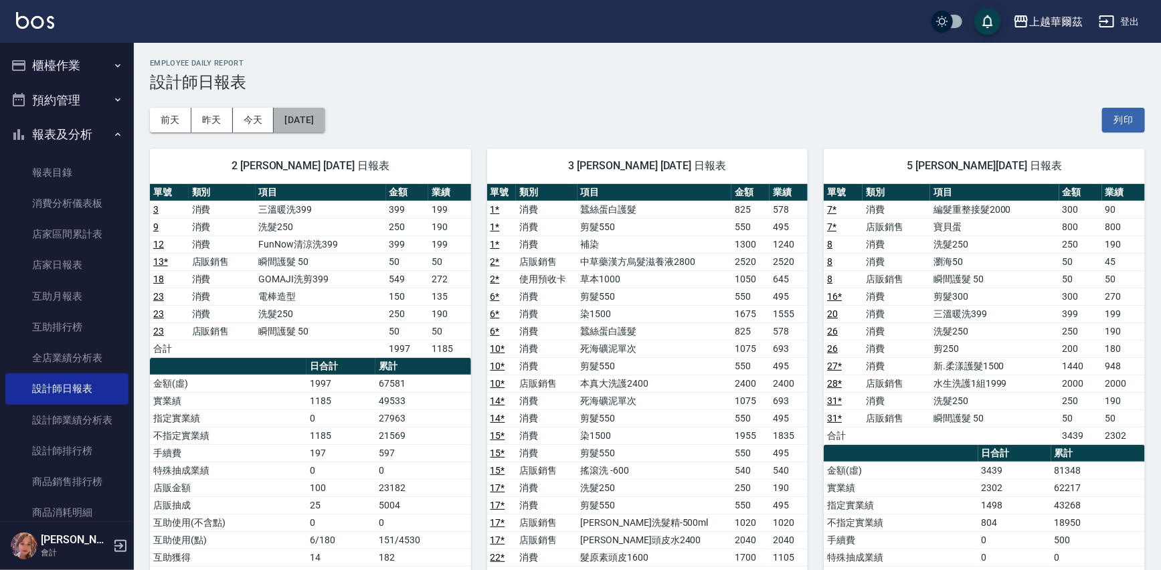
click at [315, 117] on button "[DATE]" at bounding box center [299, 120] width 51 height 25
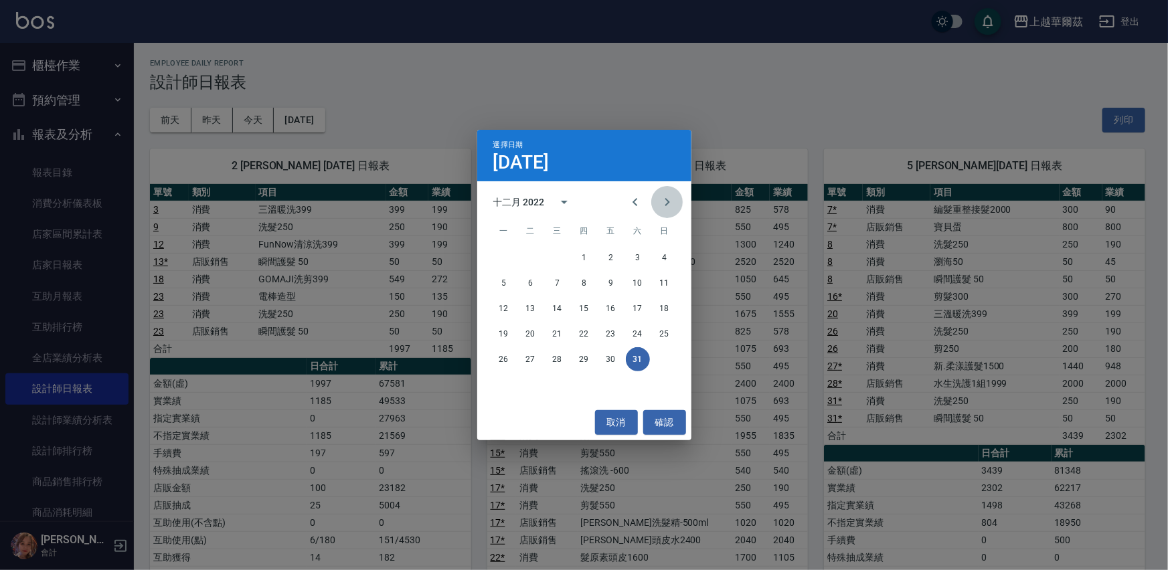
click at [667, 199] on icon "Next month" at bounding box center [667, 202] width 16 height 16
click at [525, 385] on button "31" at bounding box center [531, 385] width 24 height 24
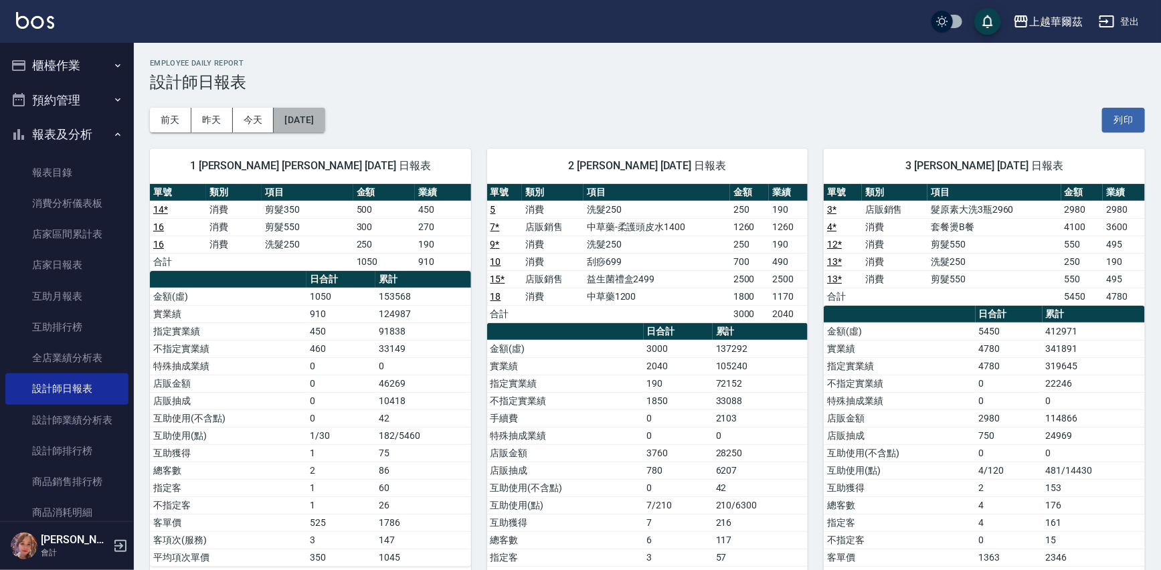
click at [317, 118] on button "[DATE]" at bounding box center [299, 120] width 51 height 25
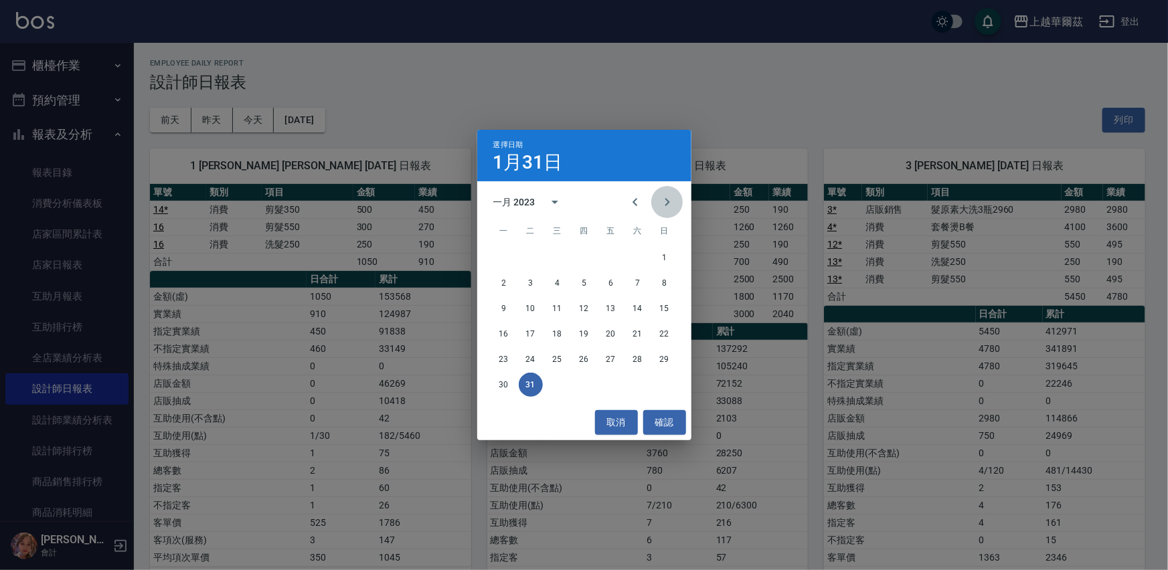
click at [671, 201] on icon "Next month" at bounding box center [667, 202] width 16 height 16
click at [535, 356] on button "28" at bounding box center [531, 359] width 24 height 24
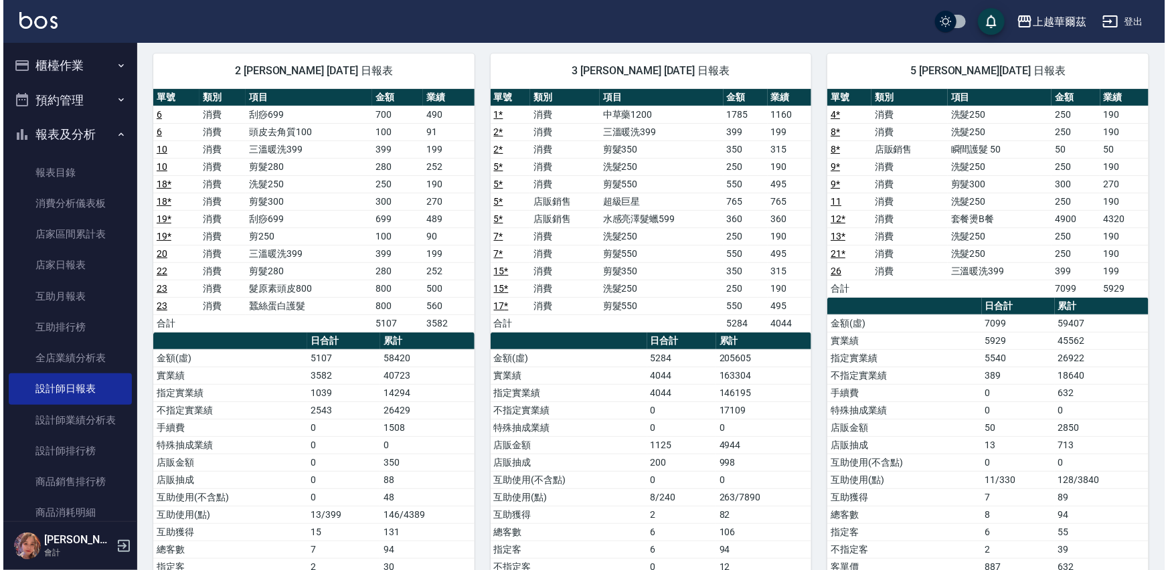
scroll to position [50, 0]
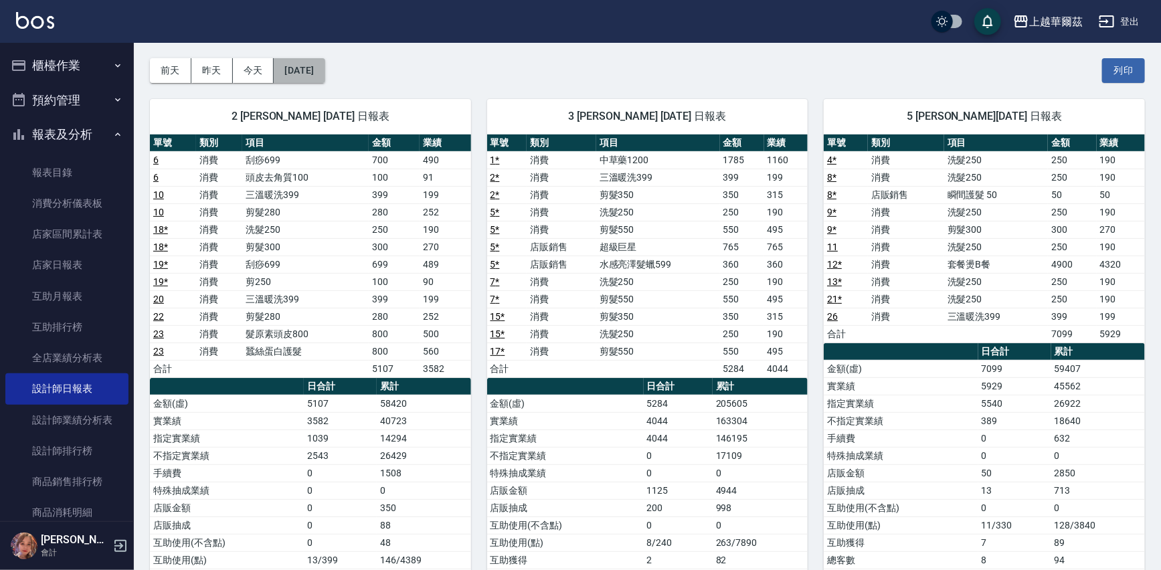
click at [324, 70] on button "[DATE]" at bounding box center [299, 70] width 51 height 25
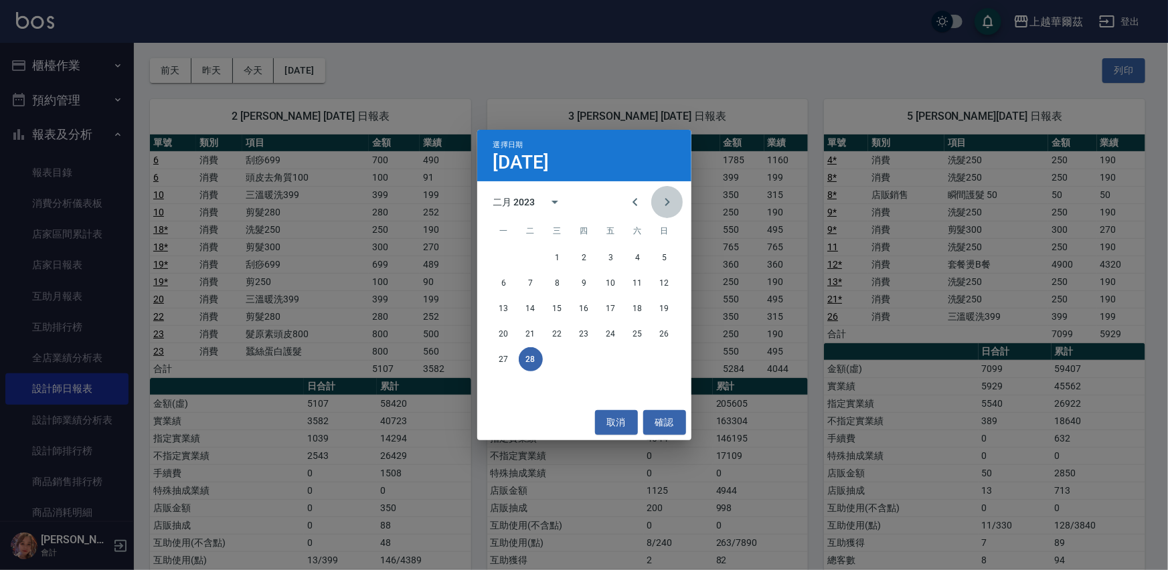
click at [667, 199] on icon "Next month" at bounding box center [667, 202] width 16 height 16
click at [608, 361] on button "31" at bounding box center [611, 359] width 24 height 24
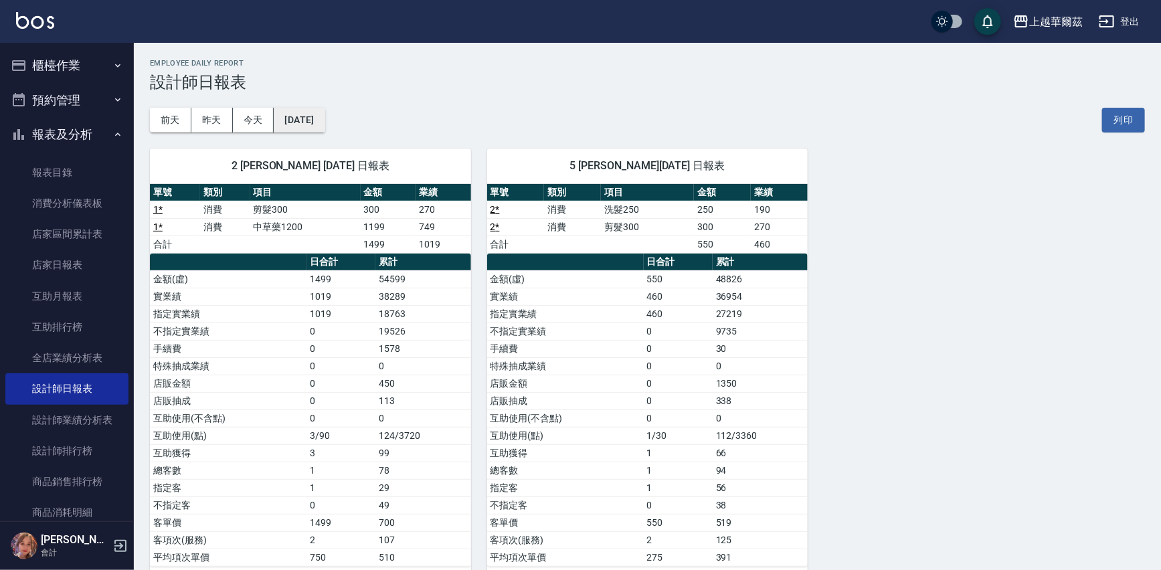
click at [321, 109] on button "[DATE]" at bounding box center [299, 120] width 51 height 25
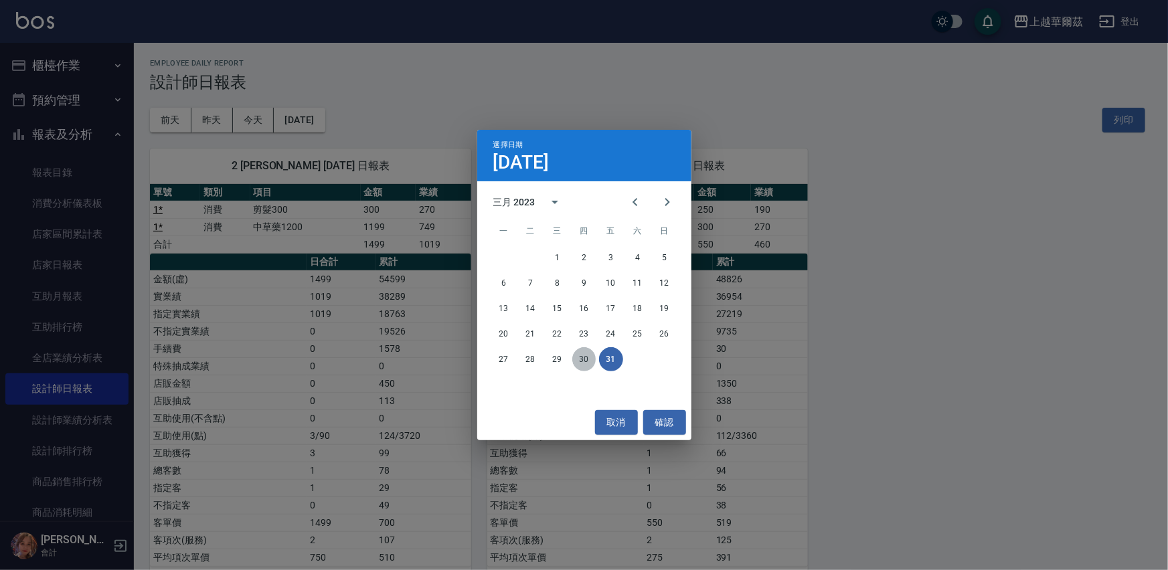
click at [581, 357] on button "30" at bounding box center [584, 359] width 24 height 24
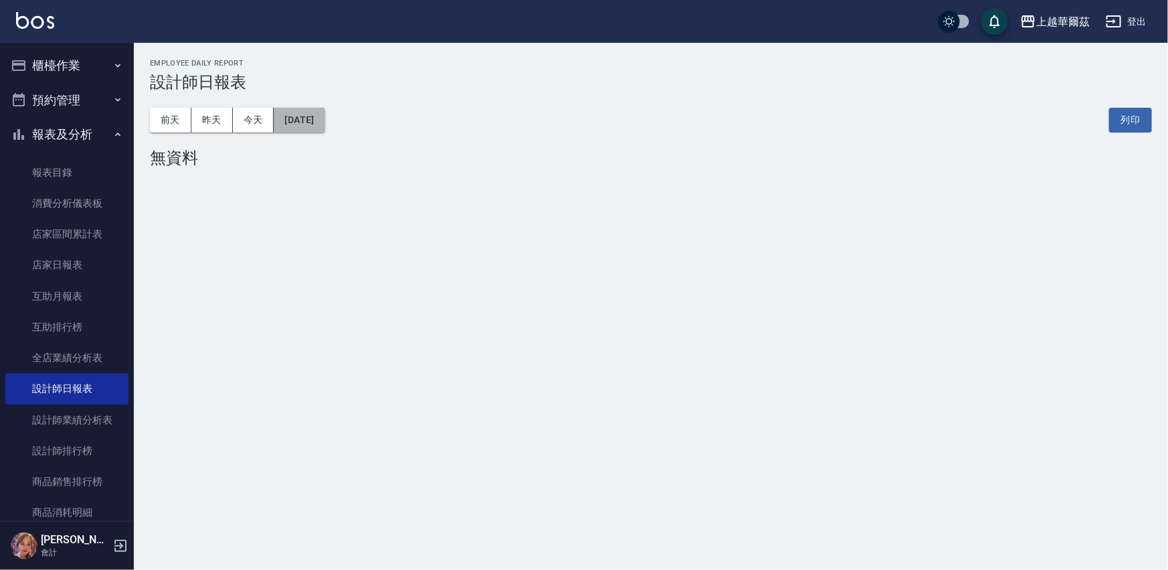
click at [317, 116] on button "[DATE]" at bounding box center [299, 120] width 51 height 25
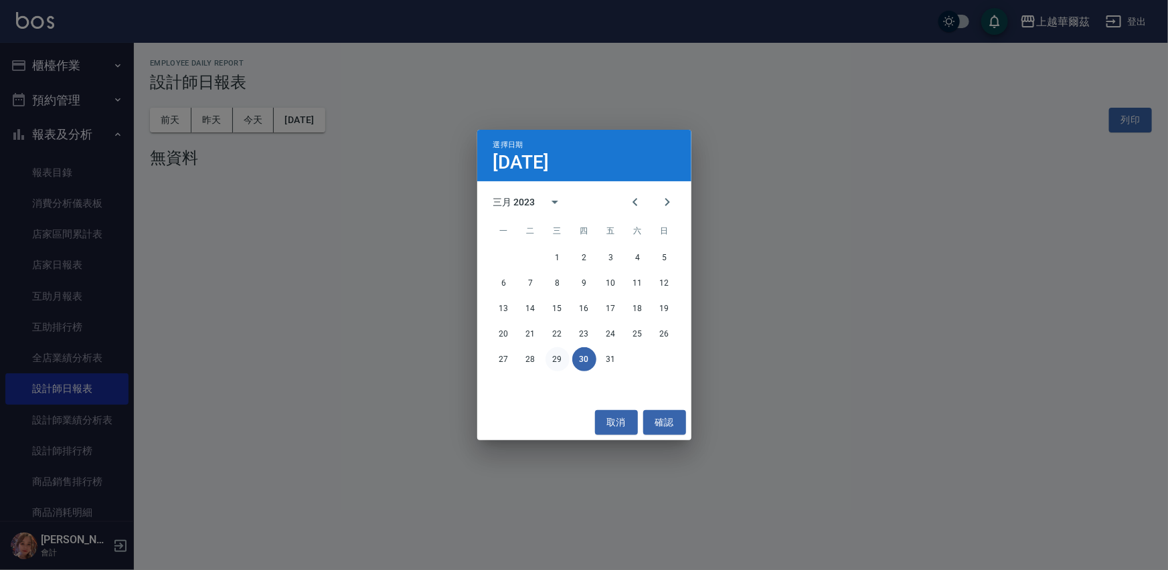
click at [553, 356] on button "29" at bounding box center [557, 359] width 24 height 24
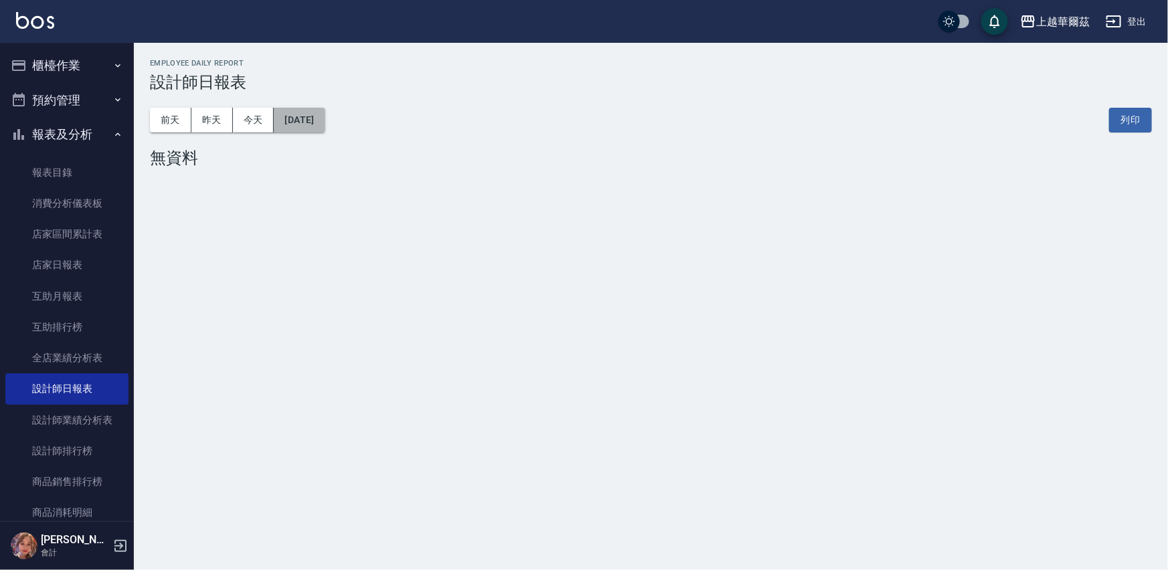
click at [294, 127] on button "[DATE]" at bounding box center [299, 120] width 51 height 25
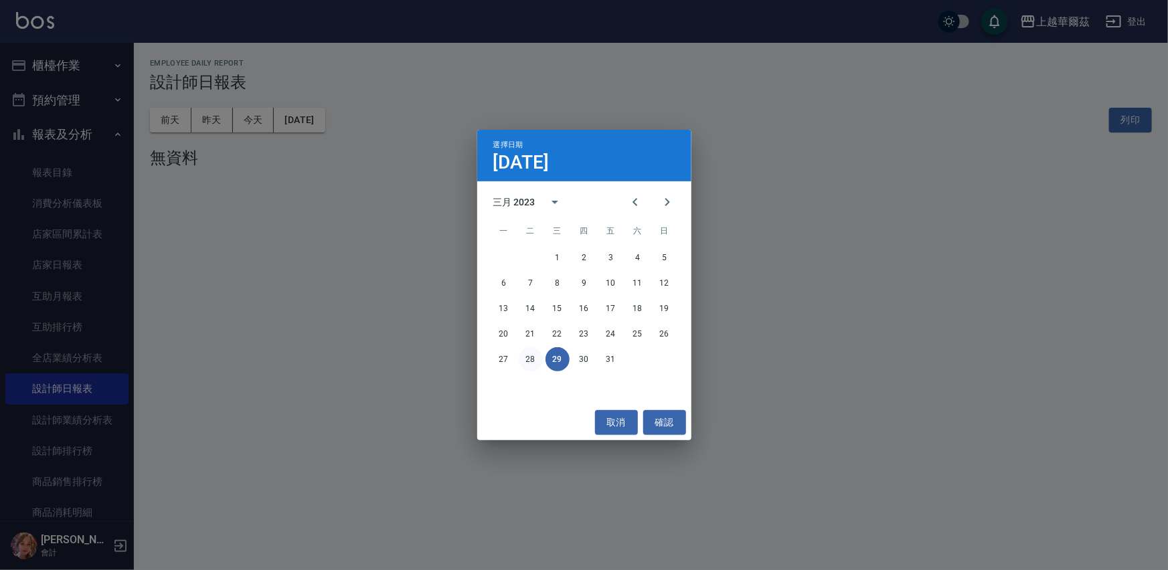
click at [529, 357] on button "28" at bounding box center [531, 359] width 24 height 24
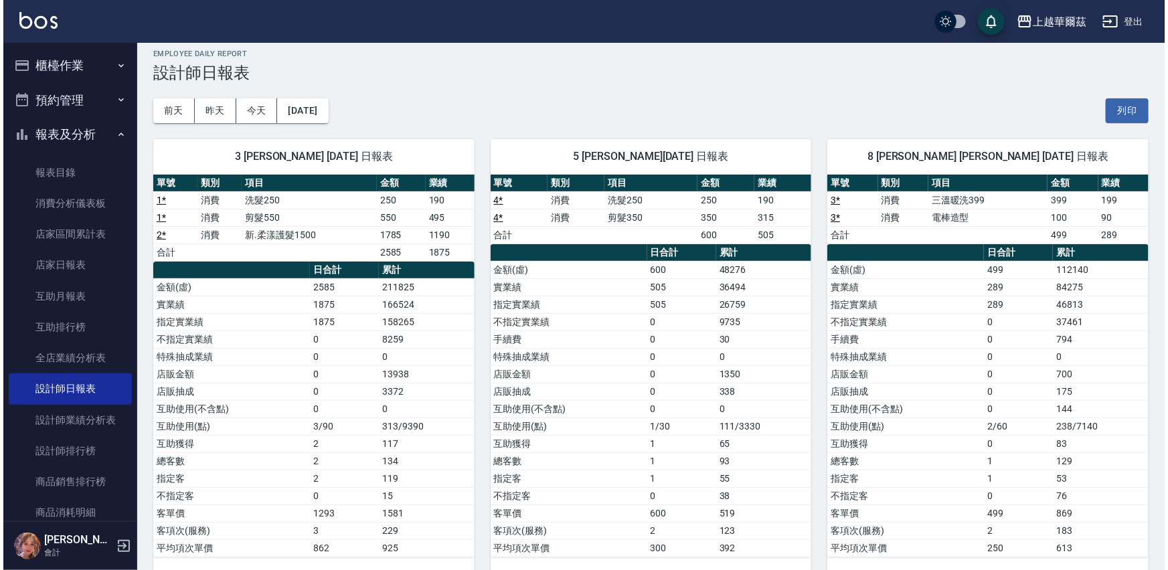
scroll to position [27, 0]
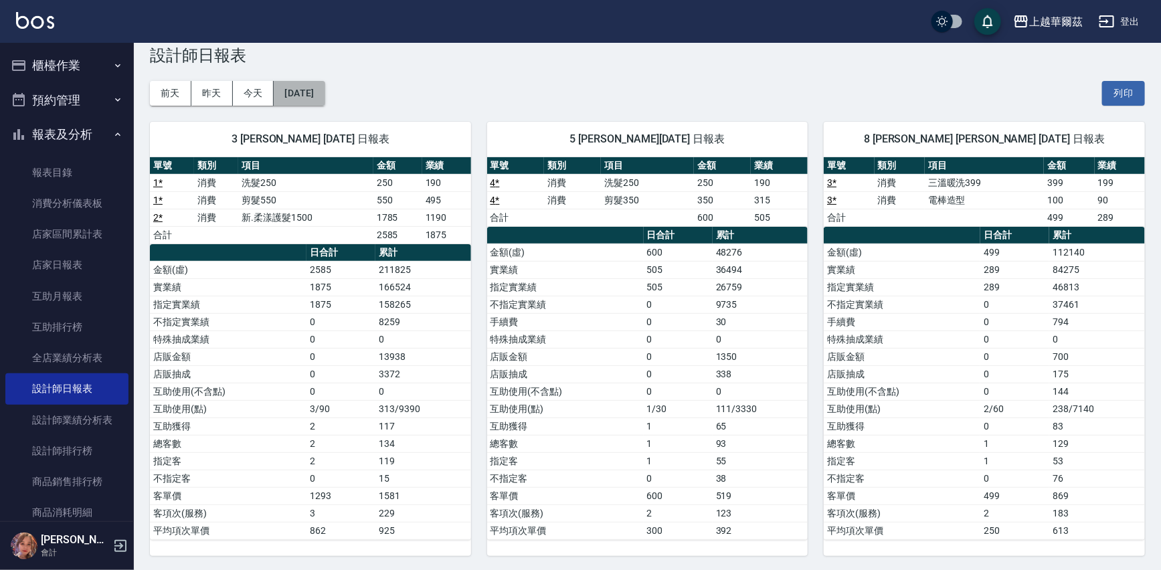
click at [325, 93] on button "[DATE]" at bounding box center [299, 93] width 51 height 25
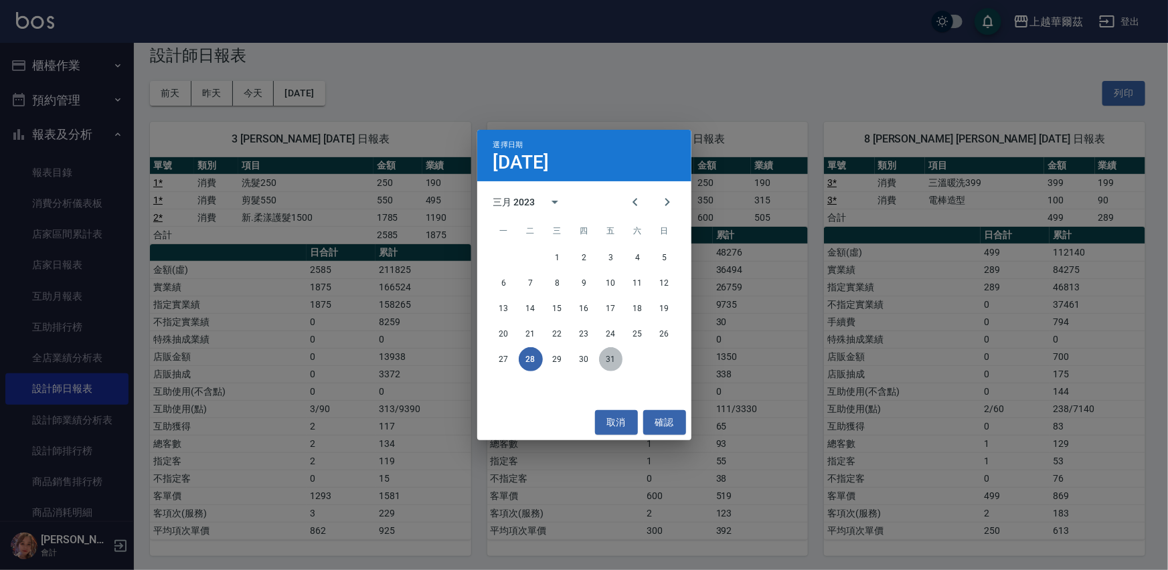
click at [612, 353] on button "31" at bounding box center [611, 359] width 24 height 24
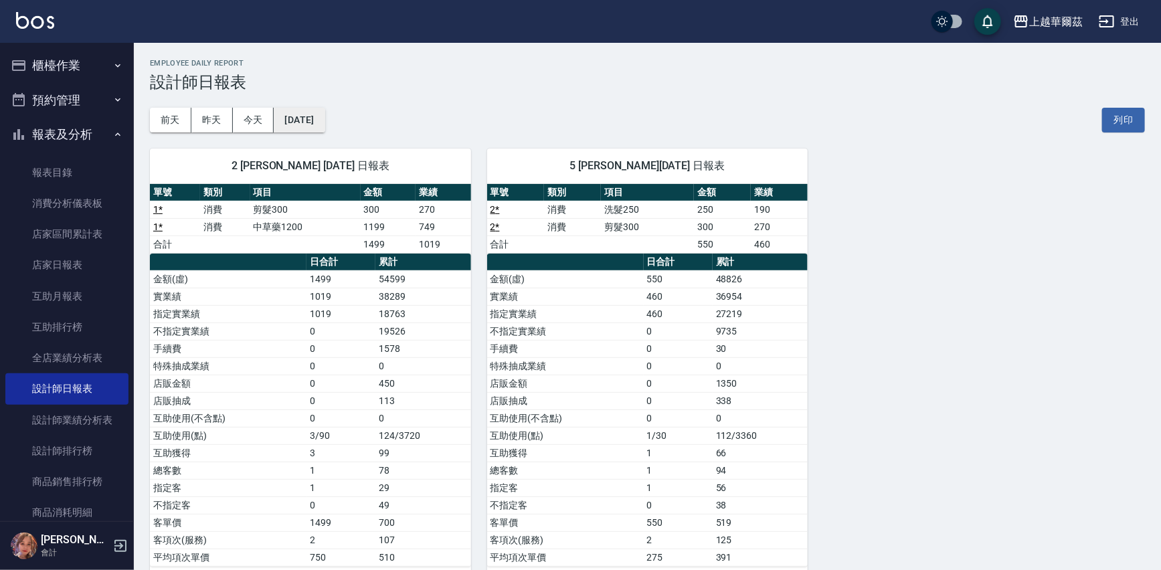
click at [311, 118] on button "[DATE]" at bounding box center [299, 120] width 51 height 25
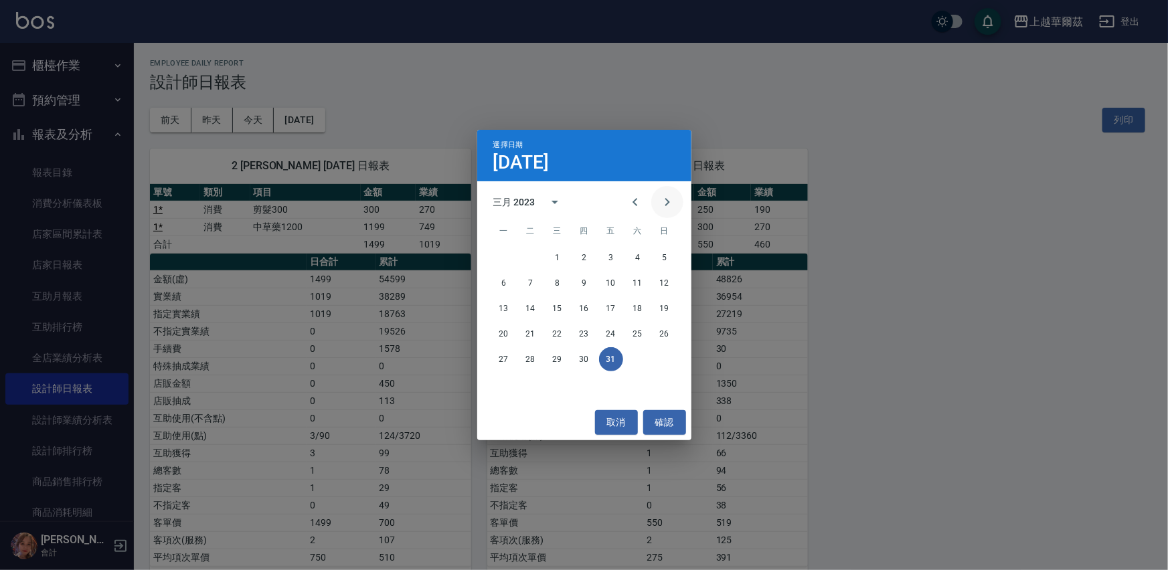
click at [675, 199] on button "Next month" at bounding box center [667, 202] width 32 height 32
click at [665, 360] on button "30" at bounding box center [665, 359] width 24 height 24
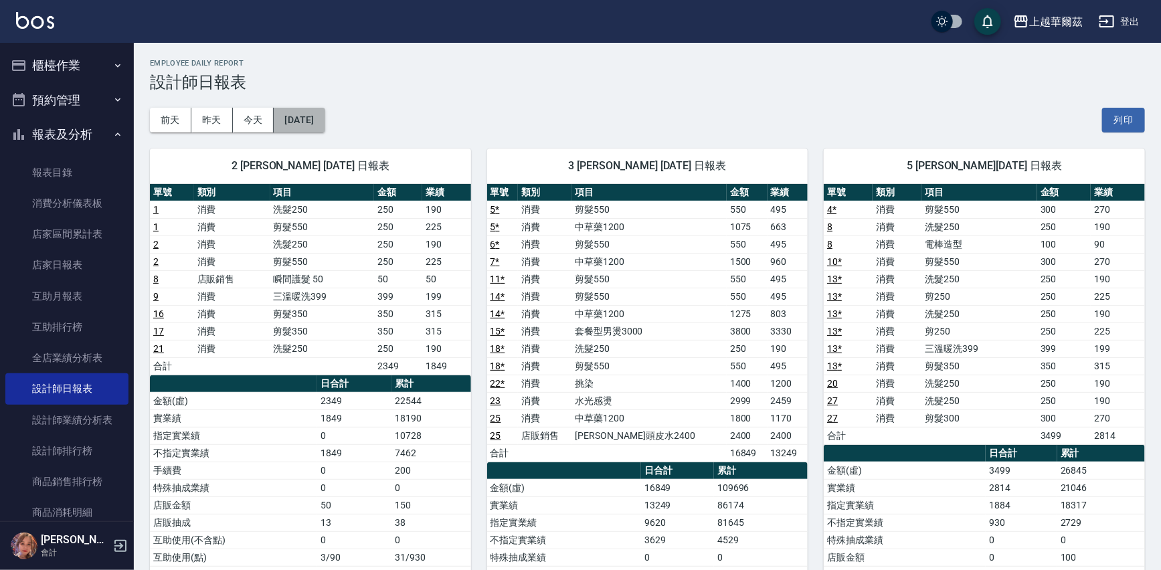
click at [319, 122] on button "[DATE]" at bounding box center [299, 120] width 51 height 25
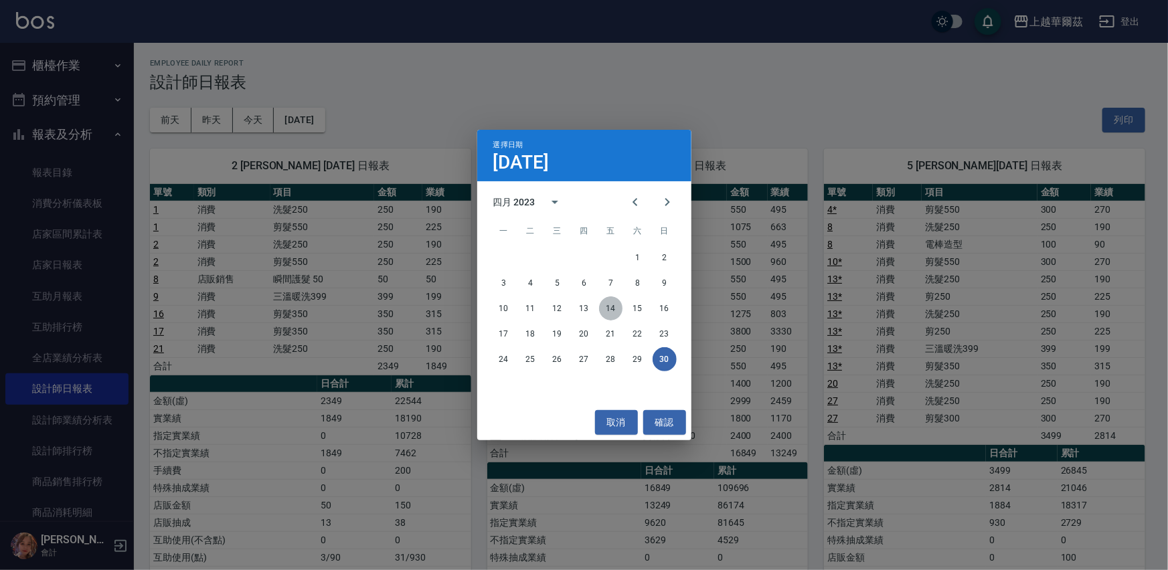
click at [612, 310] on button "14" at bounding box center [611, 308] width 24 height 24
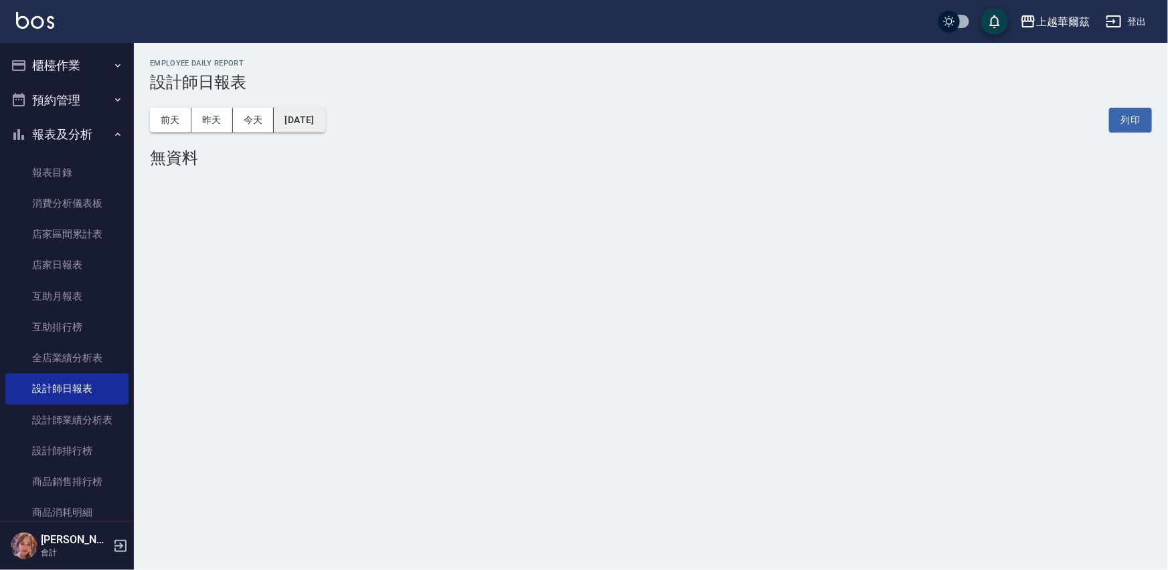
click at [313, 116] on button "[DATE]" at bounding box center [299, 120] width 51 height 25
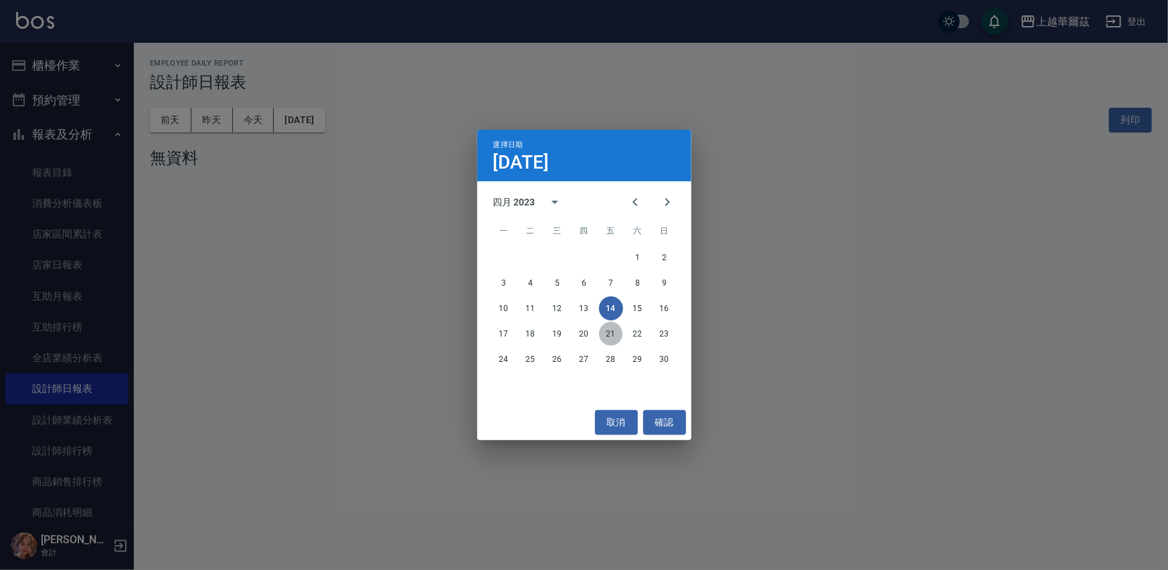
click at [608, 333] on button "21" at bounding box center [611, 334] width 24 height 24
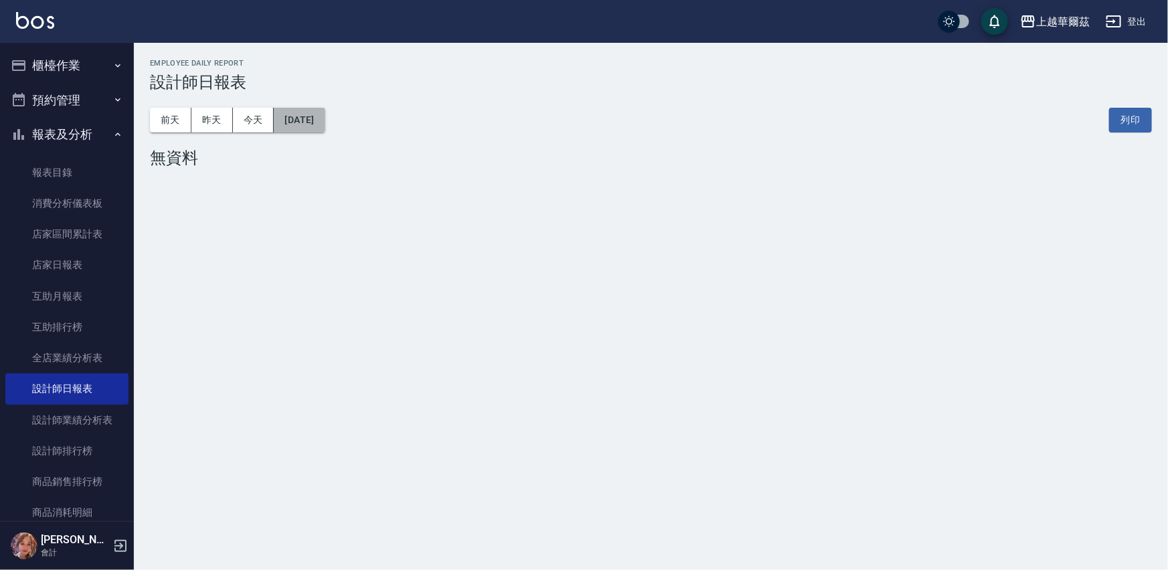
click at [325, 117] on button "[DATE]" at bounding box center [299, 120] width 51 height 25
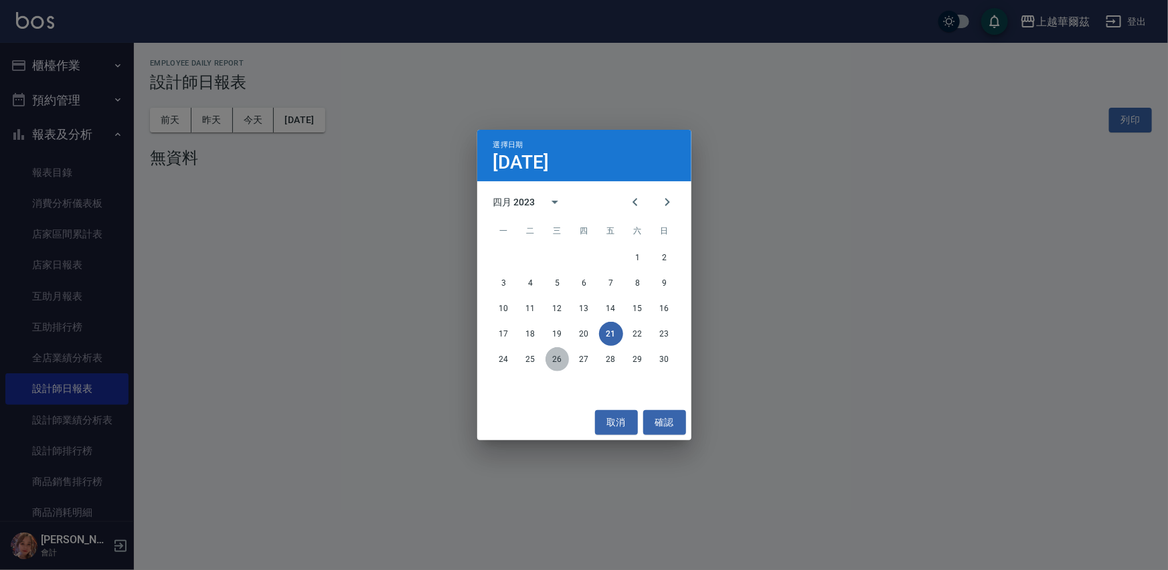
click at [556, 356] on button "26" at bounding box center [557, 359] width 24 height 24
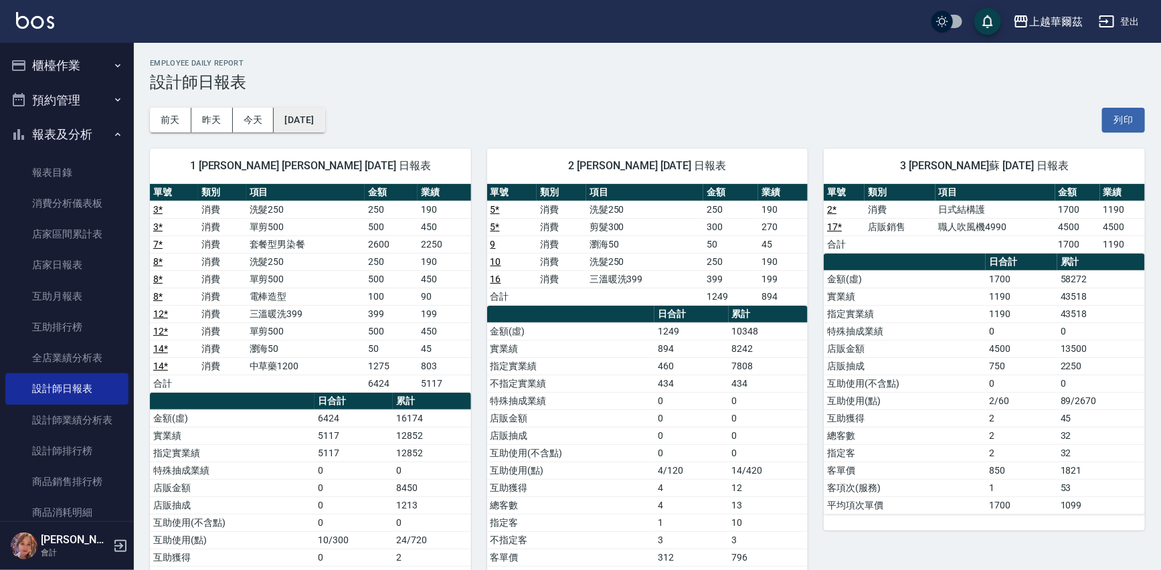
click at [294, 114] on button "[DATE]" at bounding box center [299, 120] width 51 height 25
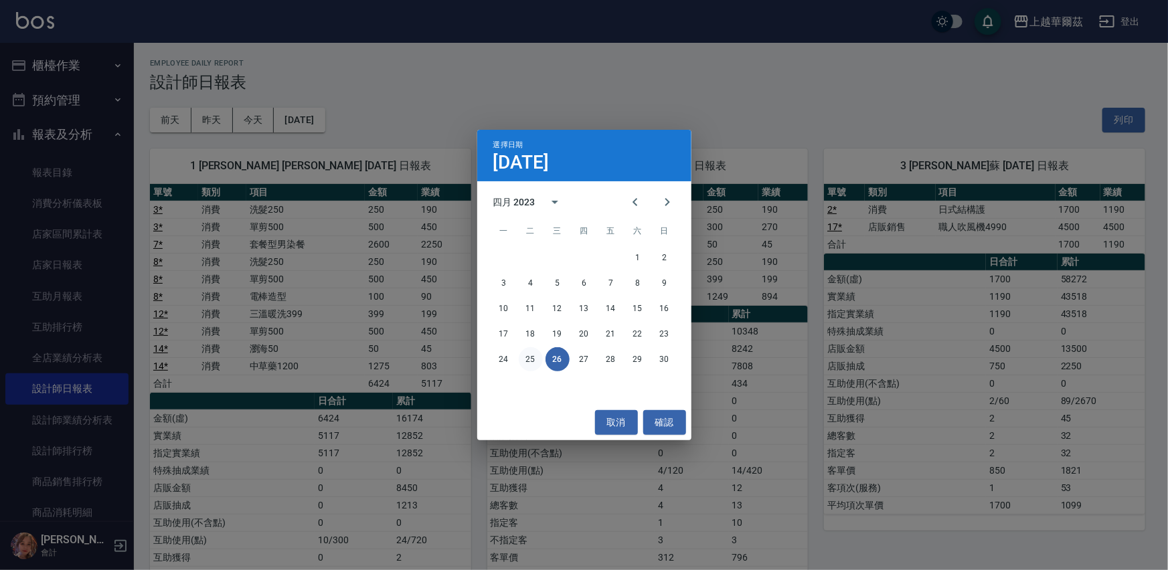
click at [527, 355] on button "25" at bounding box center [531, 359] width 24 height 24
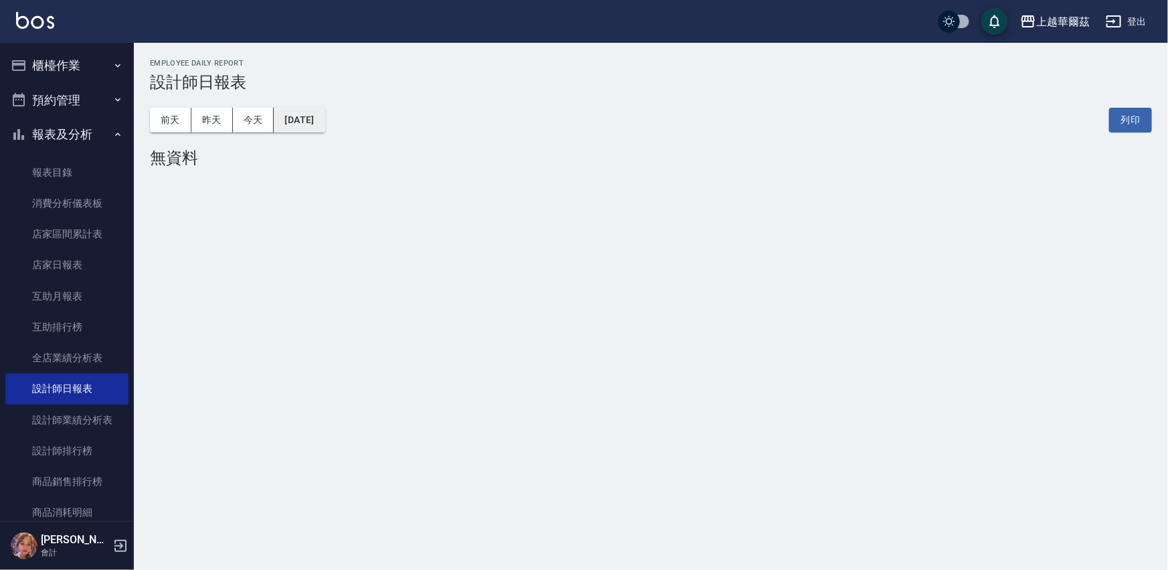
click at [319, 118] on button "[DATE]" at bounding box center [299, 120] width 51 height 25
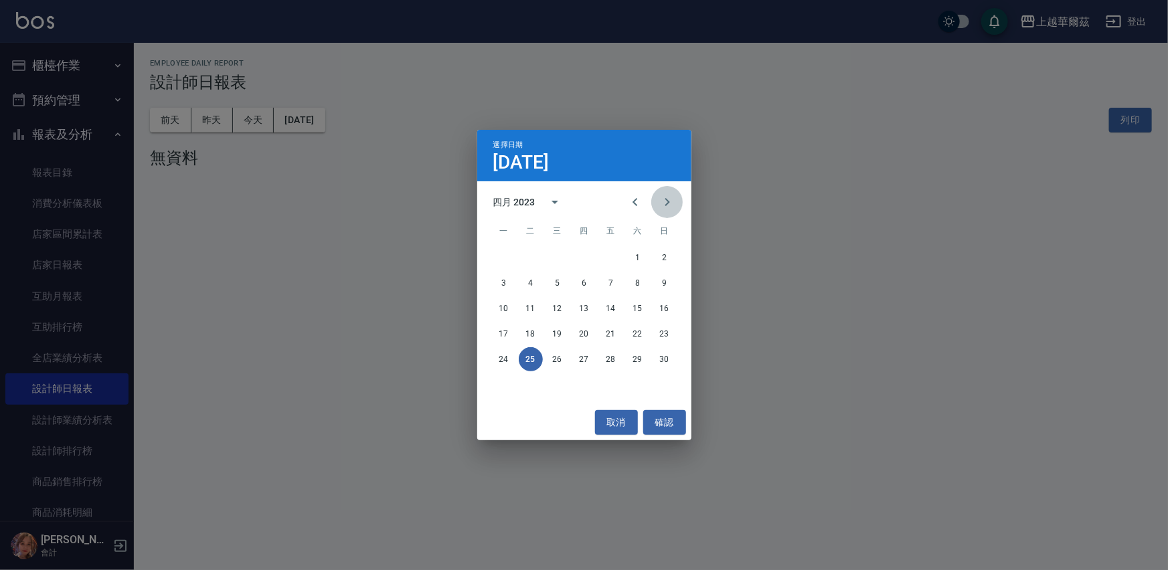
click at [667, 199] on icon "Next month" at bounding box center [667, 202] width 16 height 16
click at [554, 360] on button "31" at bounding box center [557, 359] width 24 height 24
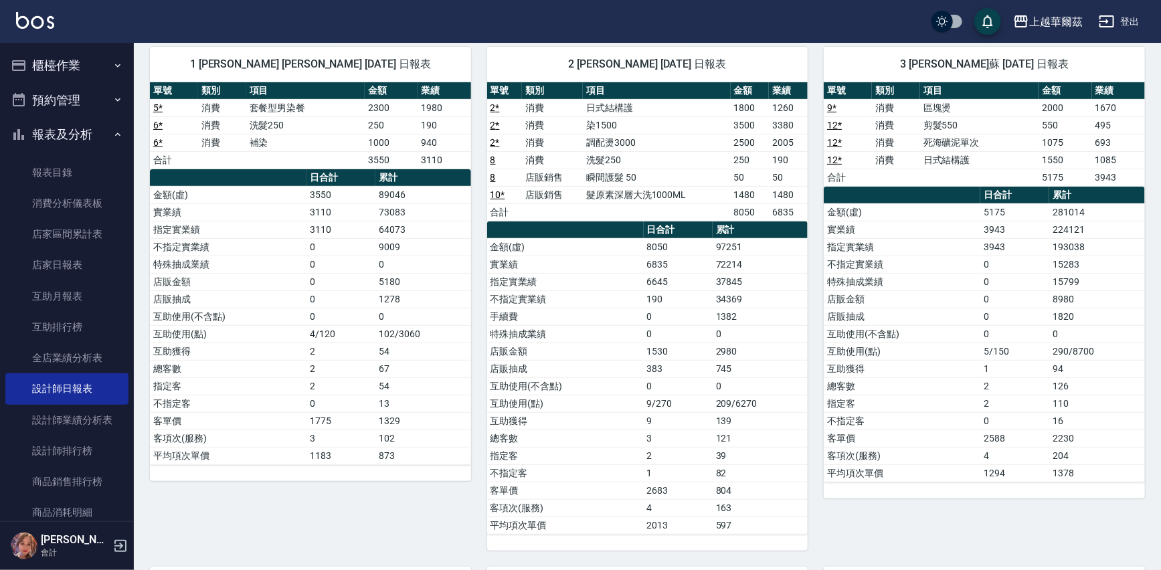
scroll to position [46, 0]
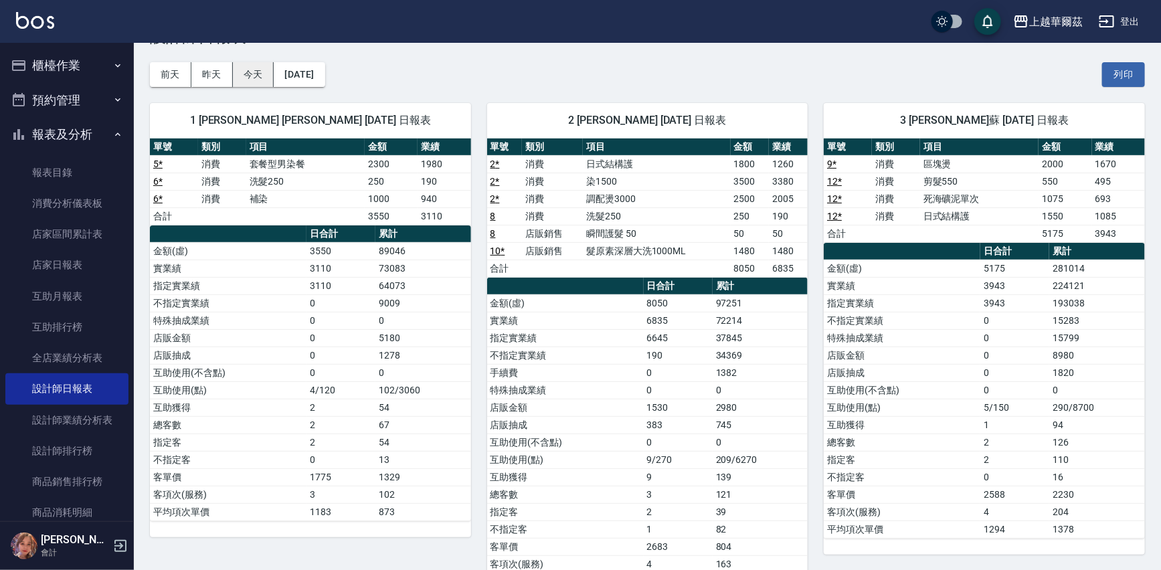
click at [250, 74] on button "今天" at bounding box center [253, 74] width 41 height 25
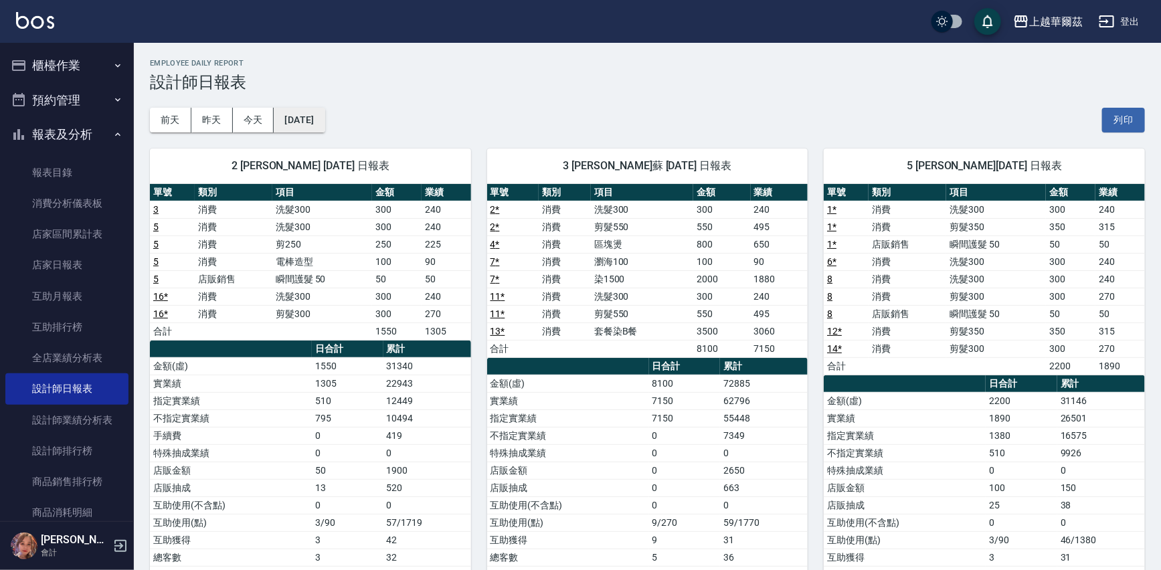
click at [308, 114] on button "[DATE]" at bounding box center [299, 120] width 51 height 25
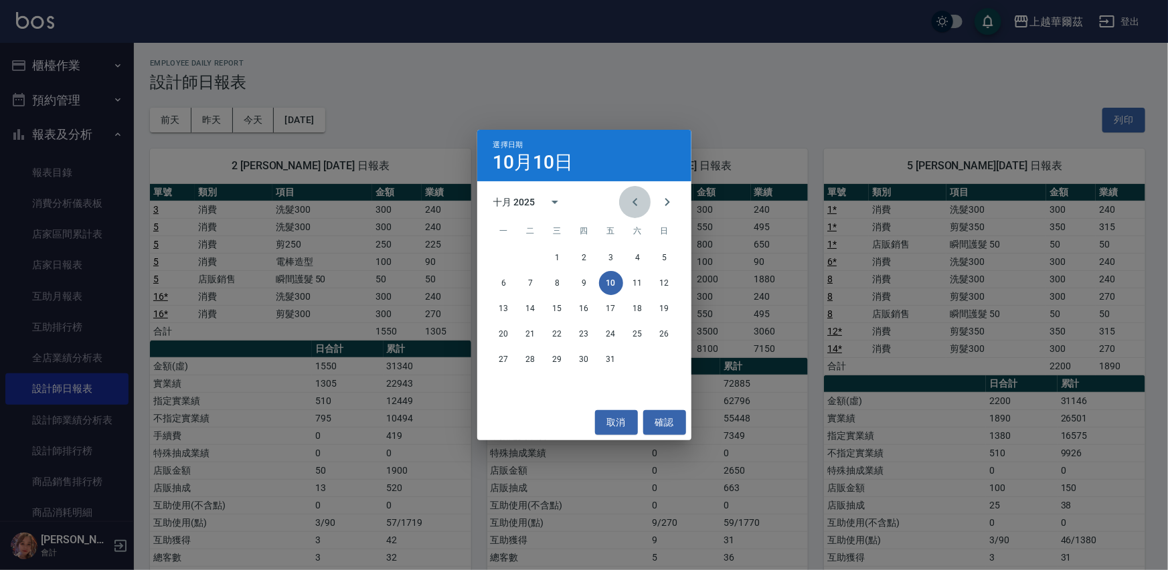
click at [636, 196] on icon "Previous month" at bounding box center [635, 202] width 16 height 16
click at [531, 357] on button "30" at bounding box center [531, 359] width 24 height 24
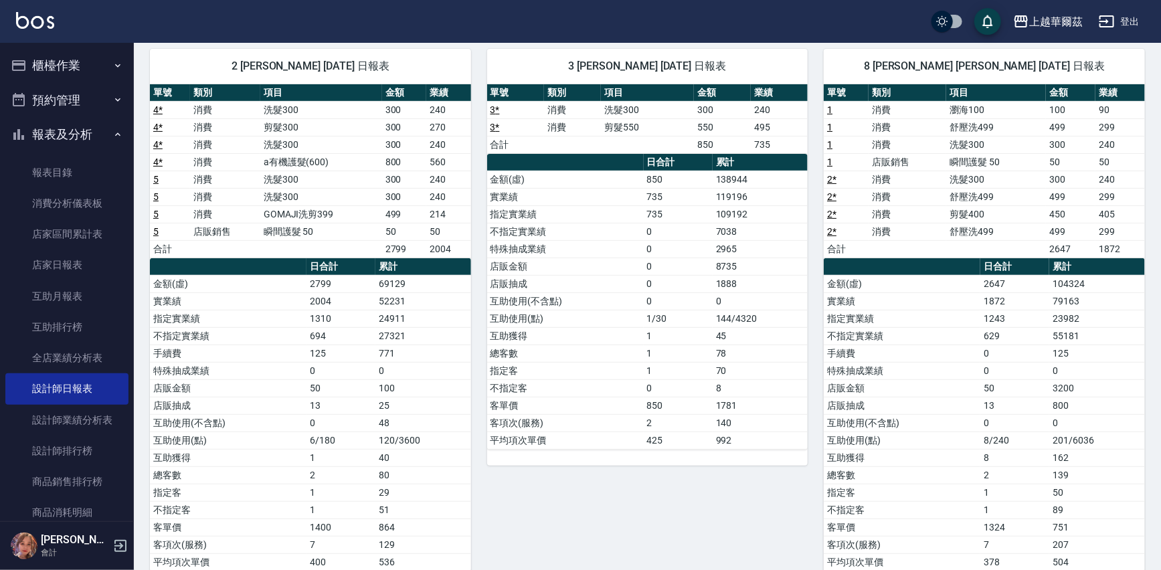
scroll to position [68, 0]
